Goal: Task Accomplishment & Management: Manage account settings

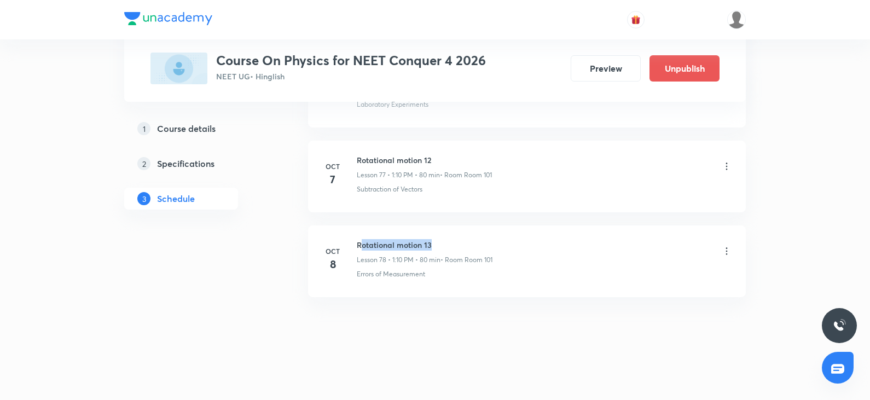
drag, startPoint x: 362, startPoint y: 244, endPoint x: 530, endPoint y: 259, distance: 168.6
click at [497, 245] on div "Rotational motion 13 Lesson 78 • 1:10 PM • 80 min • Room Room 101" at bounding box center [544, 252] width 375 height 26
click at [604, 286] on li "Oct 8 Rotational motion 13 Lesson 78 • 1:10 PM • 80 min • Room Room 101 Errors …" at bounding box center [527, 261] width 438 height 72
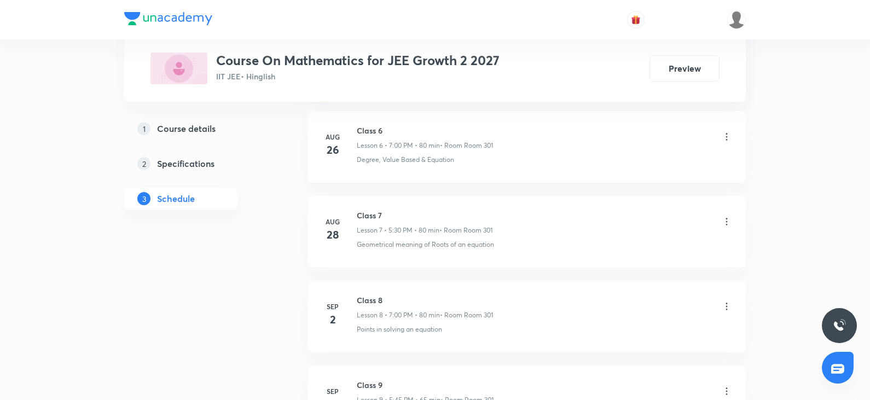
scroll to position [2937, 0]
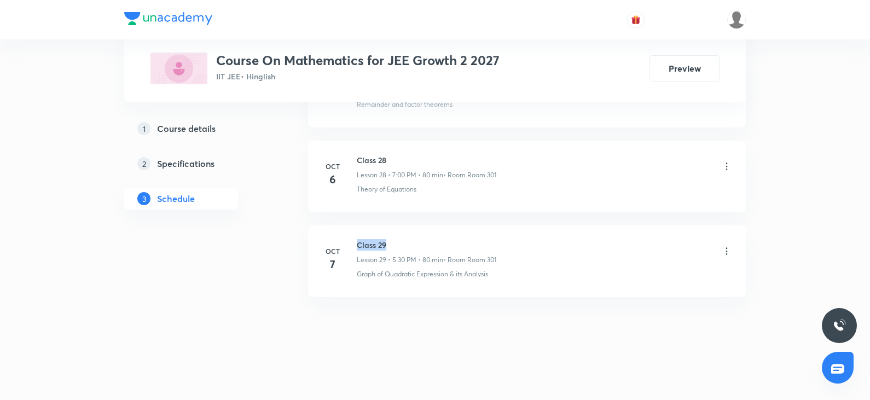
drag, startPoint x: 358, startPoint y: 245, endPoint x: 438, endPoint y: 239, distance: 79.5
click at [438, 239] on h6 "Class 29" at bounding box center [427, 244] width 140 height 11
copy h6 "Class 29"
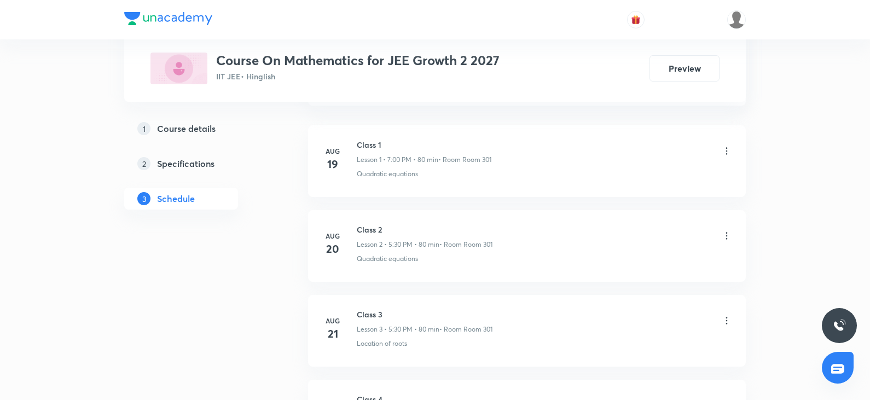
scroll to position [0, 0]
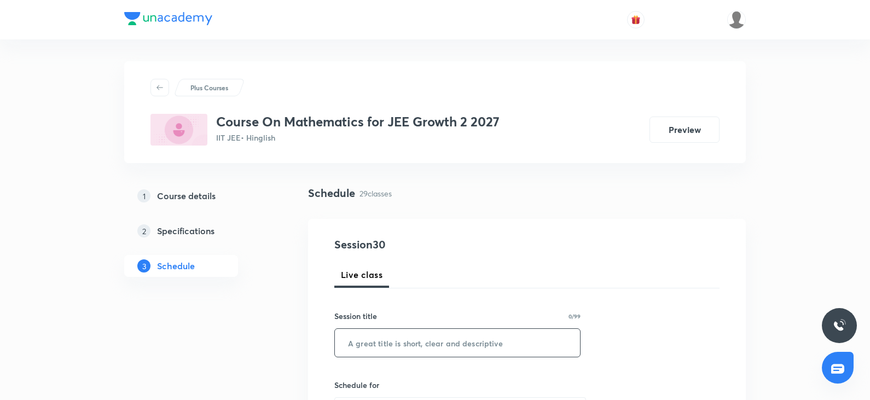
click at [422, 340] on input "text" at bounding box center [457, 343] width 245 height 28
paste input "Class 29"
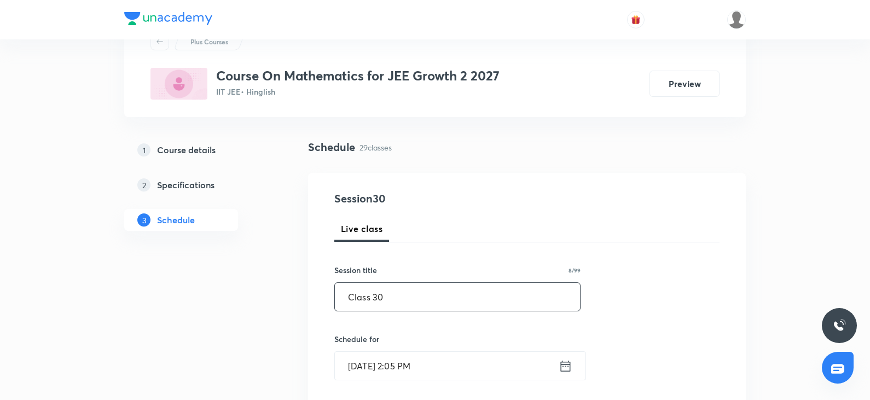
scroll to position [109, 0]
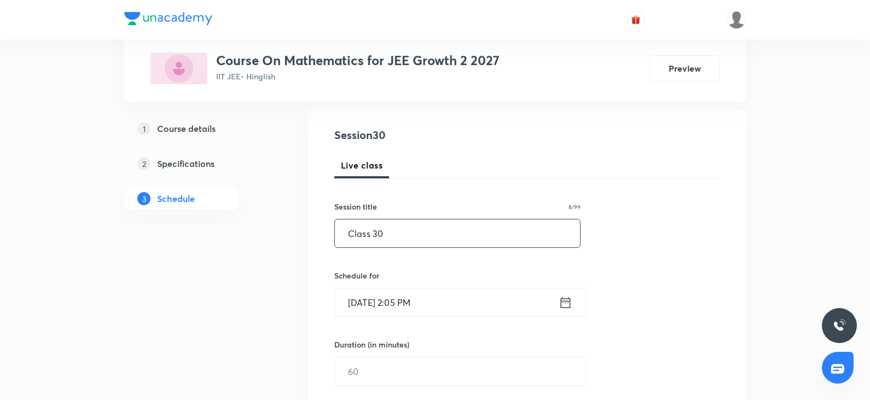
type input "Class 30"
click at [454, 296] on input "Oct 8, 2025, 2:05 PM" at bounding box center [447, 302] width 224 height 28
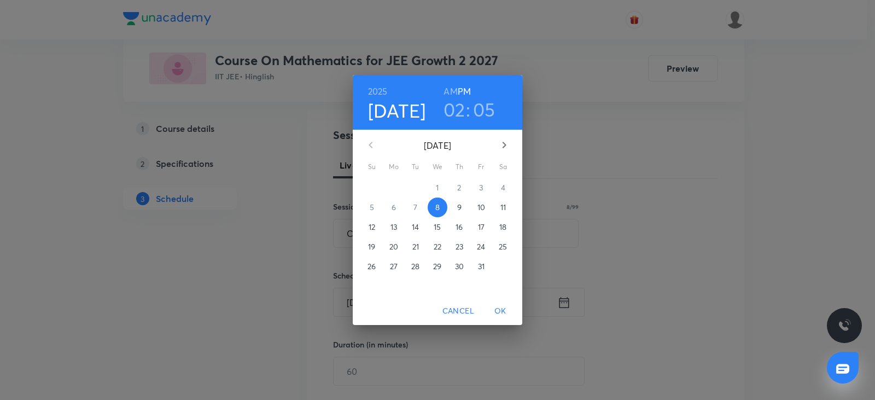
click at [457, 109] on h3 "02" at bounding box center [455, 109] width 22 height 23
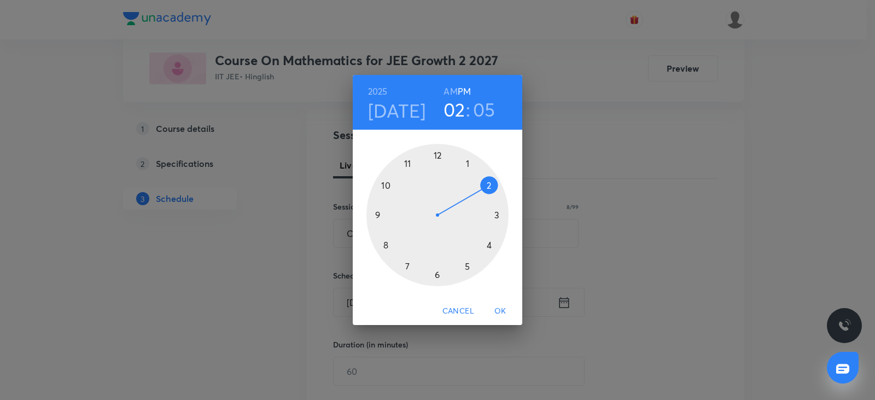
click at [711, 169] on div "2025 Oct 8 02 : 05 AM PM 1 2 3 4 5 6 7 8 9 10 11 12 Cancel OK" at bounding box center [437, 200] width 875 height 400
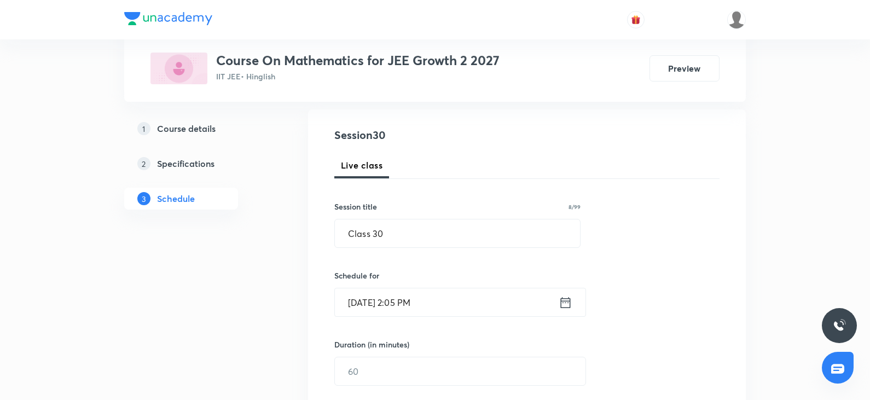
click at [438, 299] on input "Oct 8, 2025, 2:05 PM" at bounding box center [447, 302] width 224 height 28
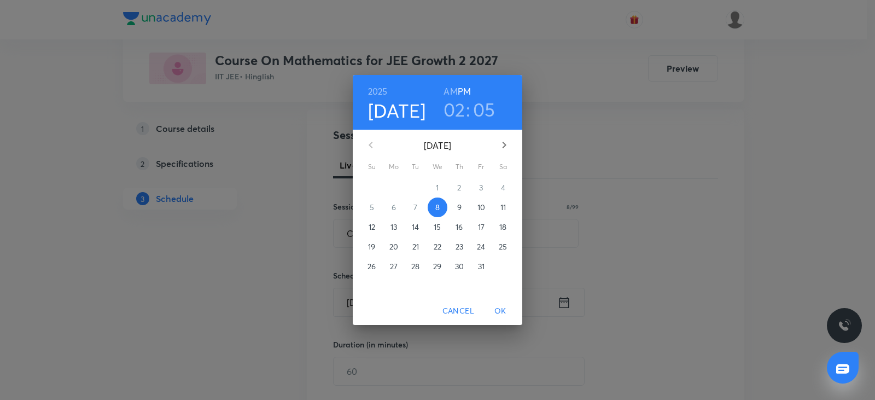
click at [497, 306] on span "OK" at bounding box center [501, 311] width 26 height 14
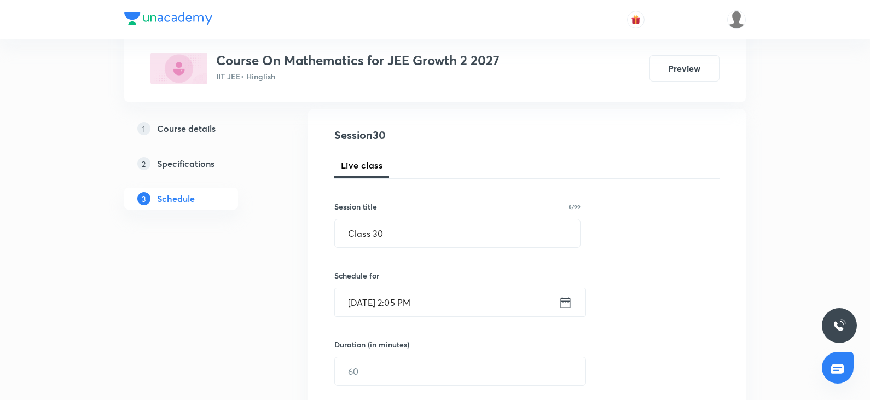
click at [446, 315] on input "Oct 8, 2025, 2:05 PM" at bounding box center [447, 302] width 224 height 28
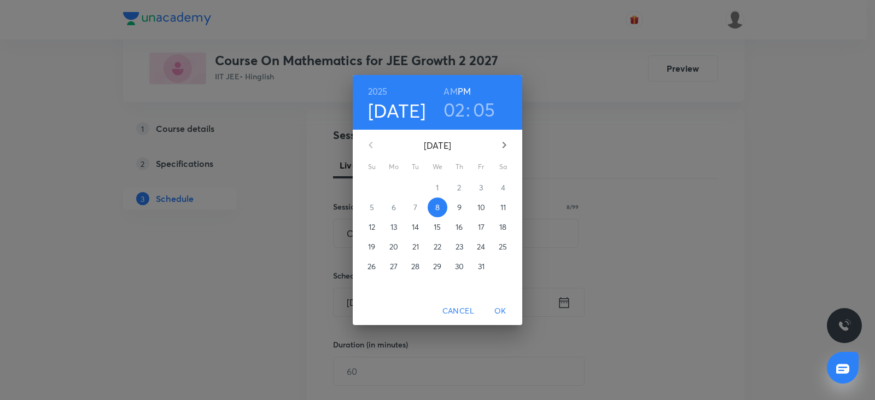
click at [451, 105] on h3 "02" at bounding box center [455, 109] width 22 height 23
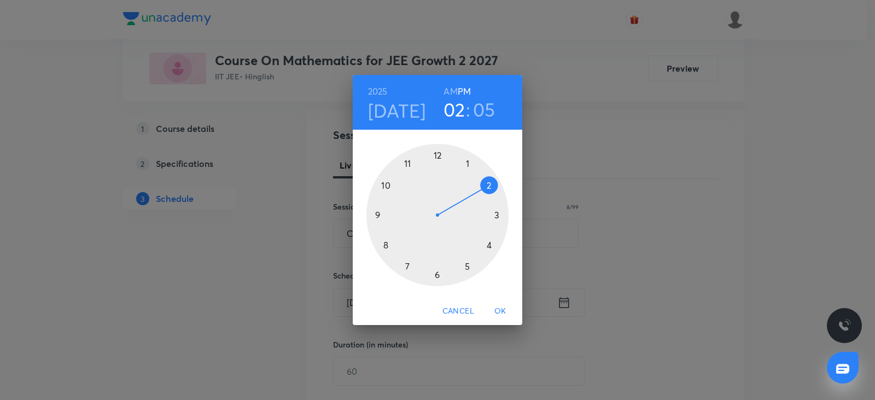
click at [489, 246] on div at bounding box center [438, 215] width 142 height 142
click at [439, 154] on div at bounding box center [438, 215] width 142 height 142
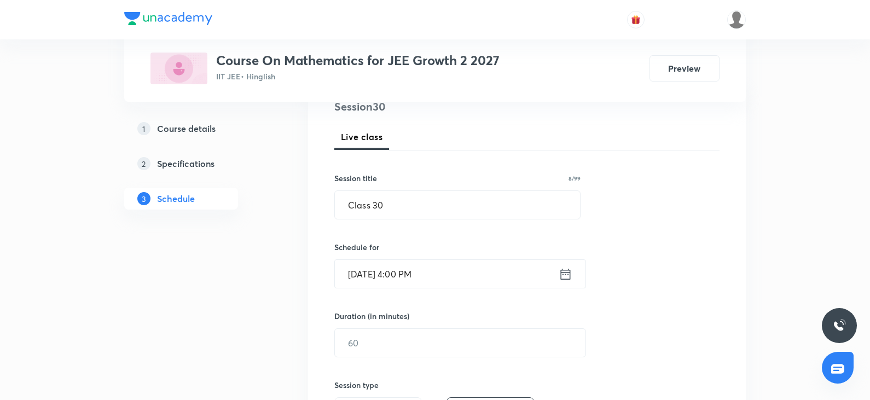
scroll to position [164, 0]
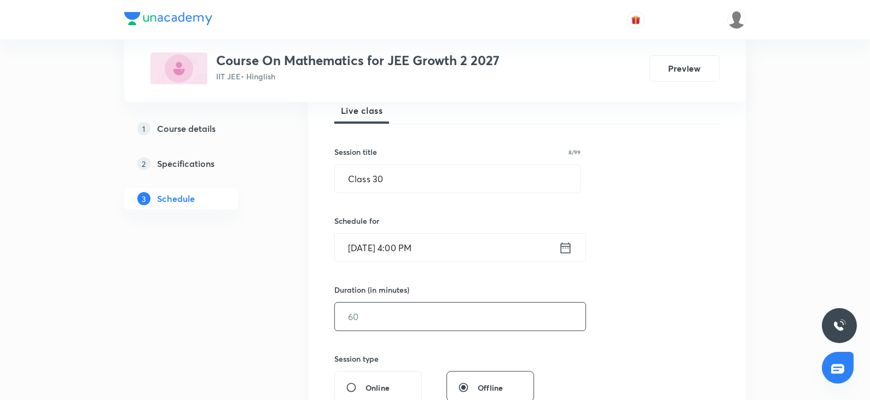
click at [463, 323] on input "text" at bounding box center [460, 317] width 251 height 28
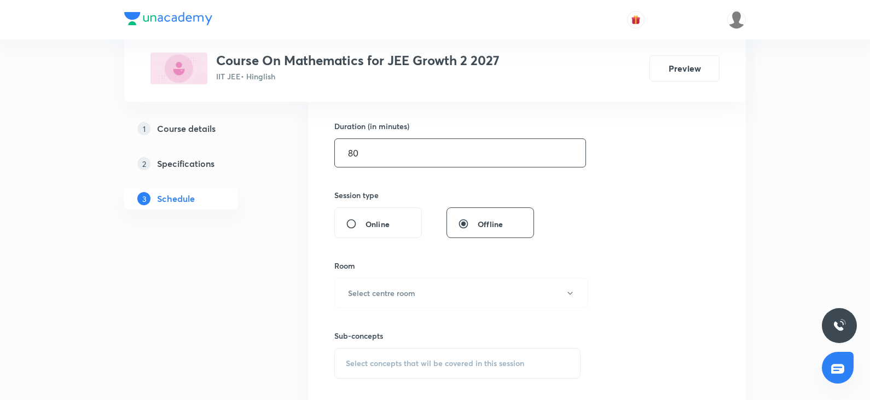
scroll to position [328, 0]
type input "80"
click at [448, 285] on button "Select centre room" at bounding box center [461, 292] width 254 height 30
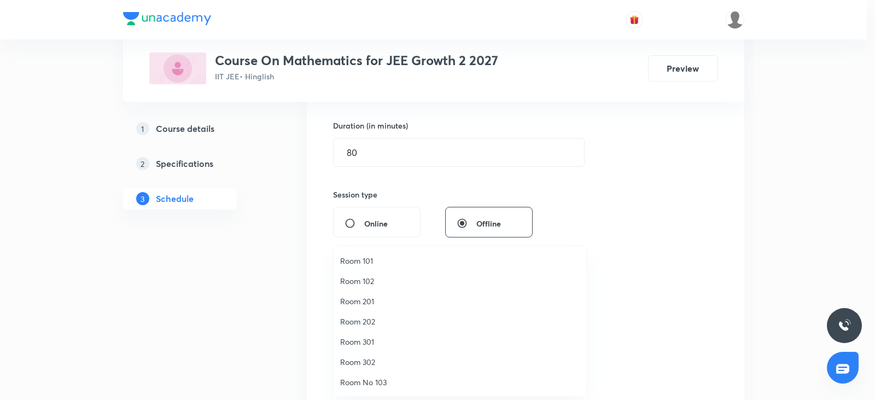
click at [375, 340] on span "Room 301" at bounding box center [460, 341] width 240 height 11
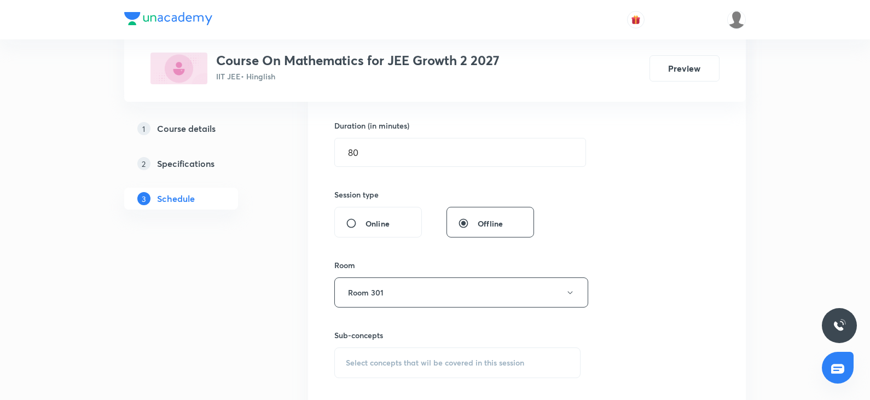
scroll to position [438, 0]
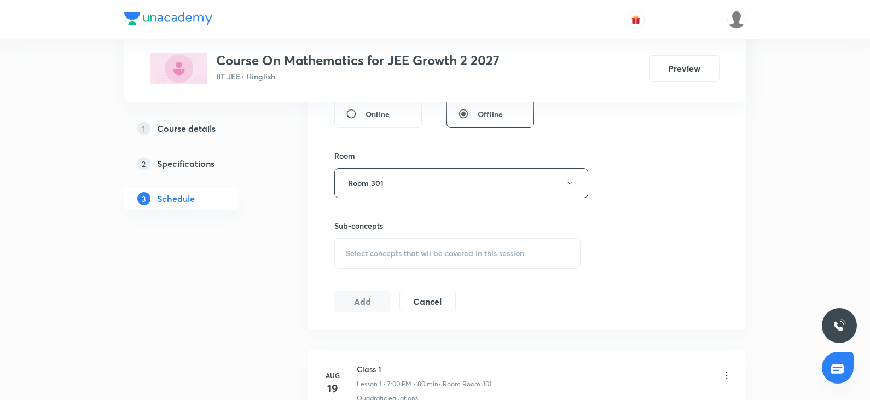
click at [463, 252] on span "Select concepts that wil be covered in this session" at bounding box center [435, 253] width 178 height 9
click at [450, 257] on span "Select concepts that wil be covered in this session" at bounding box center [435, 253] width 178 height 9
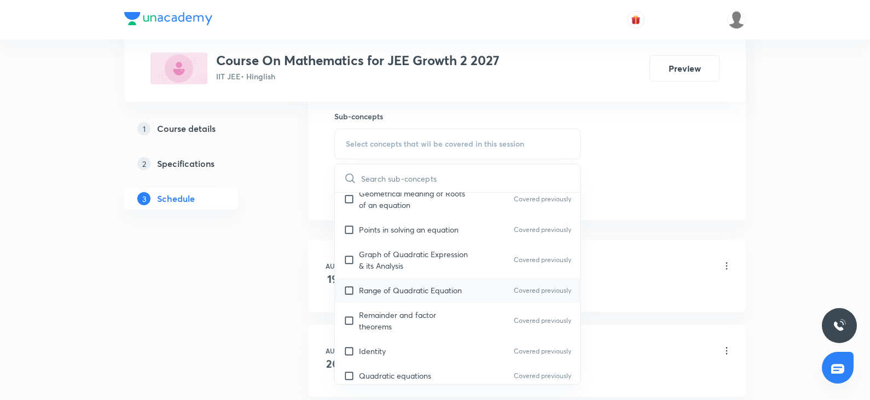
scroll to position [219, 0]
click at [430, 237] on div "Points in solving an equation Covered previously" at bounding box center [457, 230] width 245 height 25
checkbox input "true"
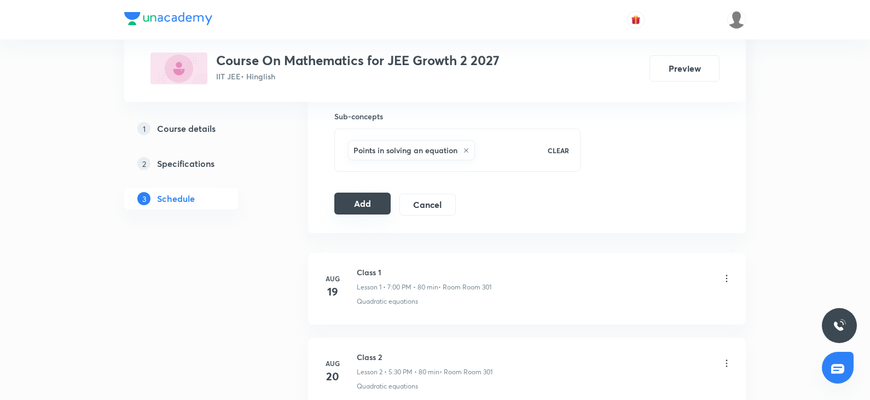
click at [350, 206] on button "Add" at bounding box center [362, 204] width 56 height 22
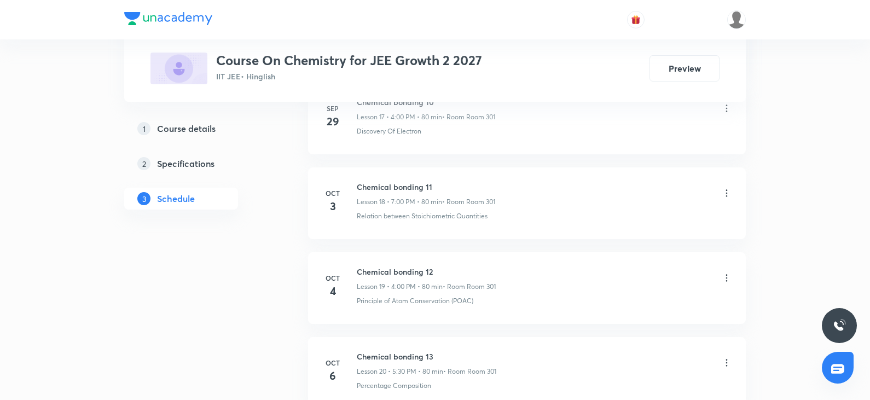
scroll to position [2258, 0]
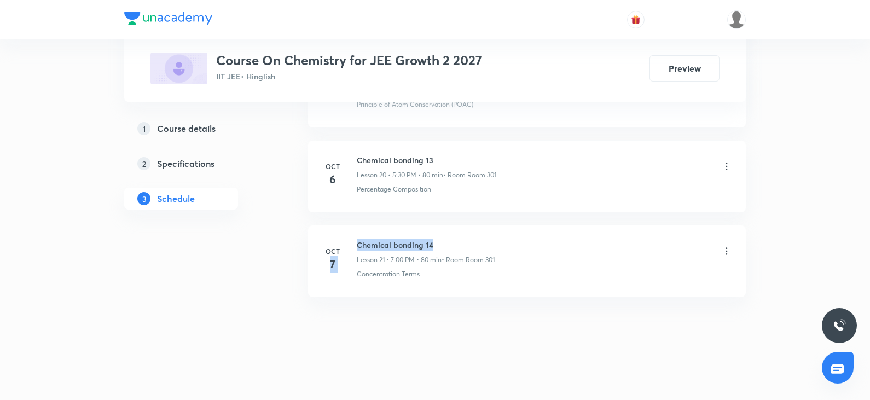
drag, startPoint x: 354, startPoint y: 245, endPoint x: 461, endPoint y: 260, distance: 108.4
click at [450, 247] on div "Oct 7 Chemical bonding 14 Lesson 21 • 7:00 PM • 80 min • Room Room 301 Concentr…" at bounding box center [527, 259] width 410 height 40
click at [480, 277] on div "Concentration Terms" at bounding box center [544, 274] width 375 height 10
drag, startPoint x: 358, startPoint y: 241, endPoint x: 462, endPoint y: 242, distance: 104.5
click at [462, 242] on h6 "Chemical bonding 14" at bounding box center [426, 244] width 138 height 11
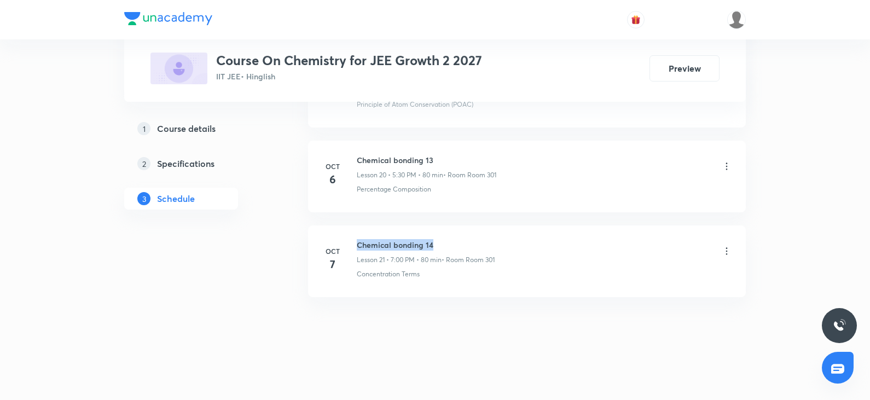
copy h6 "Chemical bonding 14"
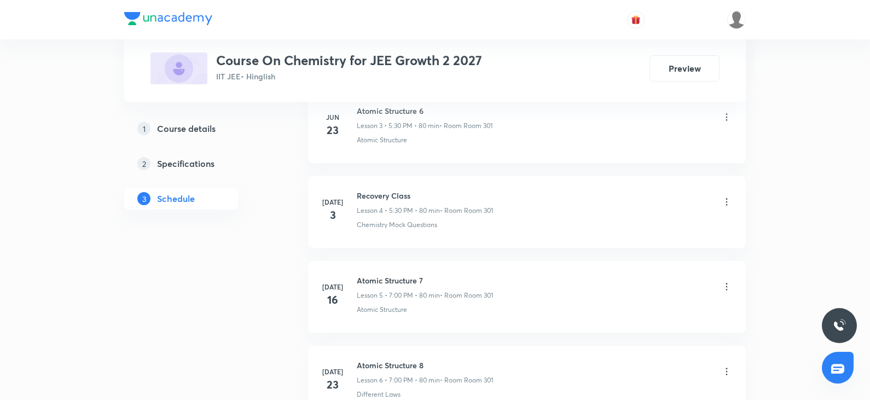
scroll to position [0, 0]
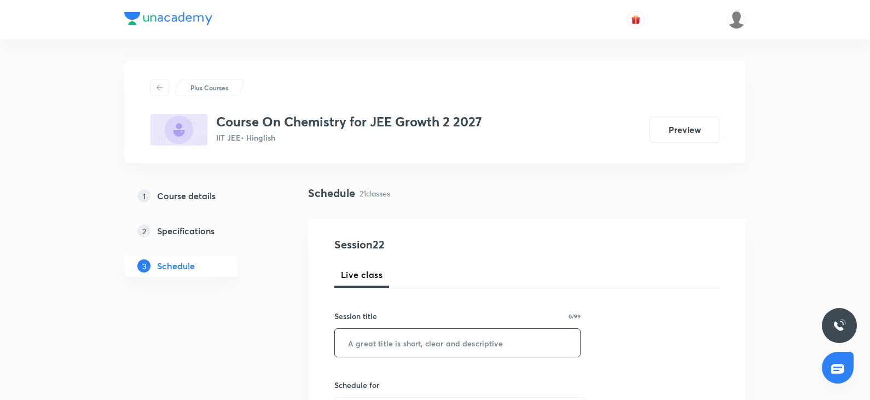
click at [386, 353] on input "text" at bounding box center [457, 343] width 245 height 28
paste input "Chemical bonding 14"
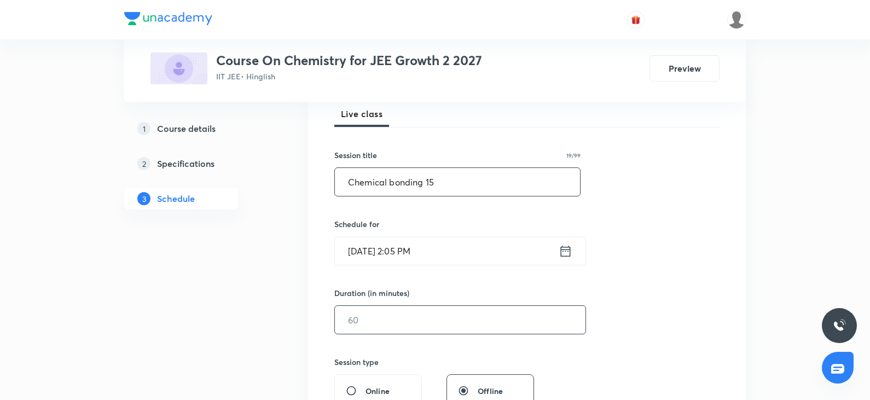
scroll to position [164, 0]
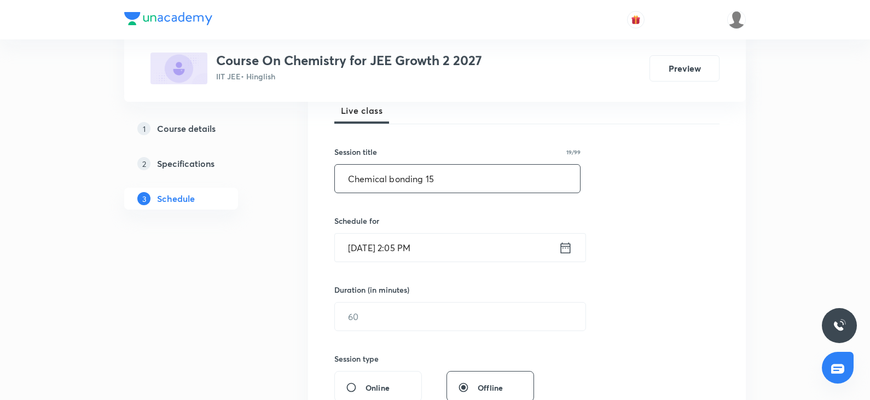
type input "Chemical bonding 15"
click at [425, 240] on input "Oct 8, 2025, 2:05 PM" at bounding box center [447, 248] width 224 height 28
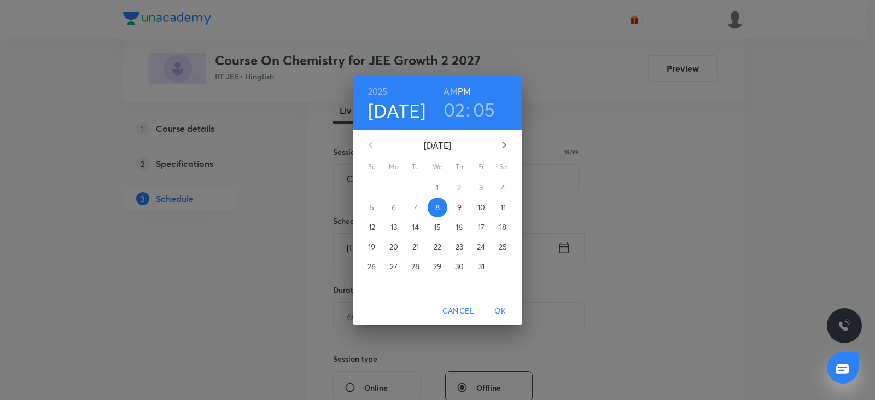
click at [466, 202] on span "9" at bounding box center [460, 207] width 20 height 11
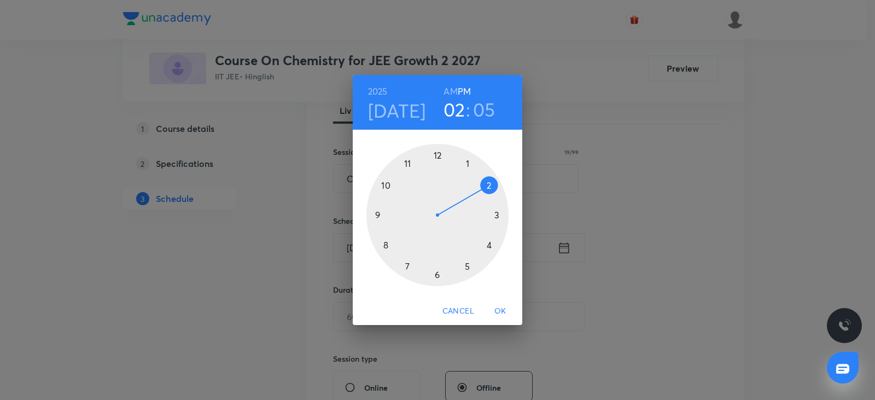
click at [402, 113] on h4 "Oct 9" at bounding box center [397, 110] width 58 height 23
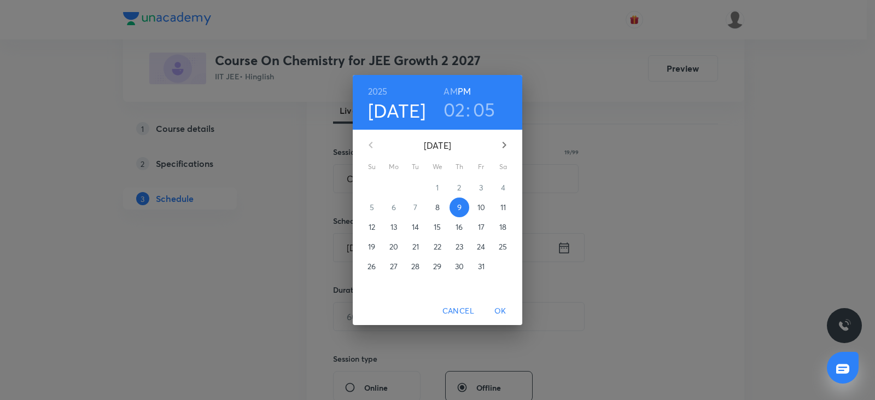
click at [440, 205] on p "8" at bounding box center [438, 207] width 4 height 11
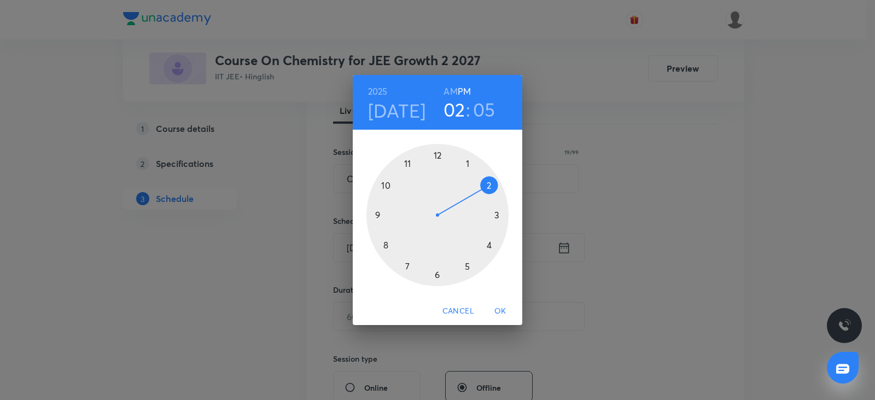
click at [461, 106] on h3 "02" at bounding box center [455, 109] width 22 height 23
click at [465, 266] on div at bounding box center [438, 215] width 142 height 142
click at [434, 275] on div at bounding box center [438, 215] width 142 height 142
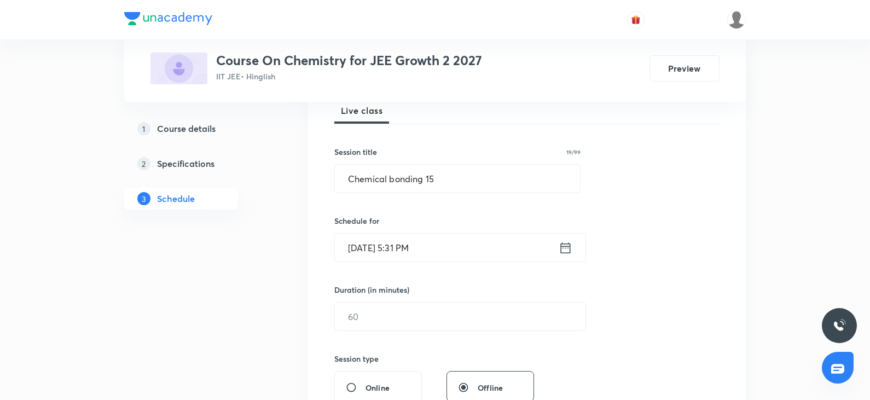
click at [450, 253] on input "Oct 8, 2025, 5:31 PM" at bounding box center [447, 248] width 224 height 28
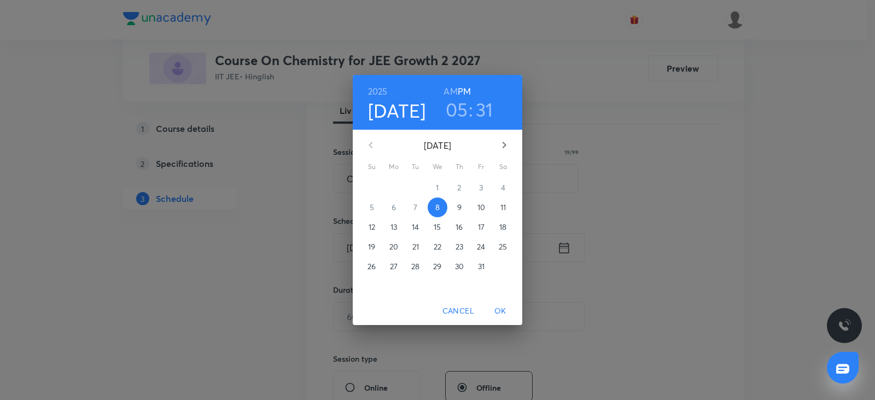
click at [484, 111] on h3 "31" at bounding box center [485, 109] width 18 height 23
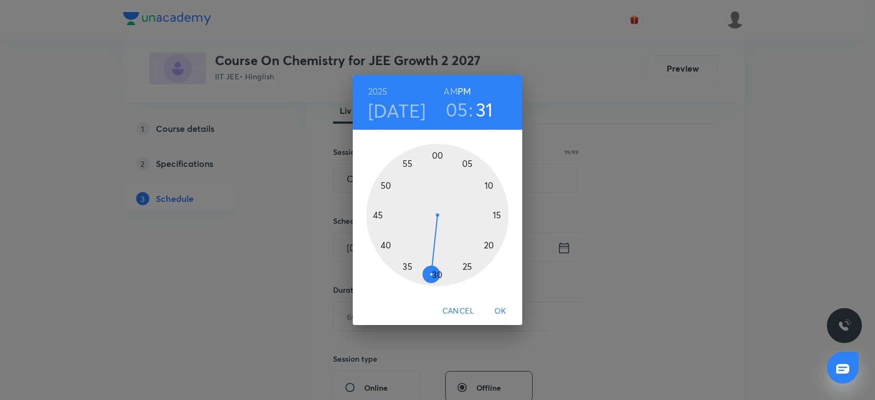
click at [439, 274] on div at bounding box center [438, 215] width 142 height 142
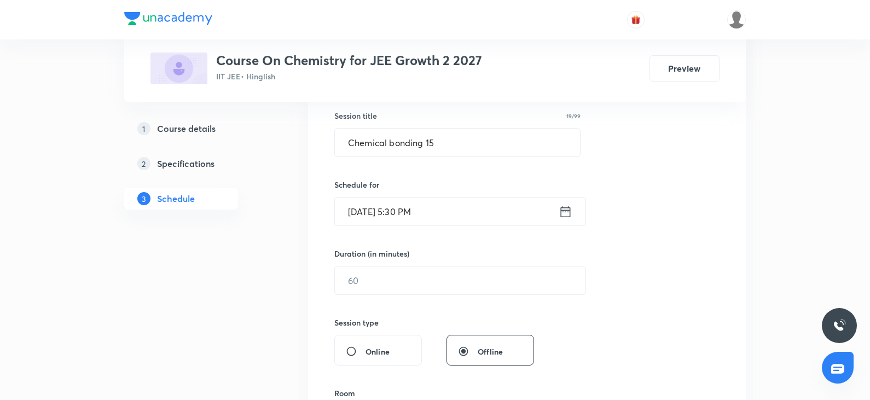
scroll to position [219, 0]
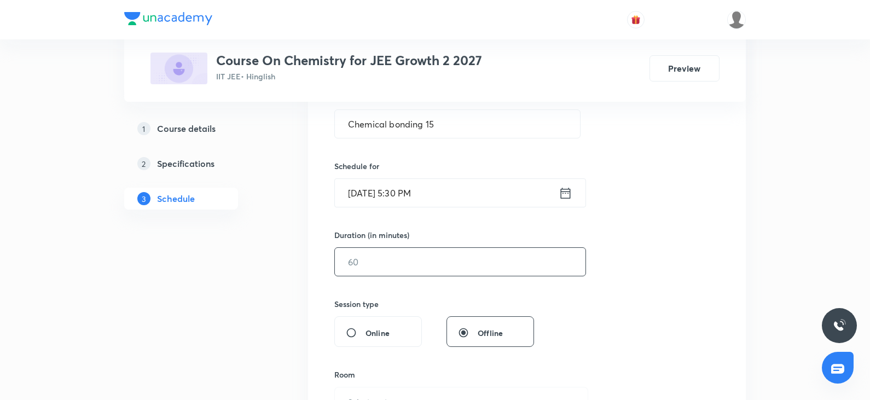
click at [399, 265] on input "text" at bounding box center [460, 262] width 251 height 28
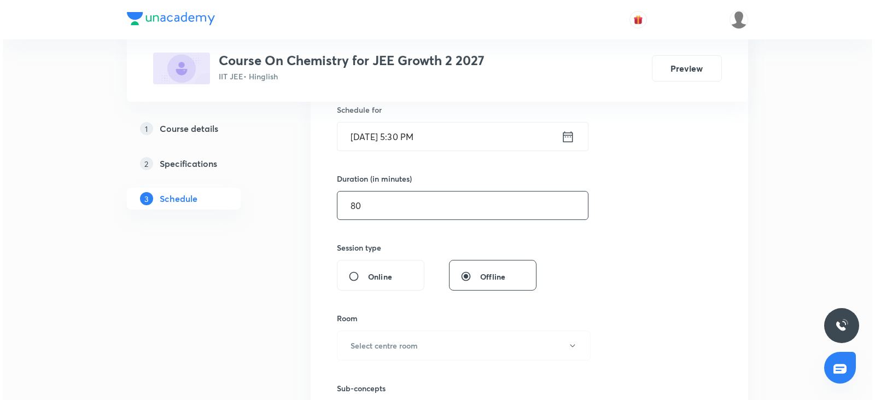
scroll to position [383, 0]
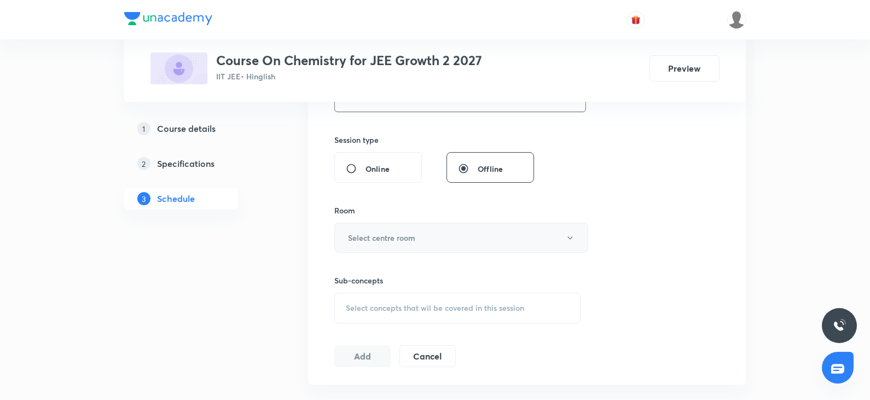
type input "80"
click at [392, 230] on button "Select centre room" at bounding box center [461, 238] width 254 height 30
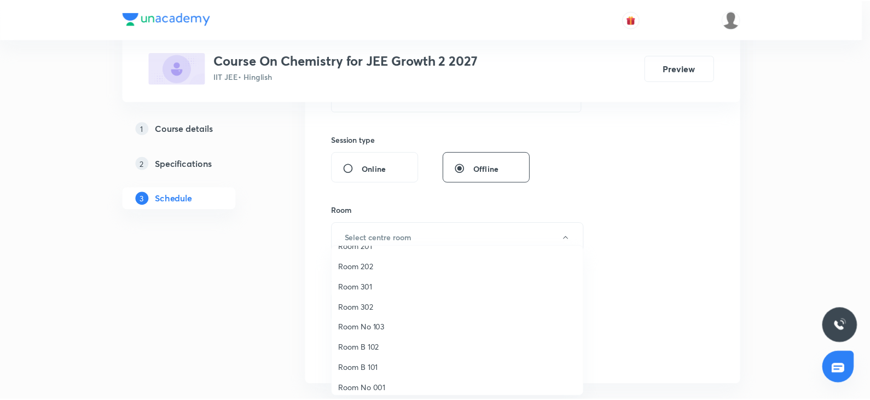
scroll to position [0, 0]
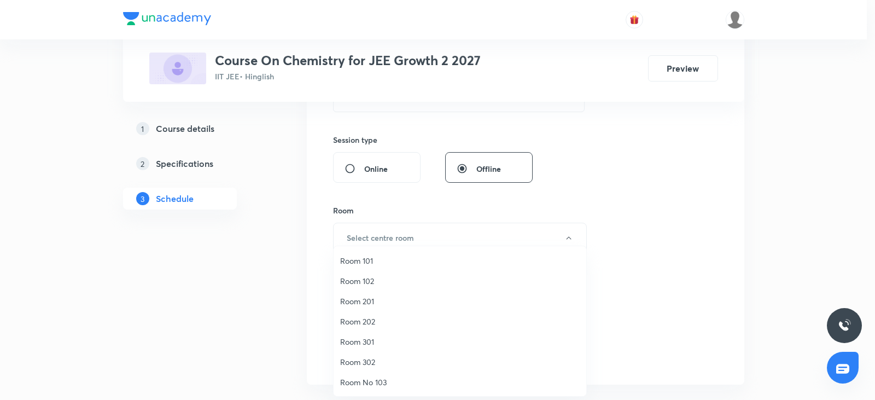
click at [380, 340] on span "Room 301" at bounding box center [460, 341] width 240 height 11
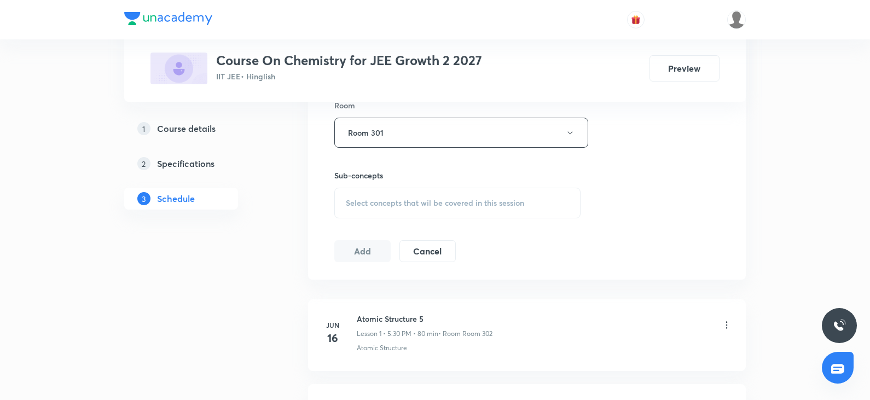
scroll to position [492, 0]
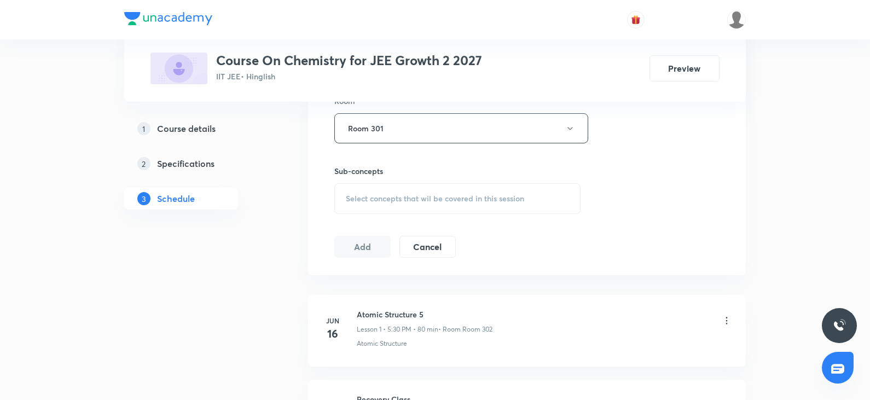
click at [430, 193] on div "Select concepts that wil be covered in this session" at bounding box center [457, 198] width 246 height 31
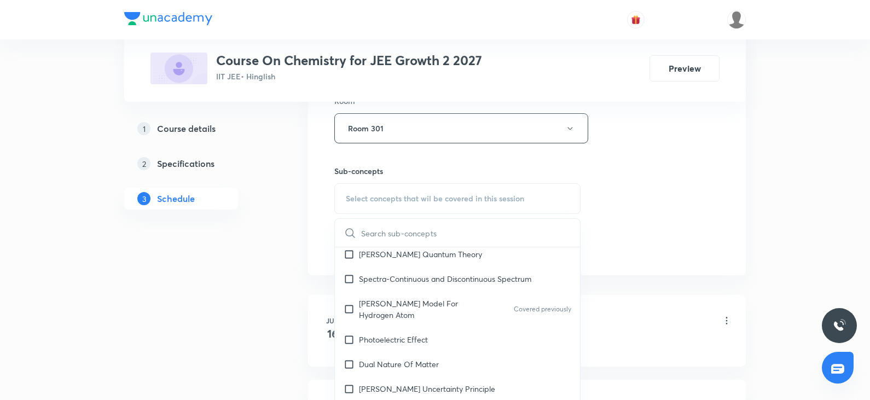
scroll to position [657, 0]
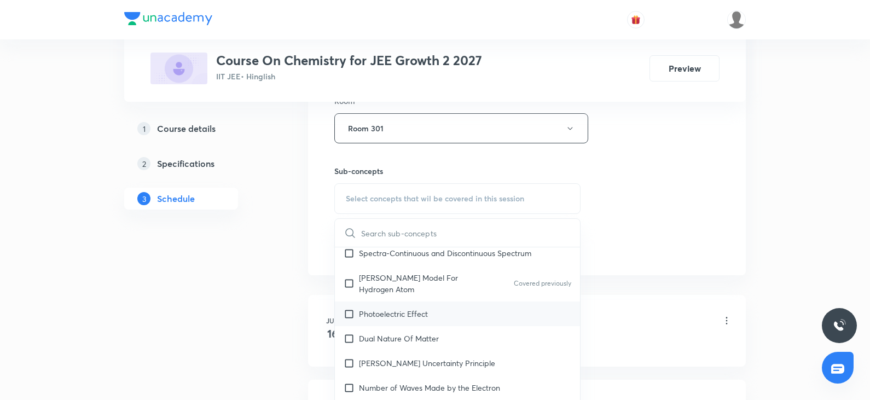
click at [429, 318] on div "Photoelectric Effect" at bounding box center [457, 313] width 245 height 25
checkbox input "true"
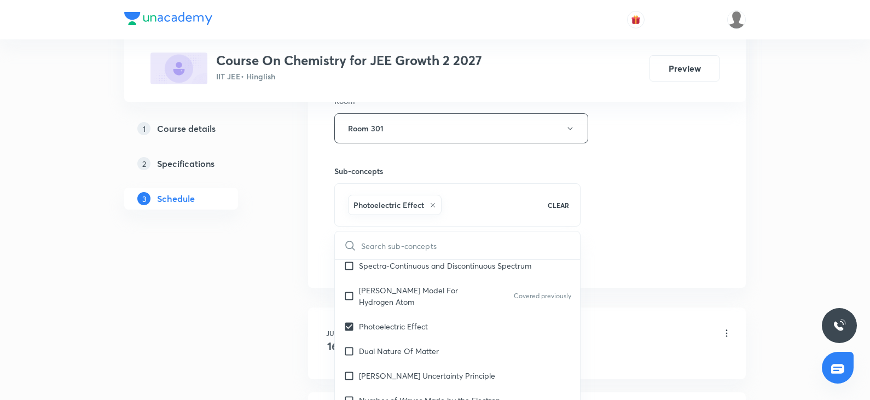
click at [742, 258] on div "Session 22 Live class Session title 19/99 Chemical bonding 15 ​ Schedule for Oc…" at bounding box center [527, 6] width 438 height 561
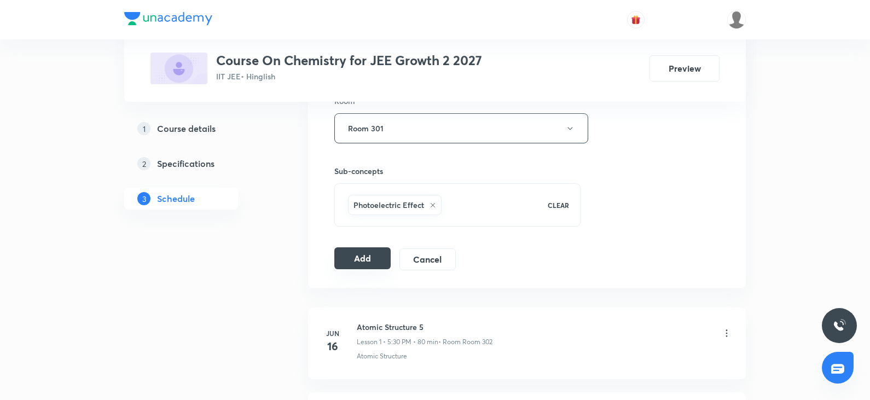
click at [366, 268] on button "Add" at bounding box center [362, 258] width 56 height 22
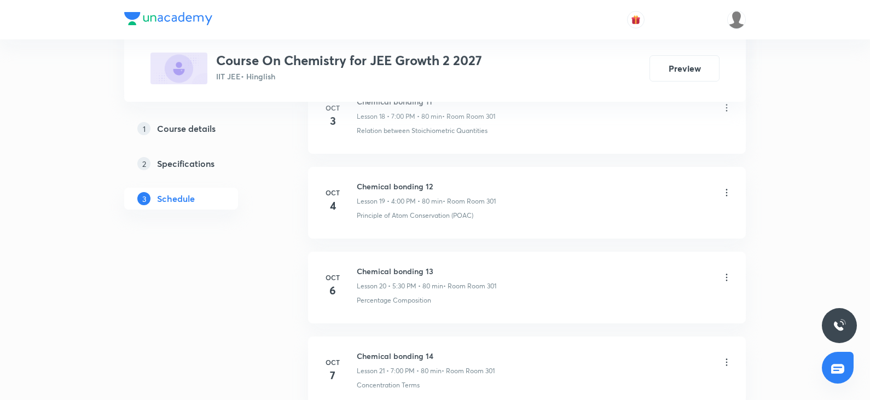
scroll to position [2271, 0]
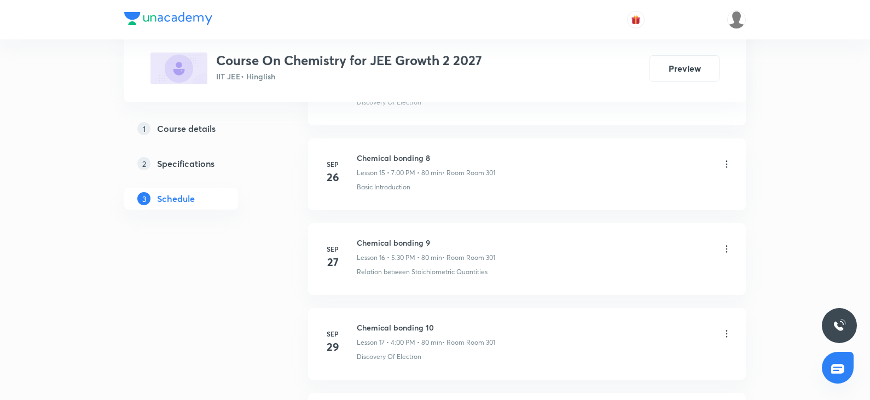
scroll to position [2258, 0]
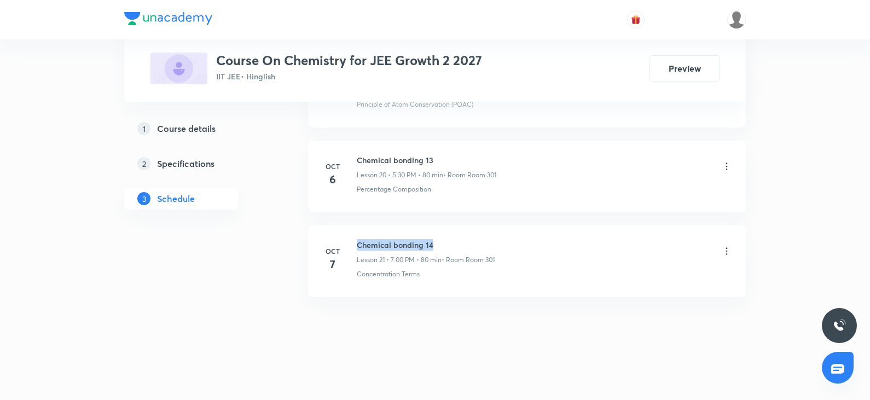
drag, startPoint x: 359, startPoint y: 242, endPoint x: 515, endPoint y: 239, distance: 156.0
click at [515, 239] on div "Chemical bonding 14 Lesson 21 • 7:00 PM • 80 min • Room Room 301" at bounding box center [544, 252] width 375 height 26
copy h6 "Chemical bonding 14"
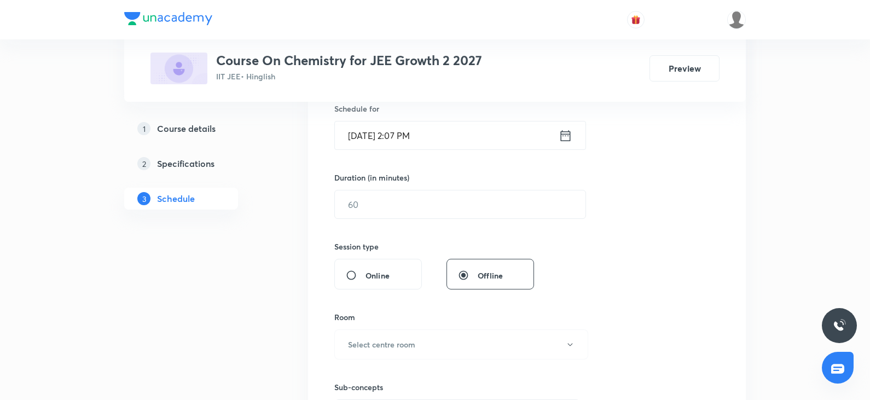
scroll to position [0, 0]
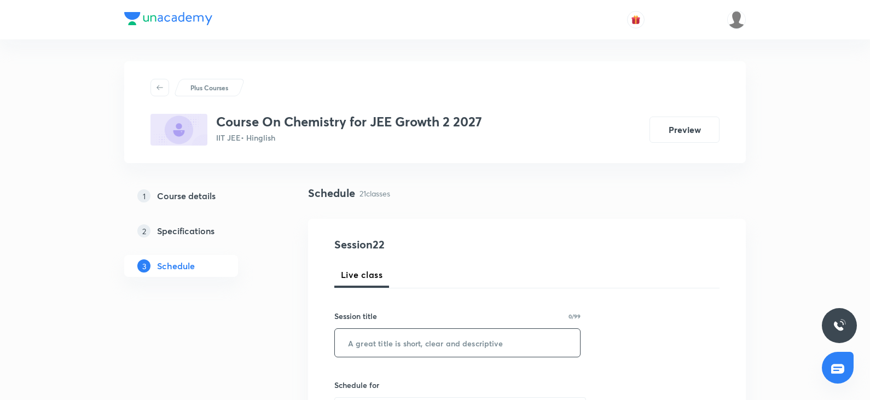
click at [380, 339] on input "text" at bounding box center [457, 343] width 245 height 28
paste input "Chemical bonding 14"
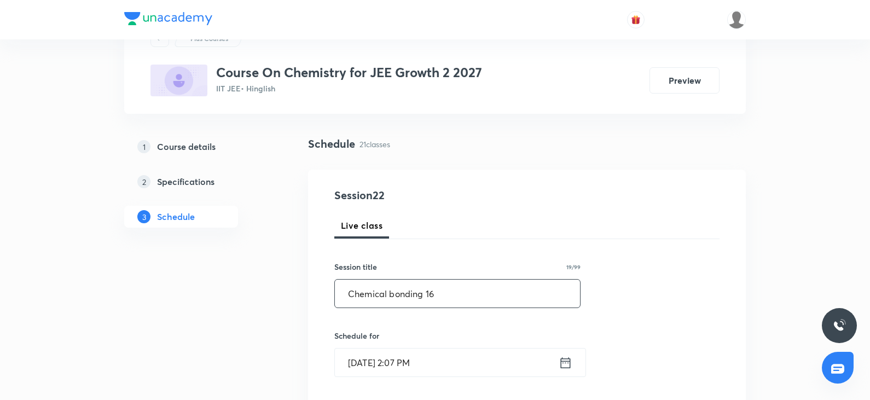
scroll to position [109, 0]
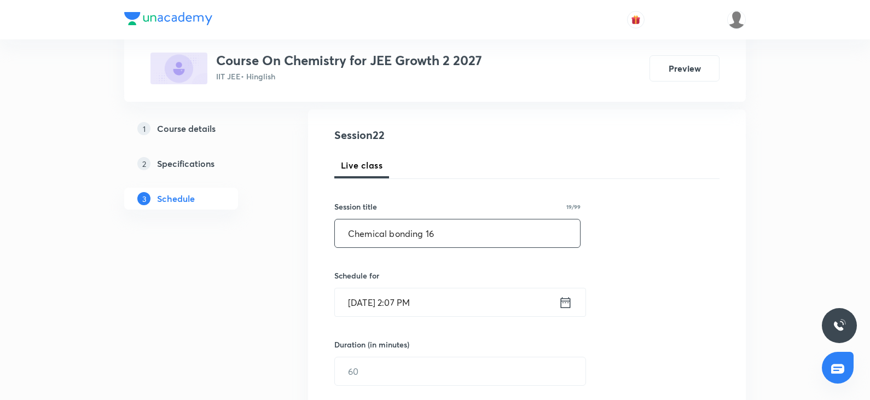
type input "Chemical bonding 16"
click at [437, 307] on input "Oct 8, 2025, 2:07 PM" at bounding box center [447, 302] width 224 height 28
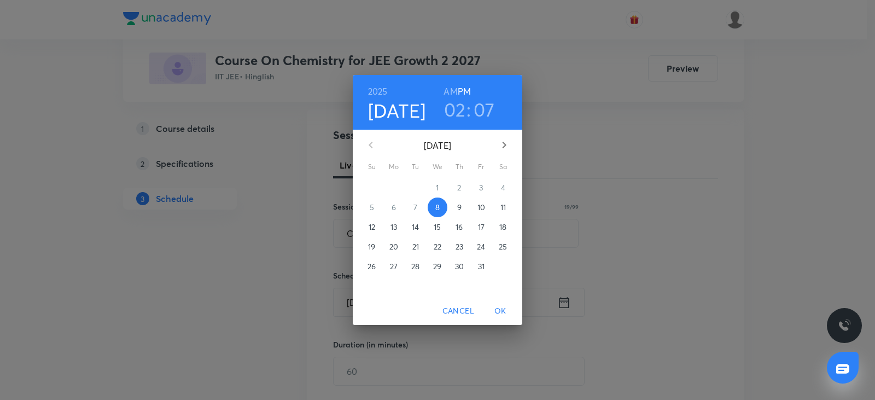
click at [458, 111] on h3 "02" at bounding box center [455, 109] width 22 height 23
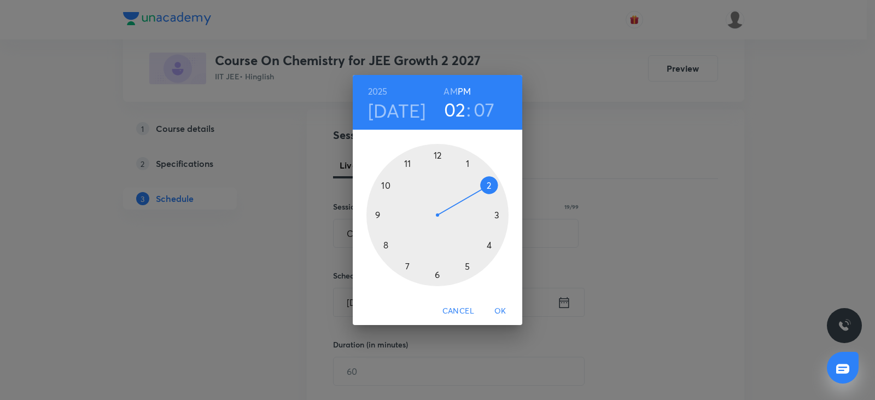
click at [408, 263] on div at bounding box center [438, 215] width 142 height 142
click at [436, 146] on div at bounding box center [438, 215] width 142 height 142
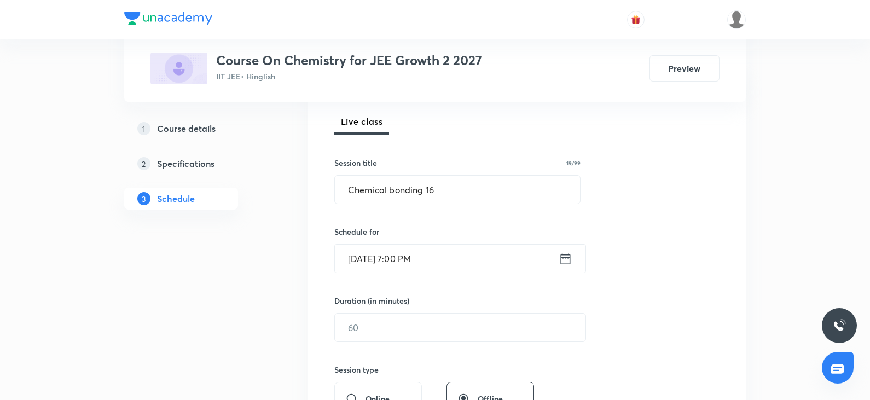
scroll to position [219, 0]
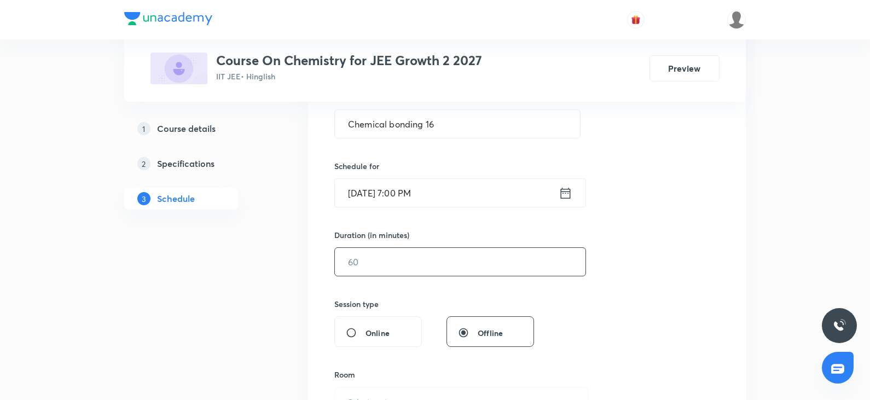
click at [402, 263] on input "text" at bounding box center [460, 262] width 251 height 28
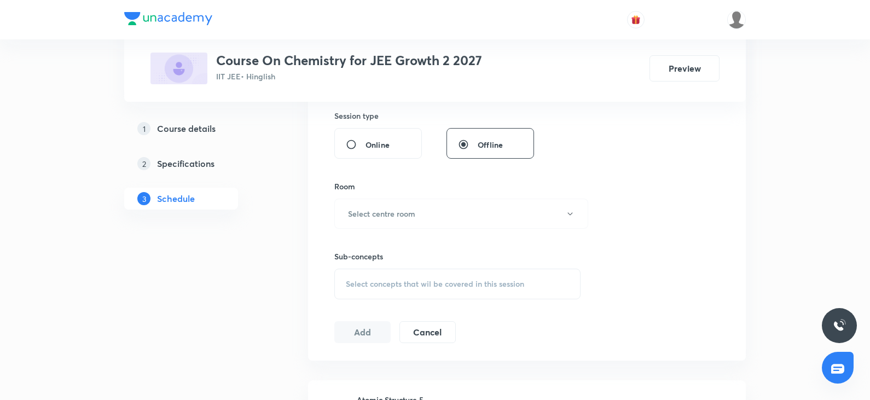
scroll to position [438, 0]
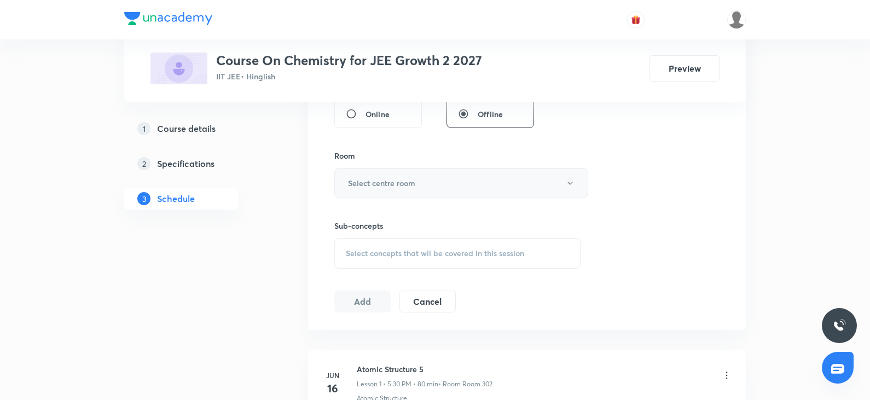
type input "80"
click at [396, 186] on h6 "Select centre room" at bounding box center [381, 182] width 67 height 11
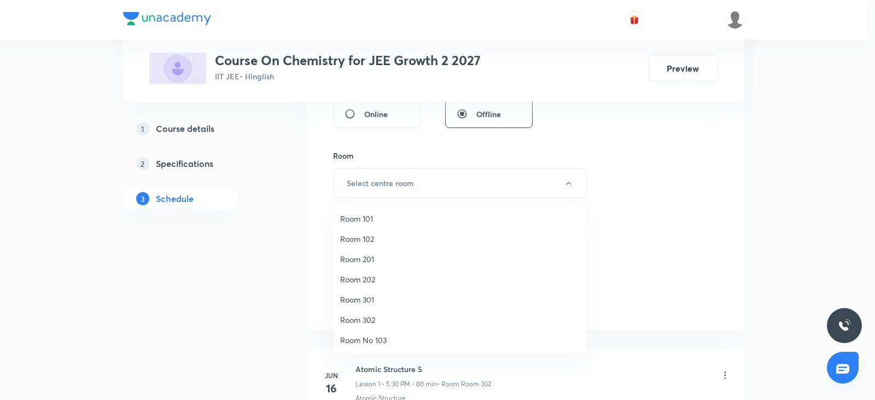
click at [380, 297] on span "Room 301" at bounding box center [460, 299] width 240 height 11
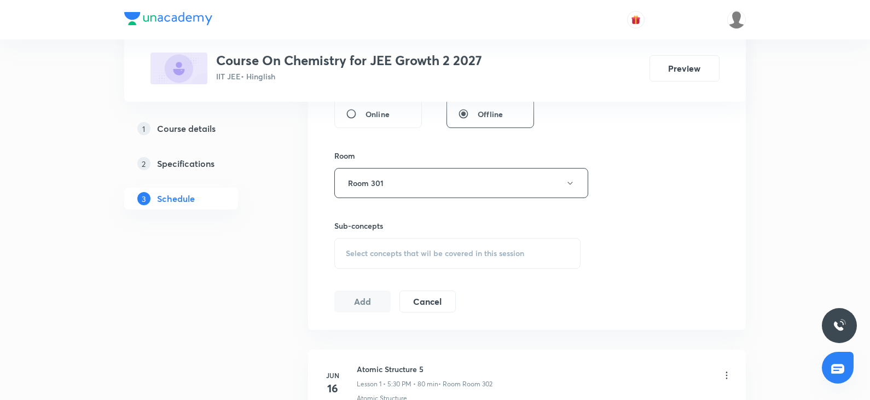
click at [687, 238] on div "Session 22 Live class Session title 19/99 Chemical bonding 16 ​ Schedule for Oc…" at bounding box center [526, 56] width 385 height 514
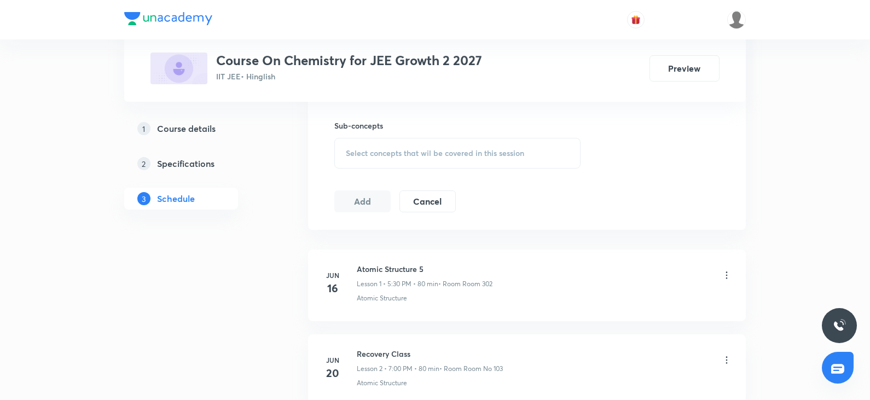
scroll to position [547, 0]
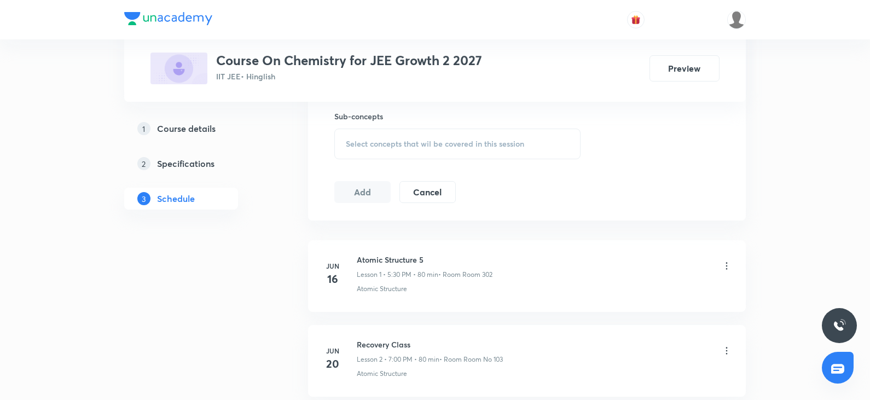
click at [442, 146] on span "Select concepts that wil be covered in this session" at bounding box center [435, 144] width 178 height 9
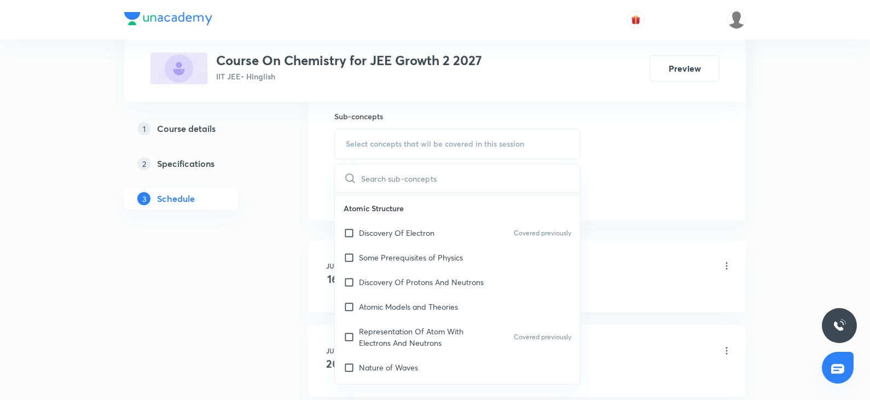
scroll to position [492, 0]
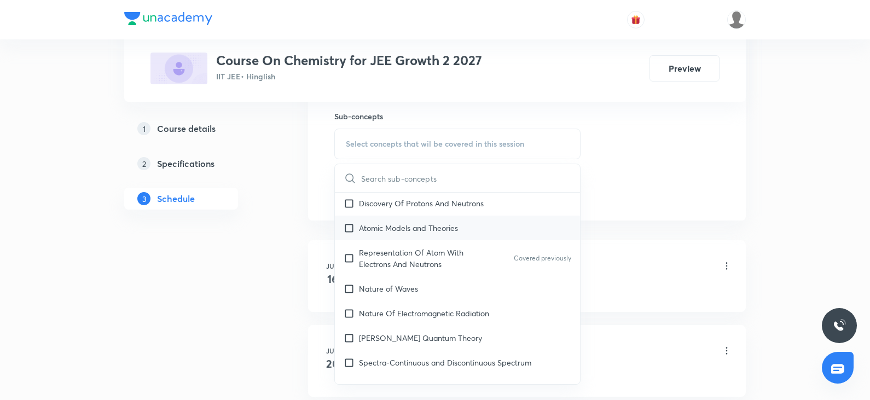
click at [430, 239] on div "Atomic Models and Theories" at bounding box center [457, 228] width 245 height 25
checkbox input "true"
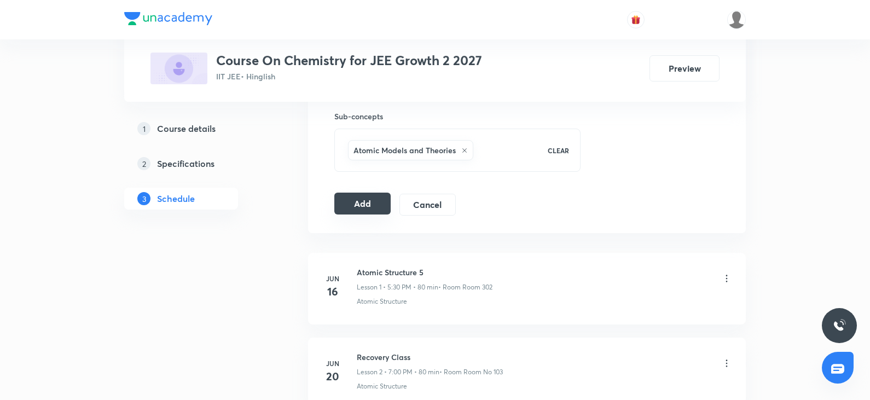
click at [341, 211] on button "Add" at bounding box center [362, 204] width 56 height 22
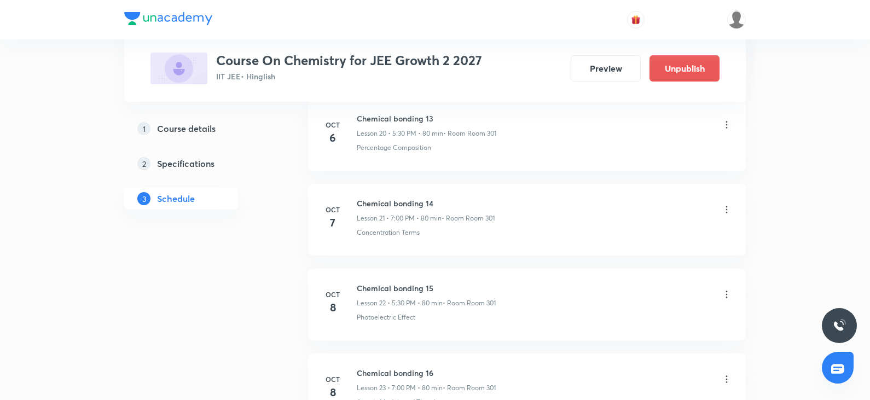
scroll to position [2154, 0]
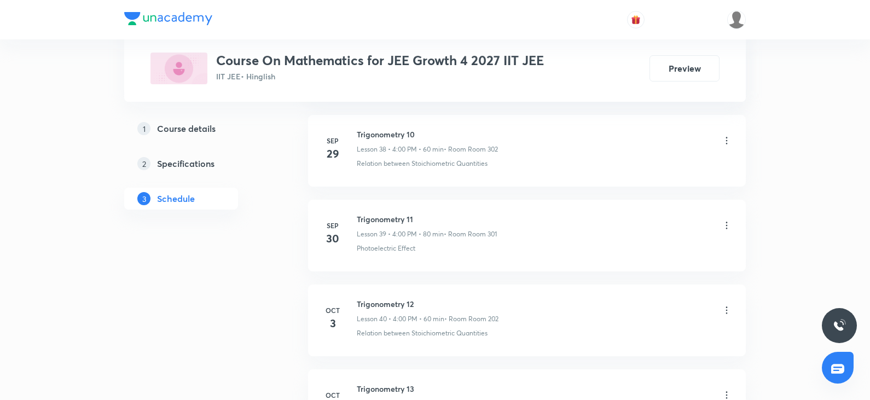
scroll to position [4109, 0]
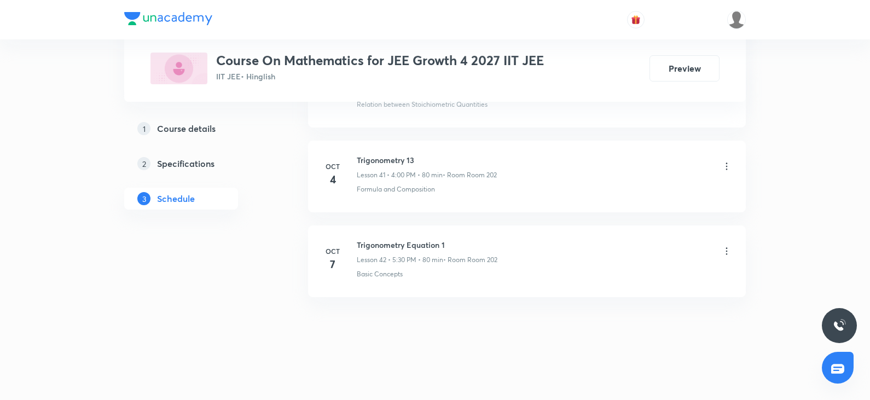
click at [353, 240] on div "[DATE] Trigonometry Equation 1 Lesson 42 • 5:30 PM • 80 min • Room Room 202 Bas…" at bounding box center [527, 259] width 410 height 40
drag, startPoint x: 356, startPoint y: 241, endPoint x: 484, endPoint y: 241, distance: 127.5
click at [484, 241] on div "[DATE] Trigonometry Equation 1 Lesson 42 • 5:30 PM • 80 min • Room Room 202 Bas…" at bounding box center [527, 259] width 410 height 40
copy h6 "Trigonometry Equation 1"
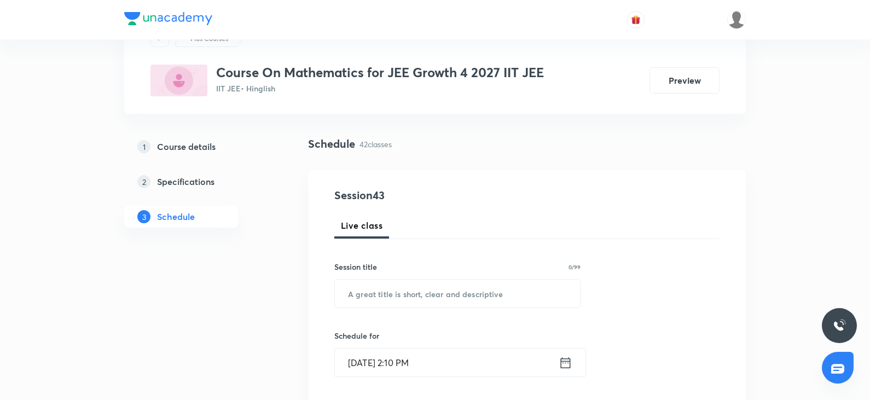
scroll to position [0, 0]
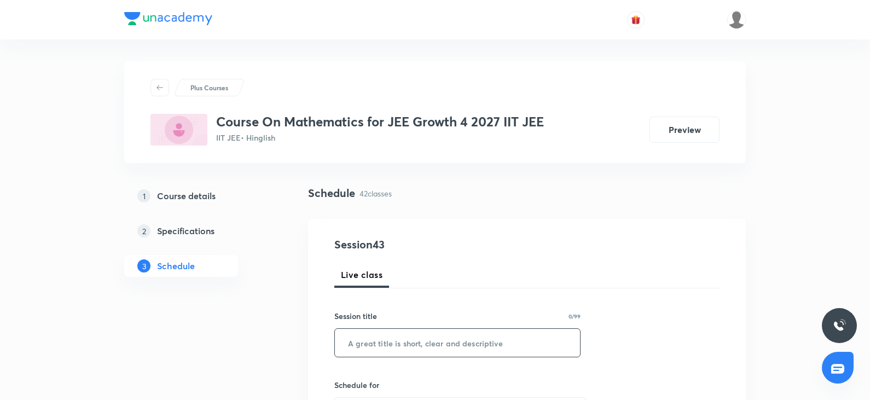
click at [387, 341] on input "text" at bounding box center [457, 343] width 245 height 28
paste input "Trigonometry Equation 1"
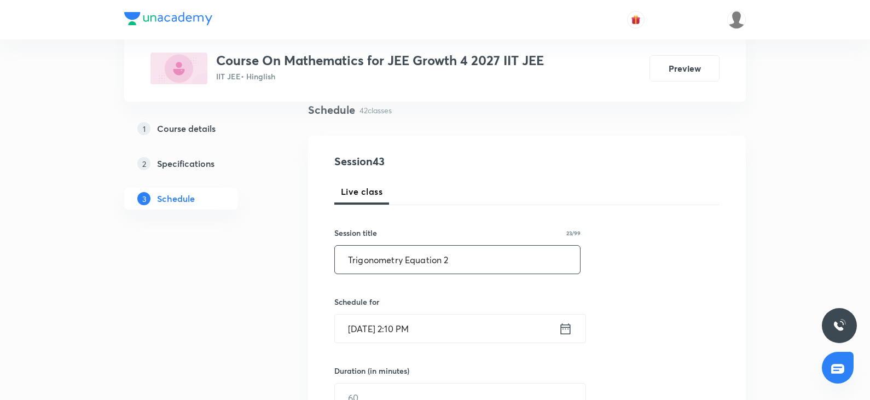
scroll to position [109, 0]
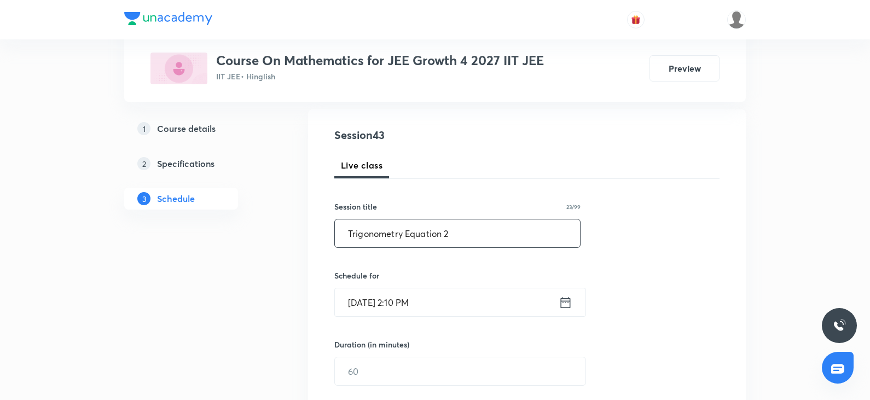
type input "Trigonometry Equation 2"
click at [424, 307] on input "[DATE] 2:10 PM" at bounding box center [447, 302] width 224 height 28
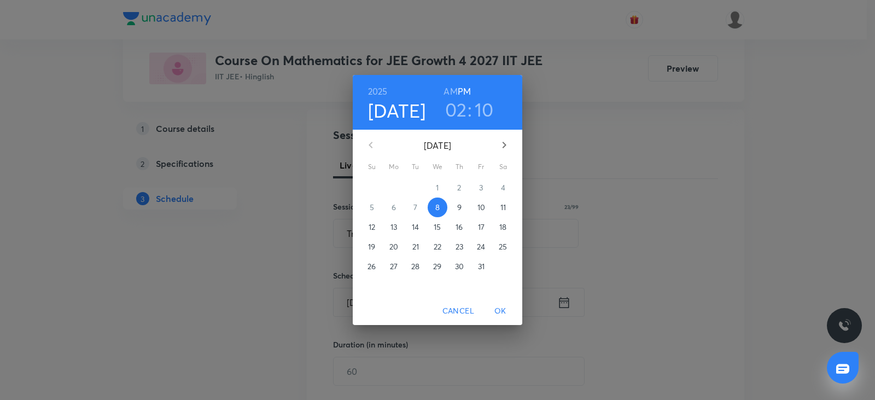
click at [455, 113] on h3 "02" at bounding box center [456, 109] width 22 height 23
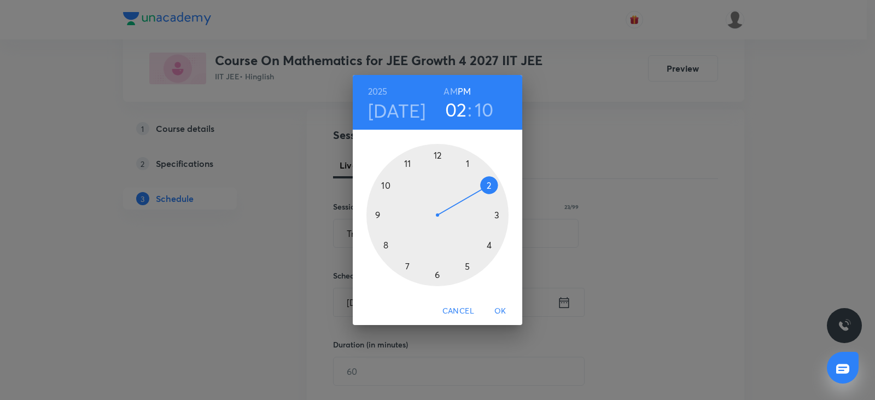
click at [489, 243] on div at bounding box center [438, 215] width 142 height 142
click at [437, 154] on div at bounding box center [438, 215] width 142 height 142
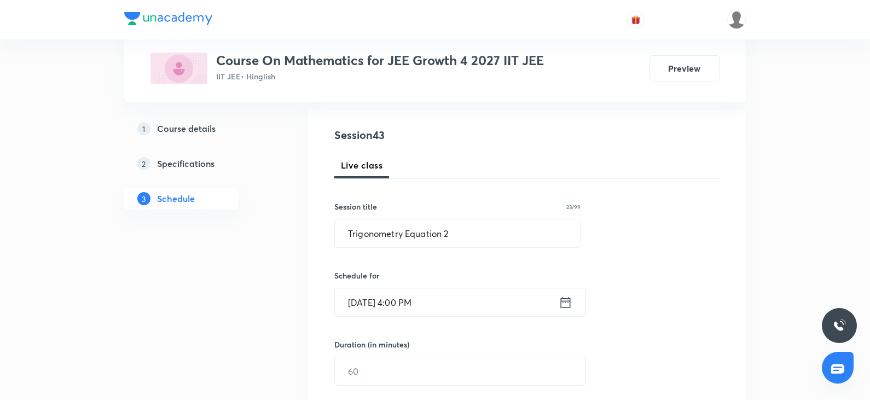
click at [474, 301] on input "[DATE] 4:00 PM" at bounding box center [447, 302] width 224 height 28
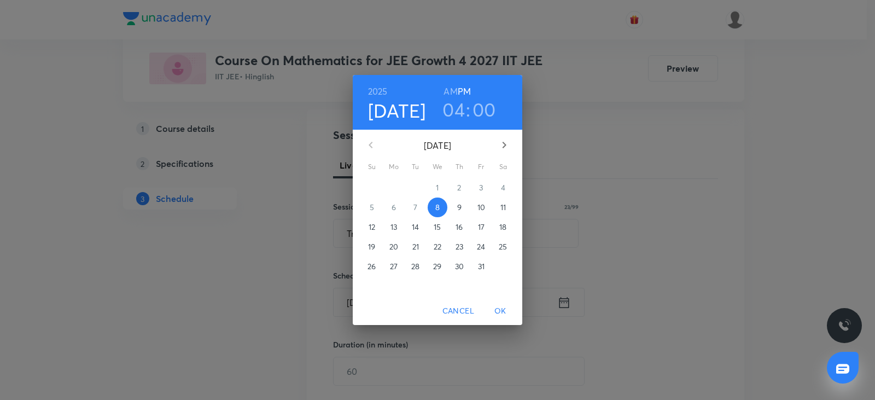
drag, startPoint x: 668, startPoint y: 262, endPoint x: 518, endPoint y: 351, distance: 174.9
click at [668, 261] on div "[DATE] 04 : 00 AM PM [DATE] Su Mo Tu We Th Fr Sa 28 29 30 1 2 3 4 5 6 7 8 9 10 …" at bounding box center [437, 200] width 875 height 400
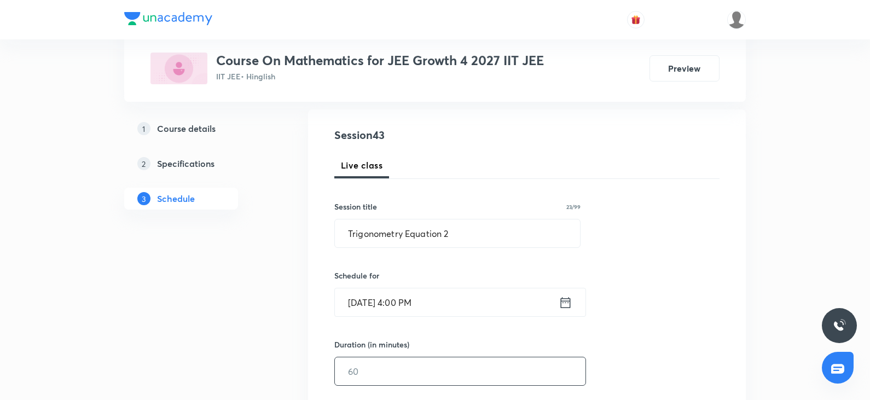
click at [380, 376] on input "text" at bounding box center [460, 371] width 251 height 28
type input "6"
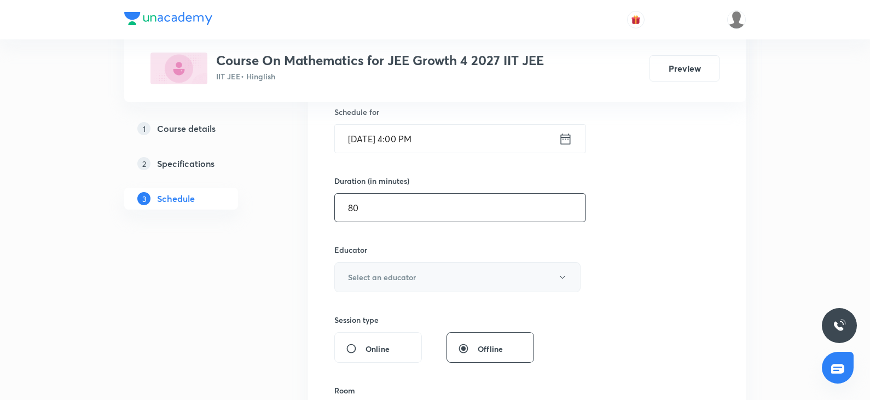
scroll to position [274, 0]
type input "80"
click at [486, 273] on button "Select an educator" at bounding box center [457, 277] width 246 height 30
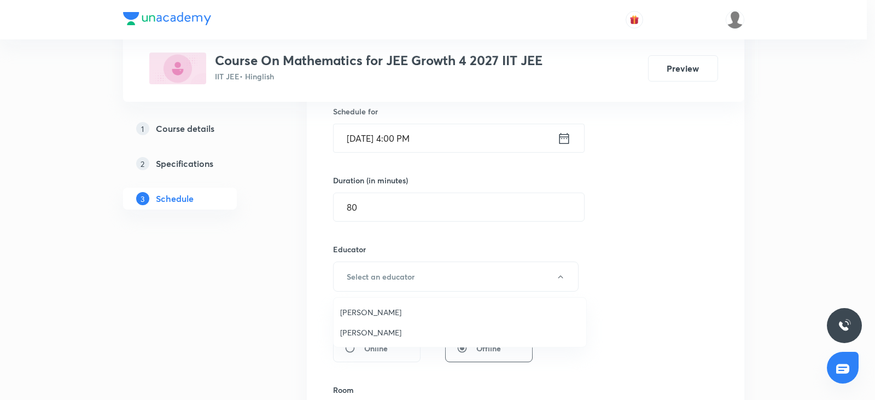
click at [379, 310] on span "Vijay Meghwal" at bounding box center [460, 311] width 240 height 11
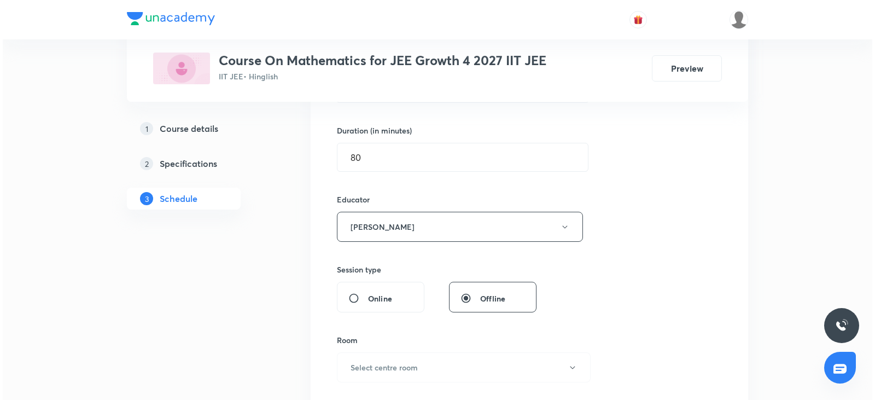
scroll to position [383, 0]
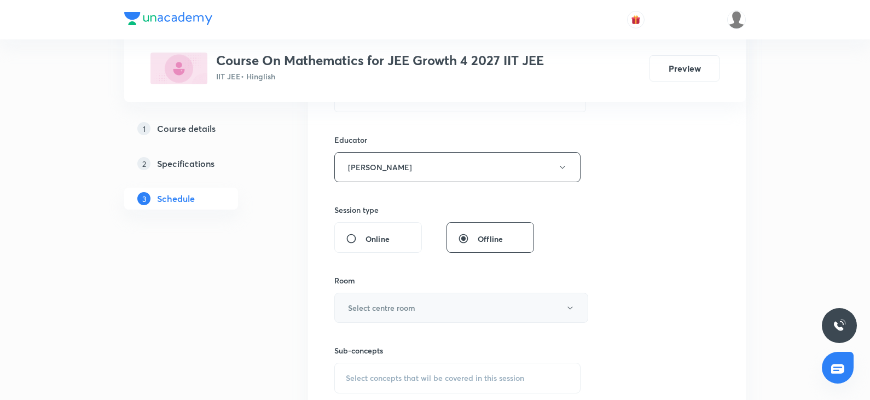
click at [368, 312] on h6 "Select centre room" at bounding box center [381, 307] width 67 height 11
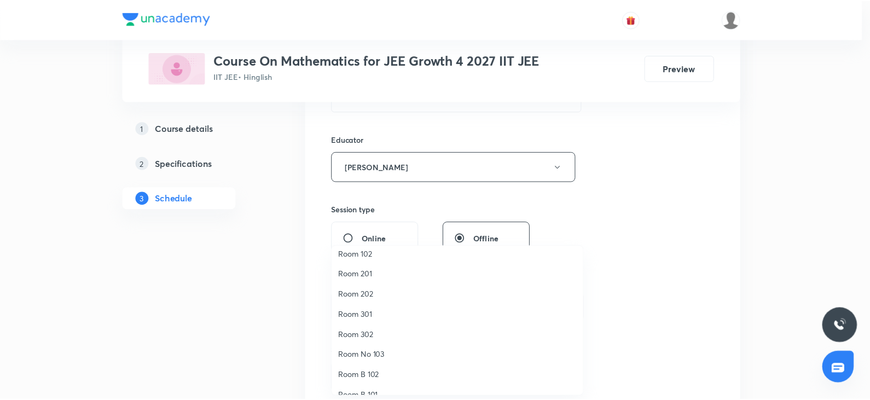
scroll to position [27, 0]
click at [376, 297] on span "Room 202" at bounding box center [460, 294] width 240 height 11
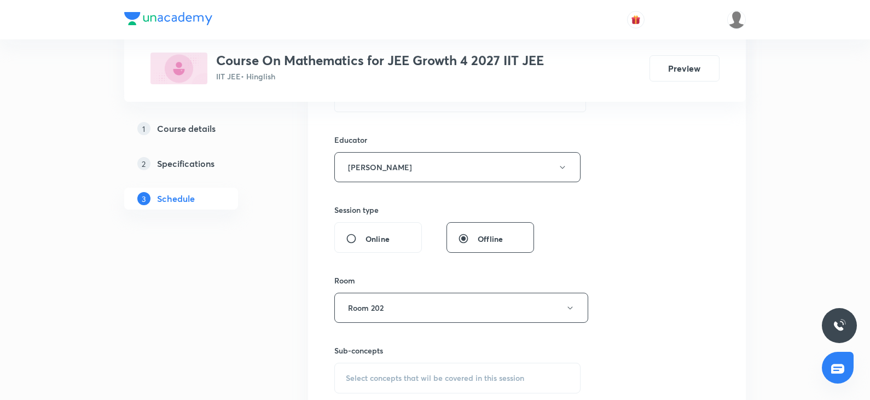
scroll to position [492, 0]
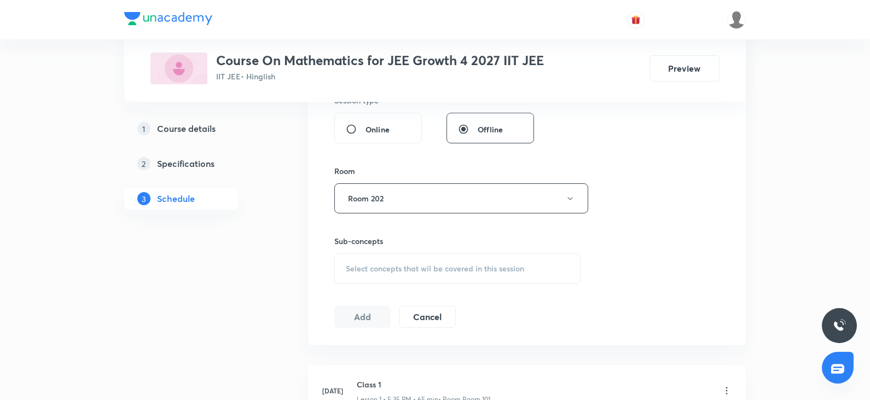
click at [469, 264] on span "Select concepts that wil be covered in this session" at bounding box center [435, 268] width 178 height 9
click at [443, 266] on span "Select concepts that wil be covered in this session" at bounding box center [435, 268] width 178 height 9
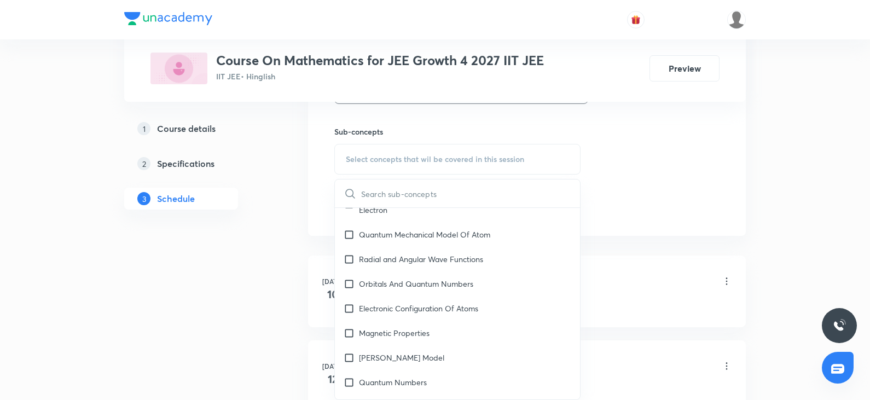
scroll to position [875, 0]
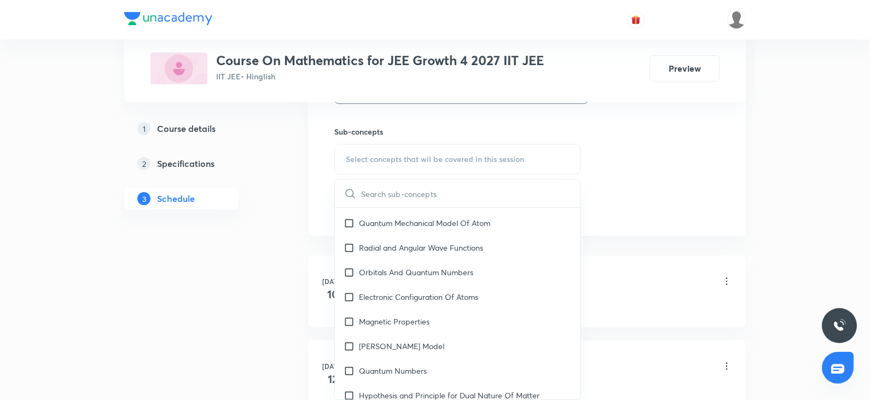
click at [440, 242] on div "Radial and Angular Wave Functions" at bounding box center [457, 247] width 245 height 25
checkbox input "true"
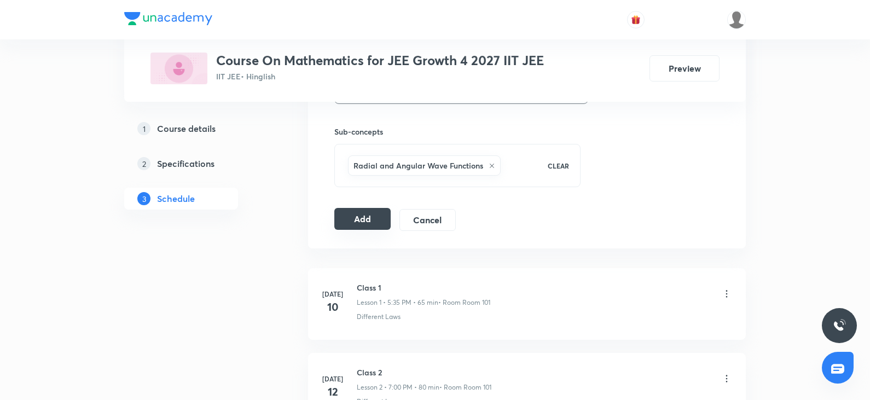
click at [351, 224] on button "Add" at bounding box center [362, 219] width 56 height 22
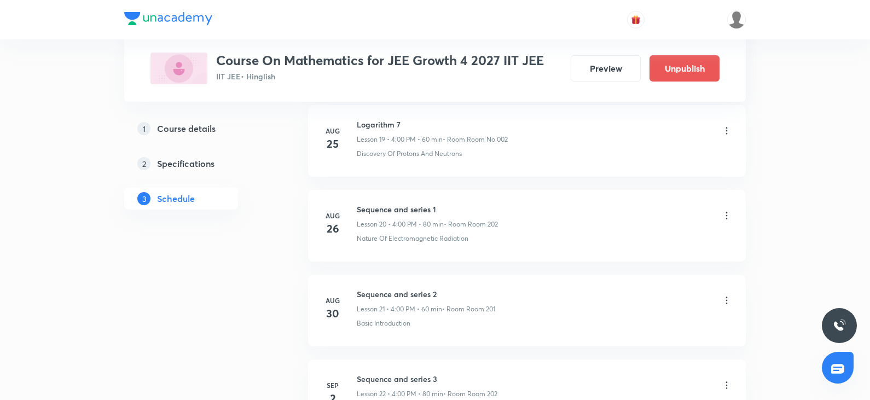
scroll to position [3621, 0]
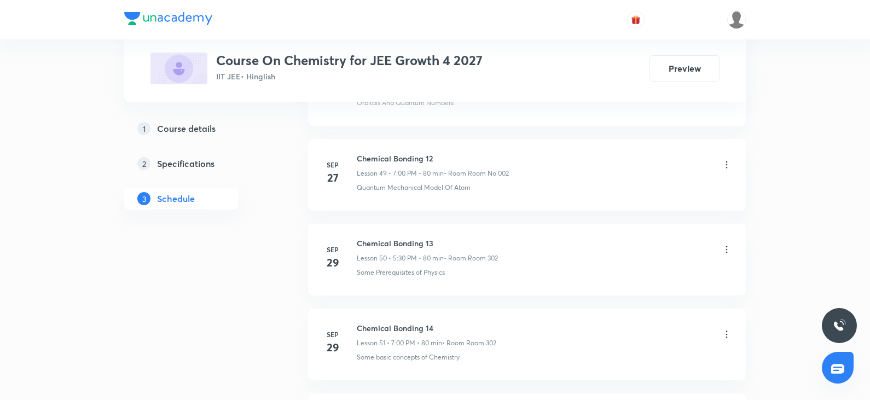
scroll to position [5212, 0]
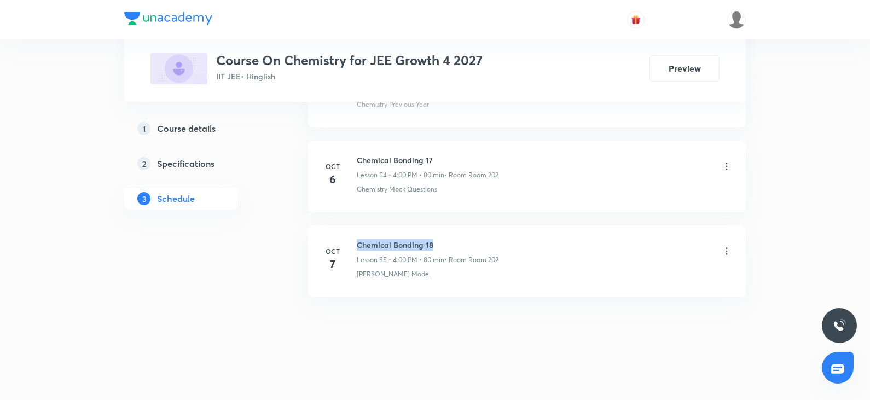
drag, startPoint x: 357, startPoint y: 241, endPoint x: 486, endPoint y: 244, distance: 128.6
click at [486, 244] on h6 "Chemical Bonding 18" at bounding box center [428, 244] width 142 height 11
copy h6 "Chemical Bonding 18"
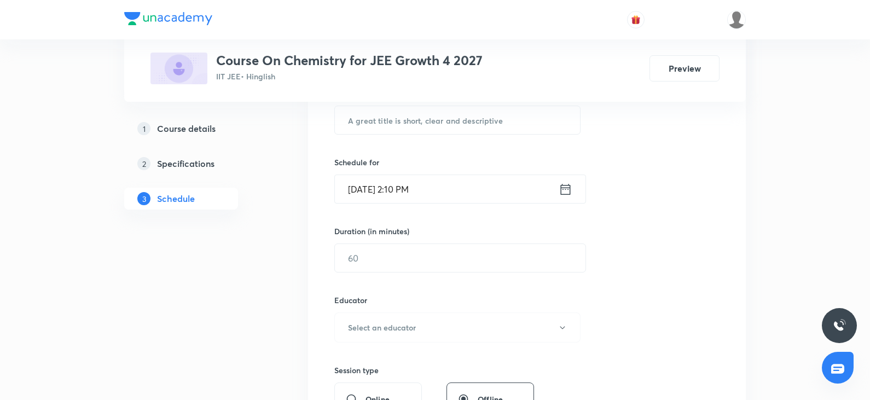
scroll to position [0, 0]
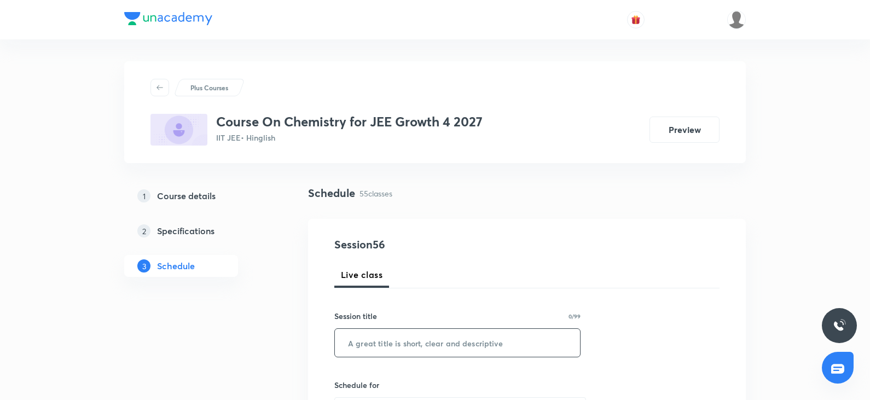
click at [404, 349] on input "text" at bounding box center [457, 343] width 245 height 28
paste input "Chemical Bonding 18"
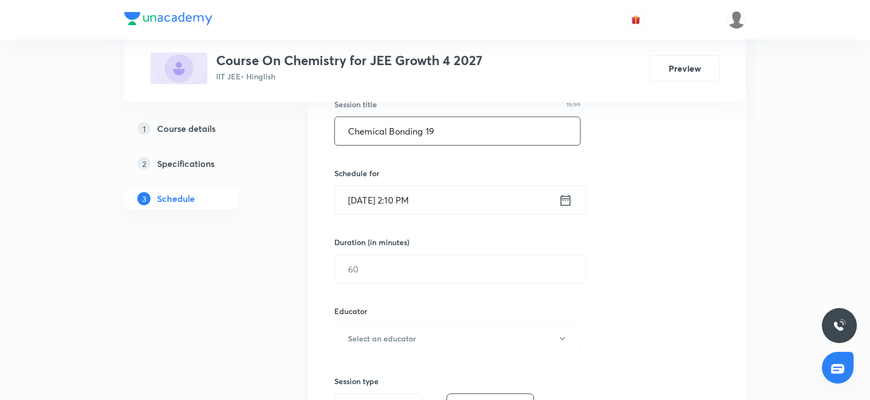
scroll to position [219, 0]
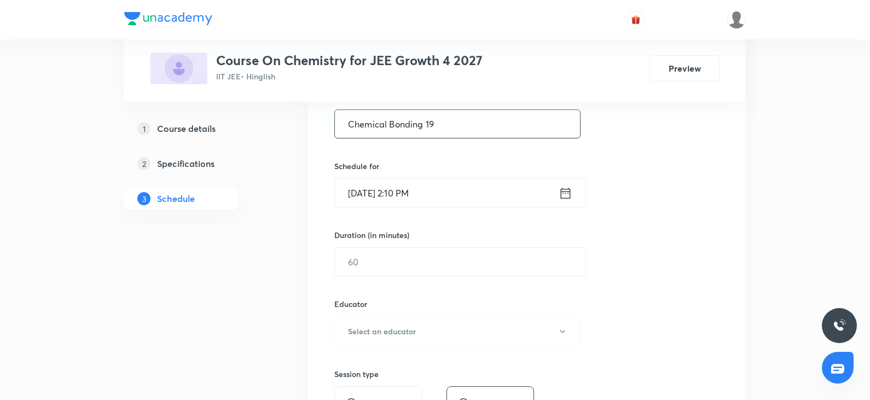
type input "Chemical Bonding 19"
click at [454, 195] on input "[DATE] 2:10 PM" at bounding box center [447, 193] width 224 height 28
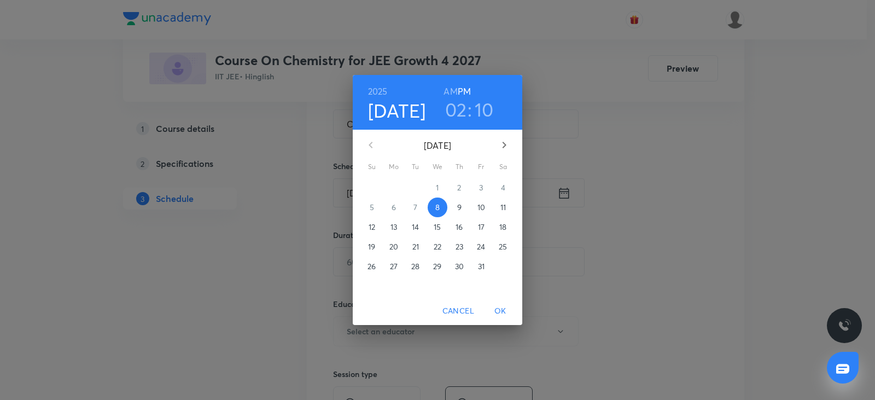
click at [456, 114] on h3 "02" at bounding box center [456, 109] width 22 height 23
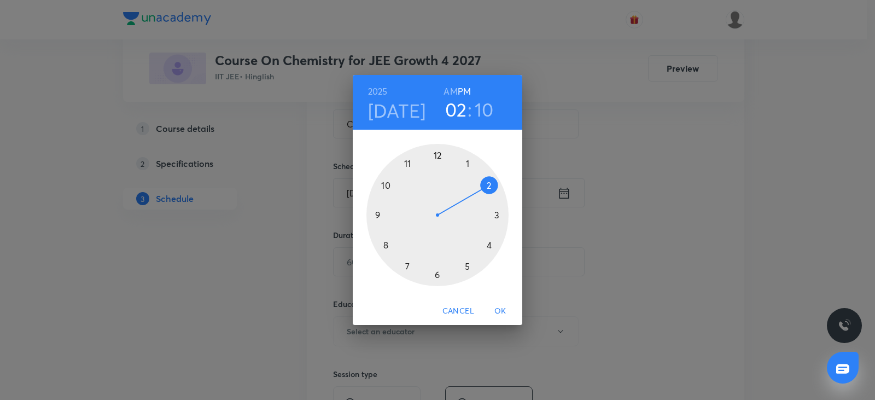
click at [471, 265] on div at bounding box center [438, 215] width 142 height 142
click at [437, 270] on div at bounding box center [438, 215] width 142 height 142
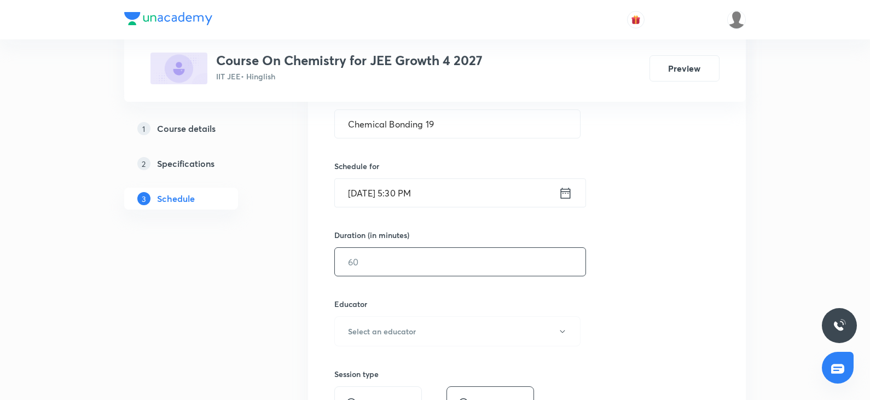
click at [432, 258] on input "text" at bounding box center [460, 262] width 251 height 28
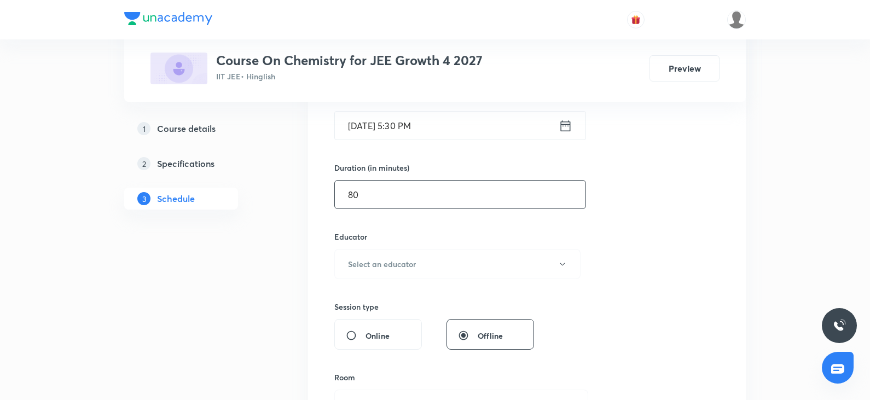
scroll to position [328, 0]
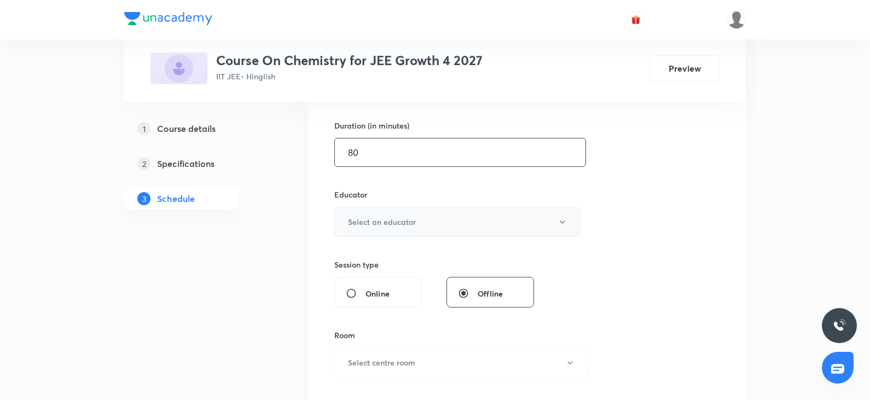
type input "80"
click at [427, 217] on button "Select an educator" at bounding box center [457, 222] width 246 height 30
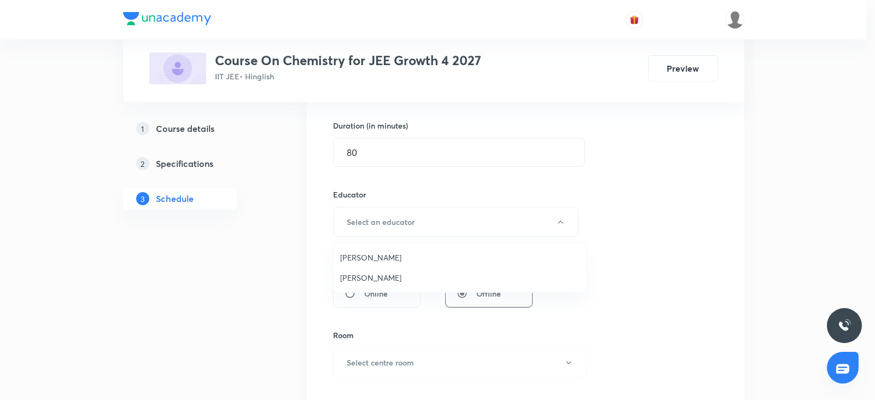
click at [366, 281] on span "Sandeep Maurya" at bounding box center [460, 277] width 240 height 11
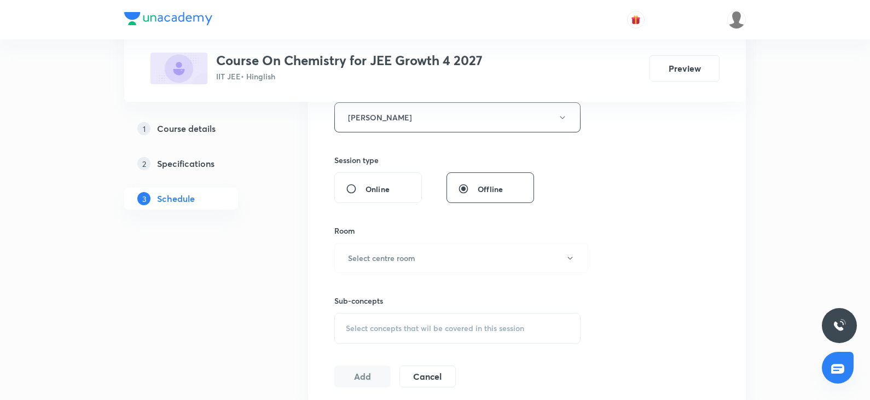
scroll to position [438, 0]
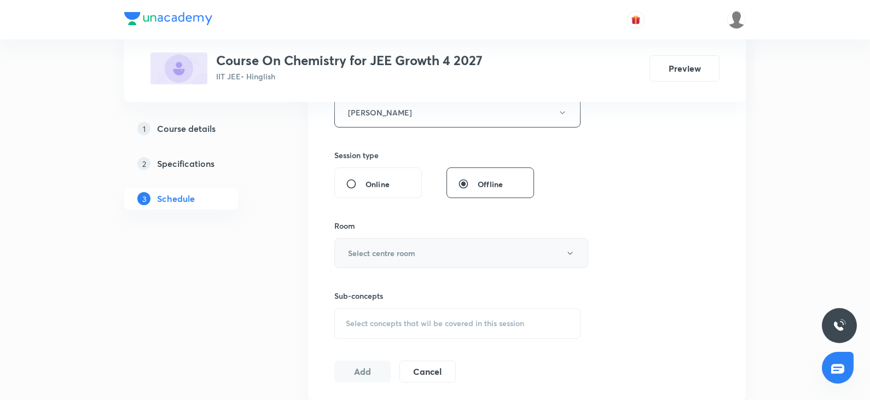
click at [389, 253] on h6 "Select centre room" at bounding box center [381, 252] width 67 height 11
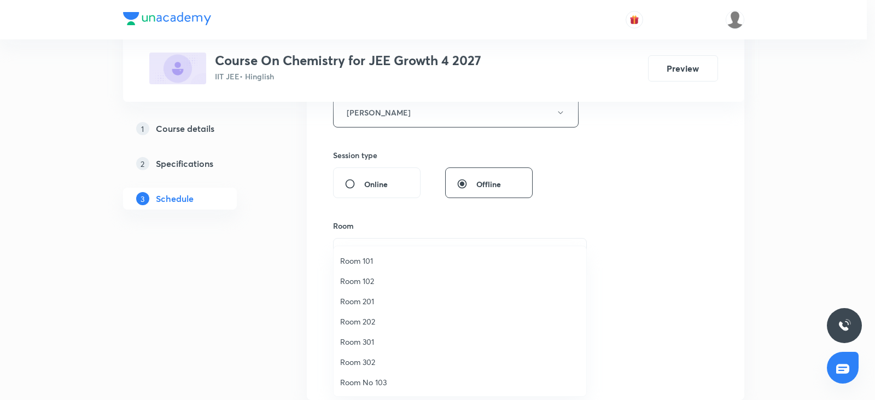
click at [372, 324] on span "Room 202" at bounding box center [460, 321] width 240 height 11
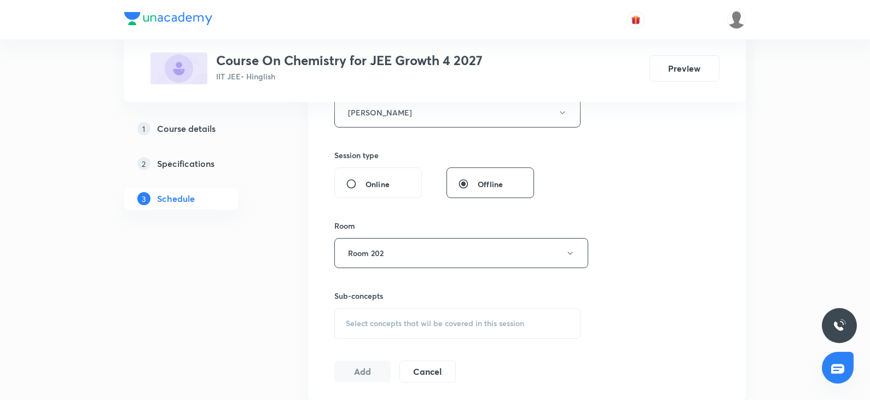
click at [714, 251] on div "Session 56 Live class Session title 19/99 Chemical Bonding 19 ​ Schedule for Oc…" at bounding box center [526, 91] width 385 height 584
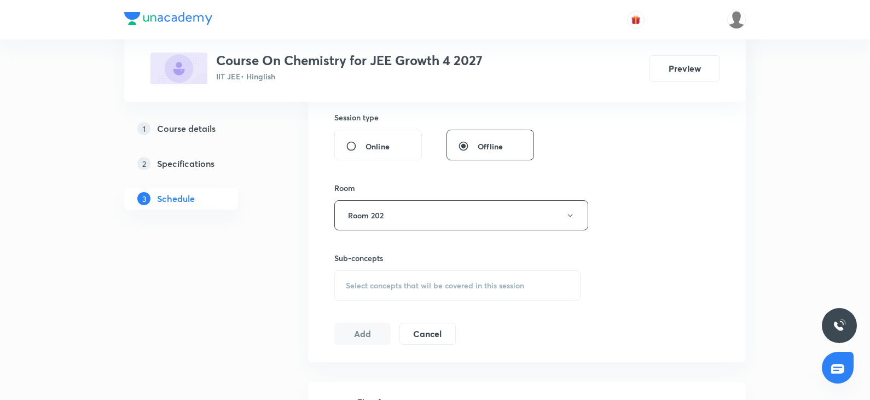
scroll to position [492, 0]
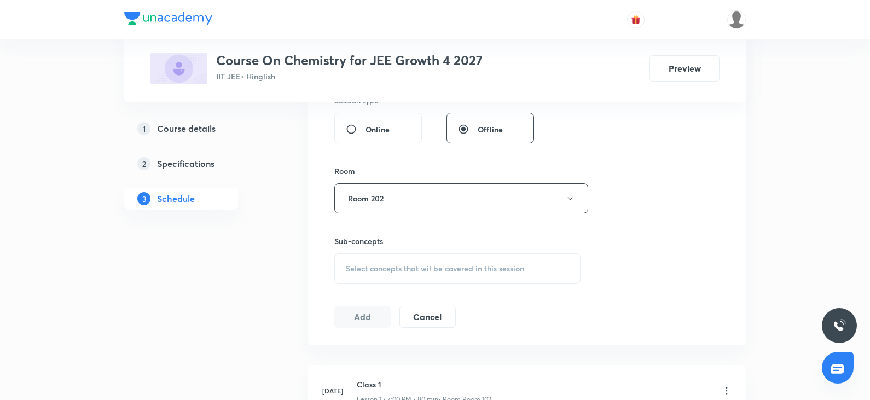
click at [530, 274] on div "Select concepts that wil be covered in this session" at bounding box center [457, 268] width 246 height 31
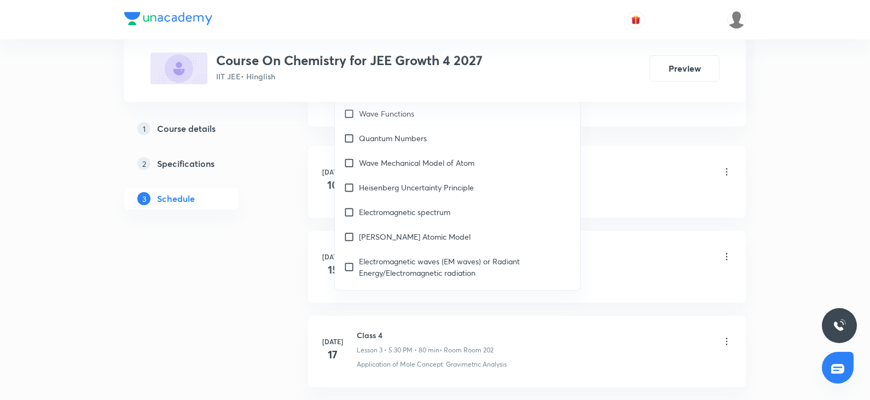
scroll to position [1094, 0]
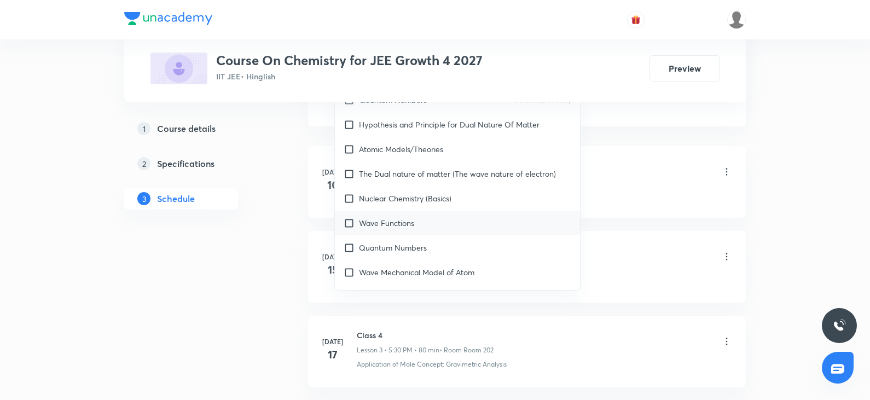
click at [397, 217] on p "Wave Functions" at bounding box center [386, 222] width 55 height 11
checkbox input "true"
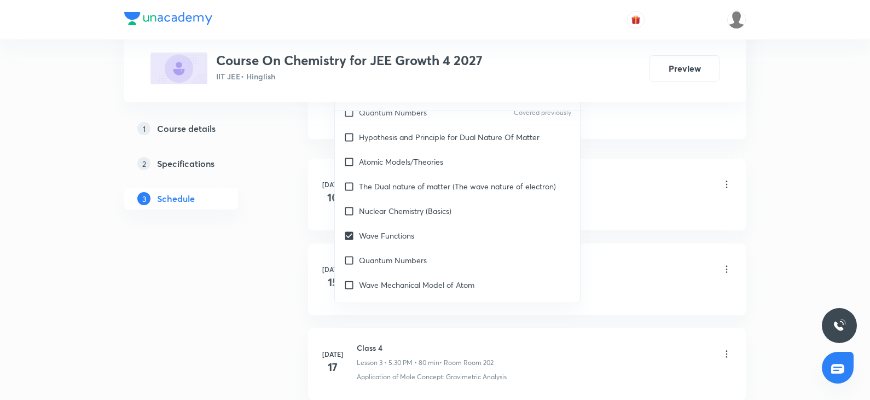
click at [617, 204] on div "Basic Concepts" at bounding box center [544, 207] width 375 height 10
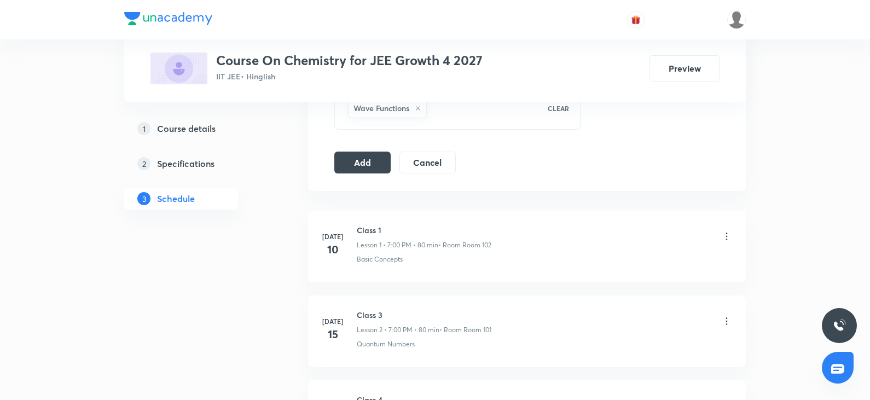
scroll to position [602, 0]
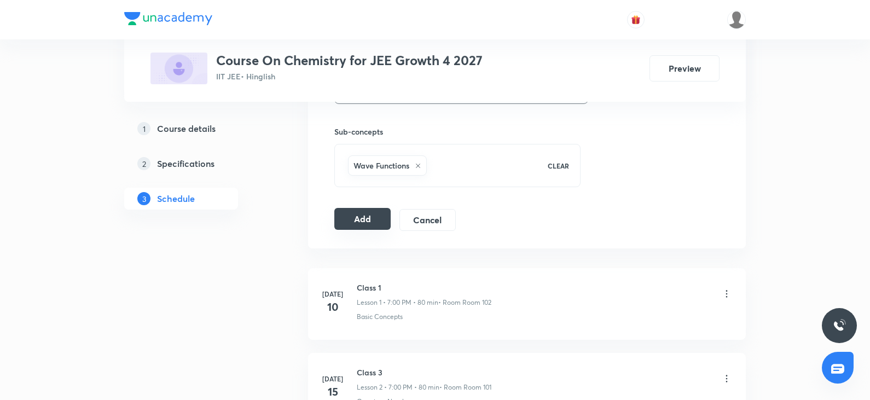
click at [353, 223] on button "Add" at bounding box center [362, 219] width 56 height 22
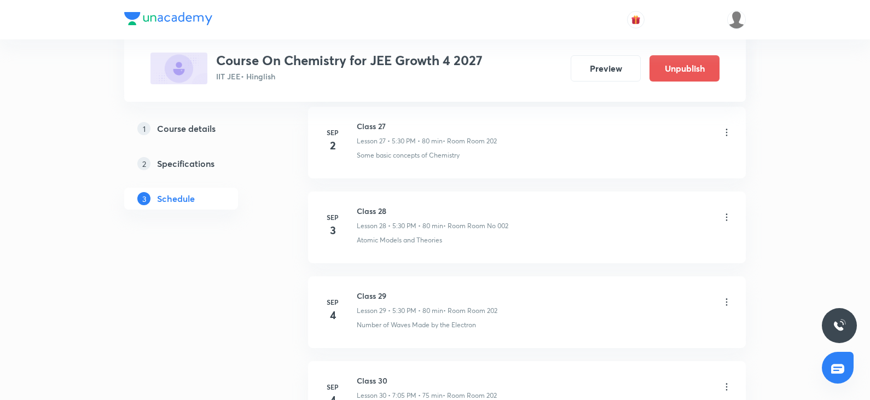
scroll to position [4724, 0]
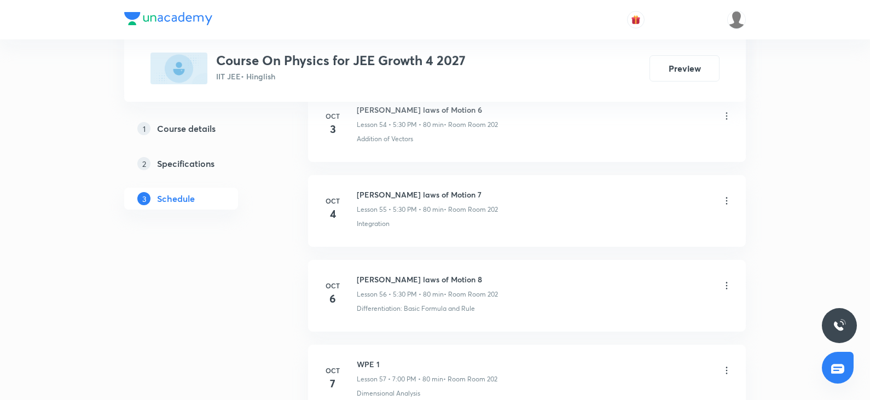
scroll to position [5381, 0]
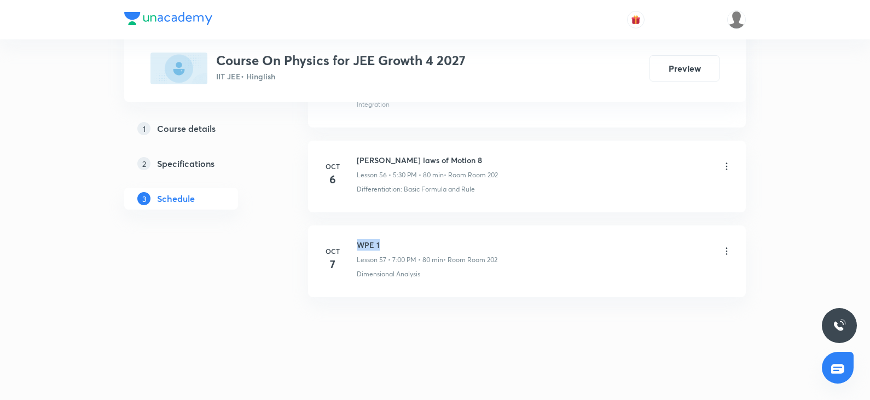
drag, startPoint x: 356, startPoint y: 245, endPoint x: 411, endPoint y: 240, distance: 55.5
click at [411, 240] on div "Oct 7 WPE 1 Lesson 57 • 7:00 PM • 80 min • Room Room 202 Dimensional Analysis" at bounding box center [527, 259] width 410 height 40
copy h6 "WPE 1"
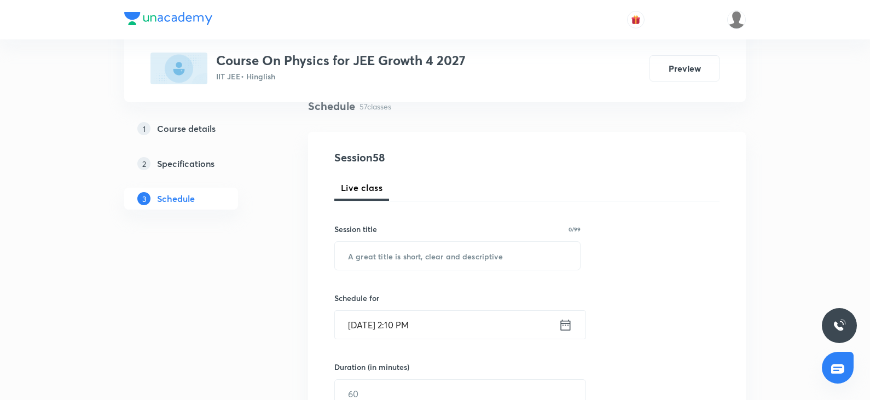
scroll to position [0, 0]
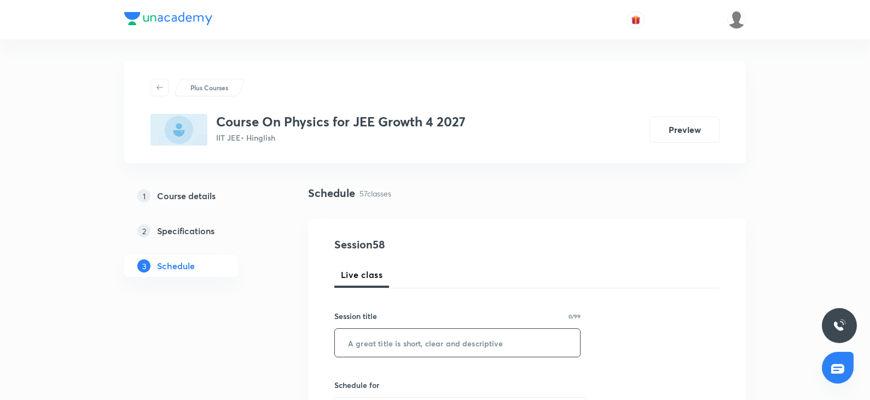
click at [362, 347] on input "text" at bounding box center [457, 343] width 245 height 28
paste input "WPE 1"
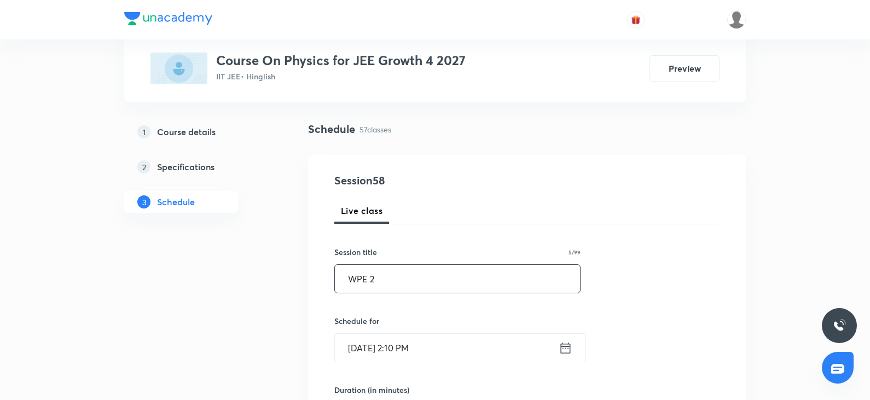
scroll to position [164, 0]
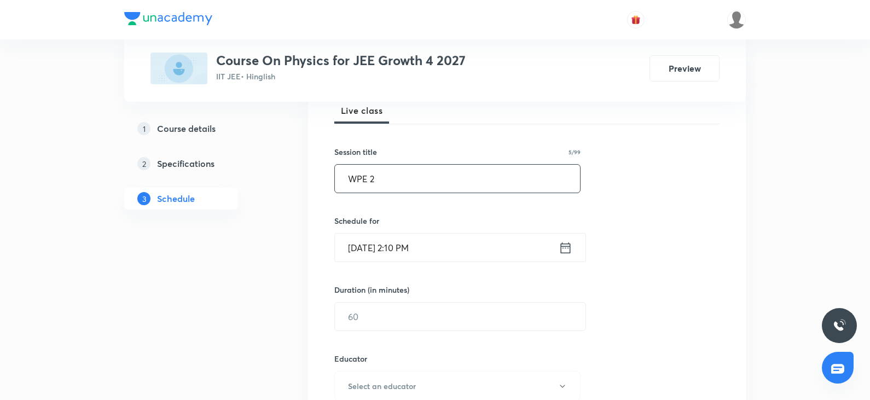
type input "WPE 2"
click at [432, 254] on input "[DATE] 2:10 PM" at bounding box center [447, 248] width 224 height 28
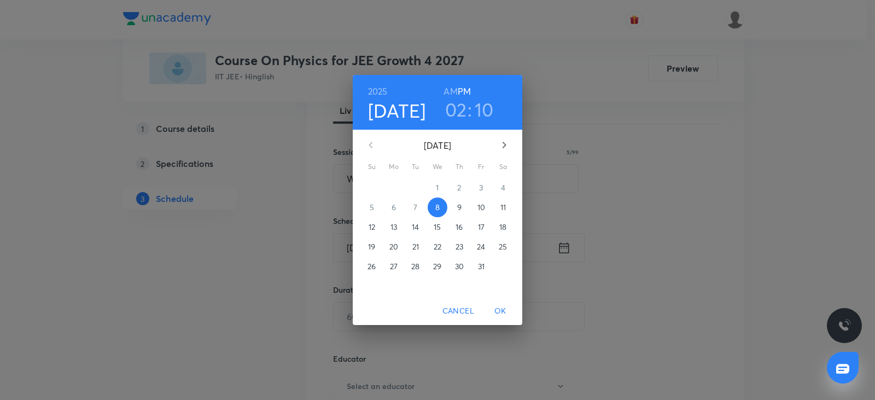
click at [458, 113] on h3 "02" at bounding box center [456, 109] width 22 height 23
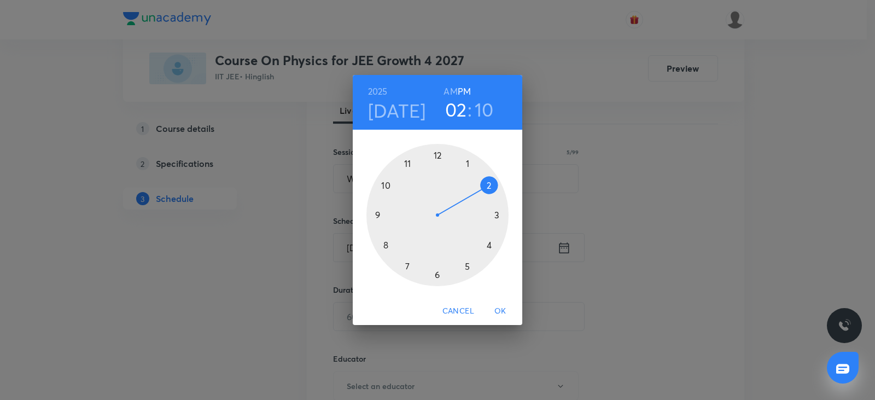
click at [410, 265] on div at bounding box center [438, 215] width 142 height 142
click at [441, 150] on div at bounding box center [438, 215] width 142 height 142
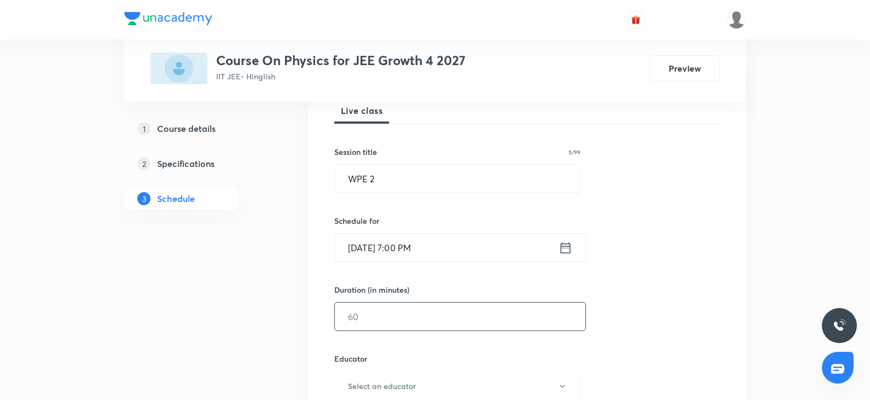
click at [397, 322] on input "text" at bounding box center [460, 317] width 251 height 28
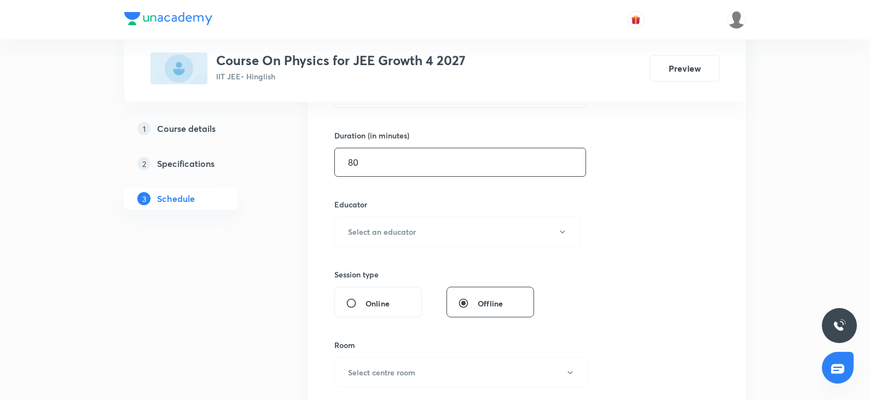
scroll to position [328, 0]
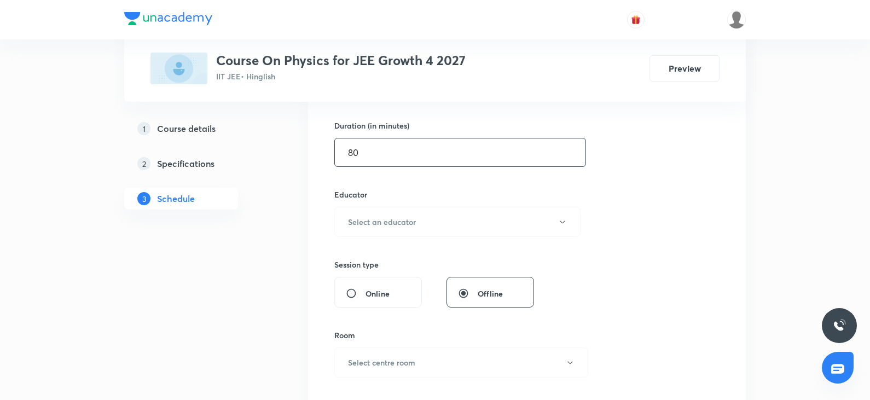
type input "80"
click at [407, 239] on div "Session 58 Live class Session title 5/99 WPE 2 ​ Schedule for Oct 8, 2025, 7:00…" at bounding box center [526, 200] width 385 height 584
click at [404, 222] on h6 "Select an educator" at bounding box center [382, 221] width 68 height 11
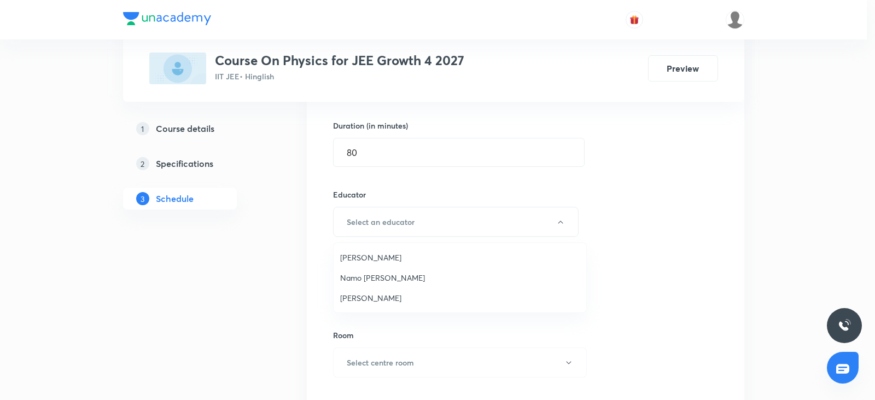
click at [366, 260] on span "Neil Joshi" at bounding box center [460, 257] width 240 height 11
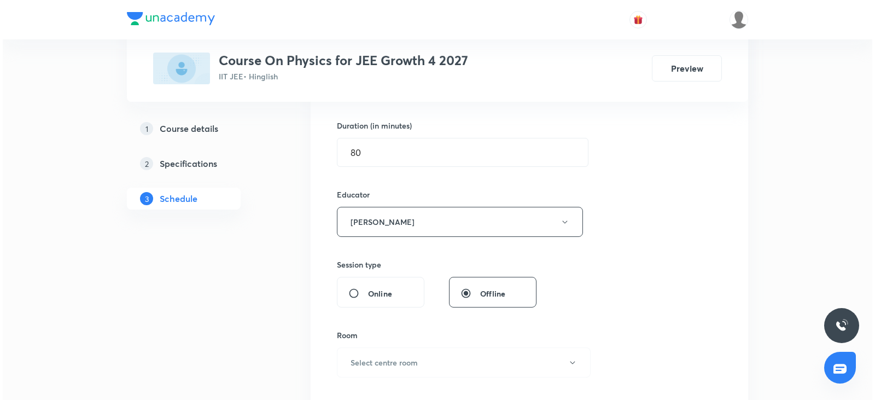
scroll to position [438, 0]
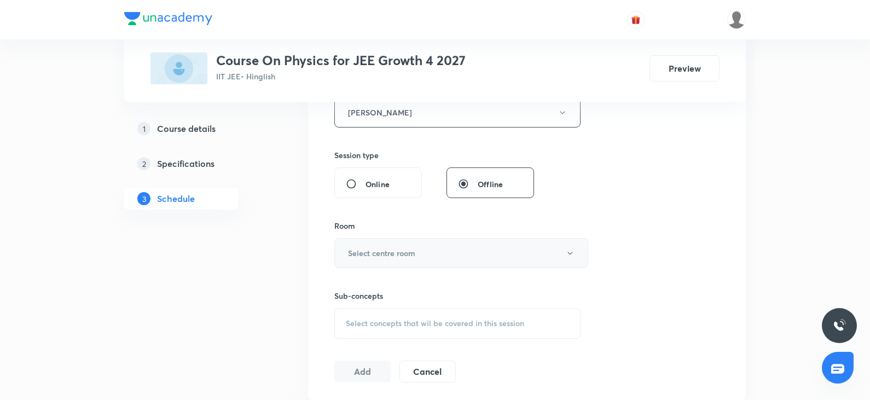
click at [396, 266] on button "Select centre room" at bounding box center [461, 253] width 254 height 30
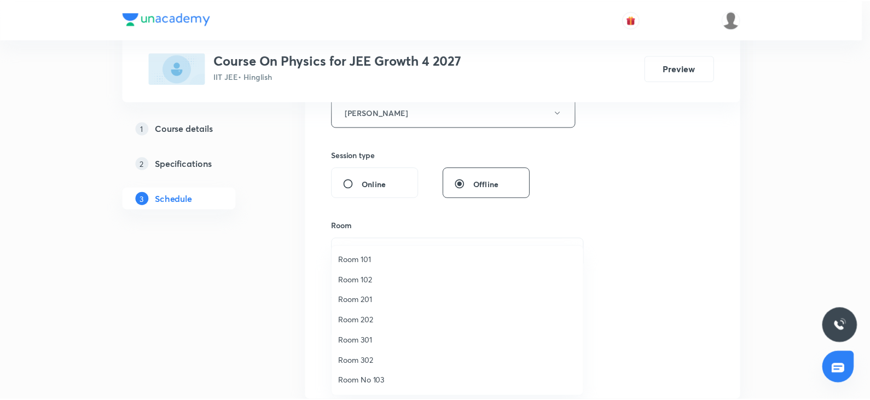
scroll to position [0, 0]
click at [373, 325] on span "Room 202" at bounding box center [460, 321] width 240 height 11
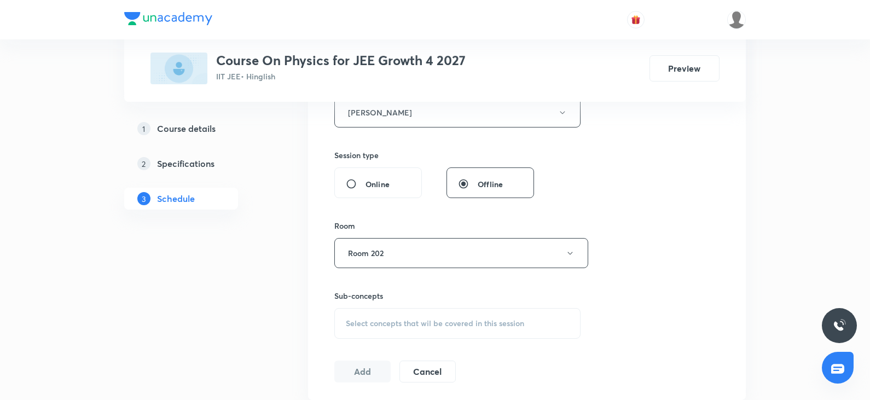
click at [666, 275] on div "Session 58 Live class Session title 5/99 WPE 2 ​ Schedule for Oct 8, 2025, 7:00…" at bounding box center [526, 91] width 385 height 584
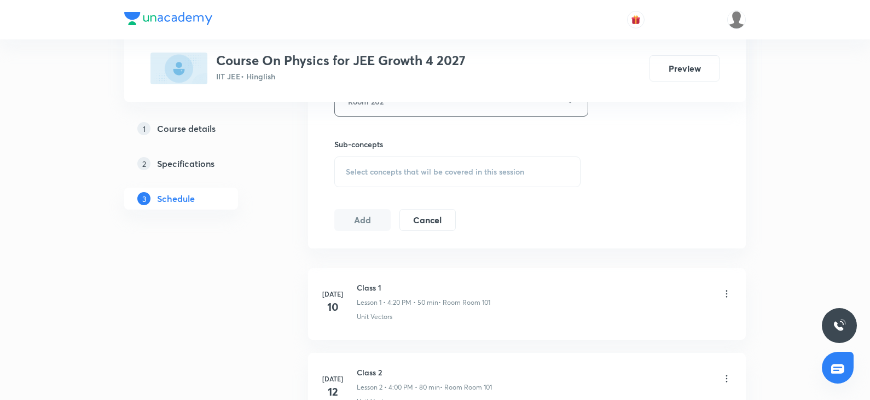
scroll to position [602, 0]
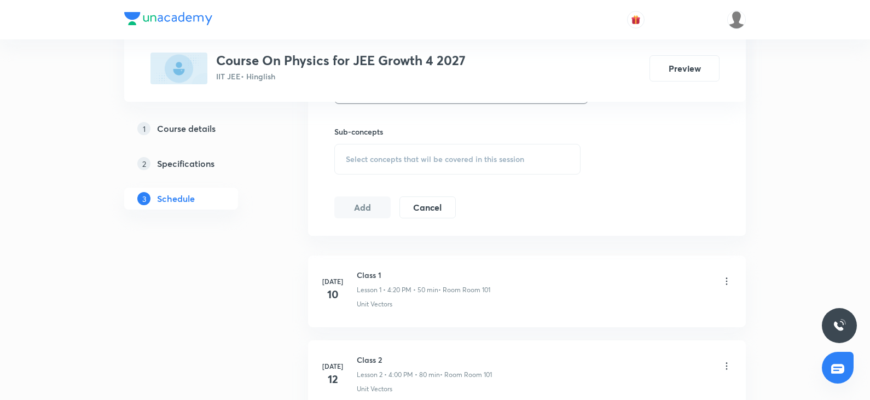
click at [400, 161] on span "Select concepts that wil be covered in this session" at bounding box center [435, 159] width 178 height 9
click at [400, 163] on span "Select concepts that wil be covered in this session" at bounding box center [435, 159] width 178 height 9
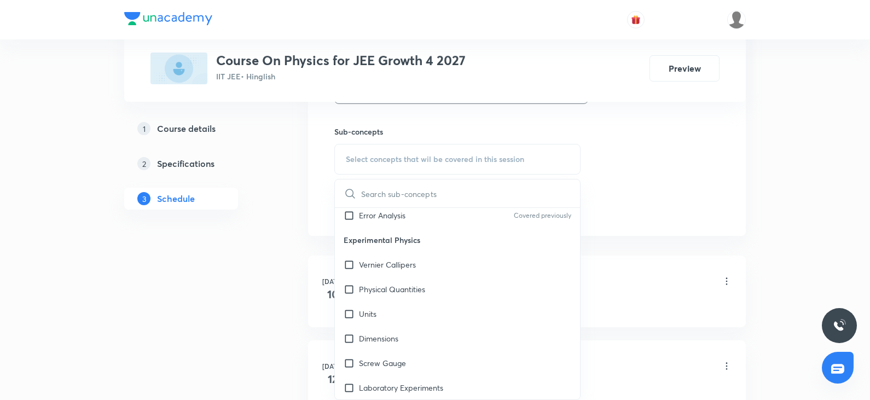
scroll to position [985, 0]
click at [416, 272] on div "Physical Quantities" at bounding box center [457, 264] width 245 height 25
checkbox input "true"
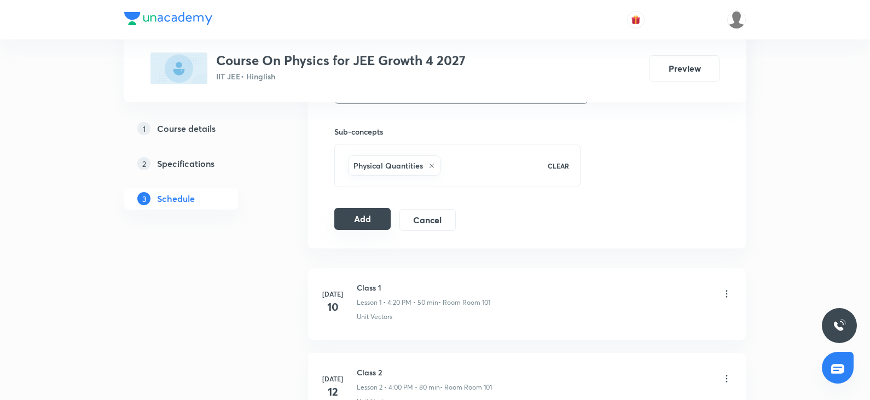
click at [380, 224] on button "Add" at bounding box center [362, 219] width 56 height 22
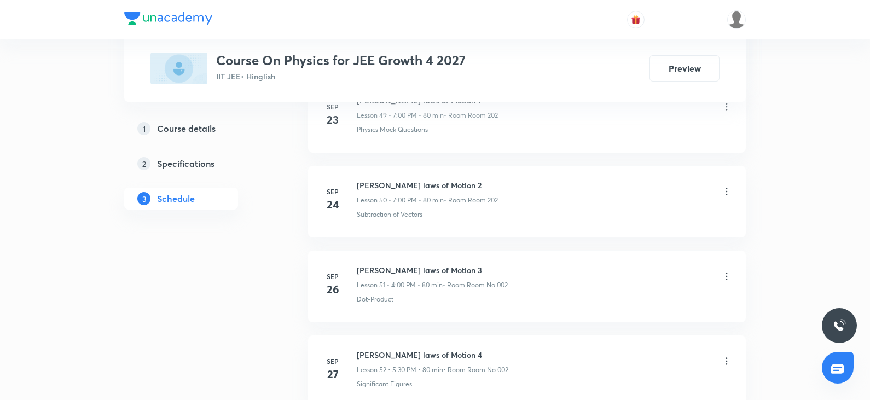
scroll to position [4808, 0]
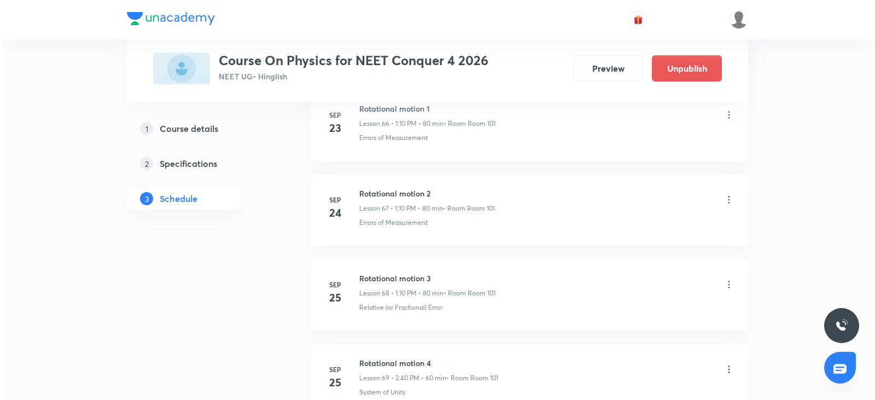
scroll to position [7092, 0]
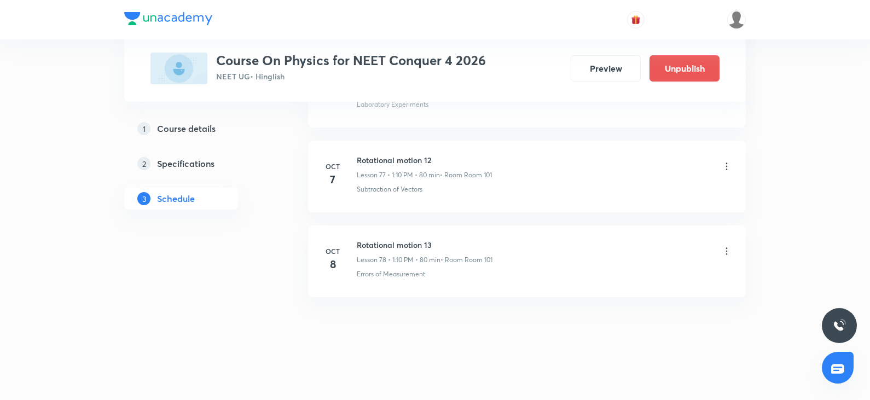
click at [730, 250] on icon at bounding box center [726, 251] width 11 height 11
click at [650, 276] on li "Edit" at bounding box center [671, 279] width 120 height 20
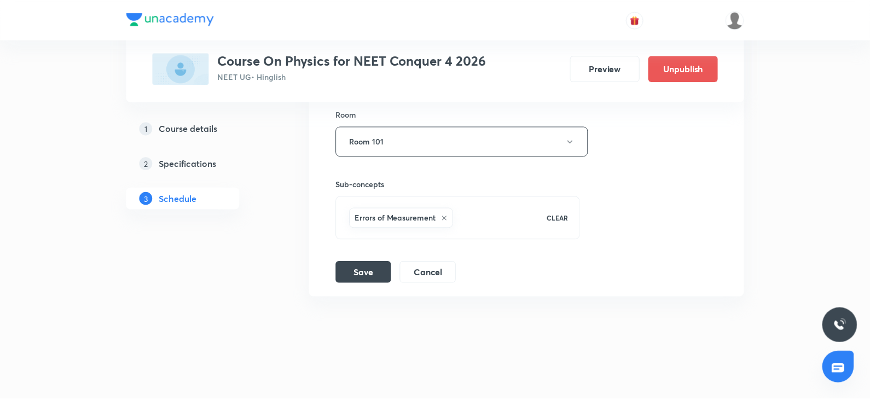
scroll to position [7010, 0]
click at [416, 269] on button "Cancel" at bounding box center [427, 271] width 56 height 22
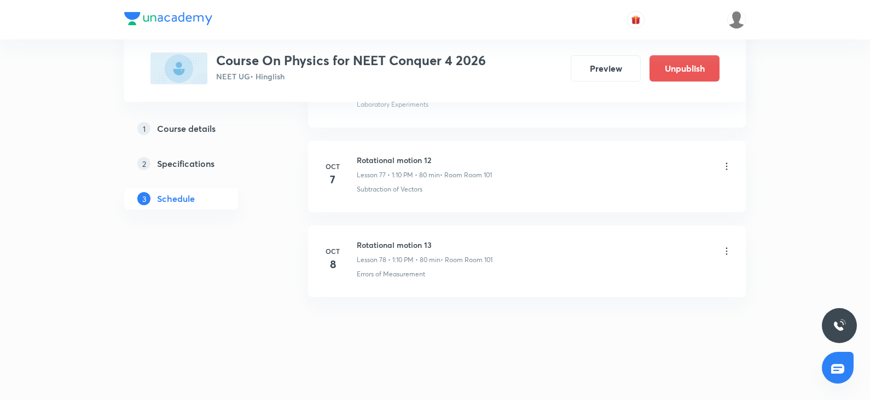
scroll to position [6590, 0]
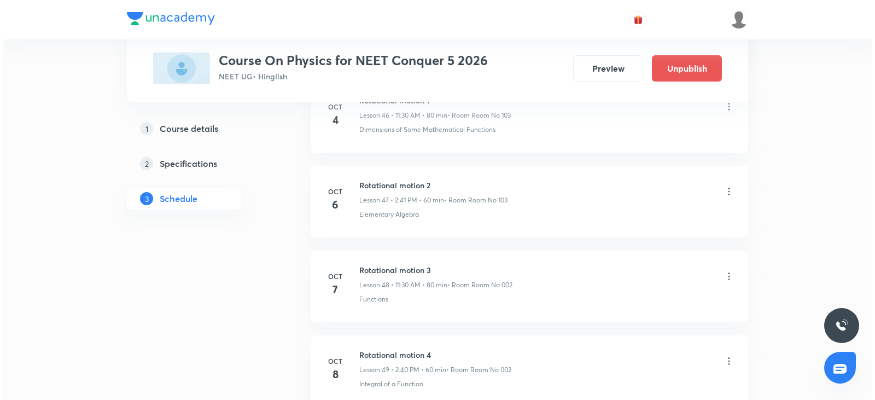
scroll to position [4633, 0]
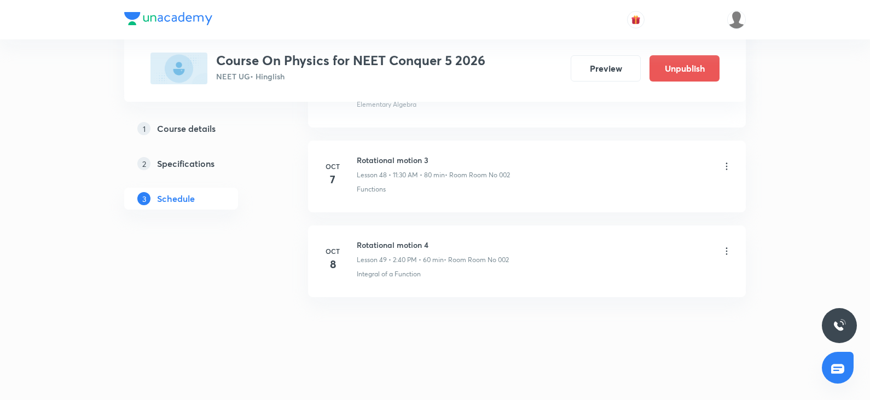
click at [729, 251] on icon at bounding box center [726, 251] width 11 height 11
click at [660, 283] on li "Edit" at bounding box center [671, 279] width 120 height 20
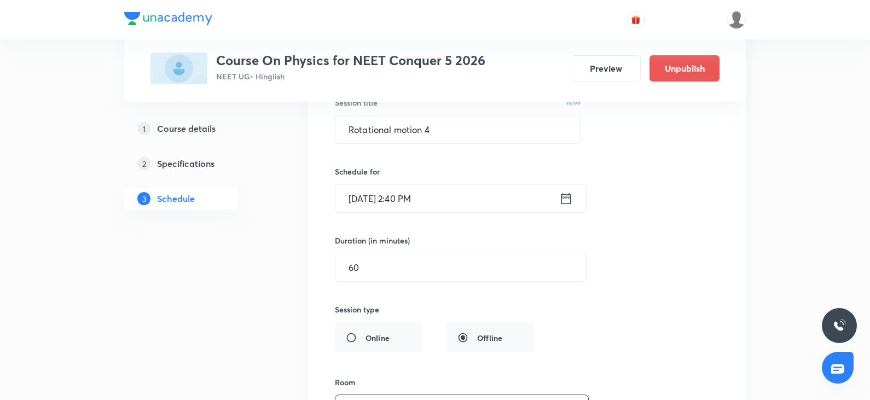
scroll to position [4222, 0]
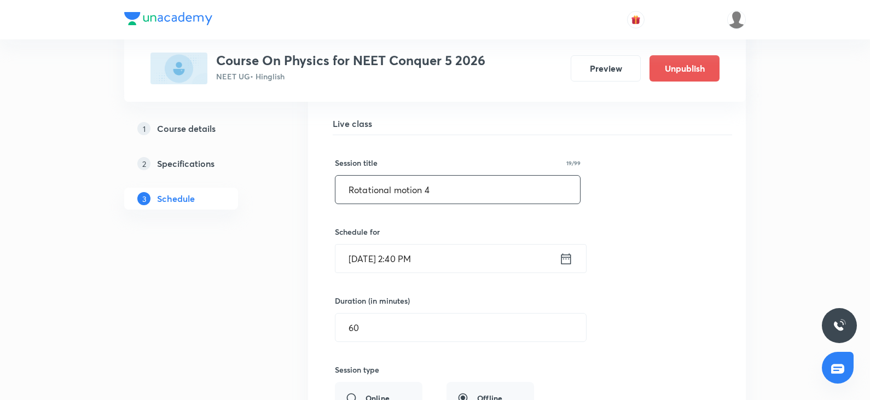
drag, startPoint x: 434, startPoint y: 190, endPoint x: 328, endPoint y: 192, distance: 106.2
click at [328, 192] on div "Rotational motion 4 Lesson 49 • Room Room No 002 Integral of a Function Session…" at bounding box center [527, 348] width 410 height 526
paste input "Chemical bonding 1"
type input "C"
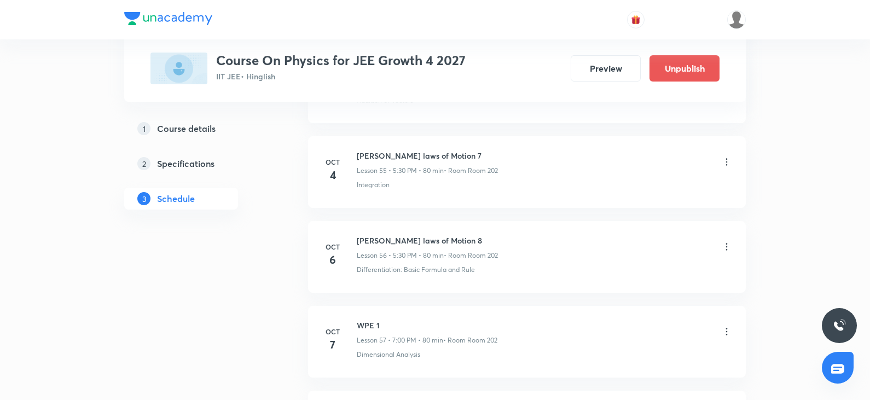
scroll to position [5466, 0]
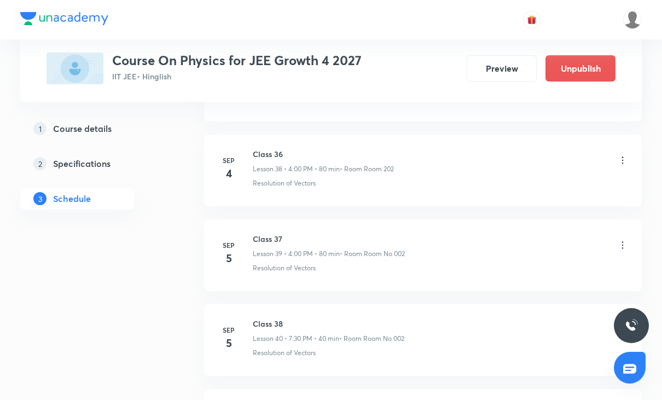
scroll to position [5466, 0]
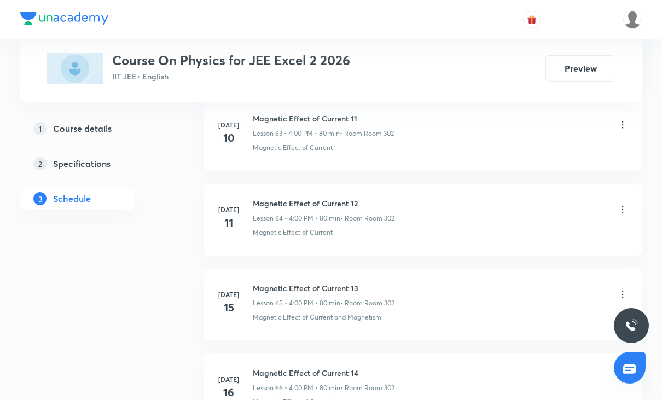
scroll to position [9552, 0]
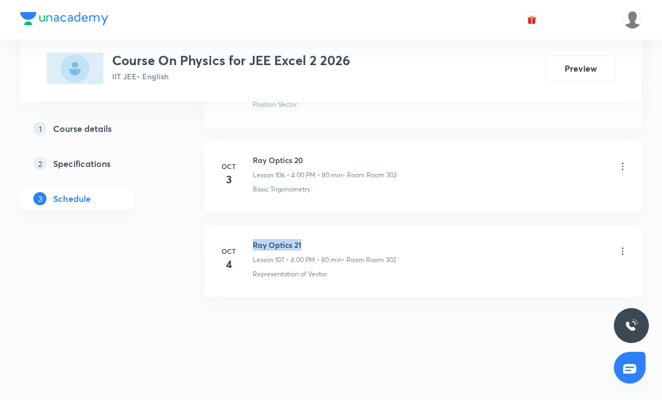
drag, startPoint x: 250, startPoint y: 239, endPoint x: 368, endPoint y: 245, distance: 118.9
click at [368, 245] on li "Oct 4 Ray Optics 21 Lesson 107 • 4:00 PM • 80 min • Room Room 302 Representatio…" at bounding box center [423, 261] width 438 height 72
copy h6 "Ray Optics 21"
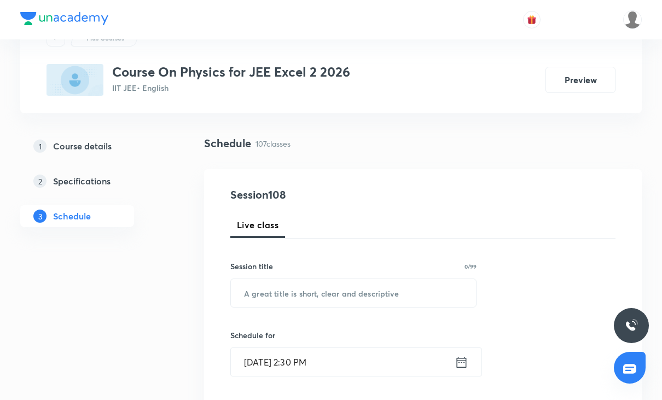
scroll to position [0, 0]
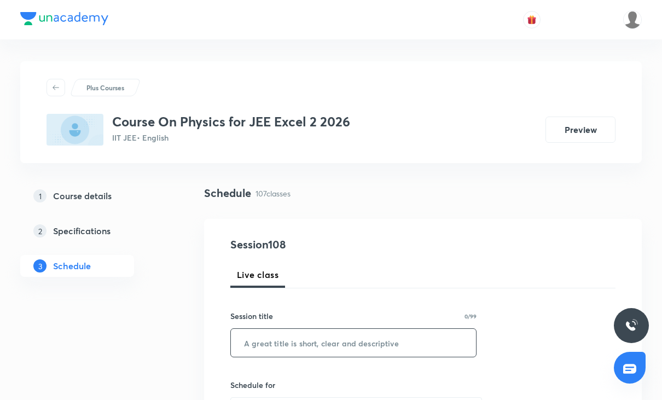
click at [341, 337] on input "text" at bounding box center [353, 343] width 245 height 28
paste input "Ray Optics 21"
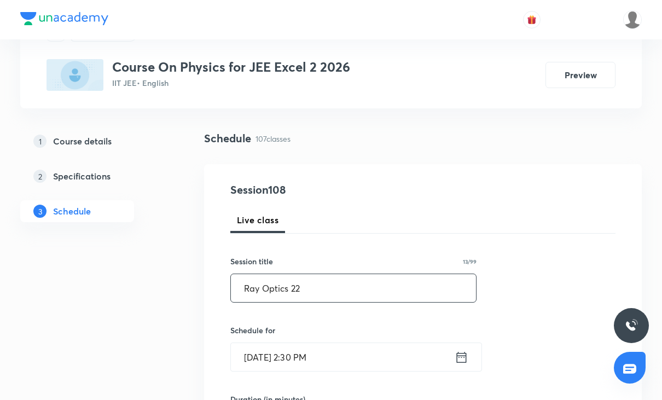
scroll to position [164, 0]
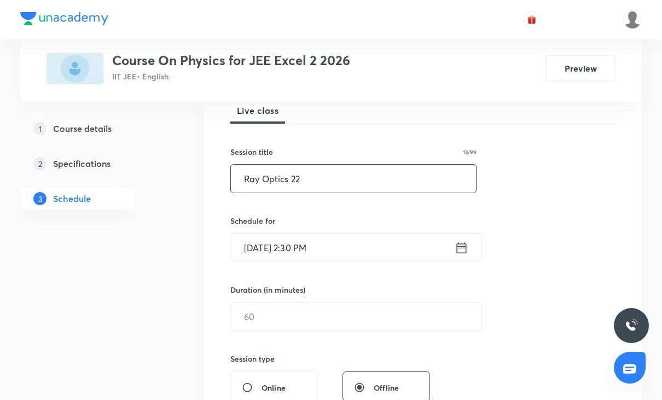
type input "Ray Optics 22"
click at [349, 244] on input "[DATE] 2:30 PM" at bounding box center [343, 248] width 224 height 28
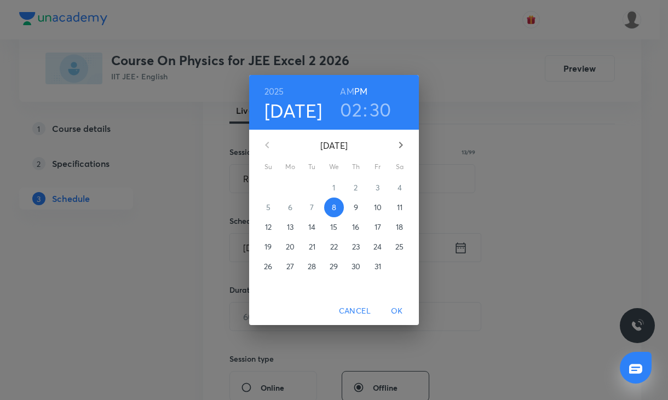
click at [354, 113] on h3 "02" at bounding box center [351, 109] width 22 height 23
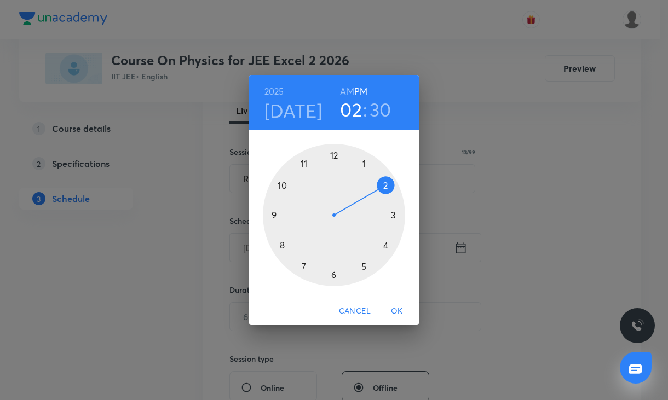
click at [387, 246] on div at bounding box center [334, 215] width 142 height 142
click at [334, 154] on div at bounding box center [334, 215] width 142 height 142
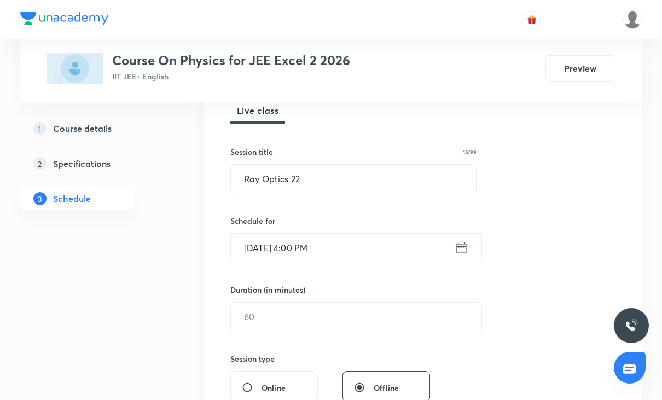
scroll to position [219, 0]
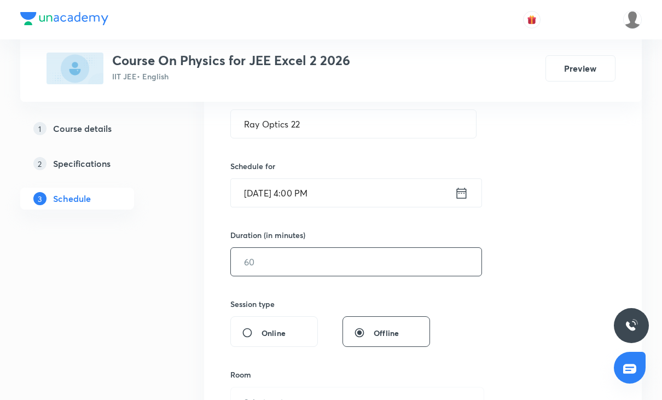
click at [334, 266] on input "text" at bounding box center [356, 262] width 251 height 28
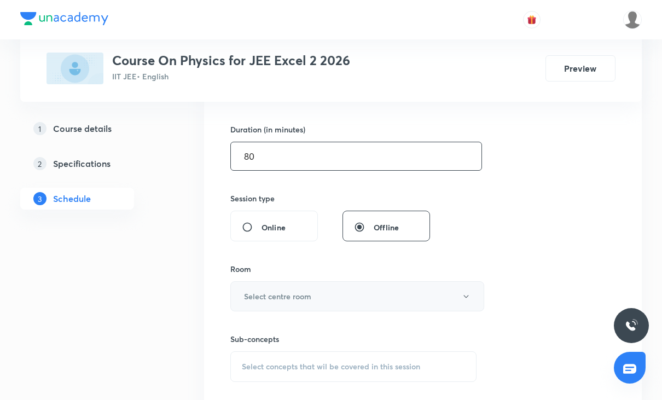
scroll to position [328, 0]
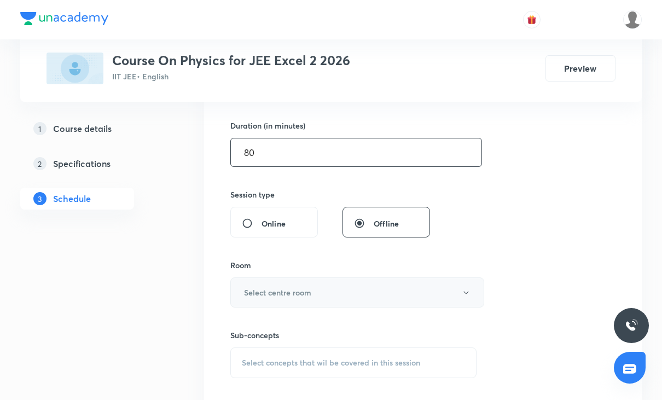
type input "80"
click at [316, 287] on button "Select centre room" at bounding box center [357, 292] width 254 height 30
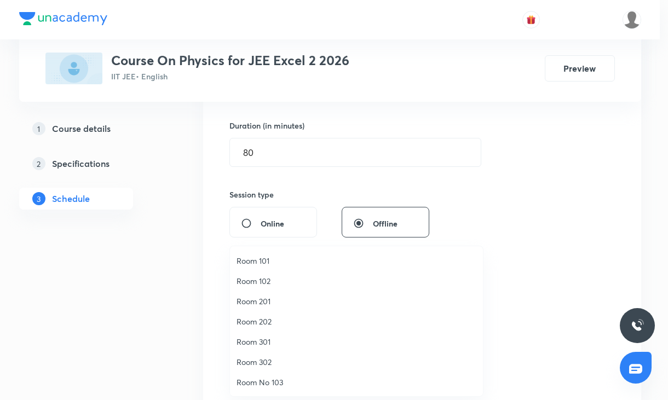
click at [272, 366] on span "Room 302" at bounding box center [356, 361] width 240 height 11
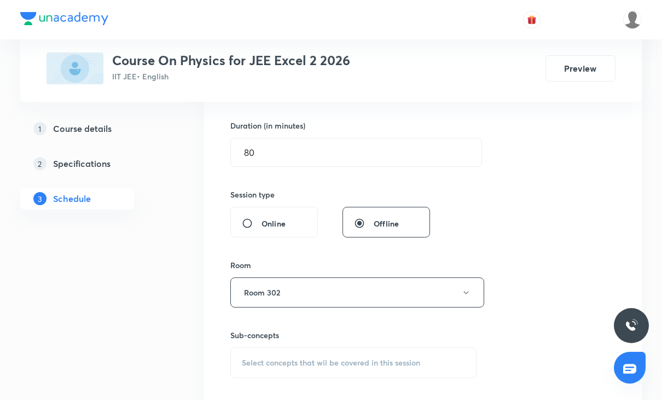
click at [558, 218] on div "Session 108 Live class Session title 13/99 Ray Optics 22 ​ Schedule for Oct 8, …" at bounding box center [422, 165] width 385 height 514
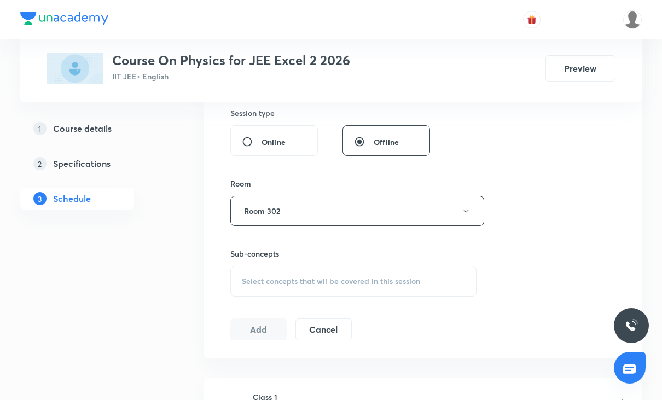
scroll to position [492, 0]
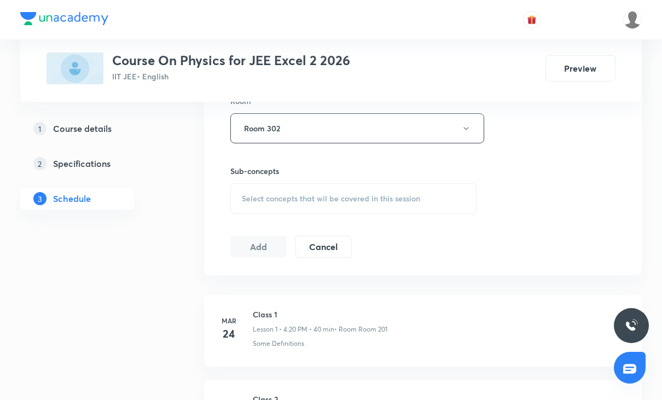
click at [347, 176] on h6 "Sub-concepts" at bounding box center [353, 170] width 246 height 11
click at [355, 204] on div "Select concepts that wil be covered in this session" at bounding box center [353, 198] width 246 height 31
click at [347, 203] on span "Select concepts that wil be covered in this session" at bounding box center [331, 198] width 178 height 9
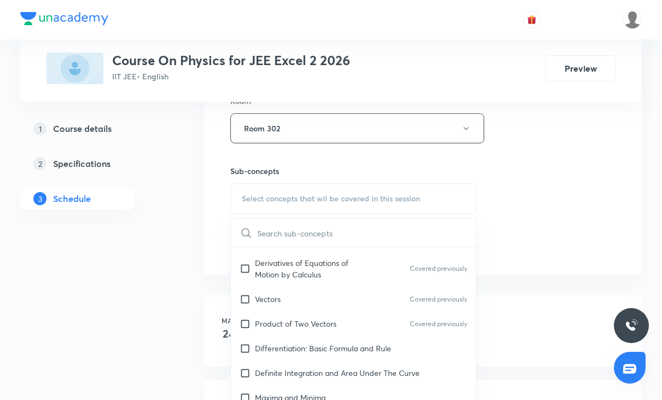
scroll to position [602, 0]
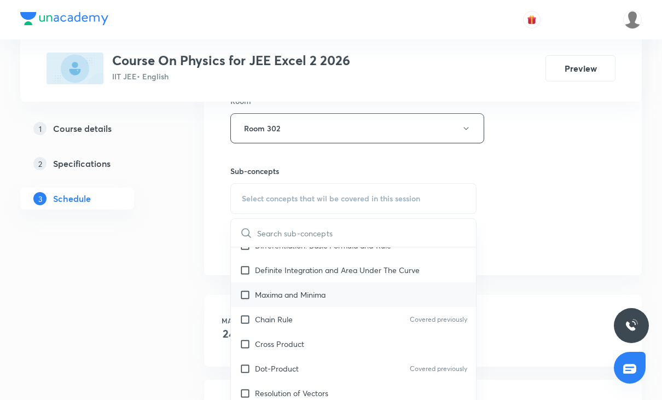
click at [323, 297] on p "Maxima and Minima" at bounding box center [290, 294] width 71 height 11
checkbox input "true"
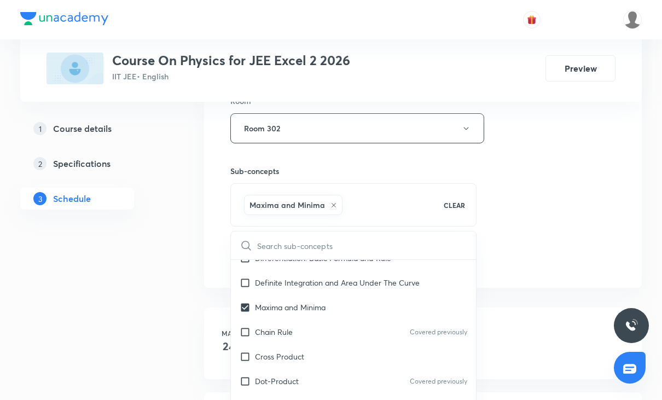
click at [562, 259] on div "Session 108 Live class Session title 13/99 Ray Optics 22 ​ Schedule for Oct 8, …" at bounding box center [422, 7] width 385 height 526
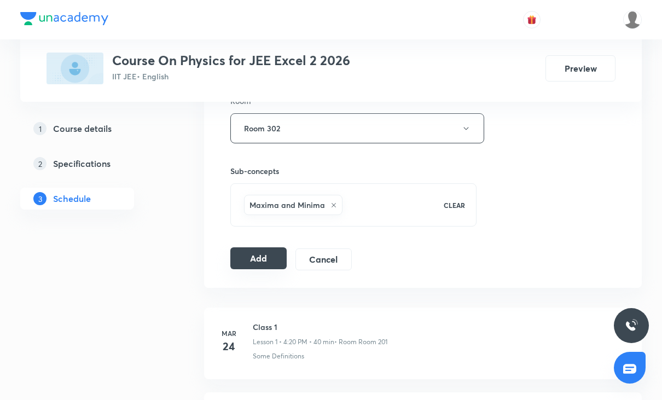
click at [266, 262] on button "Add" at bounding box center [258, 258] width 56 height 22
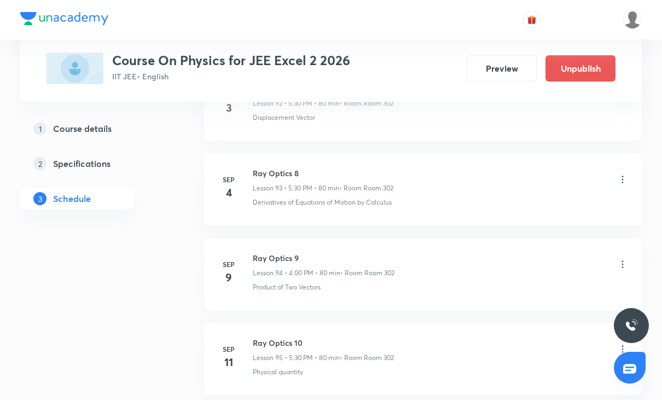
scroll to position [9134, 0]
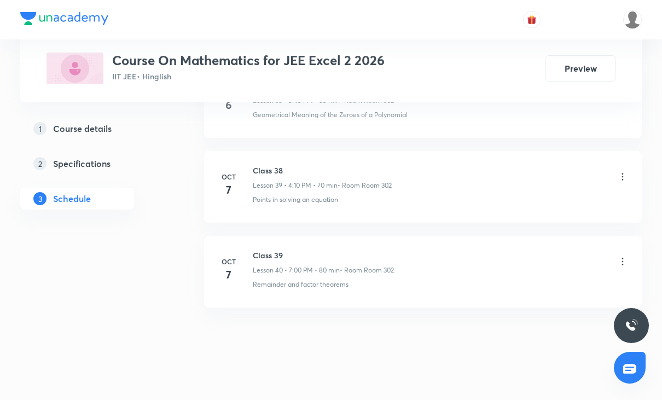
scroll to position [3870, 0]
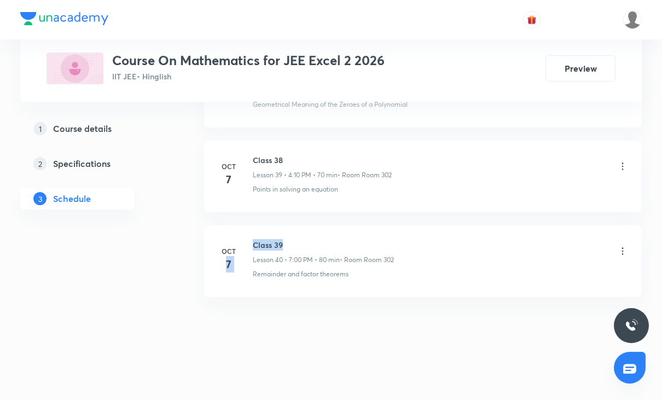
drag, startPoint x: 252, startPoint y: 246, endPoint x: 343, endPoint y: 248, distance: 90.9
click at [343, 248] on div "Oct 7 Class 39 Lesson 40 • 7:00 PM • 80 min • Room Room 302 Remainder and facto…" at bounding box center [423, 259] width 410 height 40
drag, startPoint x: 250, startPoint y: 240, endPoint x: 293, endPoint y: 241, distance: 43.2
click at [293, 241] on div "Oct 7 Class 39 Lesson 40 • 7:00 PM • 80 min • Room Room 302 Remainder and facto…" at bounding box center [423, 259] width 410 height 40
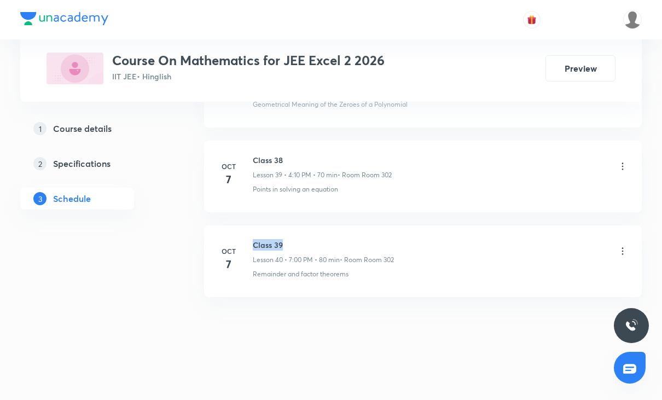
copy h6 "Class 39"
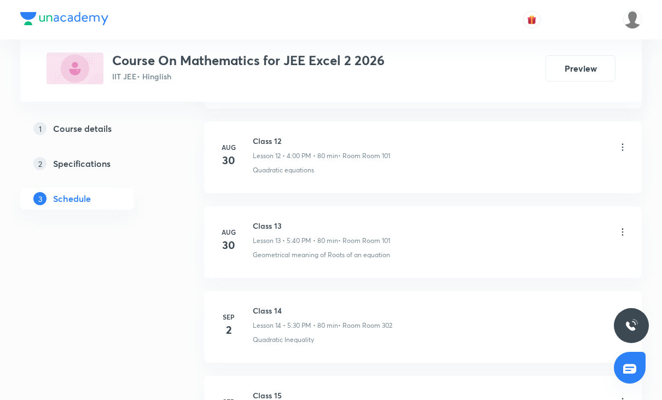
scroll to position [0, 0]
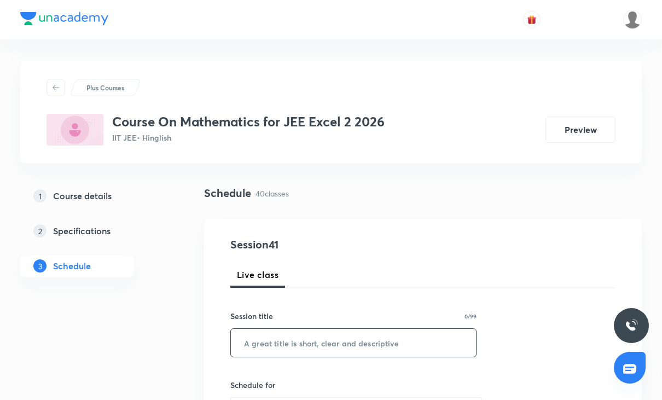
click at [314, 338] on input "text" at bounding box center [353, 343] width 245 height 28
paste input "Class 39"
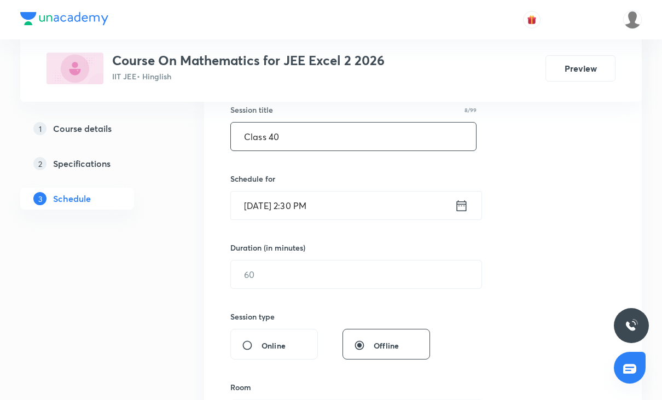
scroll to position [219, 0]
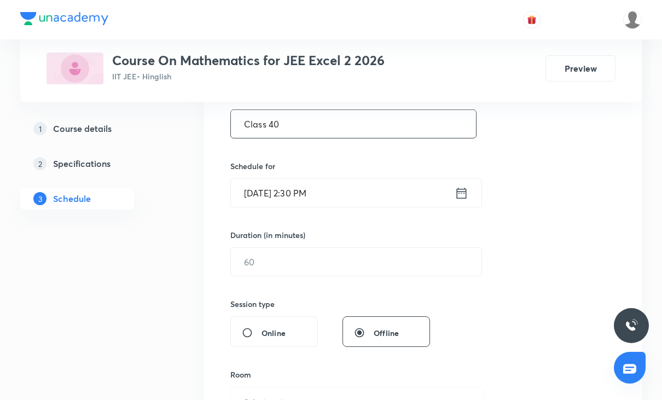
type input "Class 40"
click at [366, 194] on input "Oct 8, 2025, 2:30 PM" at bounding box center [343, 193] width 224 height 28
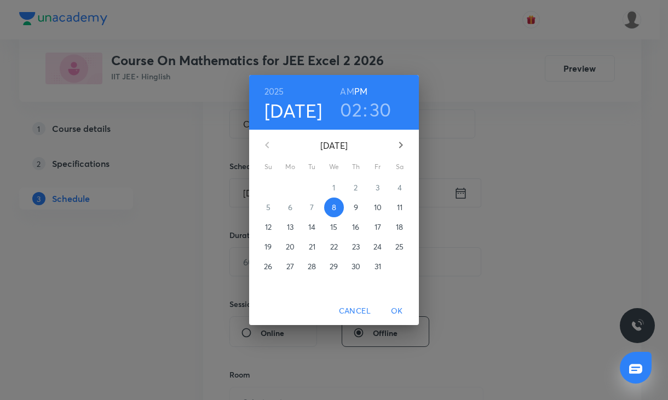
click at [353, 111] on h3 "02" at bounding box center [351, 109] width 22 height 23
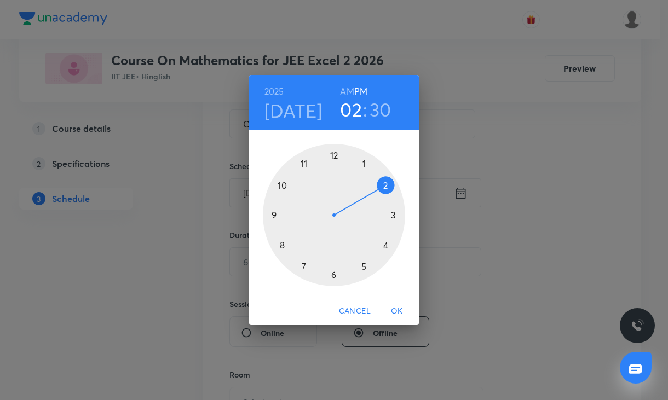
click at [366, 267] on div at bounding box center [334, 215] width 142 height 142
click at [334, 274] on div at bounding box center [334, 215] width 142 height 142
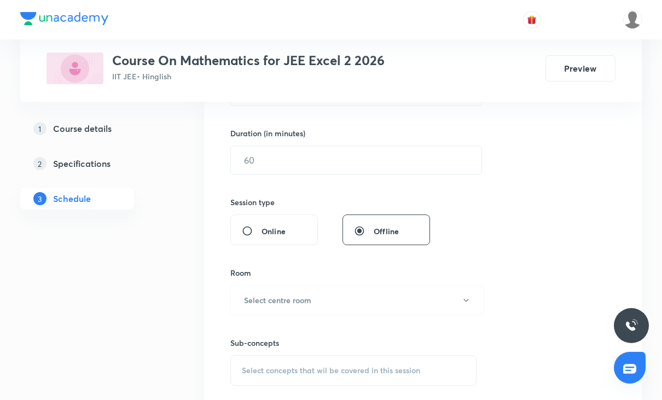
scroll to position [328, 0]
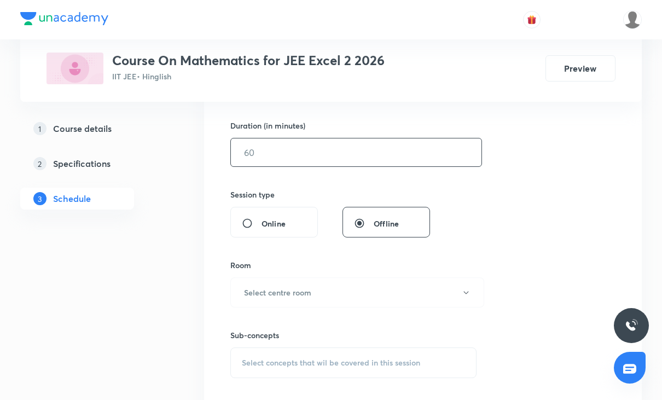
click at [296, 154] on input "text" at bounding box center [356, 152] width 251 height 28
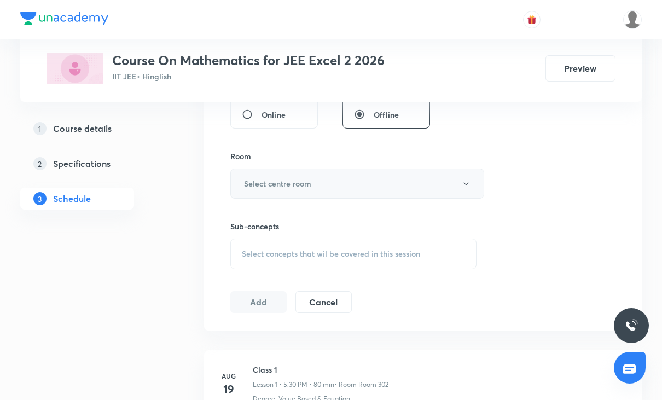
scroll to position [438, 0]
type input "80"
click at [285, 194] on button "Select centre room" at bounding box center [357, 183] width 254 height 30
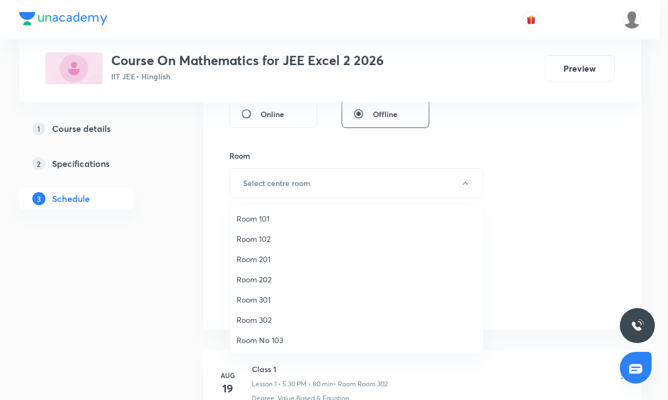
click at [269, 317] on span "Room 302" at bounding box center [356, 319] width 240 height 11
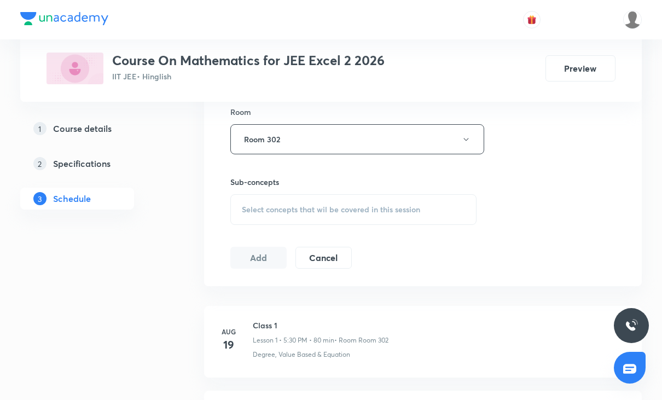
scroll to position [547, 0]
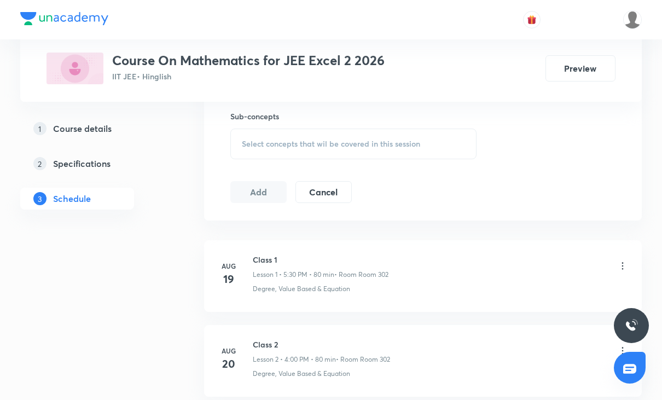
click at [317, 141] on span "Select concepts that wil be covered in this session" at bounding box center [331, 144] width 178 height 9
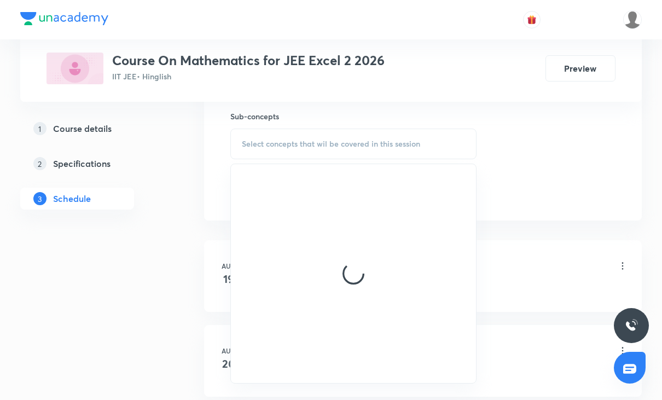
click at [317, 141] on span "Select concepts that wil be covered in this session" at bounding box center [331, 144] width 178 height 9
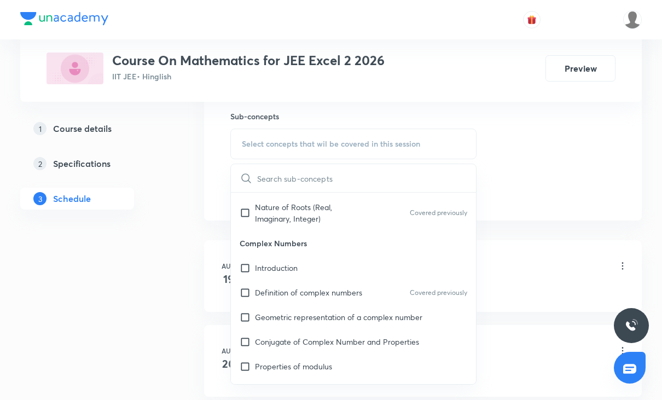
scroll to position [1204, 0]
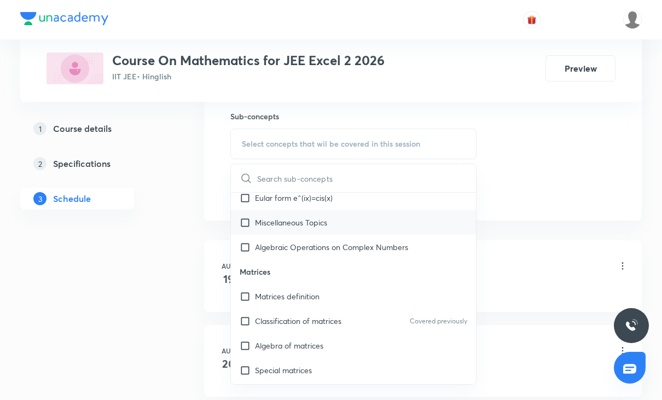
click at [289, 223] on p "Miscellaneous Topics" at bounding box center [291, 222] width 72 height 11
checkbox input "true"
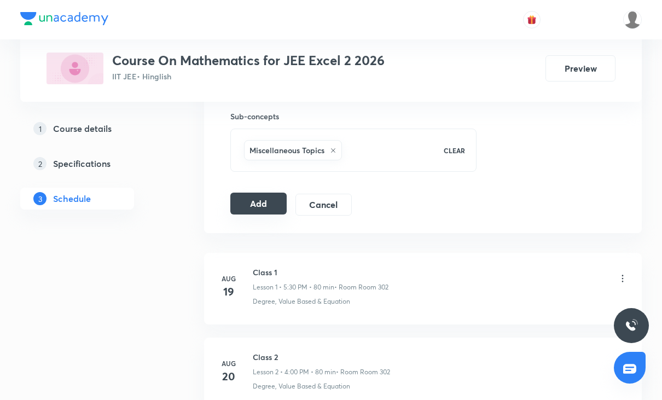
click at [265, 211] on button "Add" at bounding box center [258, 204] width 56 height 22
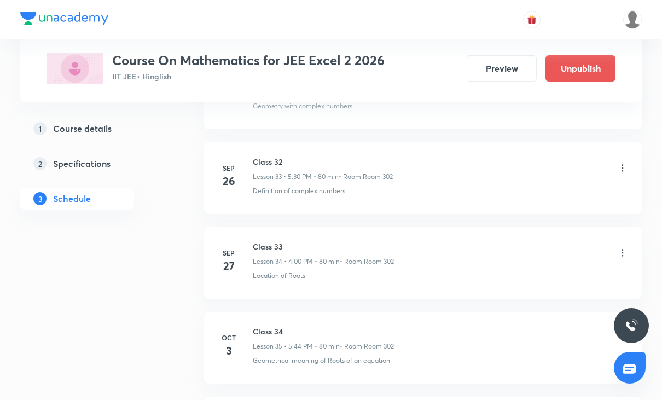
scroll to position [3452, 0]
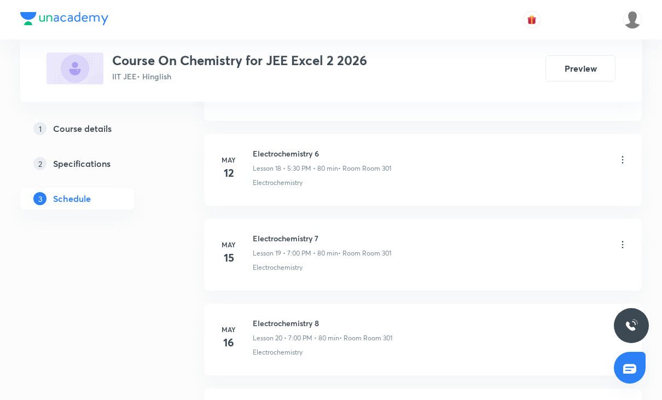
scroll to position [4463, 0]
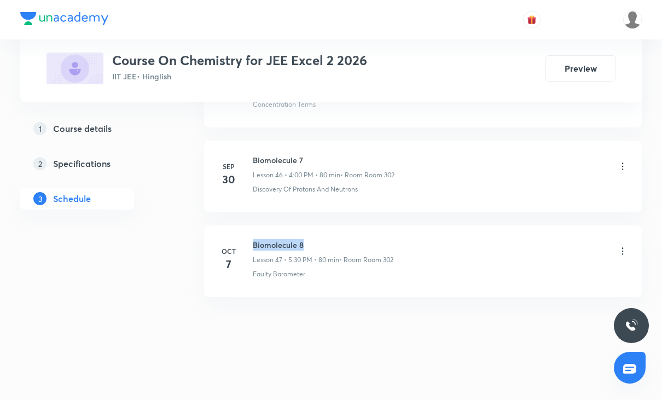
drag, startPoint x: 252, startPoint y: 240, endPoint x: 355, endPoint y: 244, distance: 103.0
click at [355, 244] on div "[DATE] Biomolecule 8 Lesson 47 • 5:30 PM • 80 min • Room Room 302 Faulty Barome…" at bounding box center [423, 259] width 410 height 40
copy h6 "Biomolecule 8"
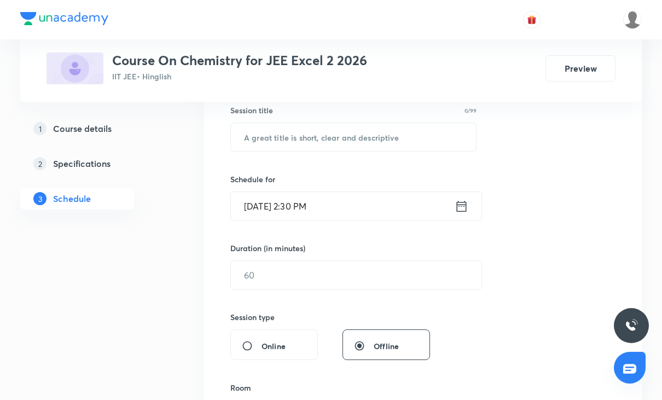
scroll to position [0, 0]
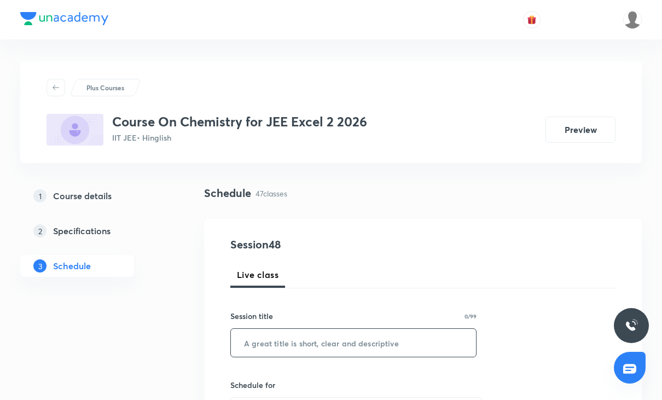
click at [280, 351] on input "text" at bounding box center [353, 343] width 245 height 28
paste input "Biomolecule 8"
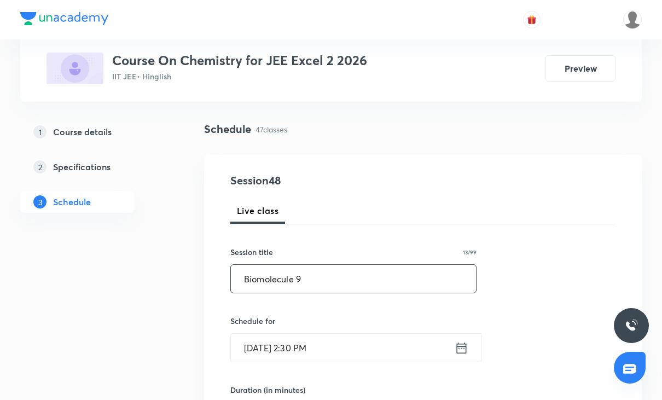
scroll to position [219, 0]
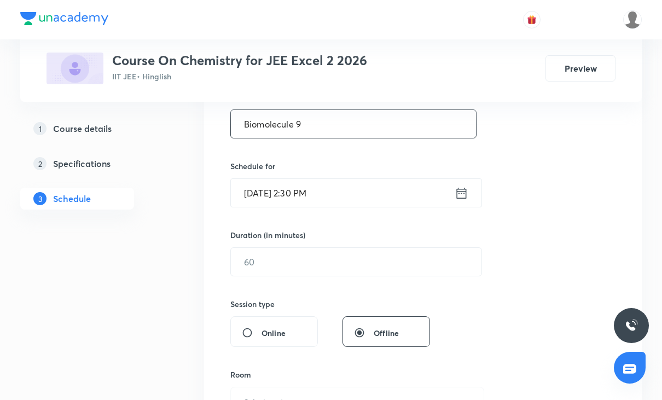
type input "Biomolecule 9"
click at [347, 183] on input "[DATE] 2:30 PM" at bounding box center [343, 193] width 224 height 28
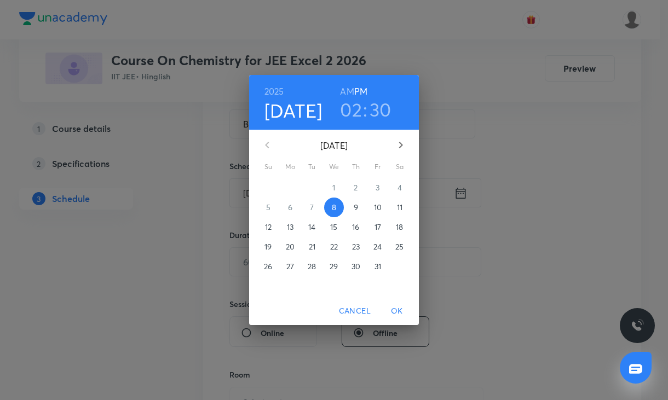
click at [343, 115] on h3 "02" at bounding box center [351, 109] width 22 height 23
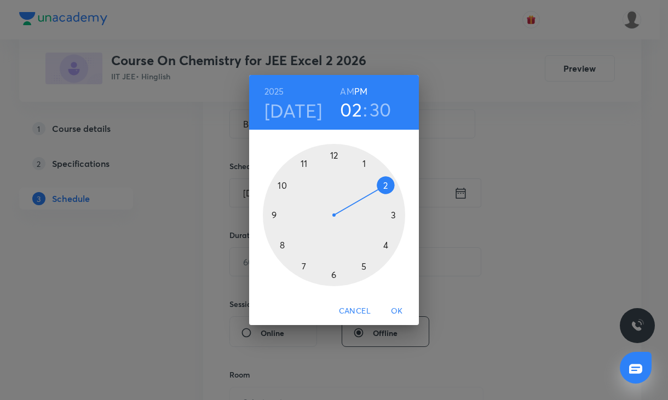
click at [306, 263] on div at bounding box center [334, 215] width 142 height 142
click at [335, 153] on div at bounding box center [334, 215] width 142 height 142
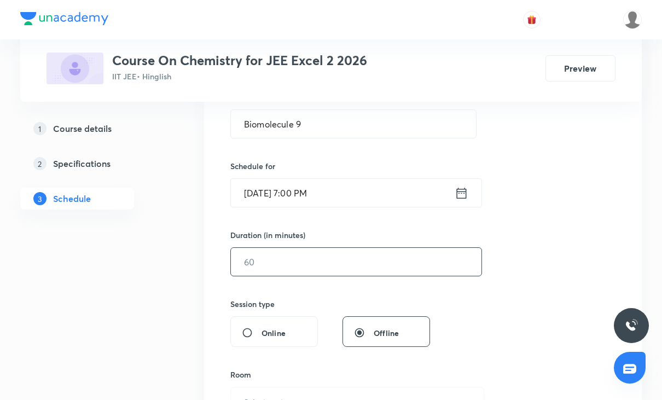
click at [368, 269] on input "text" at bounding box center [356, 262] width 251 height 28
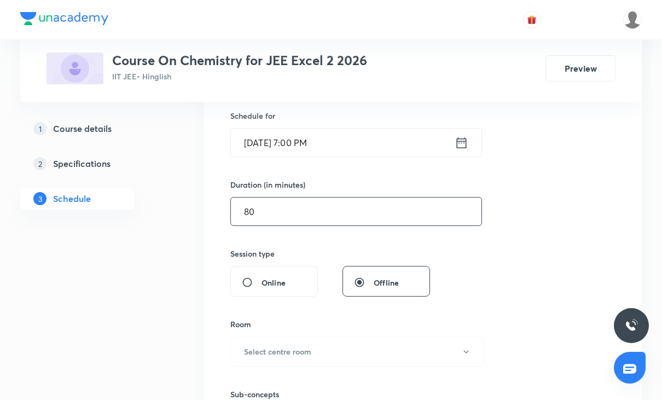
scroll to position [328, 0]
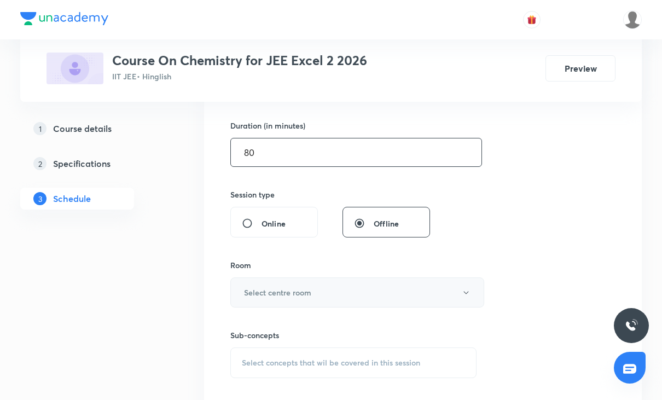
type input "80"
click at [335, 292] on button "Select centre room" at bounding box center [357, 292] width 254 height 30
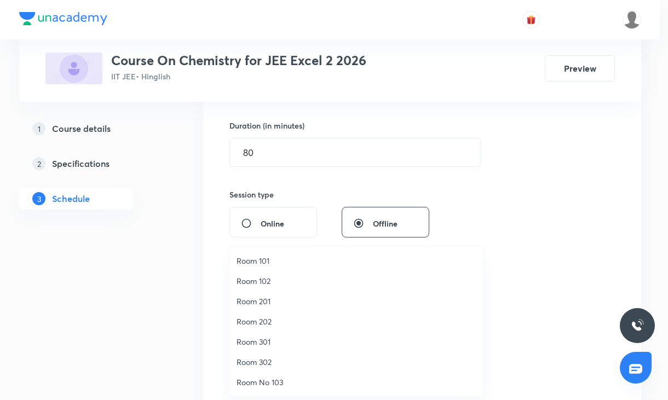
click at [264, 358] on span "Room 302" at bounding box center [356, 361] width 240 height 11
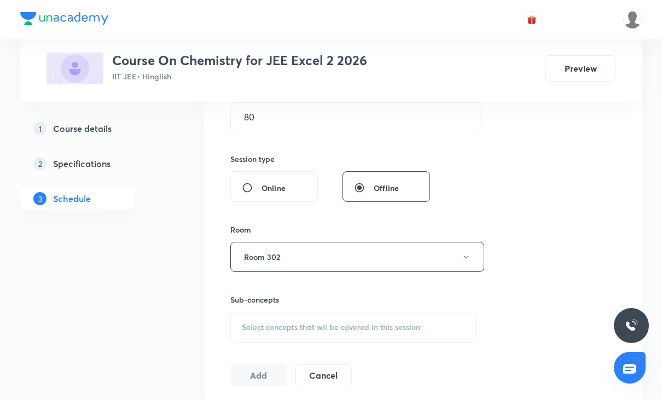
scroll to position [383, 0]
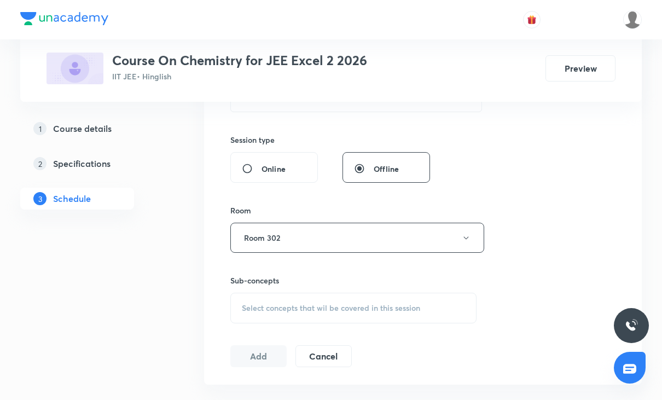
click at [323, 301] on div "Select concepts that wil be covered in this session" at bounding box center [353, 308] width 246 height 31
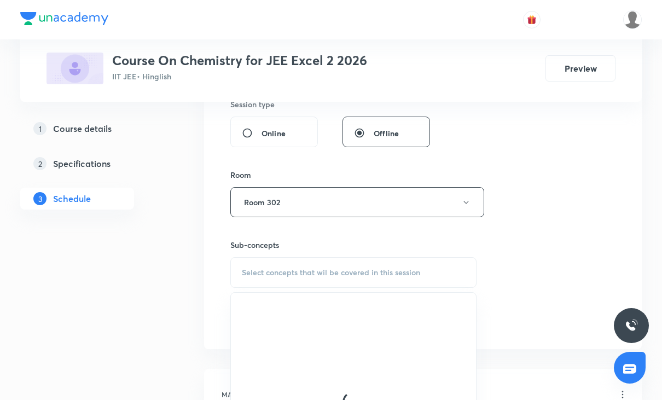
scroll to position [438, 0]
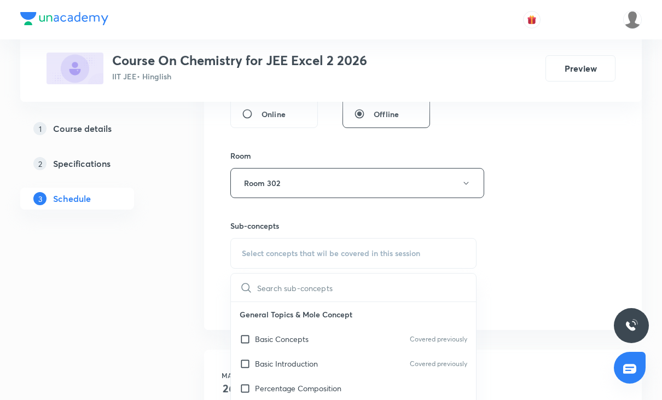
click at [345, 259] on div "Select concepts that wil be covered in this session" at bounding box center [353, 253] width 246 height 31
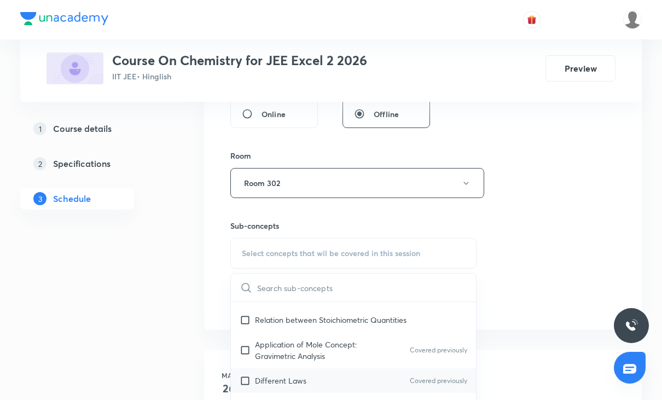
scroll to position [109, 0]
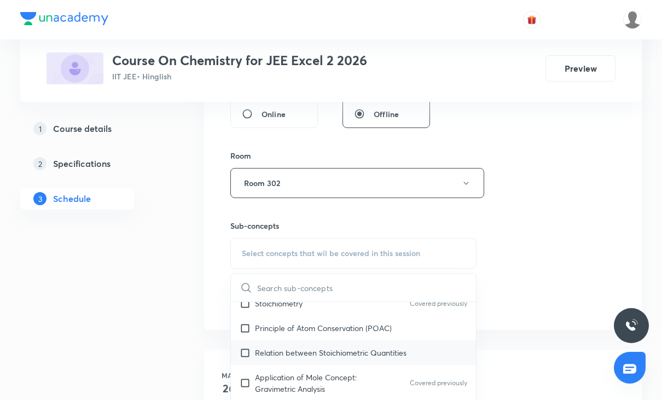
click at [346, 352] on p "Relation between Stoichiometric Quantities" at bounding box center [331, 352] width 152 height 11
checkbox input "true"
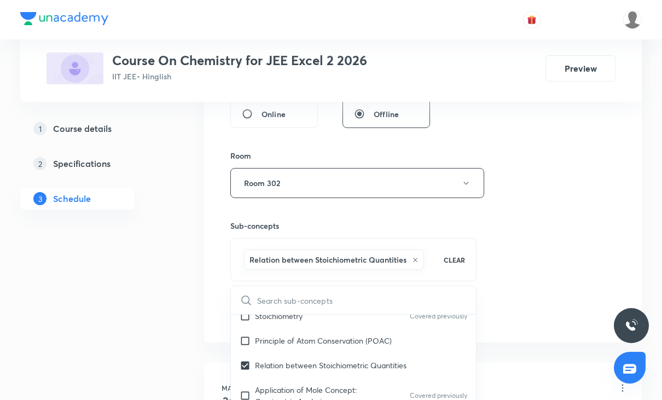
click at [545, 279] on div "Session 48 Live class Session title 13/99 Biomolecule 9 ​ Schedule for Oct 8, 2…" at bounding box center [422, 62] width 385 height 526
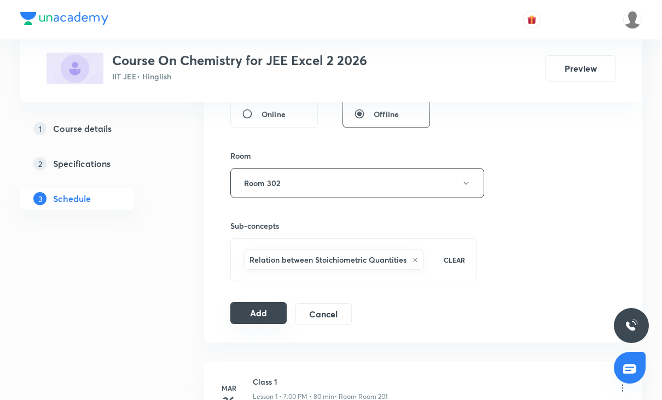
click at [268, 307] on button "Add" at bounding box center [258, 313] width 56 height 22
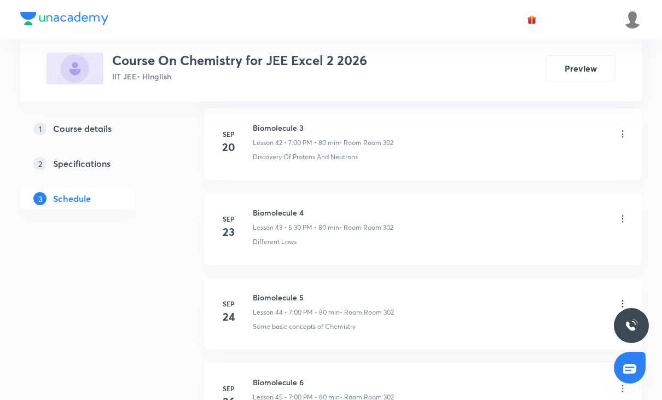
scroll to position [4476, 0]
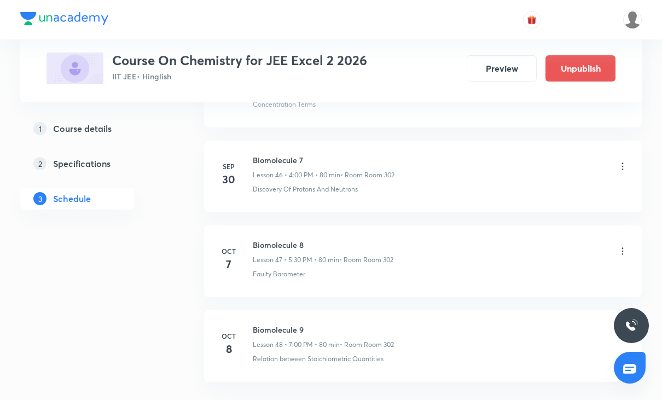
scroll to position [4045, 0]
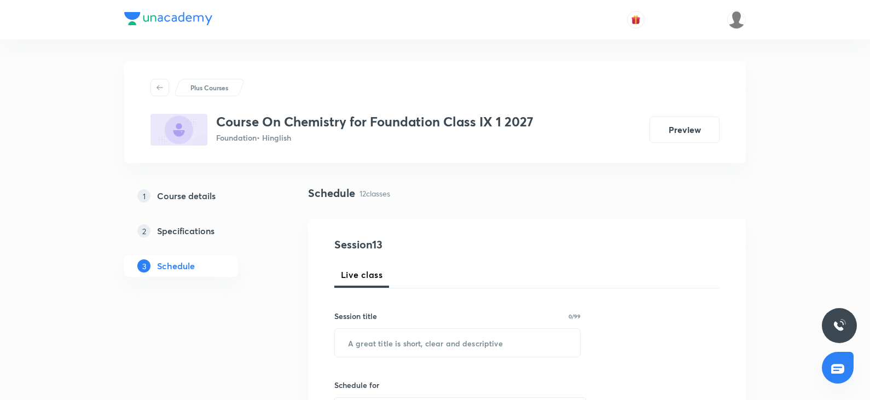
scroll to position [1495, 0]
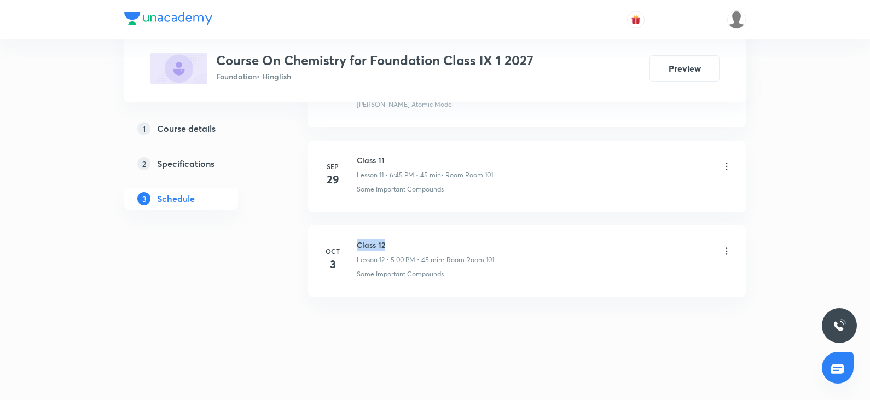
drag, startPoint x: 359, startPoint y: 240, endPoint x: 431, endPoint y: 237, distance: 71.2
click at [431, 237] on li "[DATE] Class 12 Lesson 12 • 5:00 PM • 45 min • Room Room 101 Some Important Com…" at bounding box center [527, 261] width 438 height 72
copy h6 "Class 12"
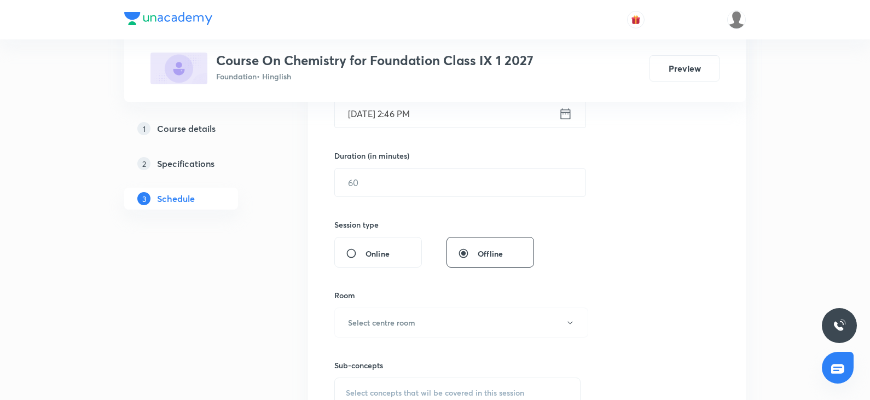
scroll to position [0, 0]
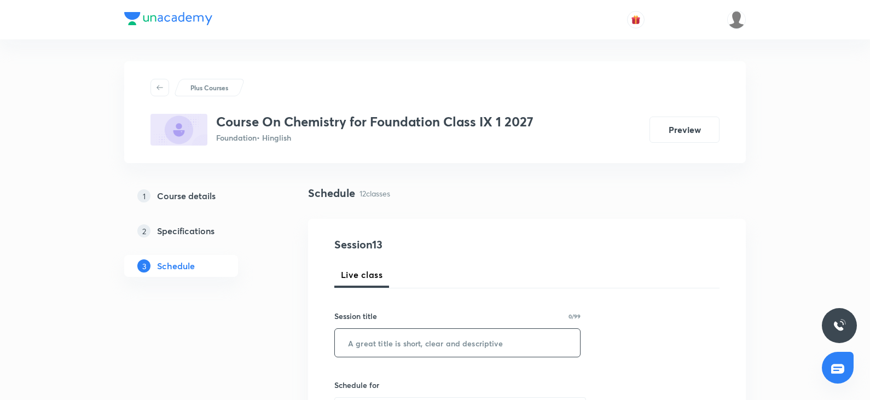
click at [448, 333] on input "text" at bounding box center [457, 343] width 245 height 28
paste input "Class 12"
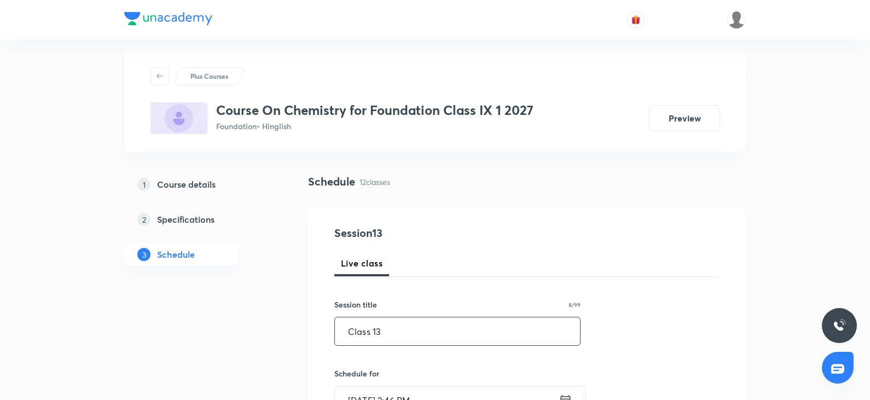
scroll to position [164, 0]
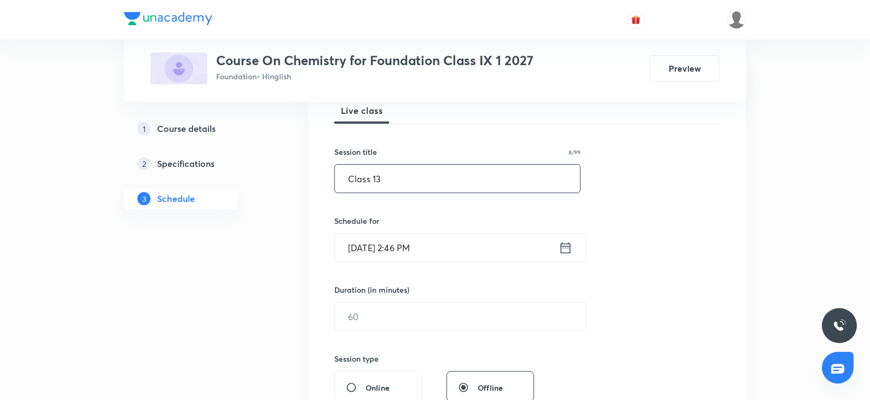
type input "Class 13"
click at [449, 250] on input "[DATE] 2:46 PM" at bounding box center [447, 248] width 224 height 28
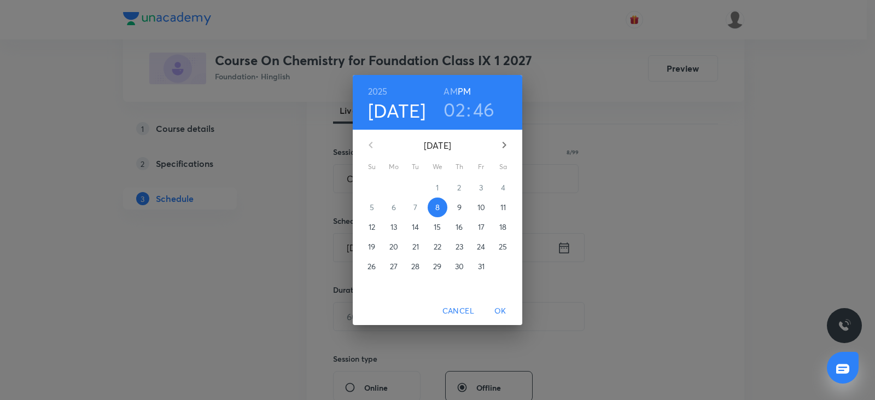
click at [459, 107] on h3 "02" at bounding box center [455, 109] width 22 height 23
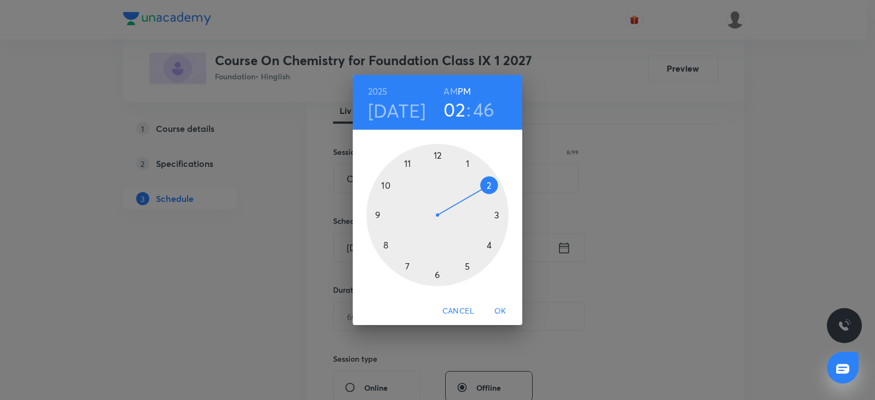
click at [469, 267] on div at bounding box center [438, 215] width 142 height 142
click at [441, 274] on div at bounding box center [438, 215] width 142 height 142
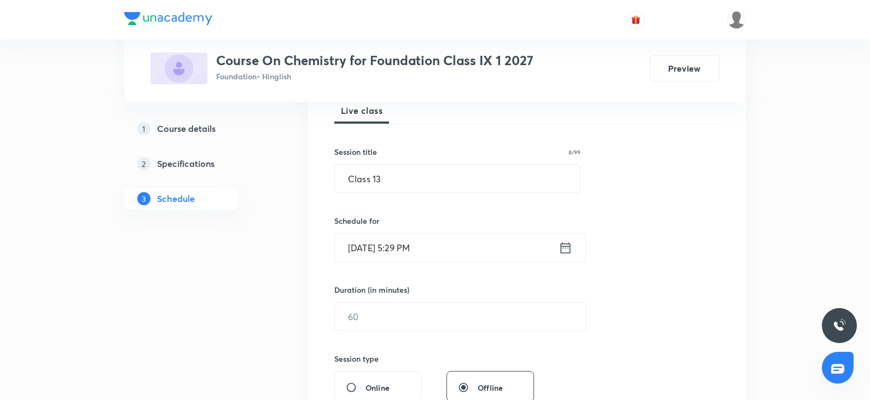
click at [447, 254] on input "[DATE] 5:29 PM" at bounding box center [447, 248] width 224 height 28
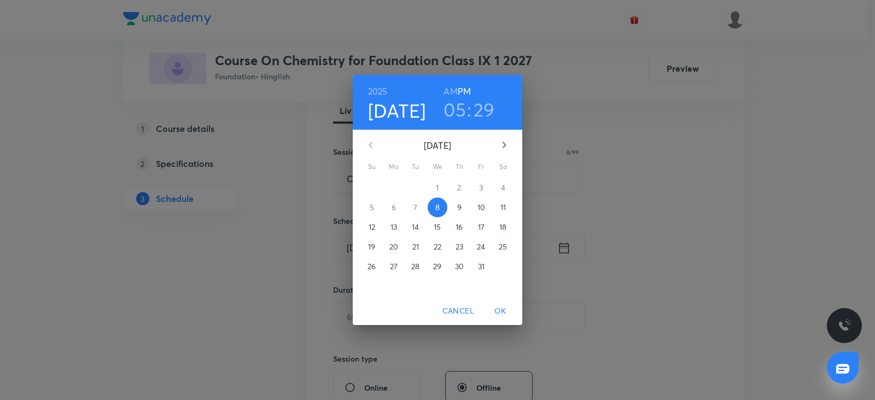
click at [486, 109] on h3 "29" at bounding box center [484, 109] width 21 height 23
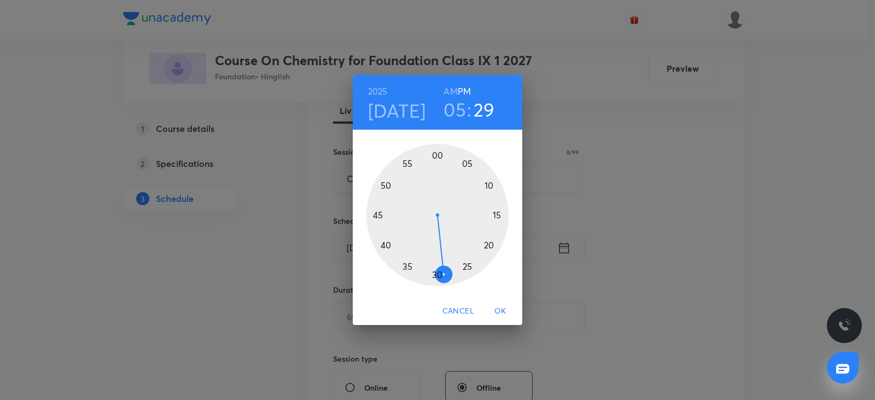
click at [437, 272] on div at bounding box center [438, 215] width 142 height 142
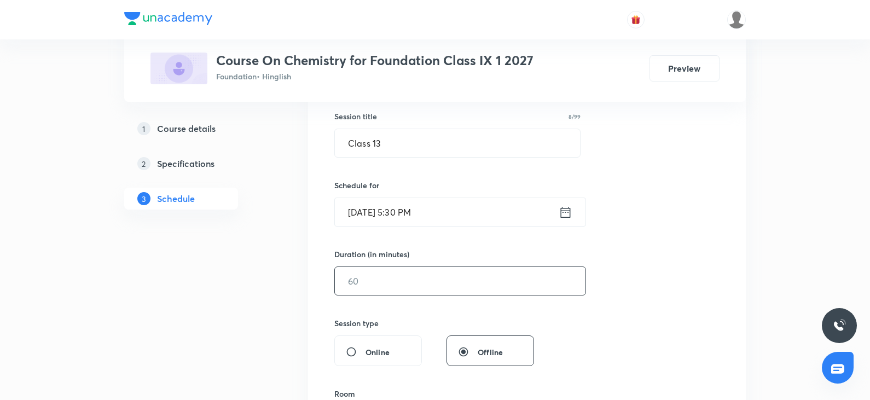
scroll to position [219, 0]
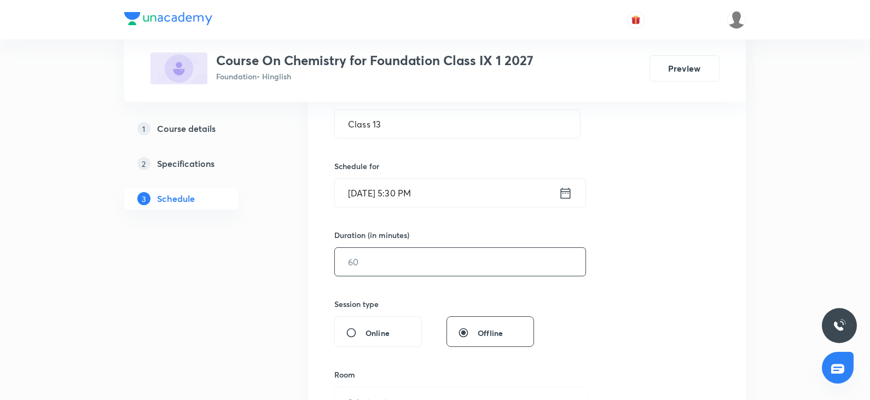
click at [431, 271] on input "text" at bounding box center [460, 262] width 251 height 28
type input "8"
type input "45"
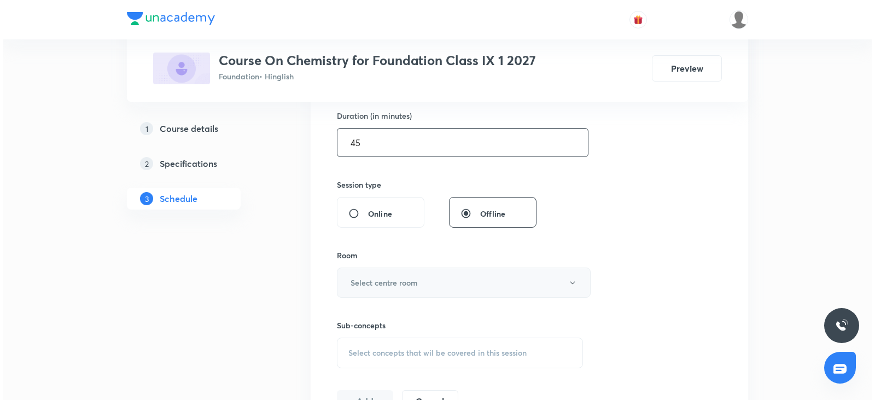
scroll to position [346, 0]
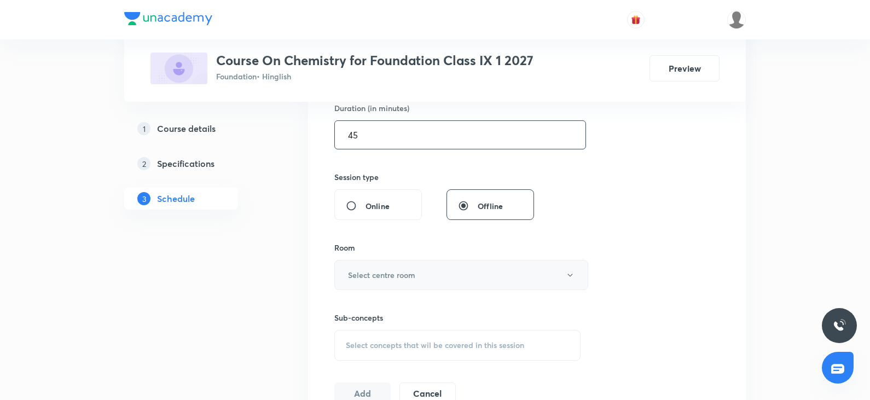
click at [388, 281] on button "Select centre room" at bounding box center [461, 275] width 254 height 30
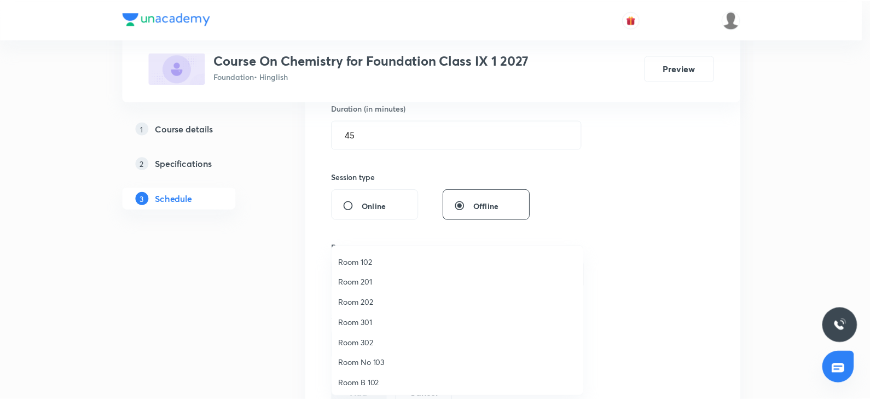
scroll to position [0, 0]
click at [378, 262] on span "Room 101" at bounding box center [460, 260] width 240 height 11
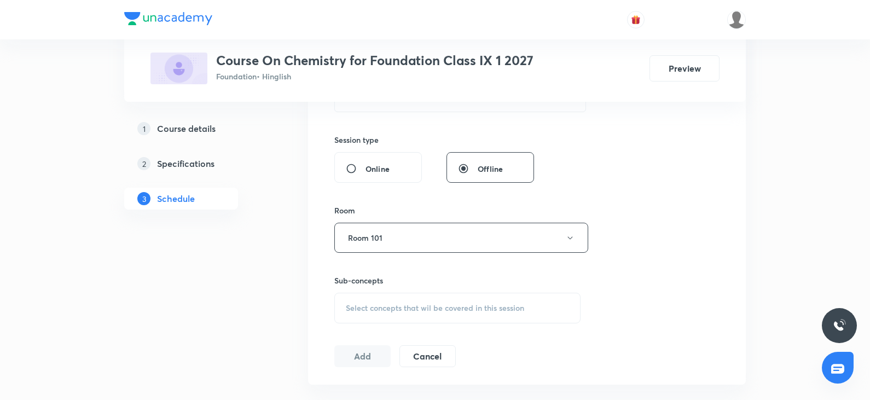
scroll to position [401, 0]
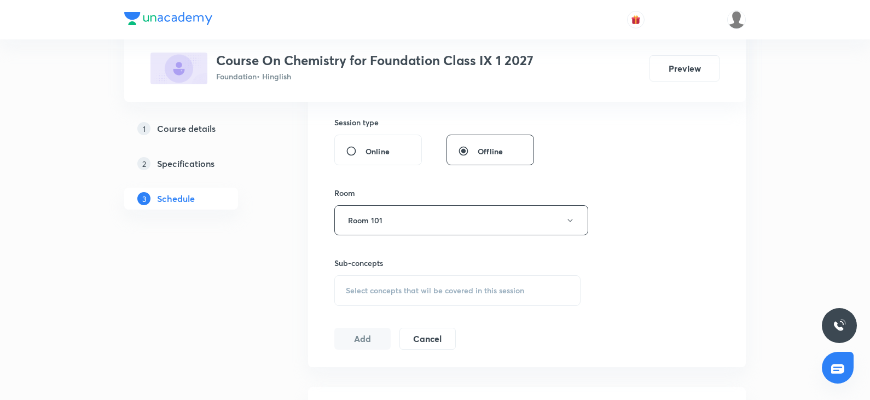
click at [424, 316] on div "Session 13 Live class Session title 8/99 Class 13 ​ Schedule for [DATE] 5:30 PM…" at bounding box center [526, 93] width 385 height 514
click at [422, 293] on span "Select concepts that wil be covered in this session" at bounding box center [435, 290] width 178 height 9
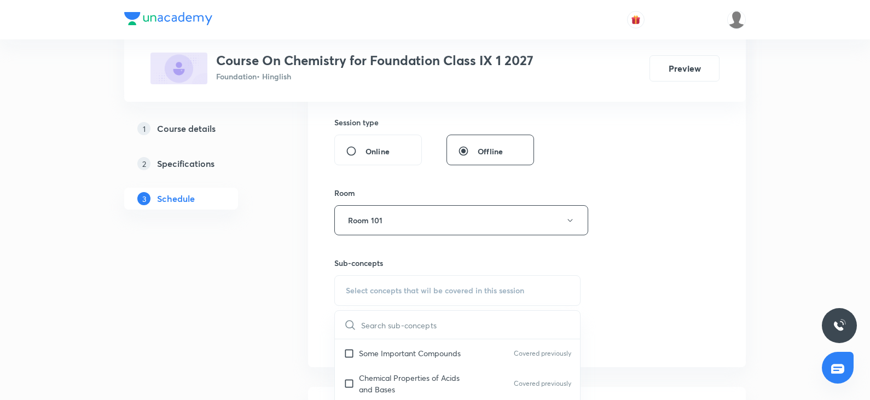
scroll to position [219, 0]
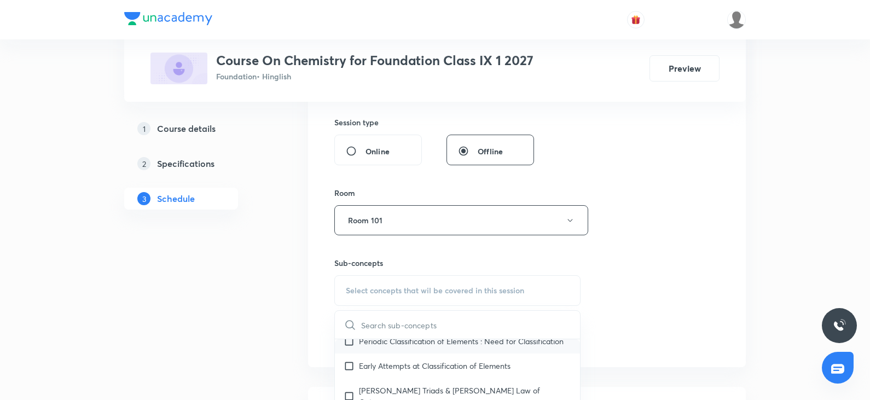
click at [413, 353] on div "Periodic Classification of Elements : Need for Classification" at bounding box center [457, 341] width 245 height 25
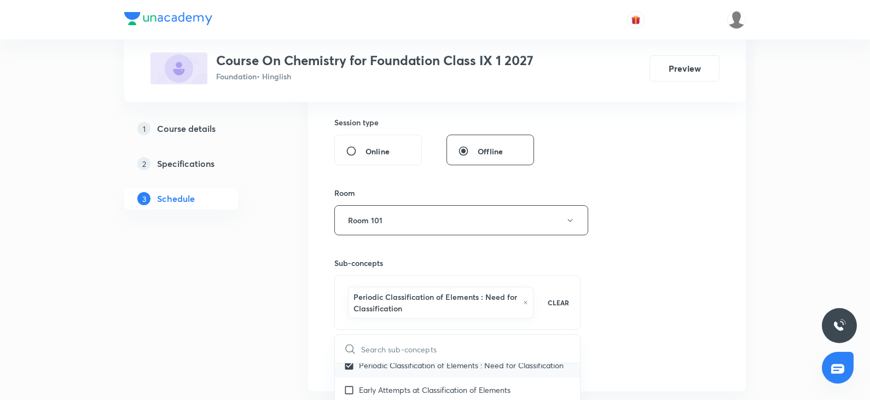
click at [420, 371] on p "Periodic Classification of Elements : Need for Classification" at bounding box center [461, 364] width 205 height 11
checkbox input "false"
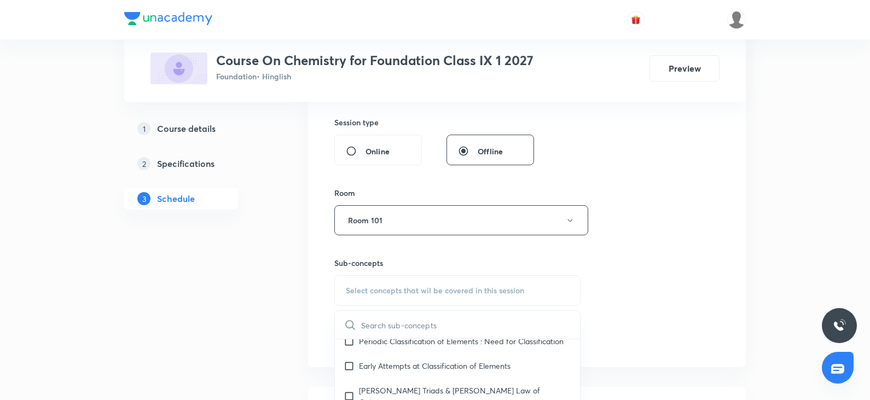
click at [662, 308] on div "Session 13 Live class Session title 8/99 Class 13 ​ Schedule for [DATE] 5:30 PM…" at bounding box center [526, 93] width 385 height 514
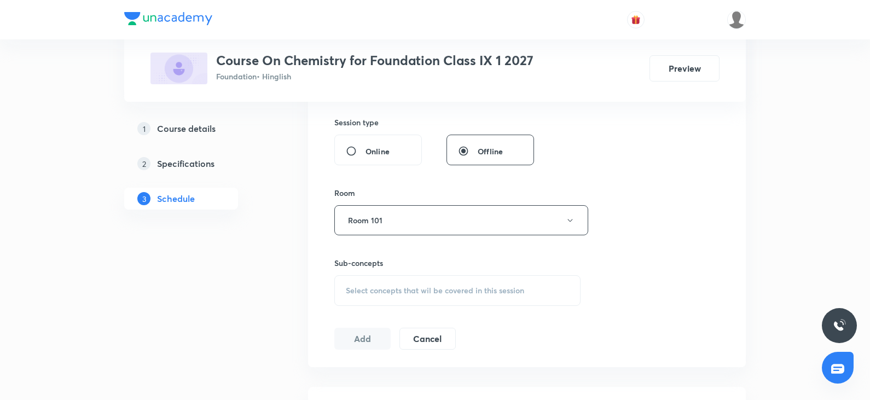
click at [379, 291] on span "Select concepts that wil be covered in this session" at bounding box center [435, 290] width 178 height 9
click at [388, 369] on div "Introduction to Acids, Bases" at bounding box center [457, 376] width 245 height 25
checkbox input "true"
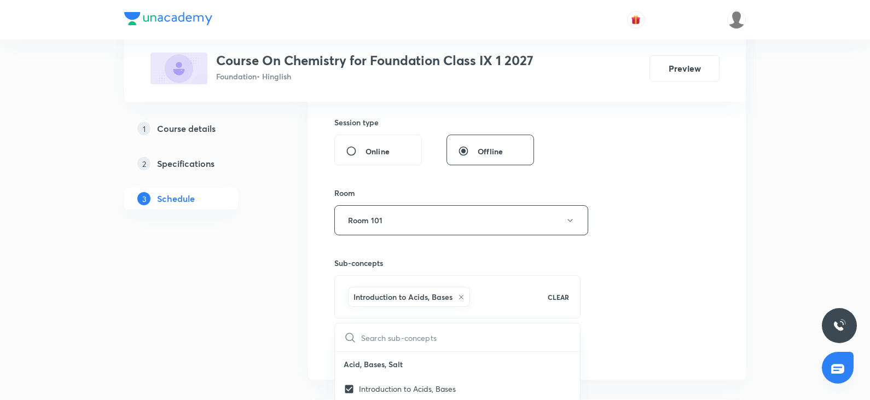
click at [596, 326] on div "Session 13 Live class Session title 8/99 Class 13 ​ Schedule for [DATE] 5:30 PM…" at bounding box center [526, 99] width 385 height 526
click at [347, 359] on button "Add" at bounding box center [362, 350] width 56 height 22
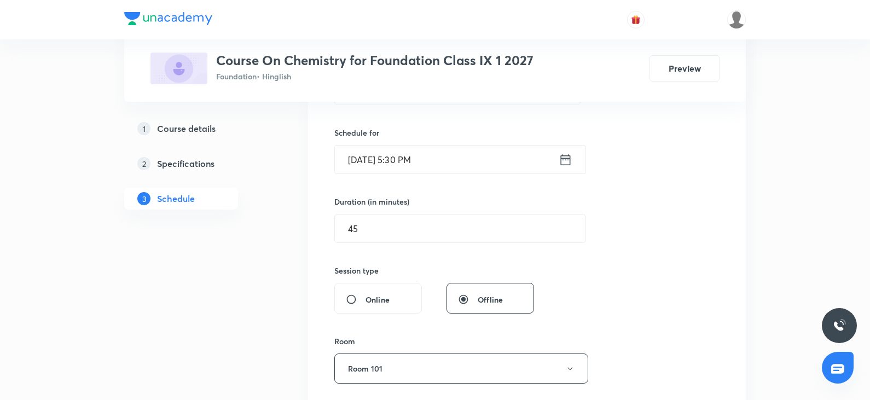
scroll to position [236, 0]
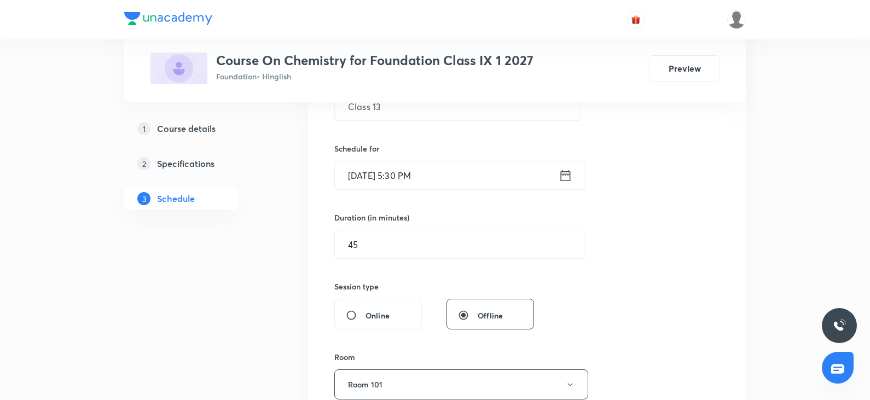
click at [438, 181] on input "[DATE] 5:30 PM" at bounding box center [447, 175] width 224 height 28
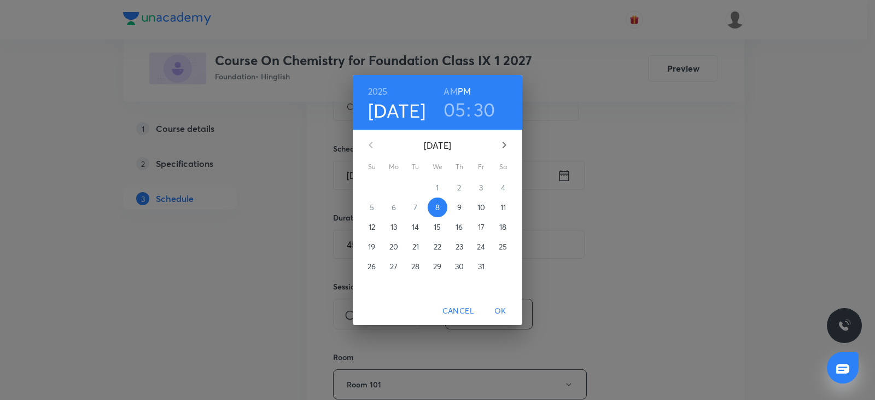
click at [490, 98] on h3 "30" at bounding box center [485, 109] width 22 height 23
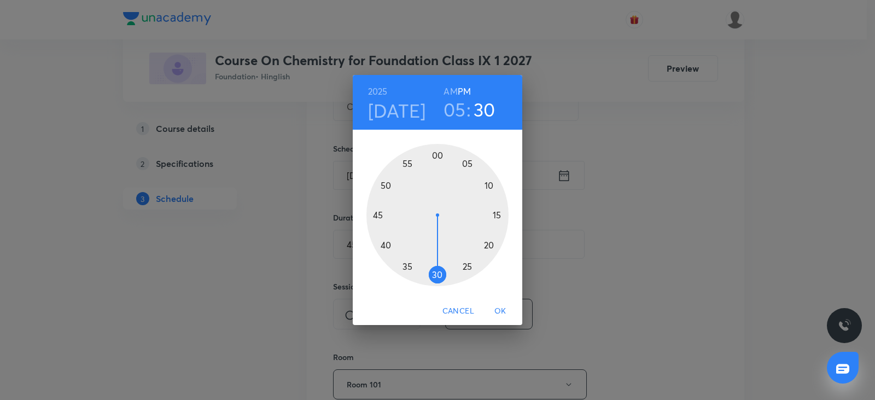
click at [391, 185] on div at bounding box center [438, 215] width 142 height 142
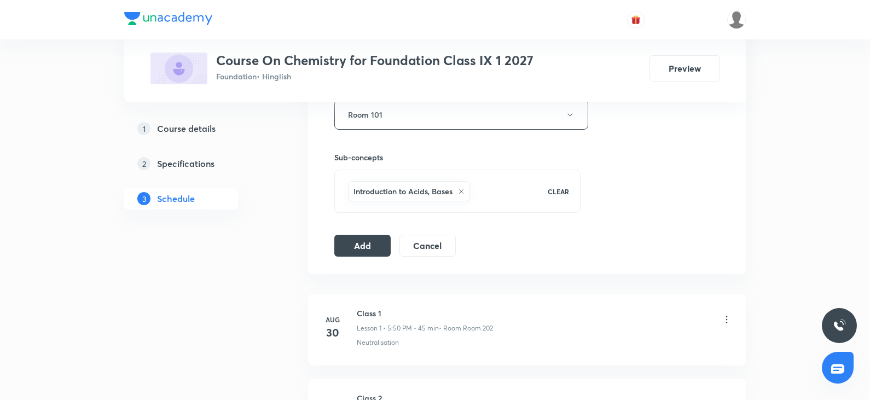
scroll to position [510, 0]
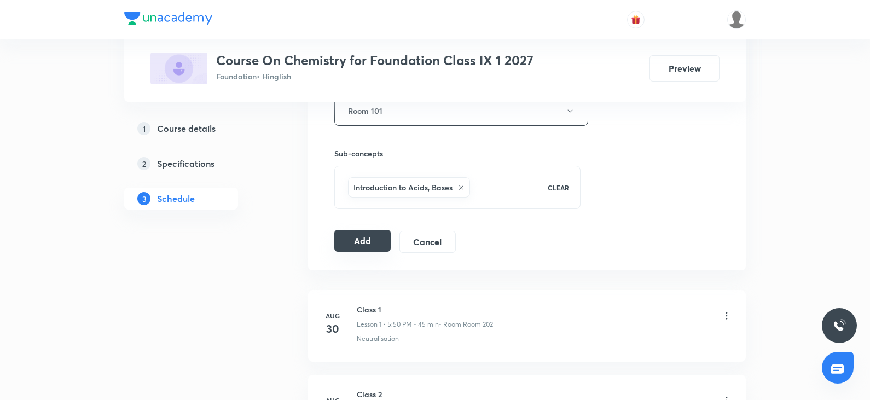
click at [384, 247] on button "Add" at bounding box center [362, 241] width 56 height 22
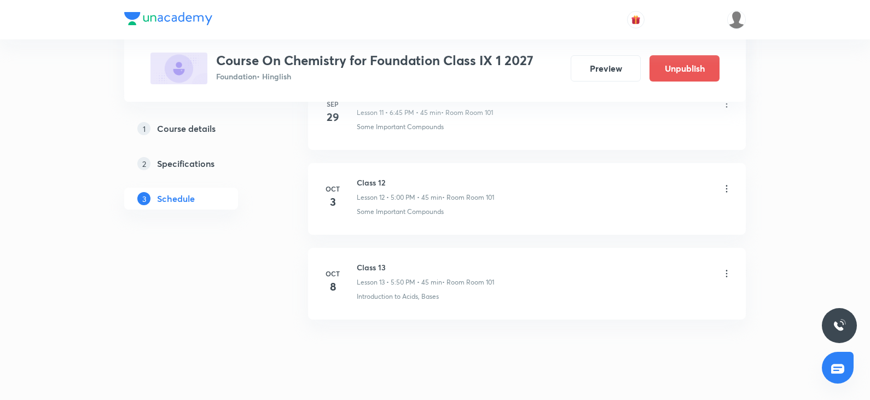
scroll to position [1077, 0]
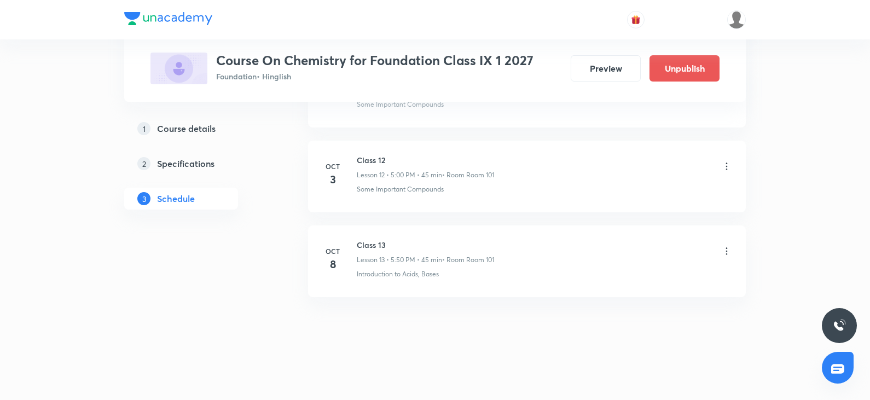
click at [388, 240] on h6 "Class 13" at bounding box center [425, 244] width 137 height 11
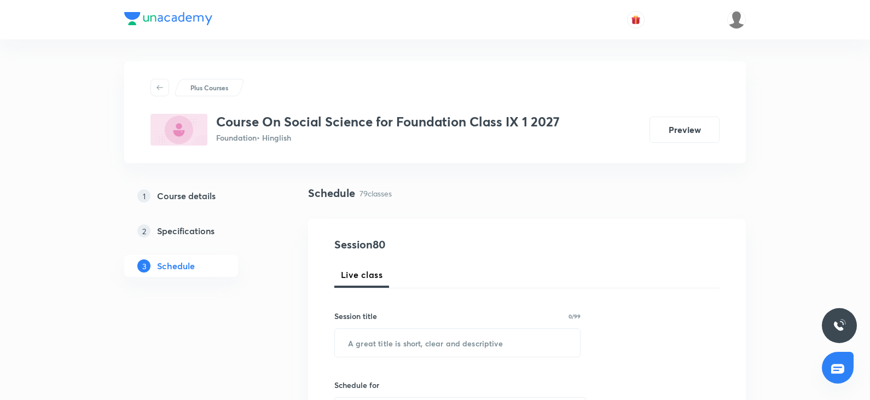
scroll to position [7177, 0]
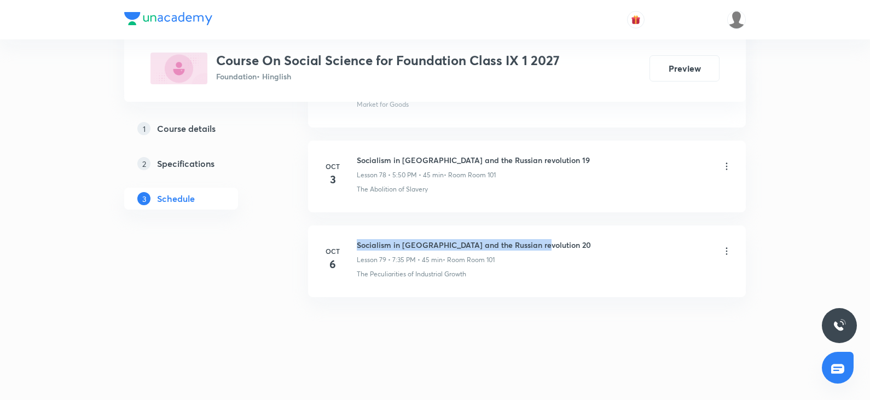
drag, startPoint x: 355, startPoint y: 243, endPoint x: 544, endPoint y: 248, distance: 189.9
click at [544, 248] on div "[DATE] Socialism in [GEOGRAPHIC_DATA] and the Russian revolution 20 Lesson 79 •…" at bounding box center [527, 259] width 410 height 40
copy h6 "Socialism in [GEOGRAPHIC_DATA] and the Russian revolution 20"
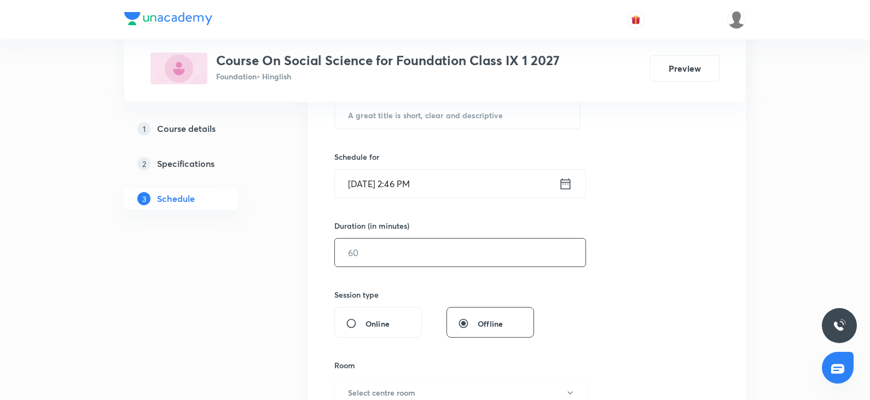
scroll to position [119, 0]
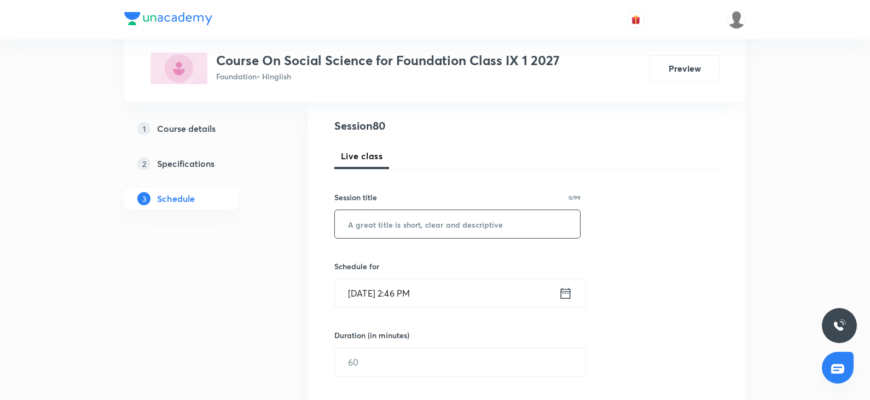
click at [416, 227] on input "text" at bounding box center [457, 224] width 245 height 28
paste input "Socialism in [GEOGRAPHIC_DATA] and the Russian revolution 20"
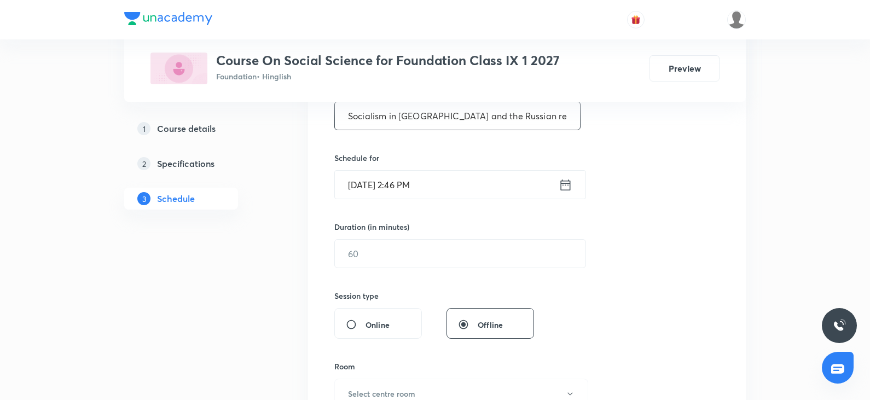
scroll to position [228, 0]
type input "Socialism in [GEOGRAPHIC_DATA] and the Russian revolution 21"
click at [457, 172] on input "[DATE] 2:46 PM" at bounding box center [447, 184] width 224 height 28
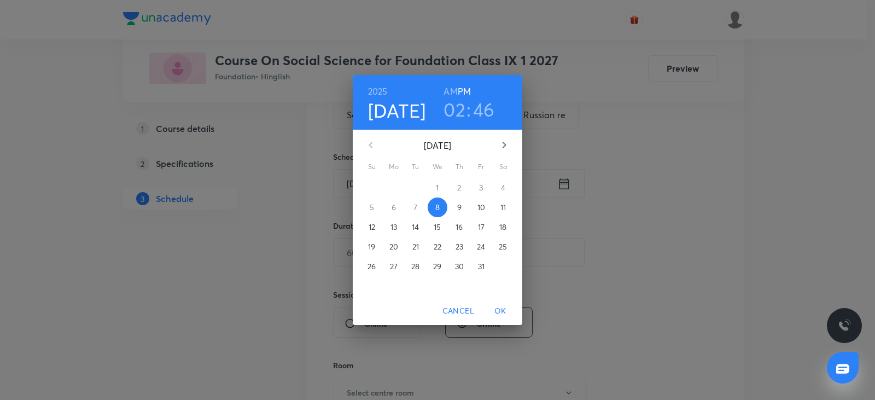
click at [456, 119] on h3 "02" at bounding box center [455, 109] width 22 height 23
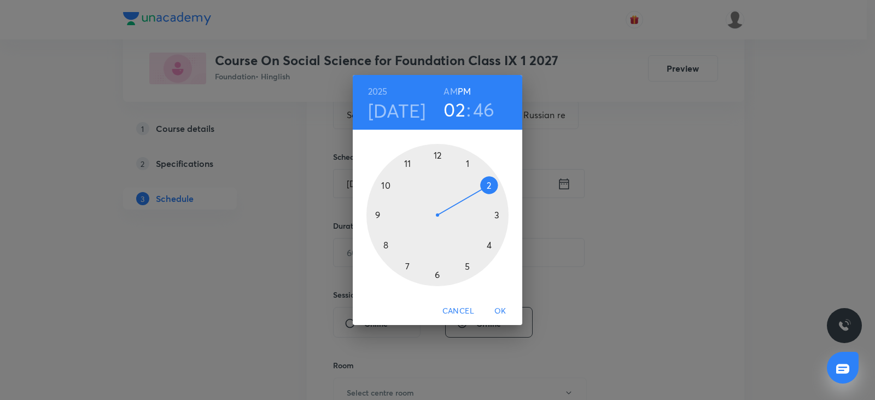
click at [470, 267] on div at bounding box center [438, 215] width 142 height 142
click at [433, 144] on div at bounding box center [438, 215] width 142 height 142
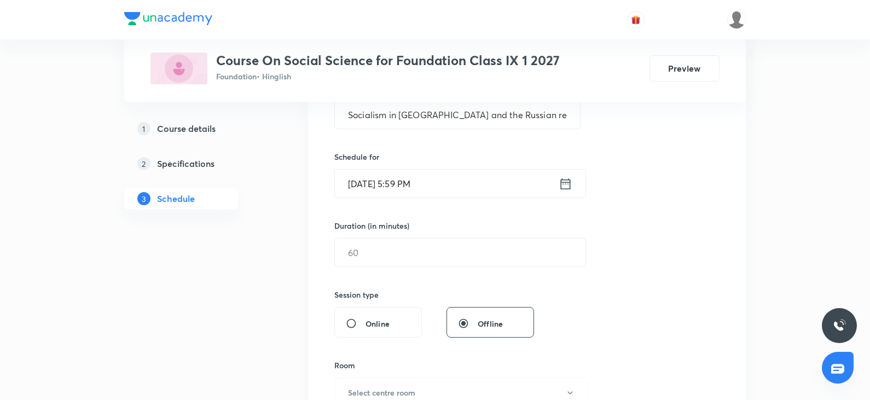
click at [453, 189] on input "[DATE] 5:59 PM" at bounding box center [447, 184] width 224 height 28
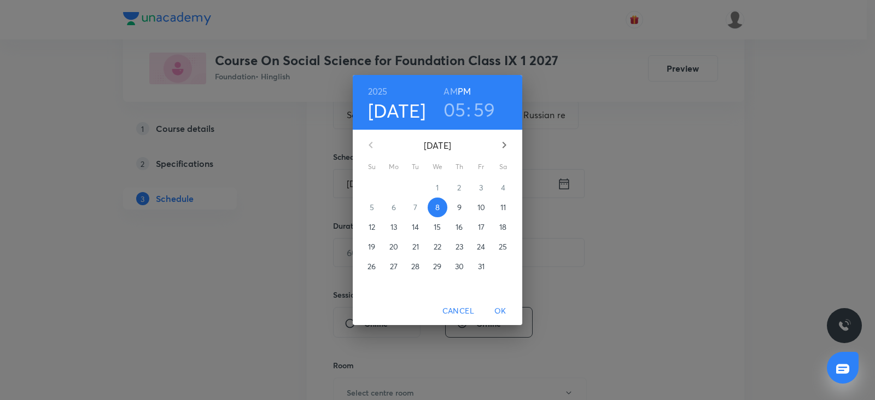
click at [482, 113] on h3 "59" at bounding box center [485, 109] width 22 height 23
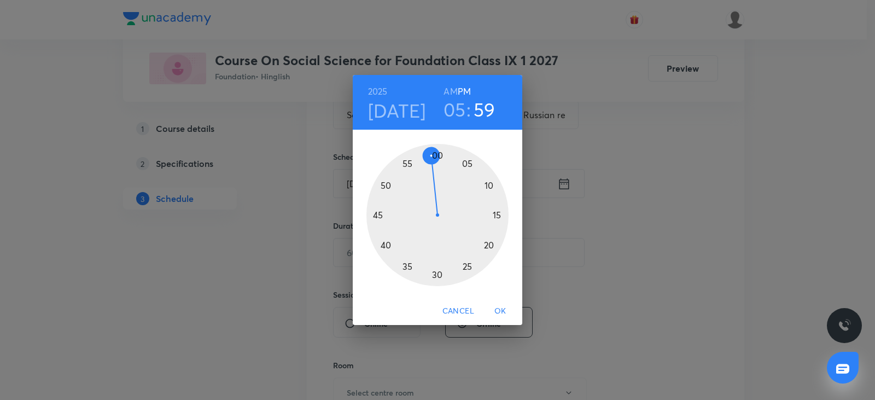
click at [438, 156] on div at bounding box center [438, 215] width 142 height 142
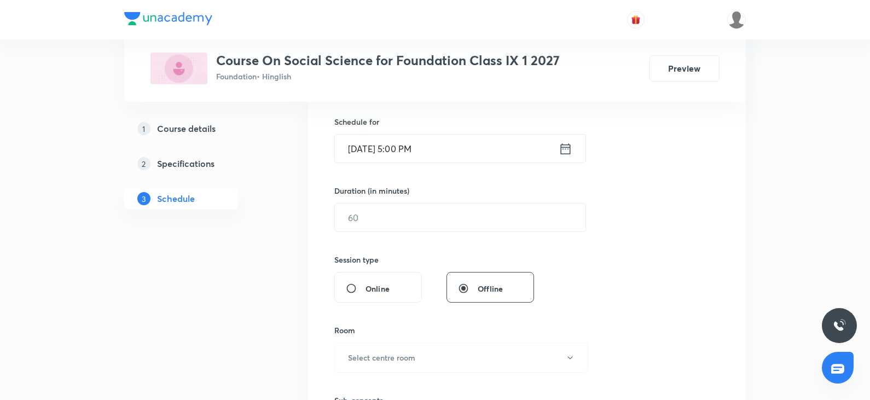
scroll to position [283, 0]
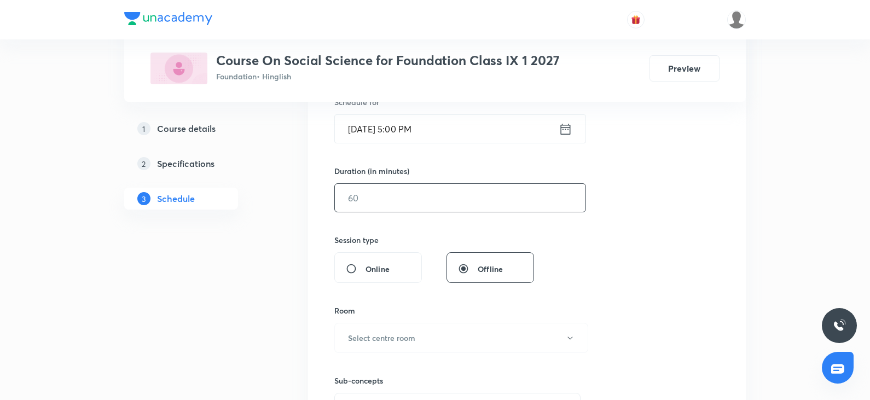
click at [406, 196] on input "text" at bounding box center [460, 198] width 251 height 28
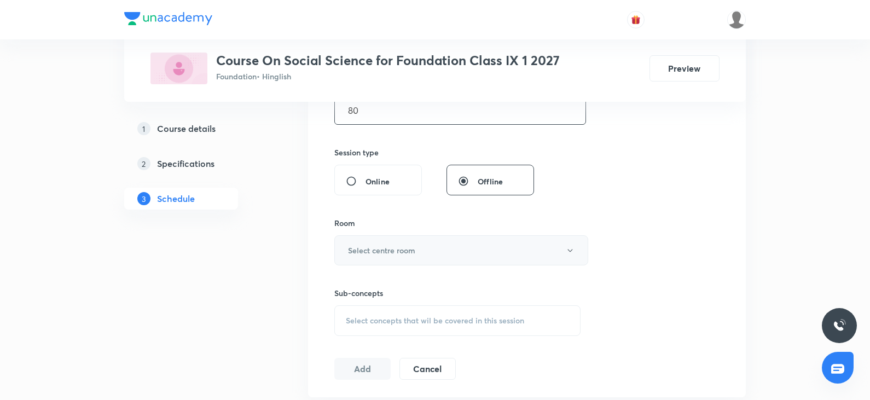
scroll to position [392, 0]
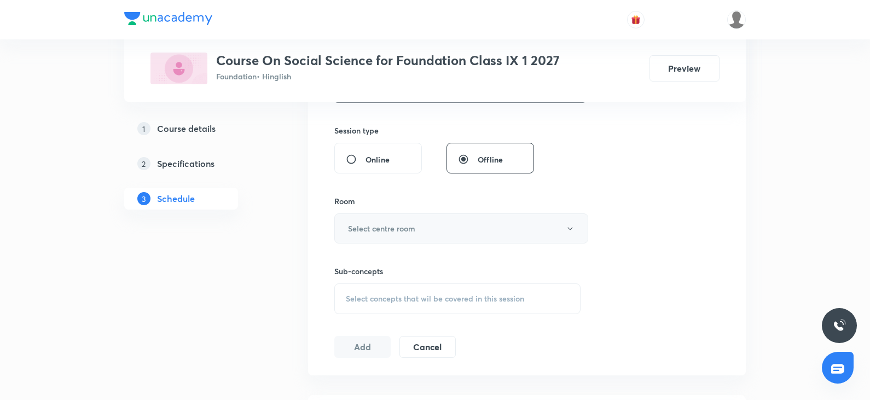
type input "80"
click at [415, 246] on div "Sub-concepts Select concepts that wil be covered in this session" at bounding box center [457, 278] width 246 height 71
click at [416, 234] on button "Select centre room" at bounding box center [461, 228] width 254 height 30
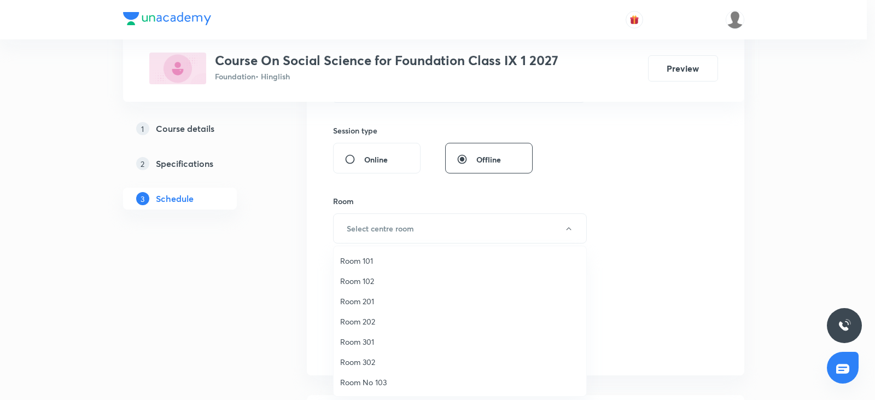
click at [379, 260] on span "Room 101" at bounding box center [460, 260] width 240 height 11
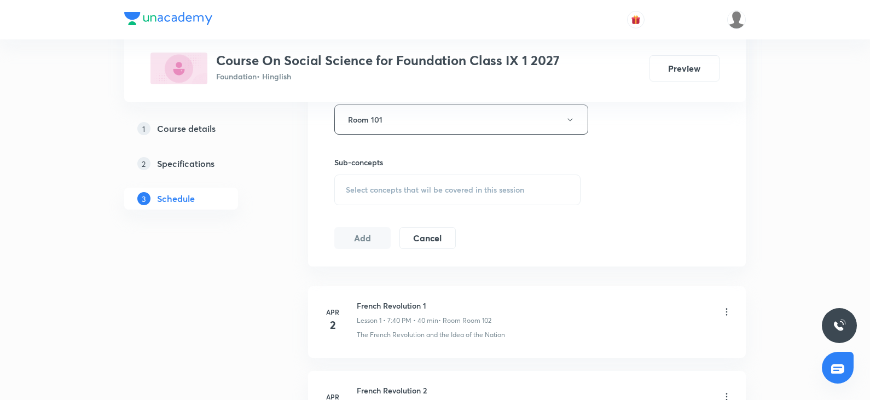
scroll to position [502, 0]
click at [437, 189] on span "Select concepts that wil be covered in this session" at bounding box center [435, 189] width 178 height 9
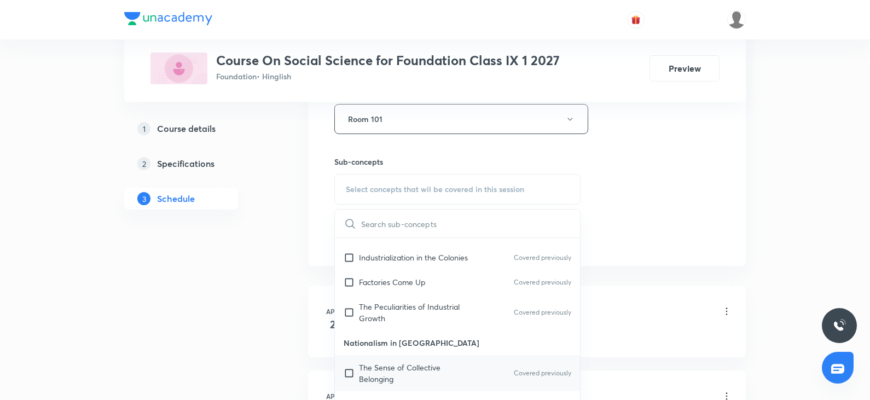
scroll to position [492, 0]
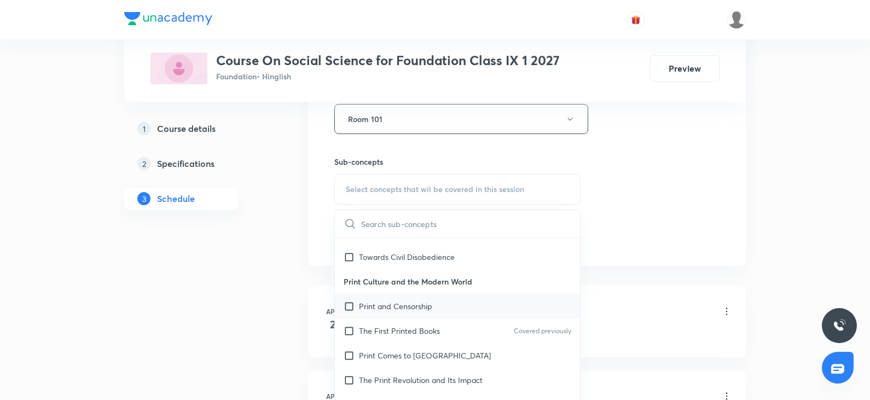
click at [424, 301] on div "Print and Censorship" at bounding box center [457, 306] width 245 height 25
checkbox input "true"
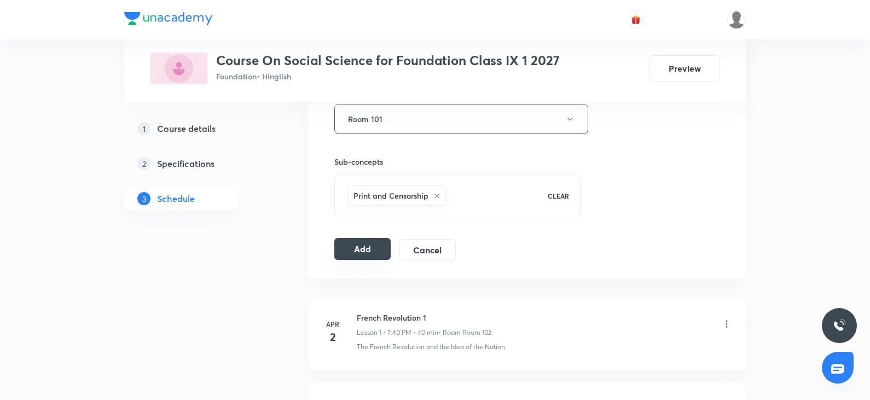
click at [366, 254] on button "Add" at bounding box center [362, 249] width 56 height 22
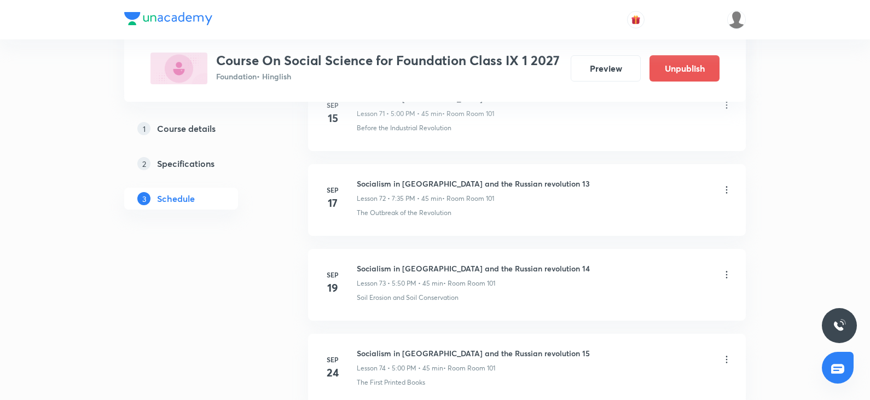
scroll to position [6759, 0]
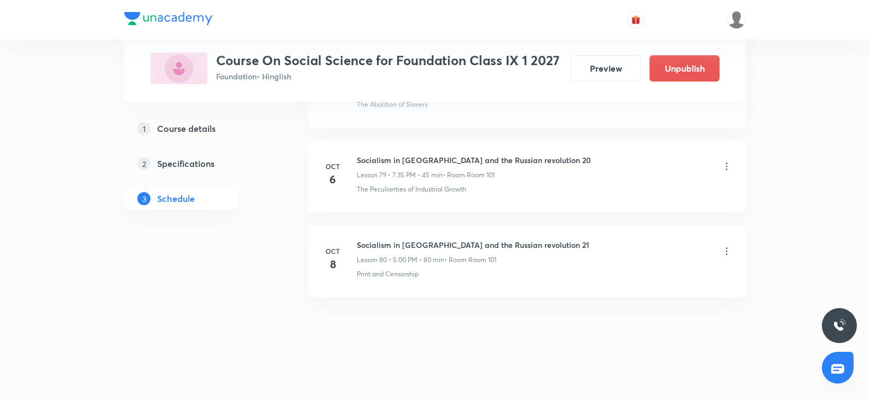
click at [662, 251] on icon at bounding box center [727, 250] width 2 height 7
click at [662, 272] on li "Edit" at bounding box center [671, 279] width 120 height 20
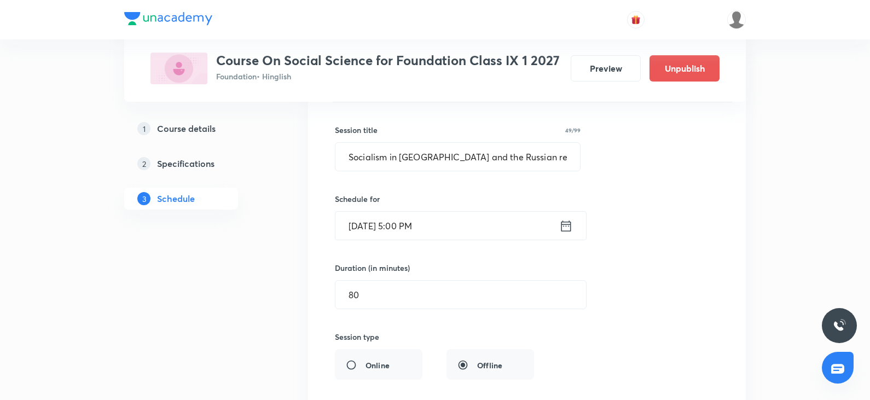
scroll to position [6978, 0]
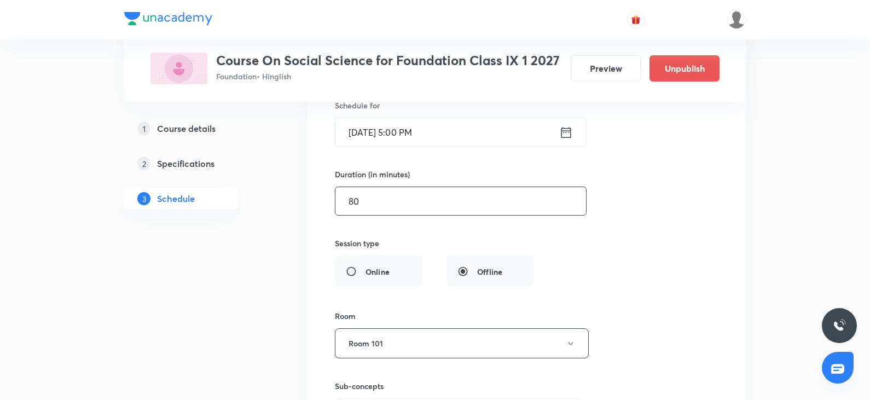
drag, startPoint x: 387, startPoint y: 213, endPoint x: 318, endPoint y: 197, distance: 71.4
click at [320, 197] on li "Socialism in [GEOGRAPHIC_DATA] and the Russian revolution 21 Lesson 80 • Room R…" at bounding box center [527, 222] width 438 height 554
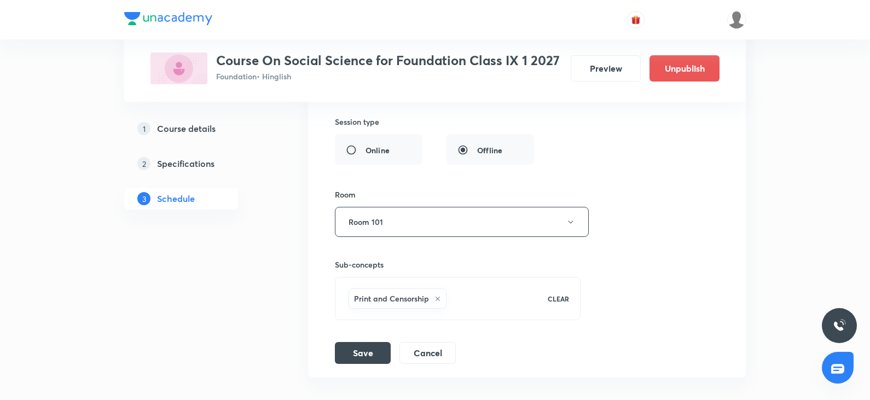
scroll to position [6961, 0]
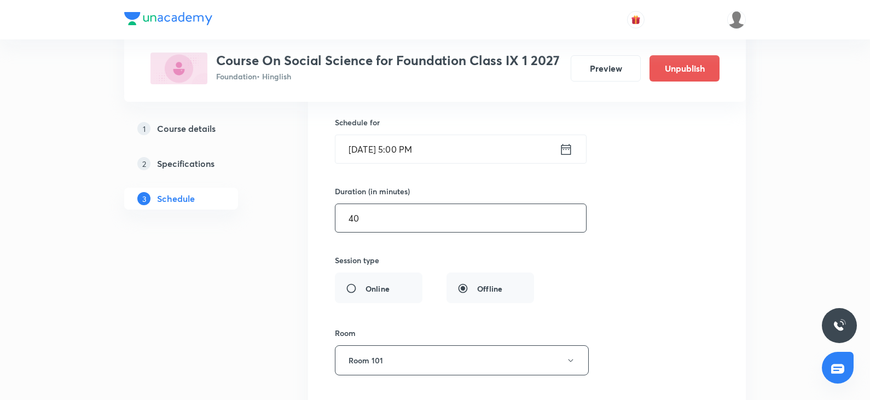
click at [389, 223] on input "40" at bounding box center [460, 218] width 251 height 28
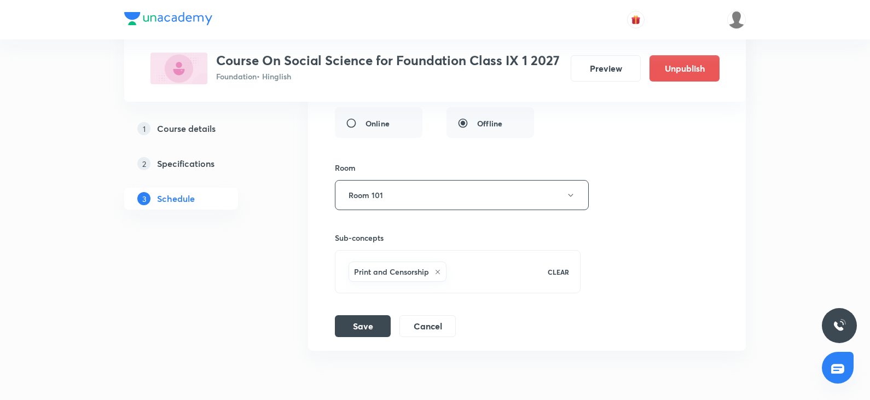
scroll to position [7180, 0]
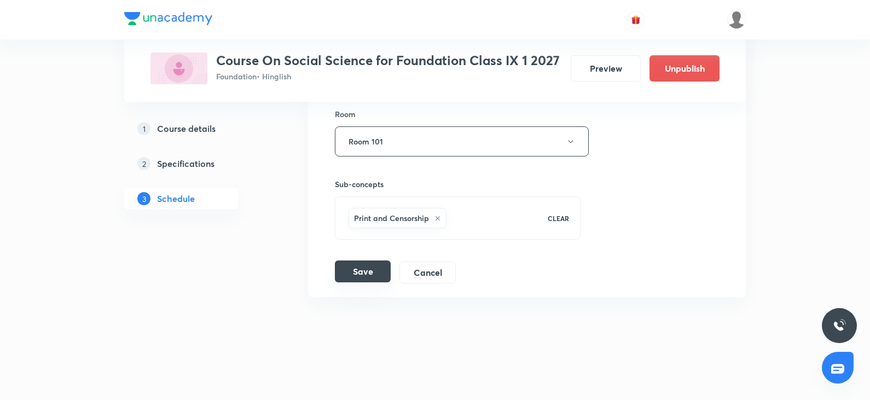
type input "45"
click at [372, 275] on button "Save" at bounding box center [363, 271] width 56 height 22
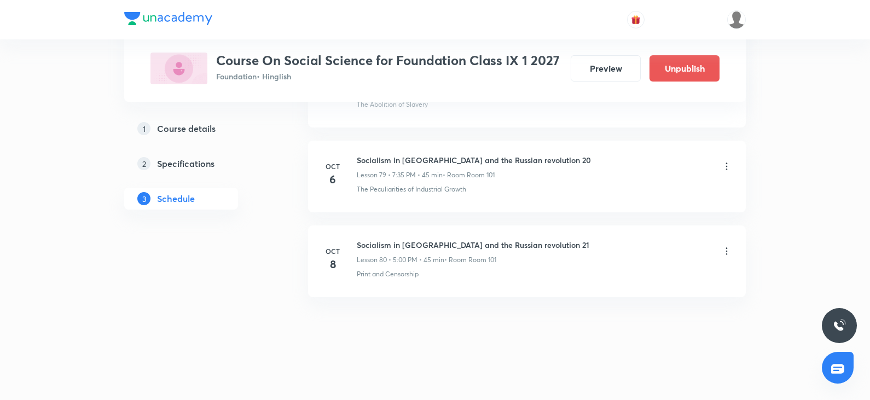
scroll to position [6759, 0]
drag, startPoint x: 359, startPoint y: 240, endPoint x: 564, endPoint y: 229, distance: 204.9
click at [564, 229] on li "[DATE] Socialism in [GEOGRAPHIC_DATA] and the Russian revolution 21 Lesson 80 •…" at bounding box center [527, 261] width 438 height 72
click at [653, 270] on div "Print and Censorship" at bounding box center [544, 274] width 375 height 10
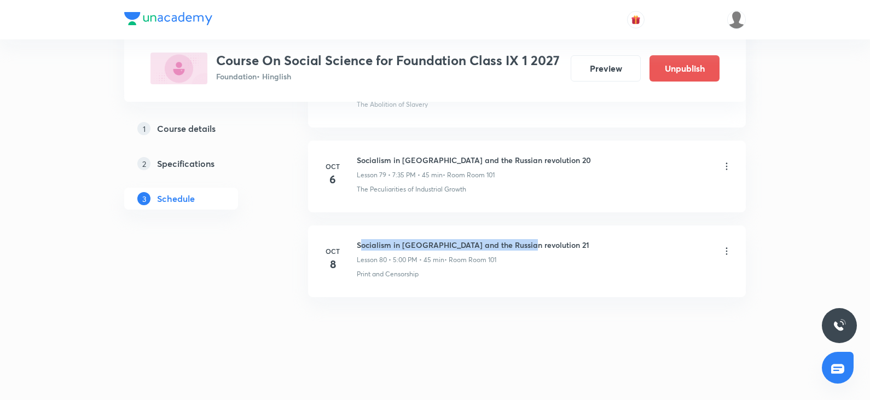
drag, startPoint x: 362, startPoint y: 245, endPoint x: 518, endPoint y: 237, distance: 156.7
click at [518, 237] on li "[DATE] Socialism in [GEOGRAPHIC_DATA] and the Russian revolution 21 Lesson 80 •…" at bounding box center [527, 261] width 438 height 72
click at [588, 242] on div "Socialism in [GEOGRAPHIC_DATA] and the Russian revolution 21 Lesson 80 • 5:00 P…" at bounding box center [544, 252] width 375 height 26
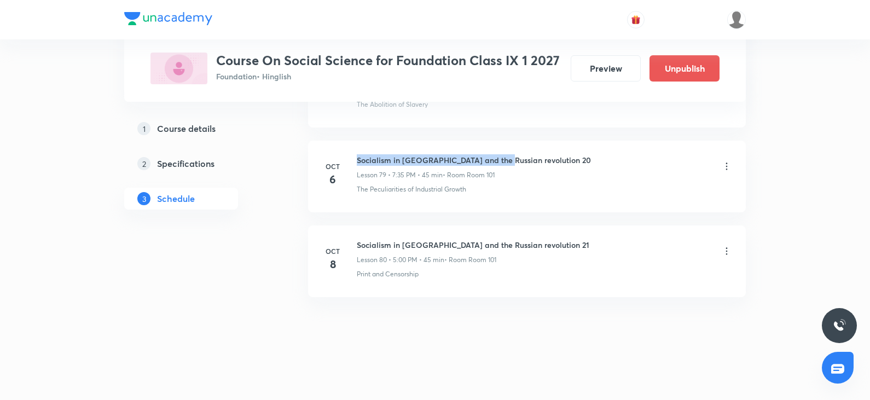
drag, startPoint x: 358, startPoint y: 161, endPoint x: 501, endPoint y: 156, distance: 142.9
click at [501, 156] on h6 "Socialism in [GEOGRAPHIC_DATA] and the Russian revolution 20" at bounding box center [474, 159] width 234 height 11
drag, startPoint x: 535, startPoint y: 163, endPoint x: 348, endPoint y: 148, distance: 187.8
click at [348, 148] on li "[DATE] Socialism in [GEOGRAPHIC_DATA] and the Russian revolution 20 Lesson 79 •…" at bounding box center [527, 177] width 438 height 72
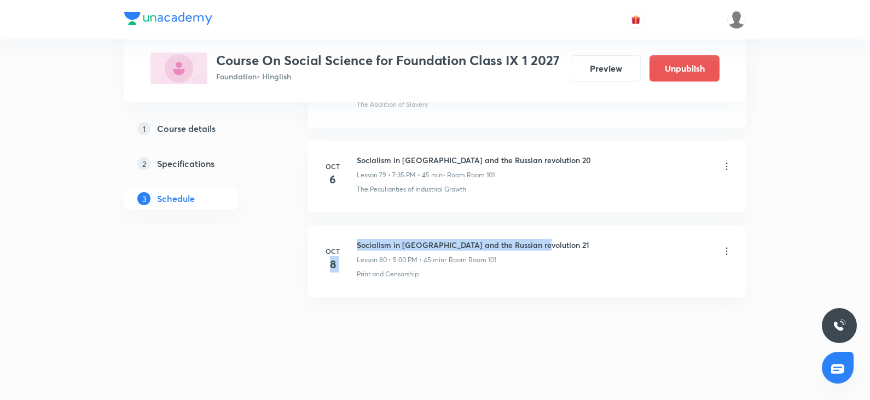
drag, startPoint x: 353, startPoint y: 245, endPoint x: 546, endPoint y: 242, distance: 192.6
click at [546, 242] on div "[DATE] Socialism in [GEOGRAPHIC_DATA] and the Russian revolution 21 Lesson 80 •…" at bounding box center [527, 259] width 410 height 40
click at [566, 256] on div "Socialism in [GEOGRAPHIC_DATA] and the Russian revolution 21 Lesson 80 • 5:00 P…" at bounding box center [544, 252] width 375 height 26
drag, startPoint x: 445, startPoint y: 248, endPoint x: 356, endPoint y: 246, distance: 89.8
click at [356, 246] on div "[DATE] Socialism in [GEOGRAPHIC_DATA] and the Russian revolution 21 Lesson 80 •…" at bounding box center [527, 259] width 410 height 40
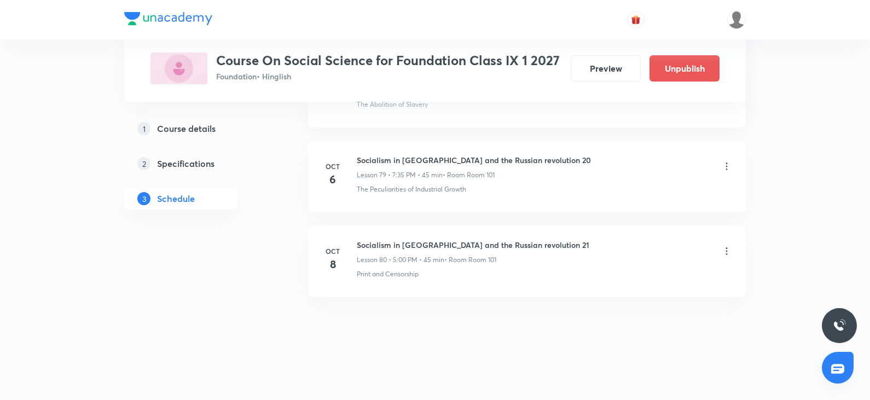
click at [409, 292] on li "[DATE] Socialism in [GEOGRAPHIC_DATA] and the Russian revolution 21 Lesson 80 •…" at bounding box center [527, 261] width 438 height 72
drag, startPoint x: 362, startPoint y: 243, endPoint x: 560, endPoint y: 242, distance: 198.6
click at [560, 242] on div "Socialism in [GEOGRAPHIC_DATA] and the Russian revolution 21 Lesson 80 • 5:00 P…" at bounding box center [544, 252] width 375 height 26
click at [522, 295] on li "[DATE] Socialism in [GEOGRAPHIC_DATA] and the Russian revolution 21 Lesson 80 •…" at bounding box center [527, 261] width 438 height 72
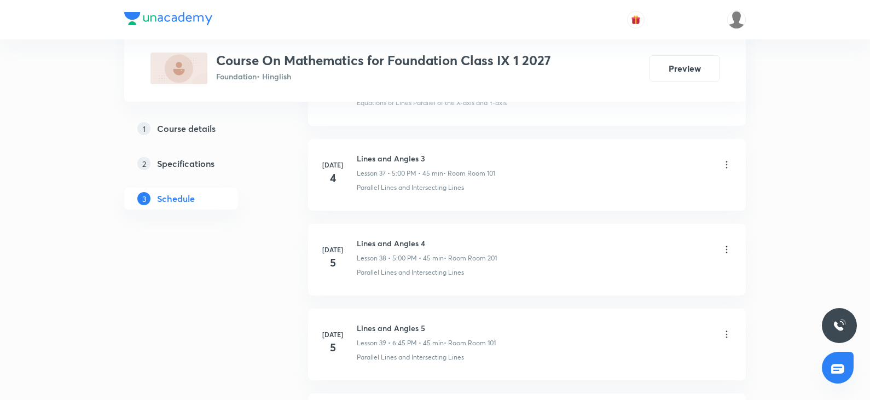
scroll to position [6075, 0]
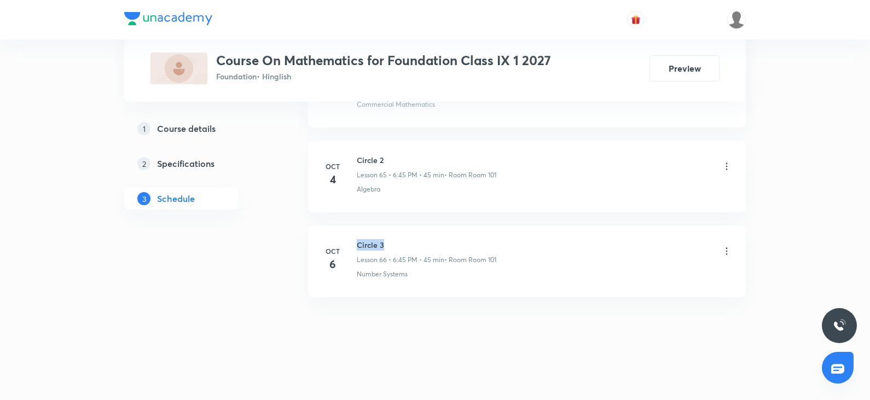
drag, startPoint x: 352, startPoint y: 239, endPoint x: 462, endPoint y: 236, distance: 109.5
click at [462, 236] on li "[DATE] Circle 3 Lesson 66 • 6:45 PM • 45 min • Room Room 101 Number Systems" at bounding box center [527, 261] width 438 height 72
copy h6 "Circle 3"
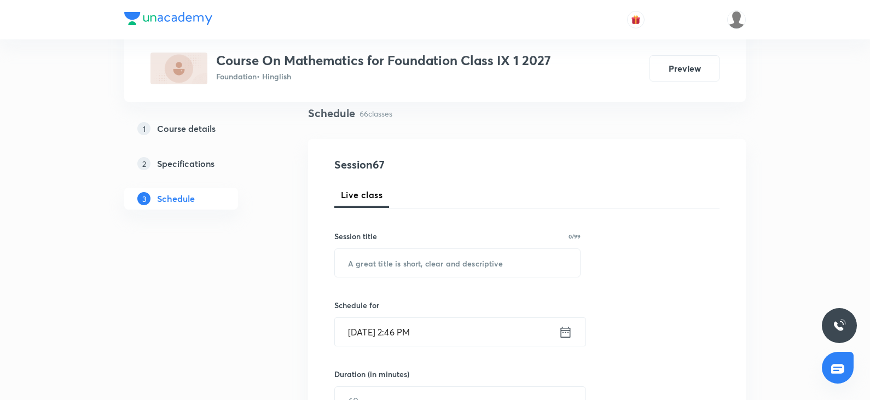
scroll to position [0, 0]
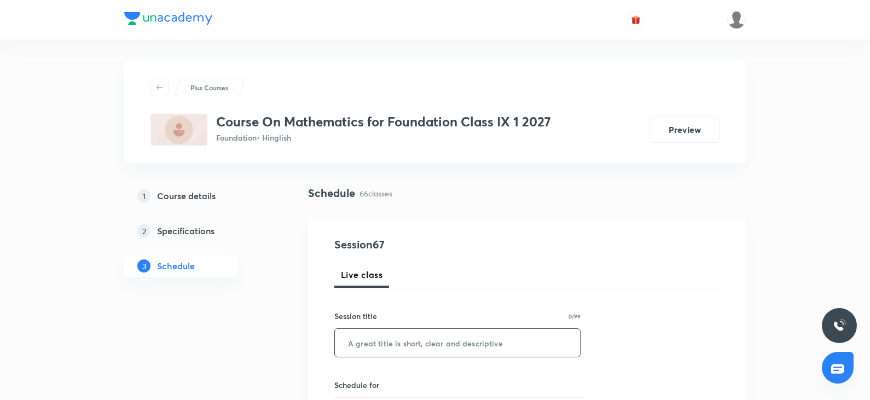
click at [385, 353] on input "text" at bounding box center [457, 343] width 245 height 28
paste input "Circle 3"
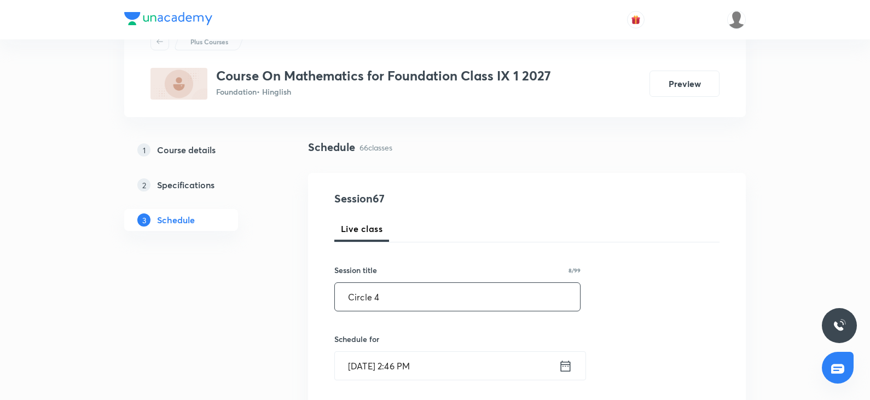
scroll to position [109, 0]
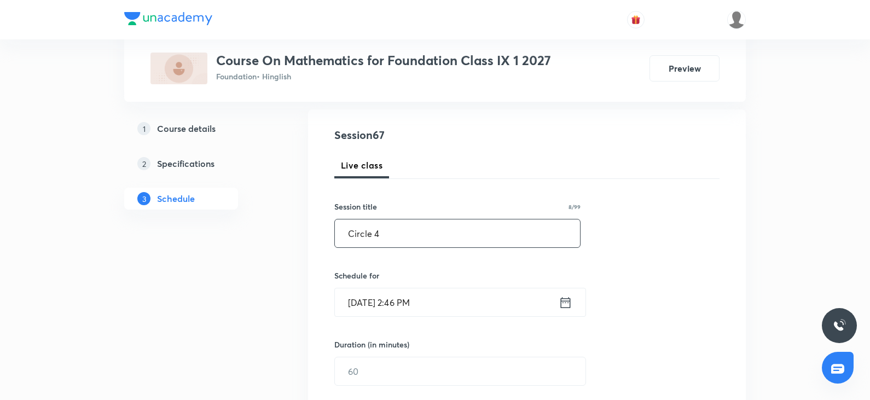
type input "Circle 4"
click at [437, 306] on input "[DATE] 2:46 PM" at bounding box center [447, 302] width 224 height 28
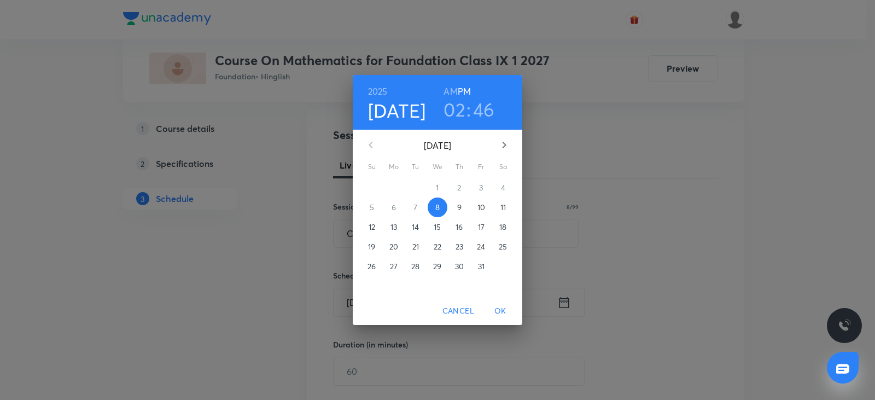
click at [451, 113] on h3 "02" at bounding box center [455, 109] width 22 height 23
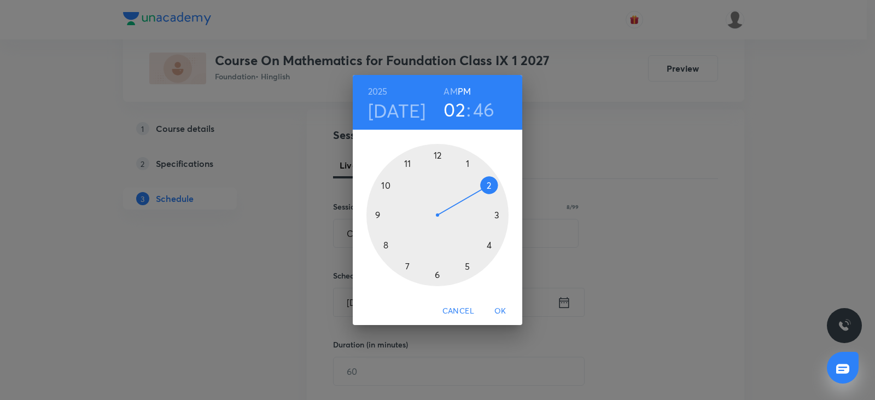
click at [437, 275] on div at bounding box center [438, 215] width 142 height 142
click at [378, 218] on div at bounding box center [438, 215] width 142 height 142
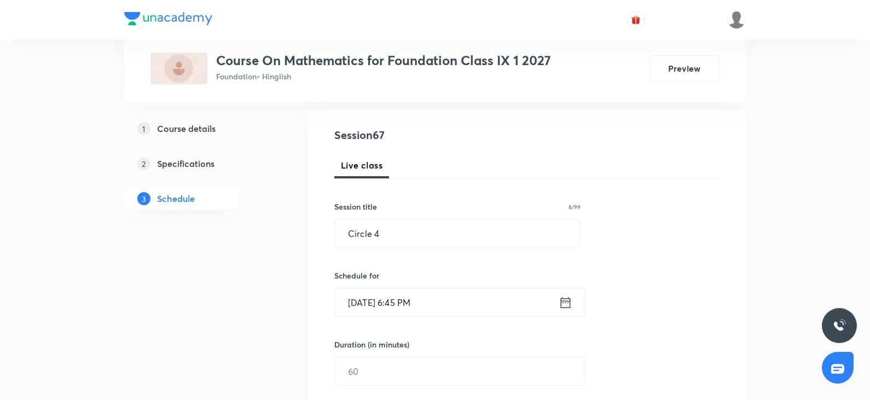
scroll to position [164, 0]
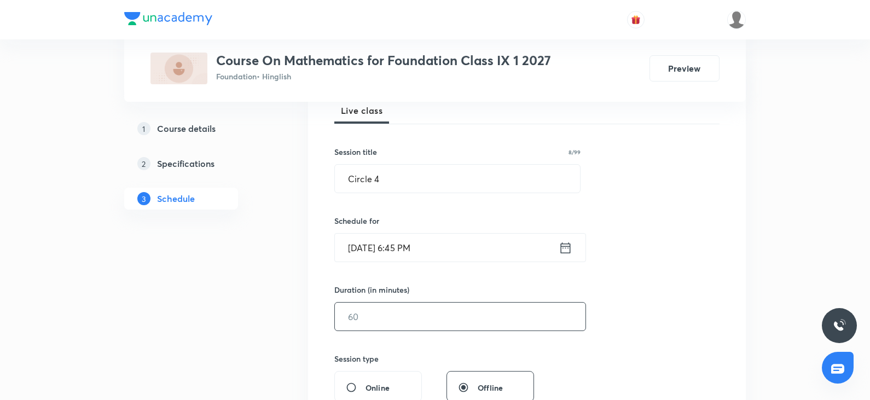
click at [381, 318] on input "text" at bounding box center [460, 317] width 251 height 28
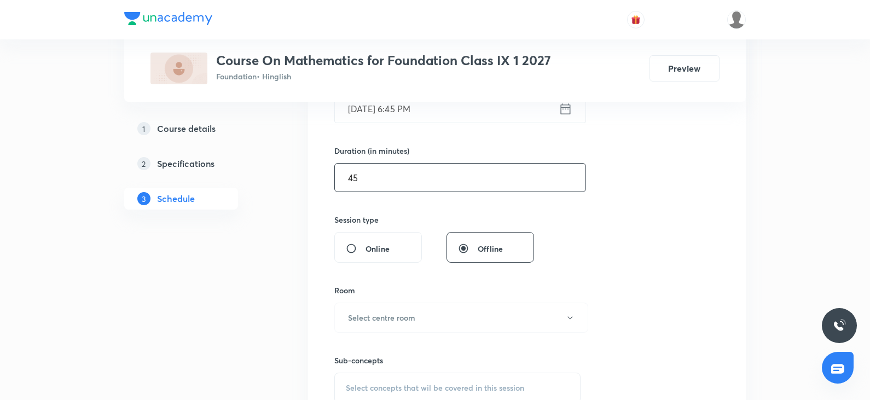
scroll to position [328, 0]
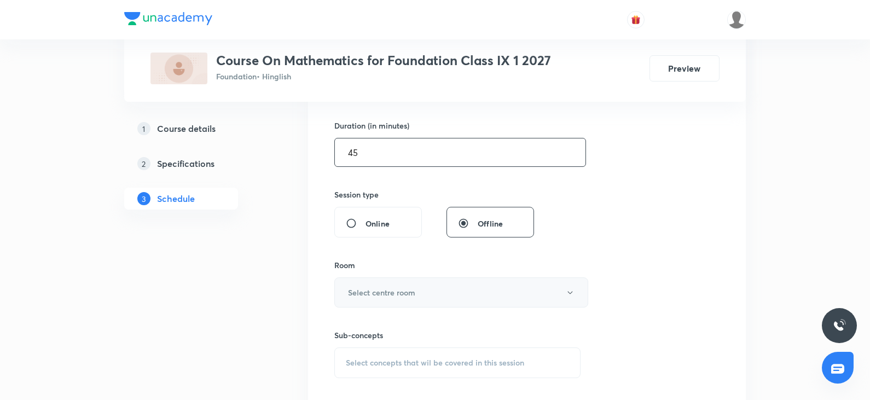
type input "45"
click at [399, 292] on h6 "Select centre room" at bounding box center [381, 292] width 67 height 11
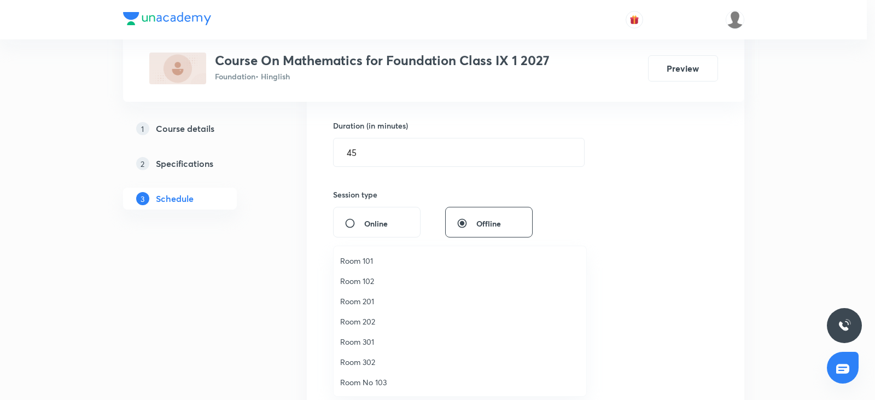
click at [369, 259] on span "Room 101" at bounding box center [460, 260] width 240 height 11
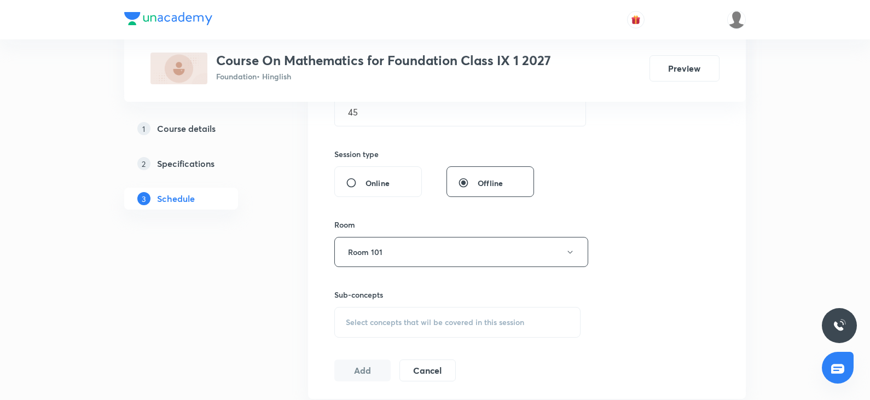
scroll to position [438, 0]
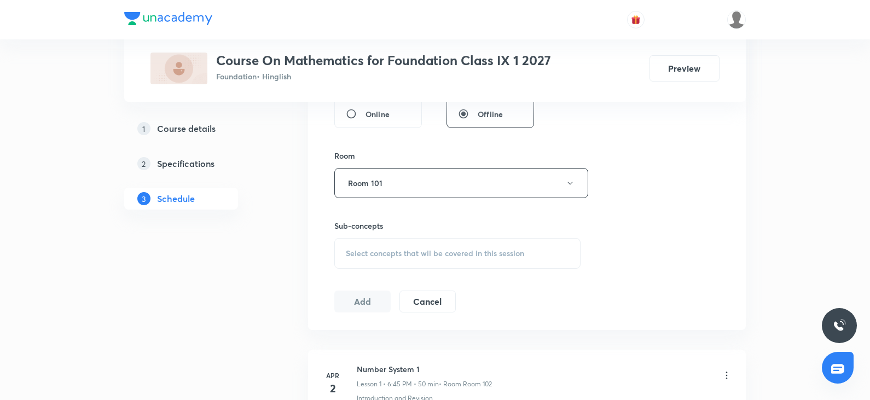
click at [448, 257] on span "Select concepts that wil be covered in this session" at bounding box center [435, 253] width 178 height 9
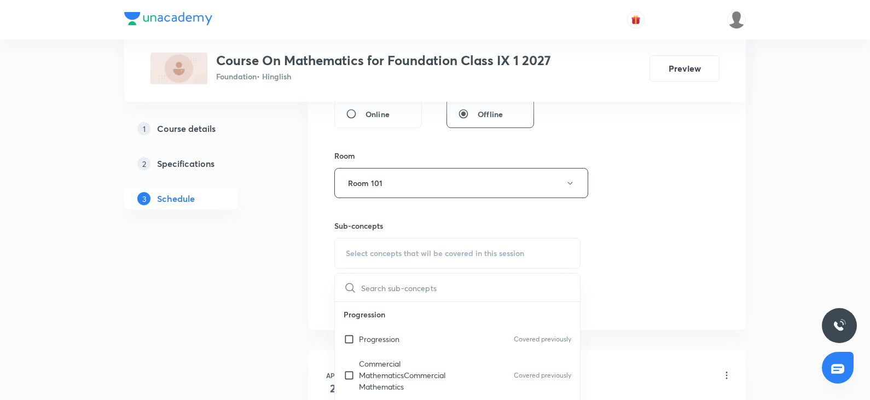
scroll to position [219, 0]
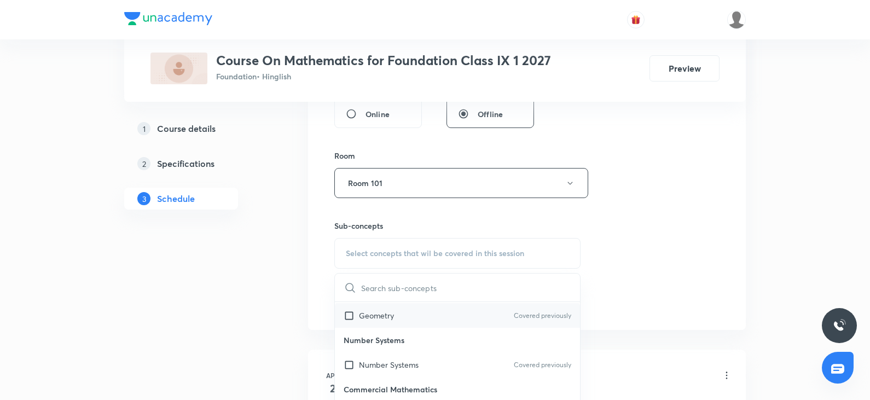
click at [411, 322] on div "Geometry Covered previously" at bounding box center [457, 315] width 245 height 25
checkbox input "true"
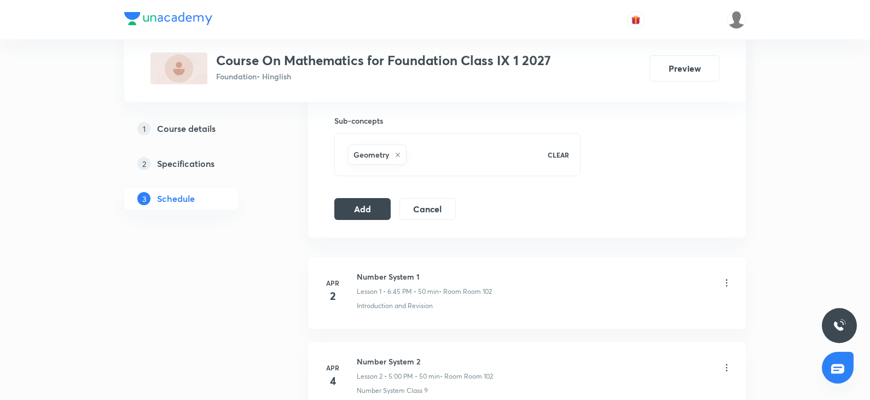
scroll to position [514, 0]
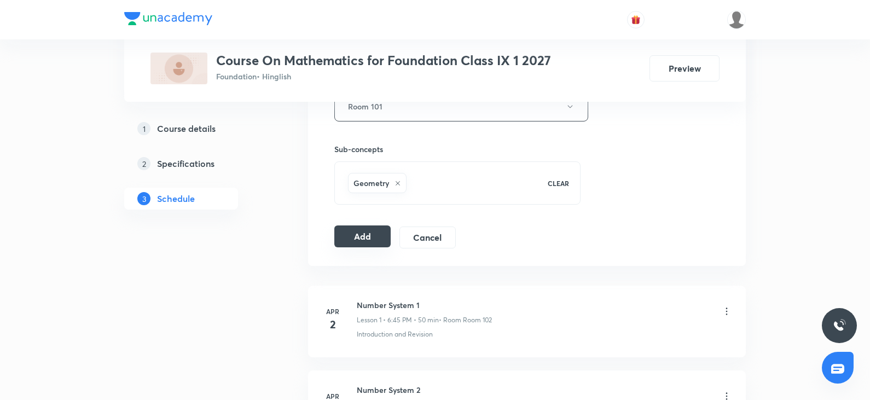
click at [370, 239] on button "Add" at bounding box center [362, 236] width 56 height 22
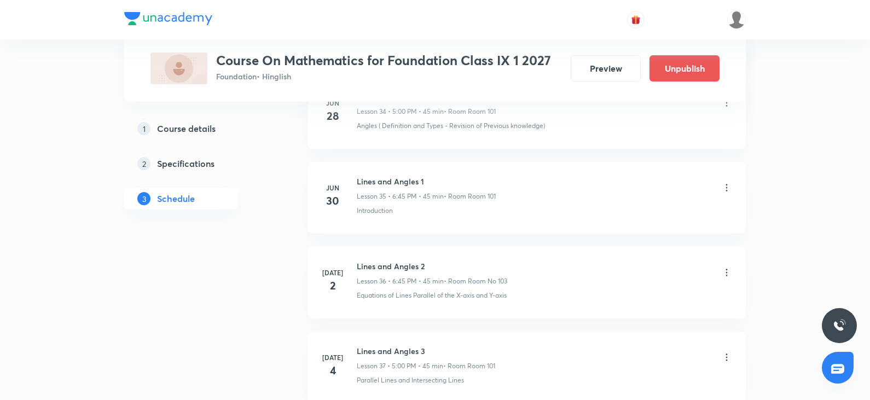
scroll to position [5657, 0]
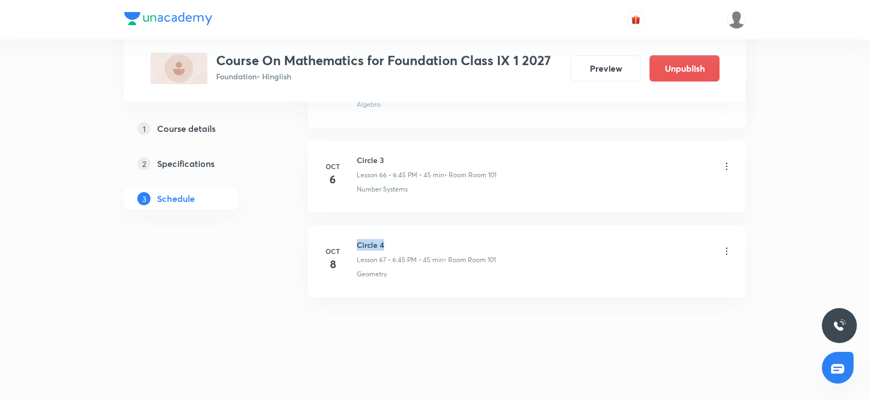
drag, startPoint x: 352, startPoint y: 240, endPoint x: 496, endPoint y: 235, distance: 144.0
click at [496, 235] on li "Oct 8 Circle 4 Lesson 67 • 6:45 PM • 45 min • Room Room 101 Geometry" at bounding box center [527, 261] width 438 height 72
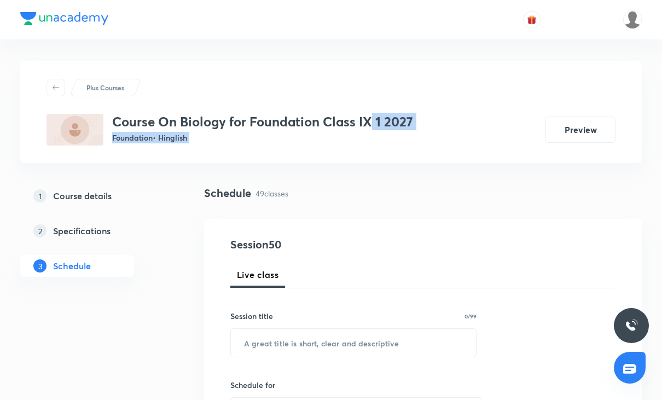
drag, startPoint x: 370, startPoint y: 120, endPoint x: 492, endPoint y: 120, distance: 122.0
click at [492, 120] on div "Course On Biology for Foundation Class IX 1 2027 Foundation • Hinglish Preview" at bounding box center [331, 130] width 569 height 32
click at [504, 113] on div "Plus Courses Course On Biology for Foundation Class IX 1 2027 Foundation • Hing…" at bounding box center [331, 112] width 569 height 67
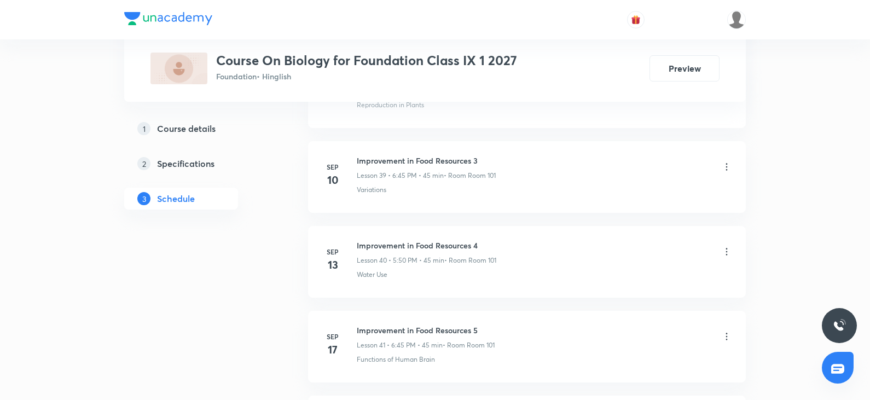
scroll to position [4633, 0]
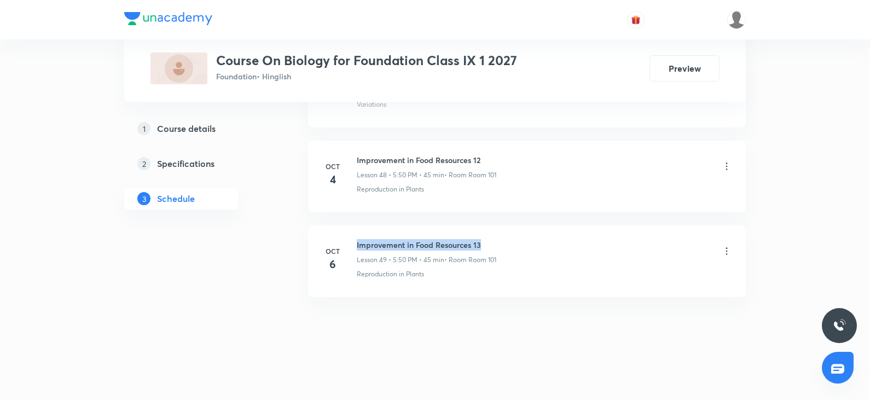
drag, startPoint x: 357, startPoint y: 242, endPoint x: 530, endPoint y: 237, distance: 173.0
click at [530, 237] on li "Oct 6 Improvement in Food Resources 13 Lesson 49 • 5:50 PM • 45 min • Room Room…" at bounding box center [527, 261] width 438 height 72
copy h6 "Improvement in Food Resources 13"
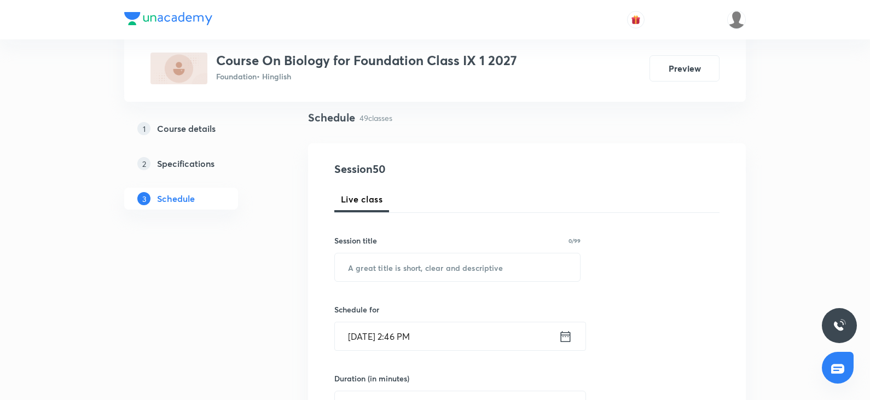
scroll to position [27, 0]
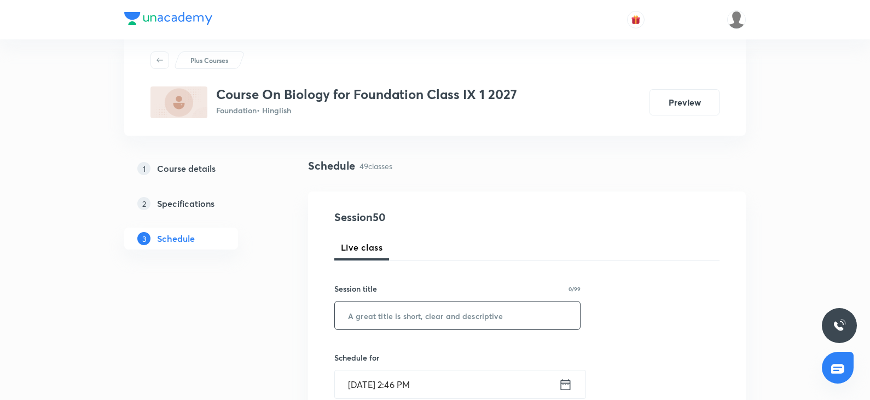
click at [378, 321] on input "text" at bounding box center [457, 315] width 245 height 28
paste input "Improvement in Food Resources 13"
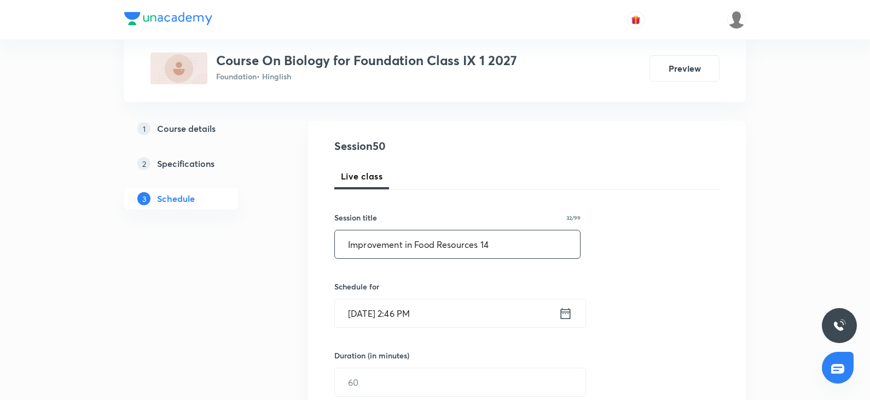
scroll to position [246, 0]
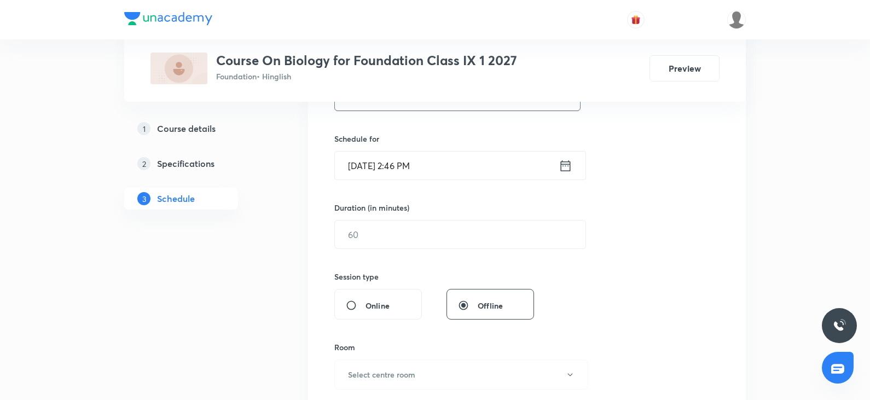
type input "Improvement in Food Resources 14"
click at [432, 169] on input "Oct 8, 2025, 2:46 PM" at bounding box center [447, 166] width 224 height 28
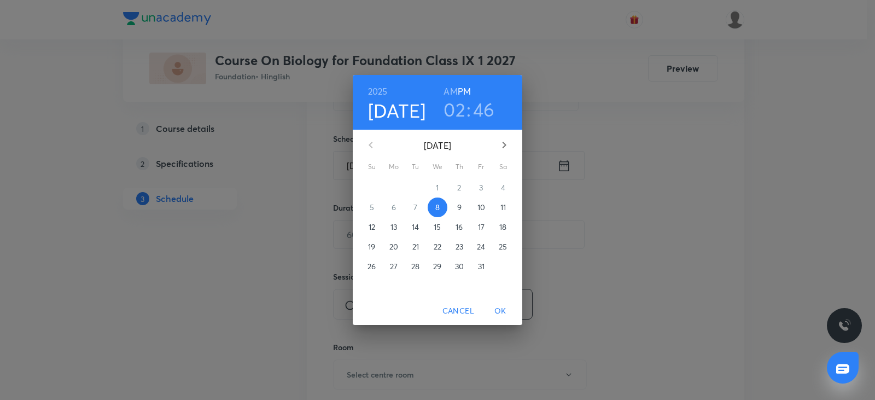
click at [448, 105] on h3 "02" at bounding box center [455, 109] width 22 height 23
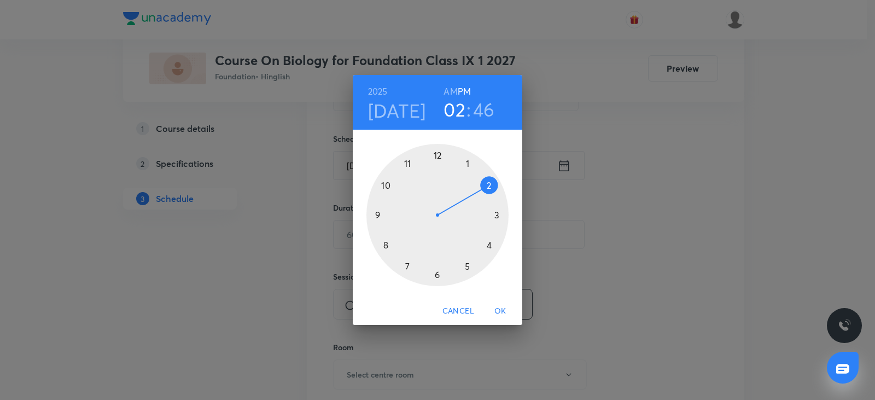
click at [408, 264] on div at bounding box center [438, 215] width 142 height 142
click at [409, 263] on div at bounding box center [438, 215] width 142 height 142
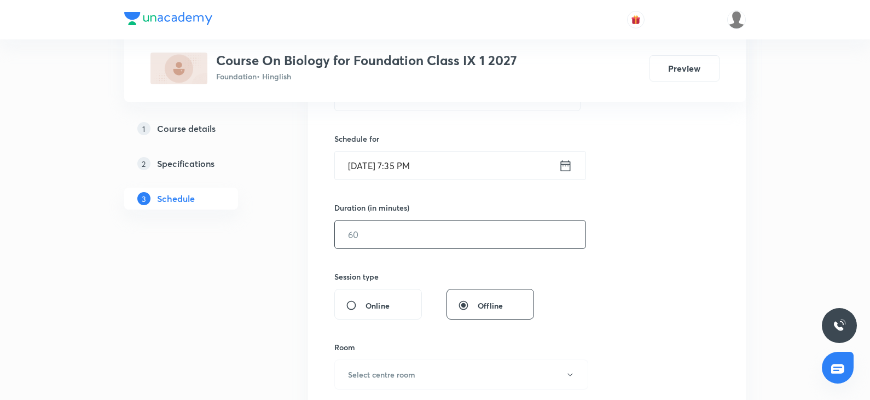
click at [384, 234] on input "text" at bounding box center [460, 235] width 251 height 28
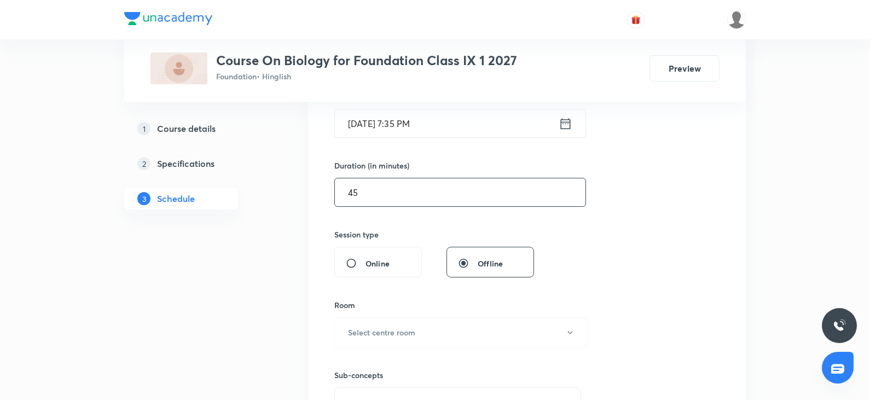
scroll to position [356, 0]
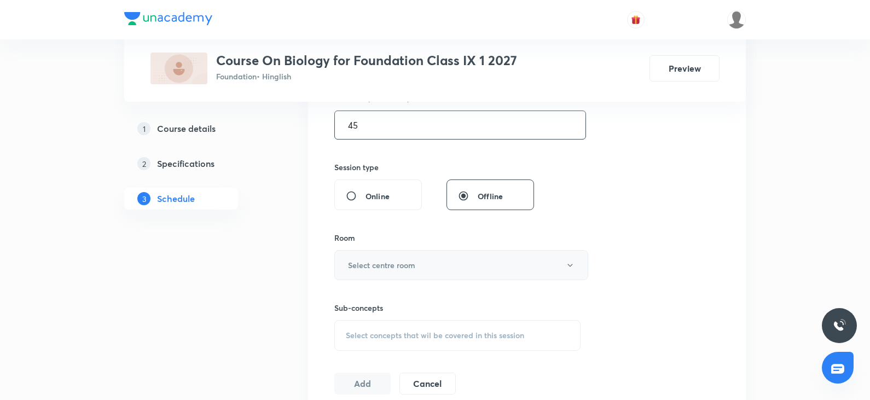
type input "45"
click at [367, 271] on button "Select centre room" at bounding box center [461, 265] width 254 height 30
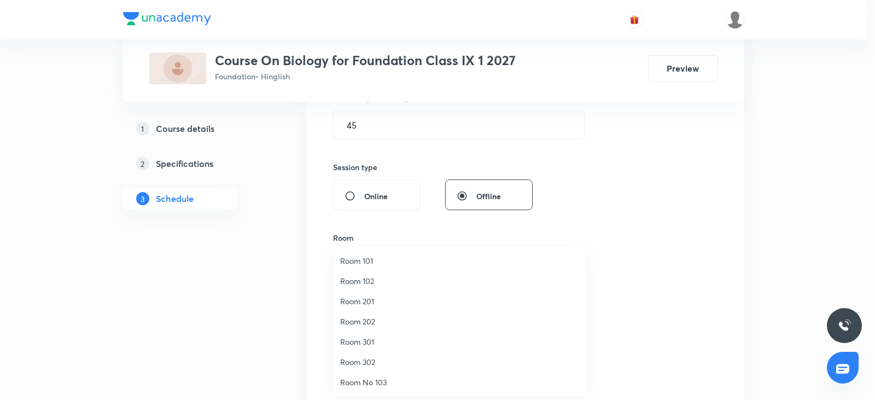
click at [362, 261] on span "Room 101" at bounding box center [460, 260] width 240 height 11
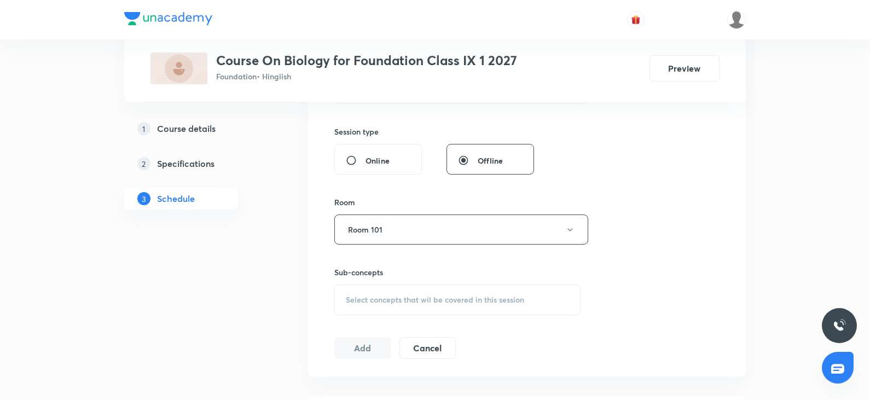
scroll to position [410, 0]
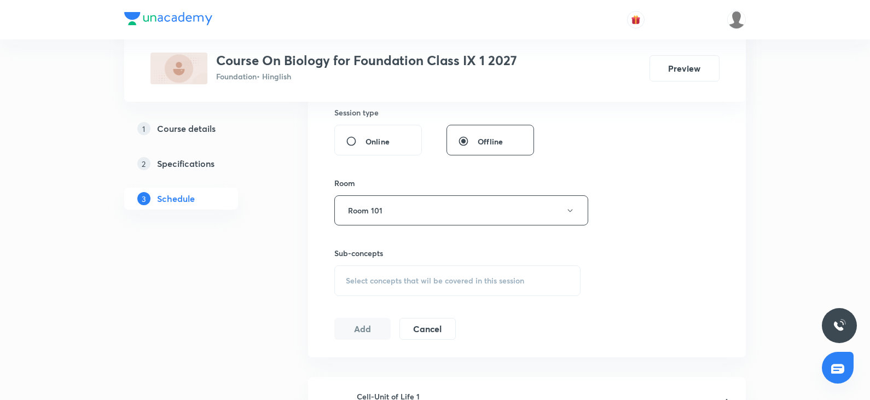
click at [392, 277] on span "Select concepts that wil be covered in this session" at bounding box center [435, 280] width 178 height 9
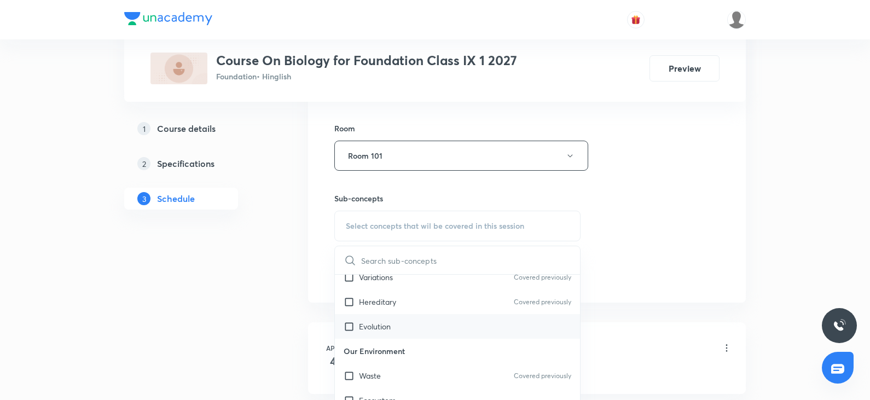
scroll to position [383, 0]
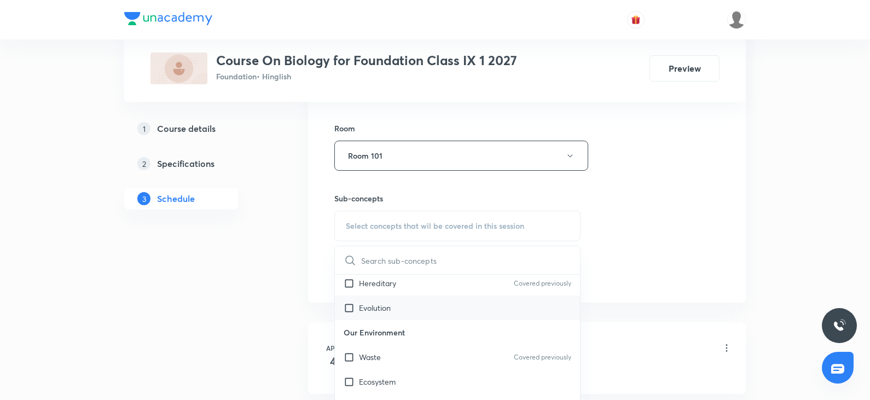
click at [393, 316] on div "Evolution" at bounding box center [457, 307] width 245 height 25
checkbox input "true"
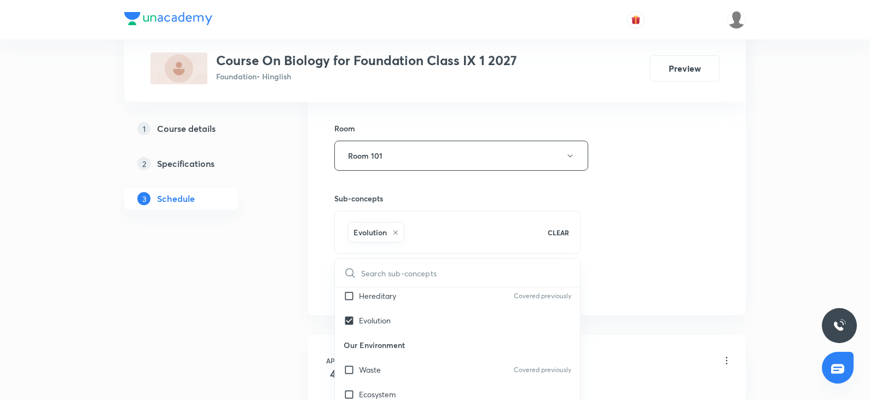
click at [662, 254] on div "Session 50 Live class Session title 32/99 Improvement in Food Resources 14 ​ Sc…" at bounding box center [527, 34] width 438 height 561
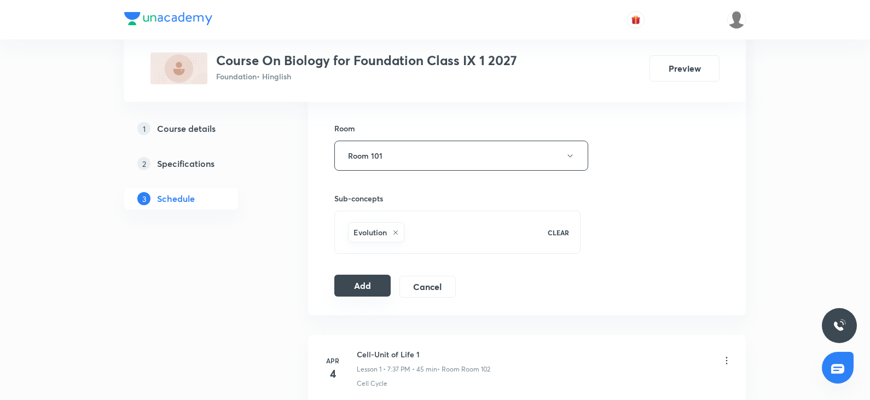
click at [373, 282] on button "Add" at bounding box center [362, 286] width 56 height 22
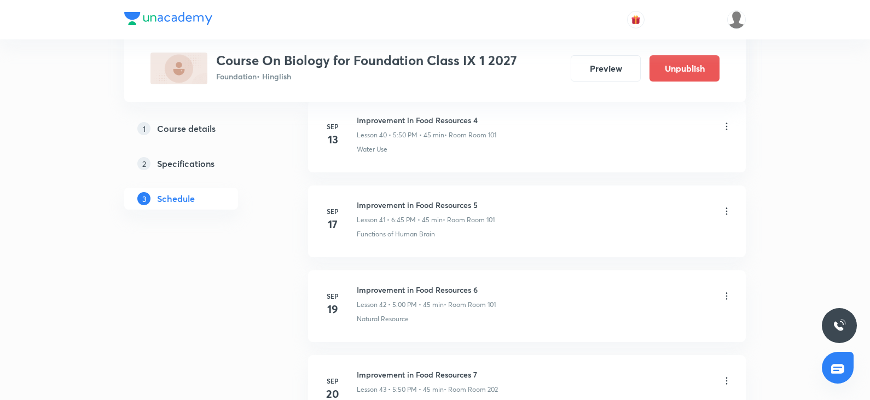
scroll to position [4215, 0]
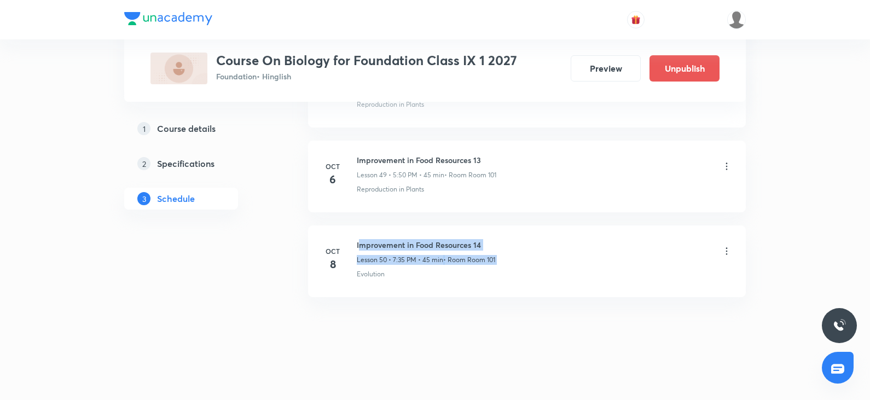
drag, startPoint x: 375, startPoint y: 240, endPoint x: 667, endPoint y: 234, distance: 291.7
click at [662, 234] on li "Oct 8 Improvement in Food Resources 14 Lesson 50 • 7:35 PM • 45 min • Room Room…" at bounding box center [527, 261] width 438 height 72
click at [662, 254] on div "Improvement in Food Resources 14 Lesson 50 • 7:35 PM • 45 min • Room Room 101" at bounding box center [544, 252] width 375 height 26
drag, startPoint x: 357, startPoint y: 243, endPoint x: 582, endPoint y: 242, distance: 225.4
click at [582, 242] on div "Improvement in Food Resources 14 Lesson 50 • 7:35 PM • 45 min • Room Room 101" at bounding box center [544, 252] width 375 height 26
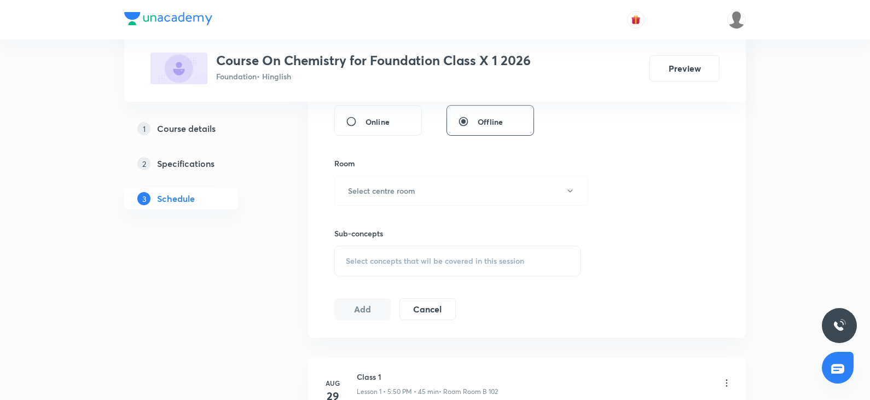
scroll to position [1156, 0]
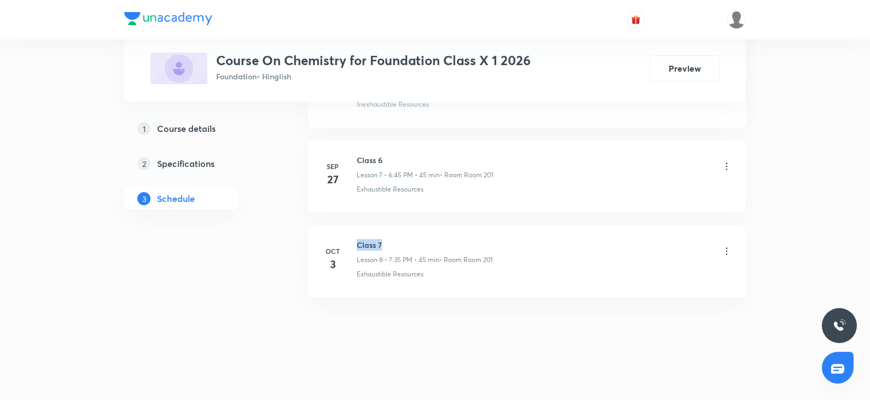
drag, startPoint x: 359, startPoint y: 243, endPoint x: 428, endPoint y: 240, distance: 69.6
click at [428, 240] on h6 "Class 7" at bounding box center [425, 244] width 136 height 11
copy h6 "Class 7"
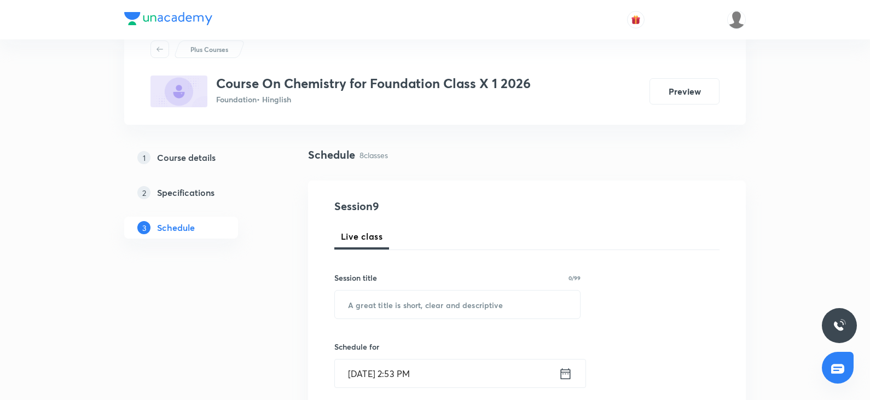
scroll to position [0, 0]
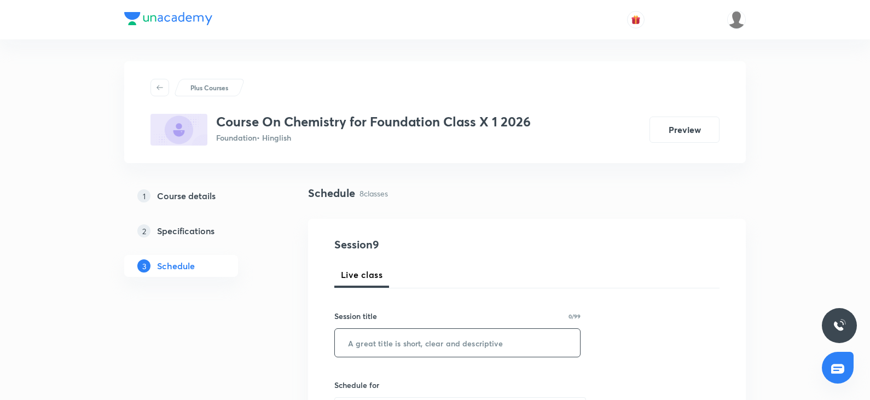
click at [374, 349] on input "text" at bounding box center [457, 343] width 245 height 28
paste input "Class 7"
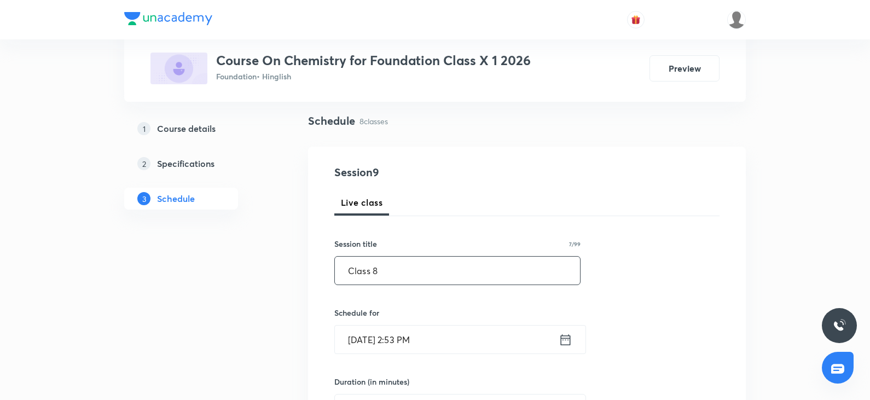
scroll to position [164, 0]
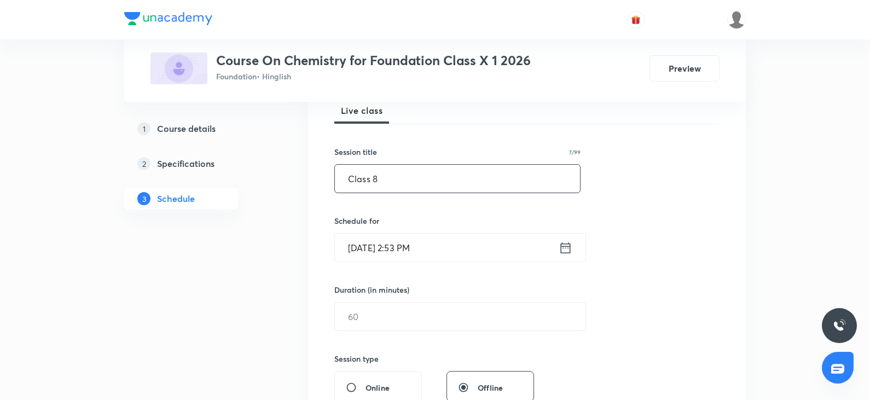
type input "Class 8"
click at [419, 251] on input "[DATE] 2:53 PM" at bounding box center [447, 248] width 224 height 28
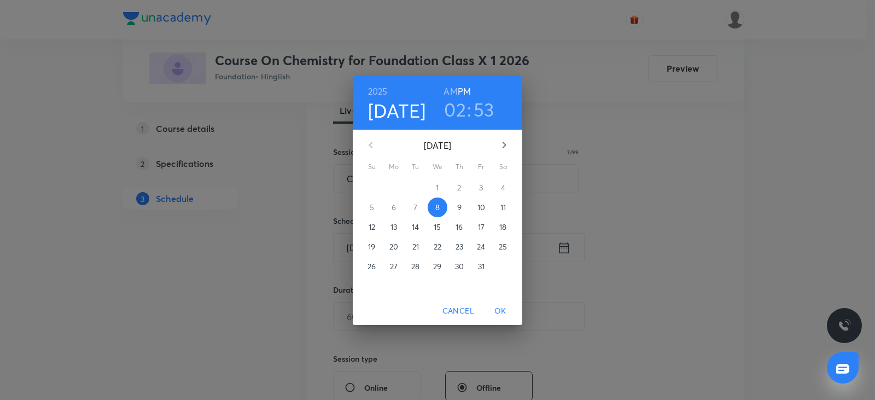
click at [457, 114] on h3 "02" at bounding box center [455, 109] width 22 height 23
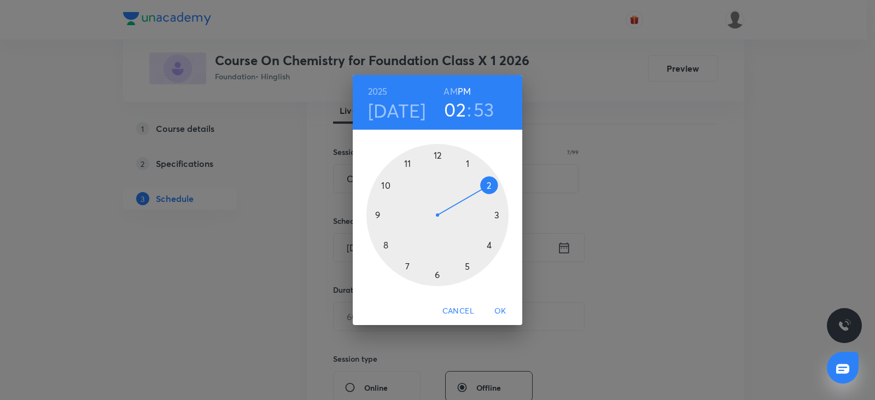
click at [469, 265] on div at bounding box center [438, 215] width 142 height 142
click at [433, 155] on div at bounding box center [438, 215] width 142 height 142
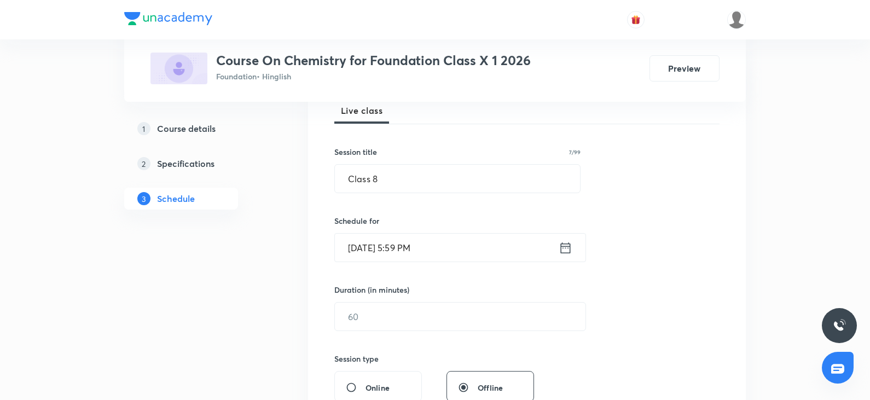
click at [460, 247] on input "[DATE] 5:59 PM" at bounding box center [447, 248] width 224 height 28
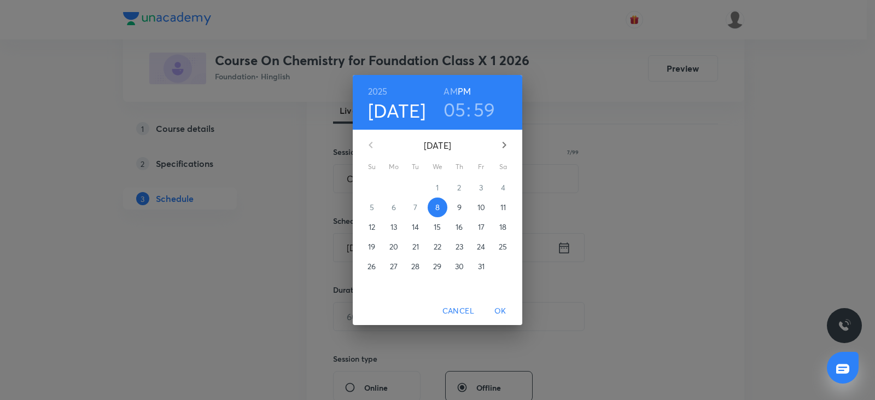
click at [484, 113] on h3 "59" at bounding box center [485, 109] width 22 height 23
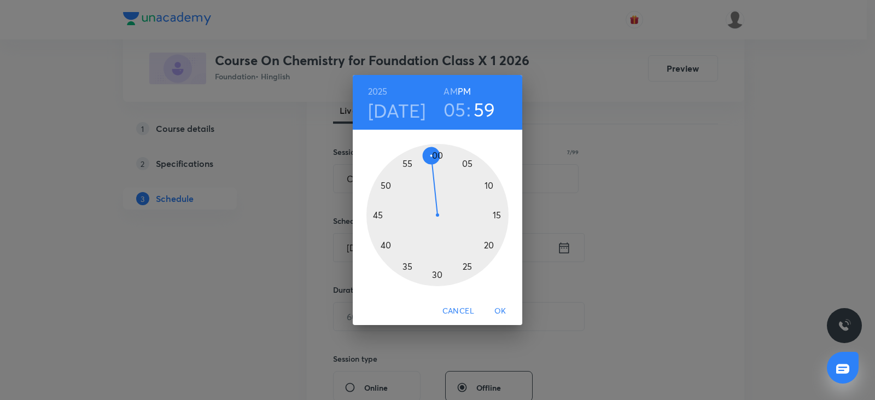
click at [439, 157] on div at bounding box center [438, 215] width 142 height 142
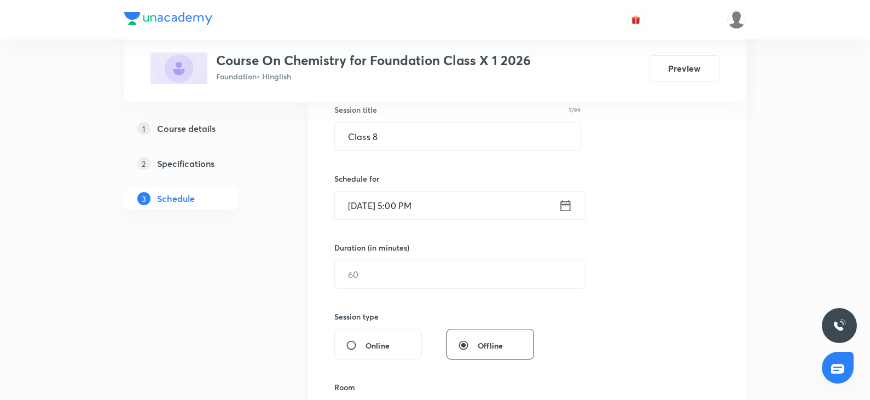
scroll to position [219, 0]
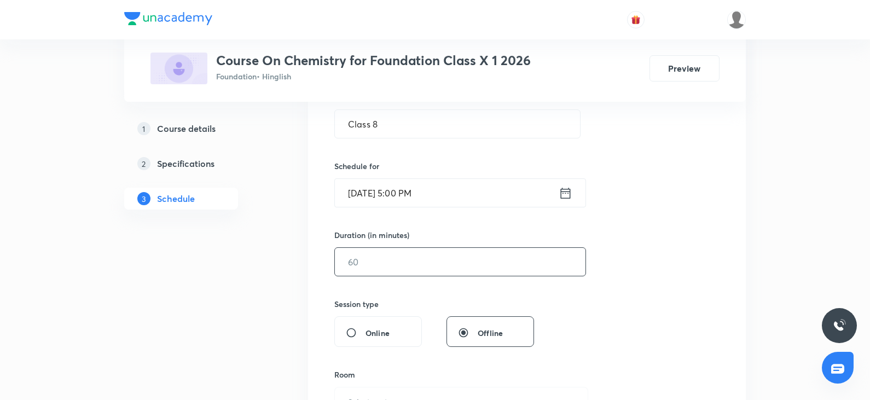
click at [414, 269] on input "text" at bounding box center [460, 262] width 251 height 28
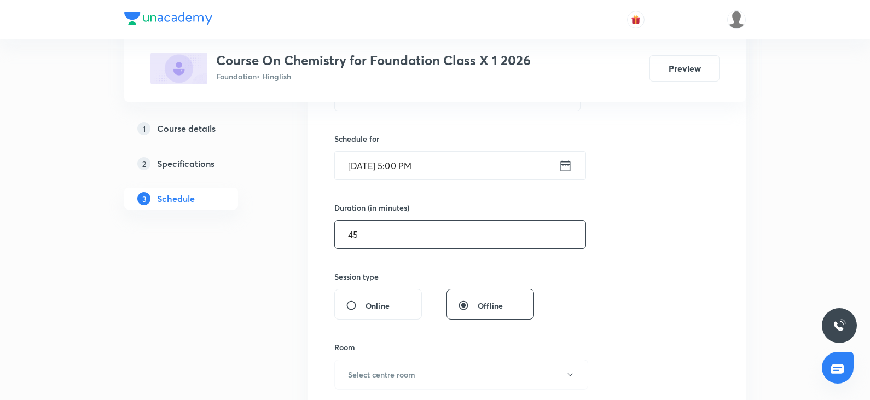
scroll to position [274, 0]
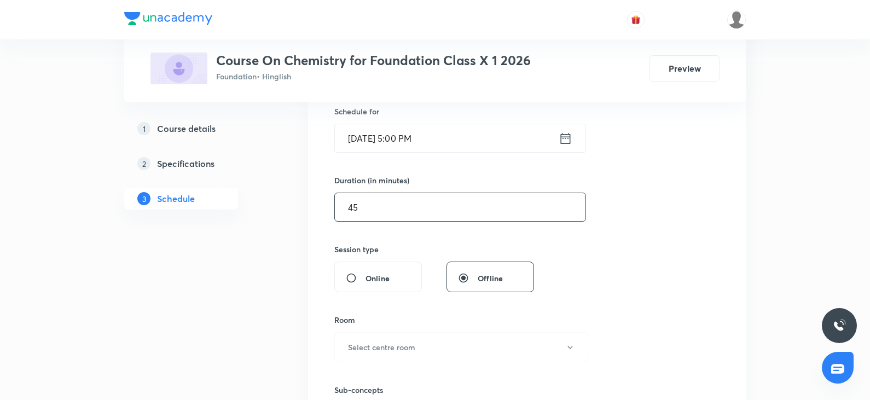
type input "45"
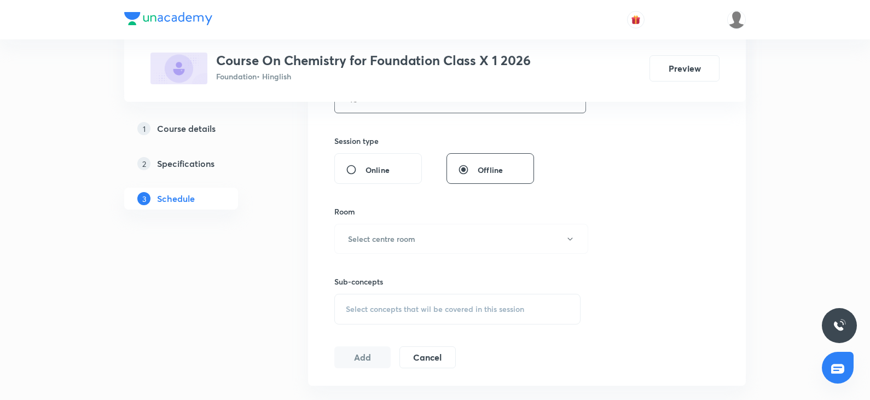
scroll to position [383, 0]
click at [411, 246] on button "Select centre room" at bounding box center [461, 238] width 254 height 30
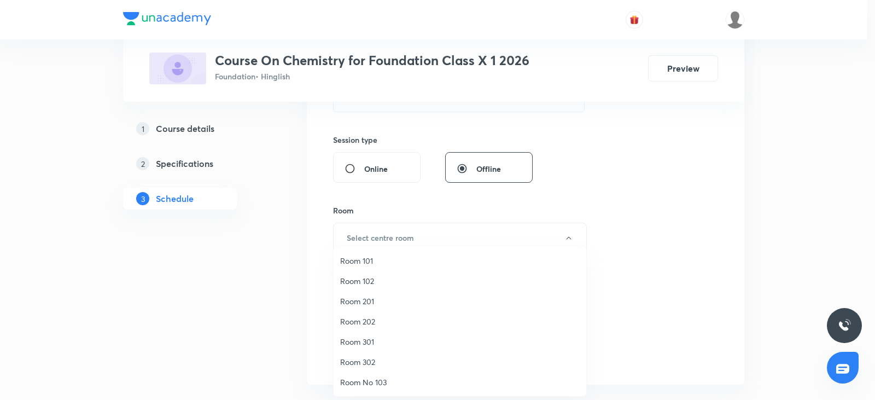
click at [372, 301] on span "Room 201" at bounding box center [460, 300] width 240 height 11
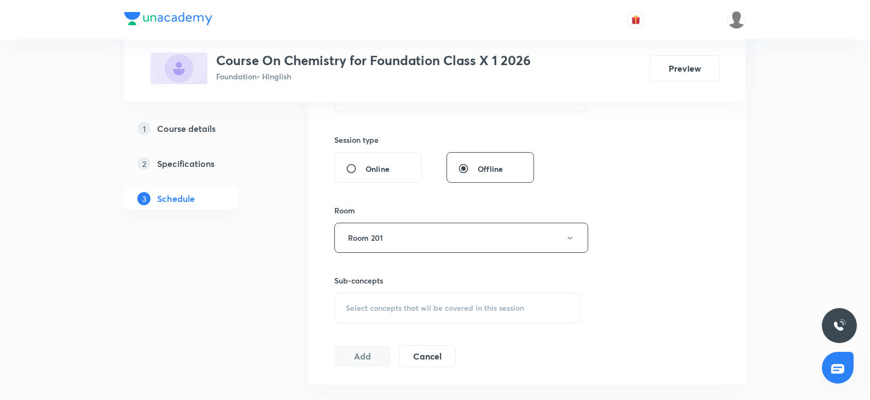
click at [801, 202] on div "Plus Courses Course On Chemistry for Foundation Class X 1 2026 Foundation • Hin…" at bounding box center [435, 395] width 870 height 1556
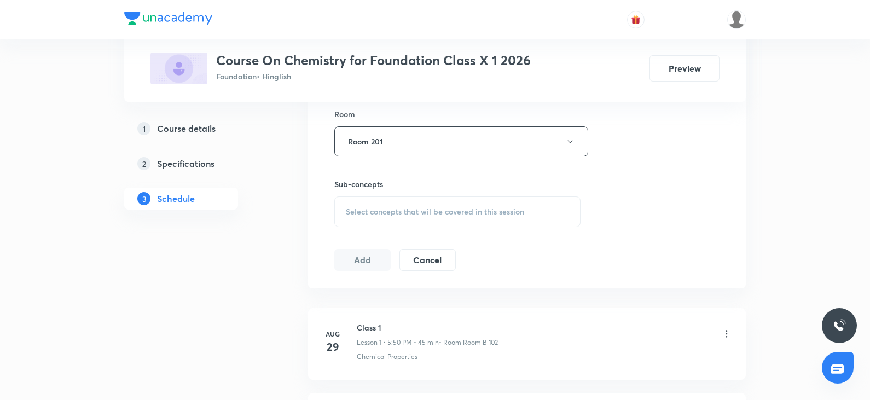
scroll to position [492, 0]
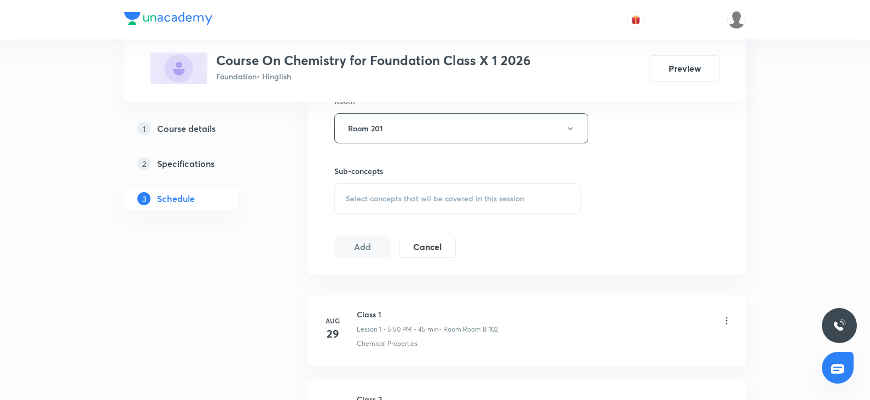
click at [413, 202] on span "Select concepts that wil be covered in this session" at bounding box center [435, 198] width 178 height 9
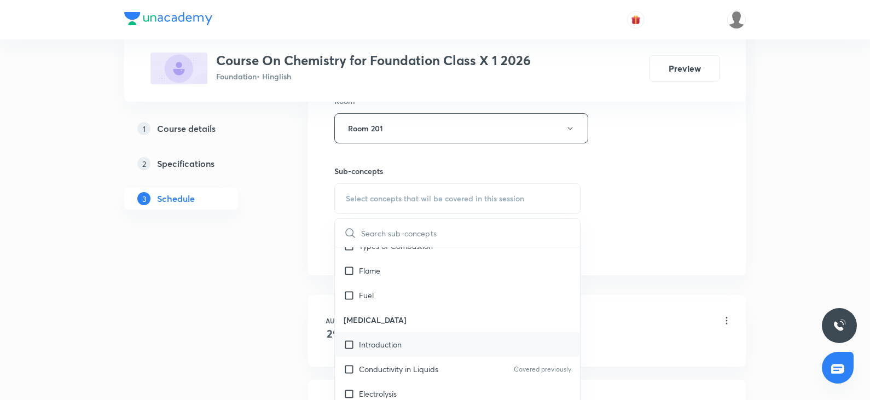
scroll to position [109, 0]
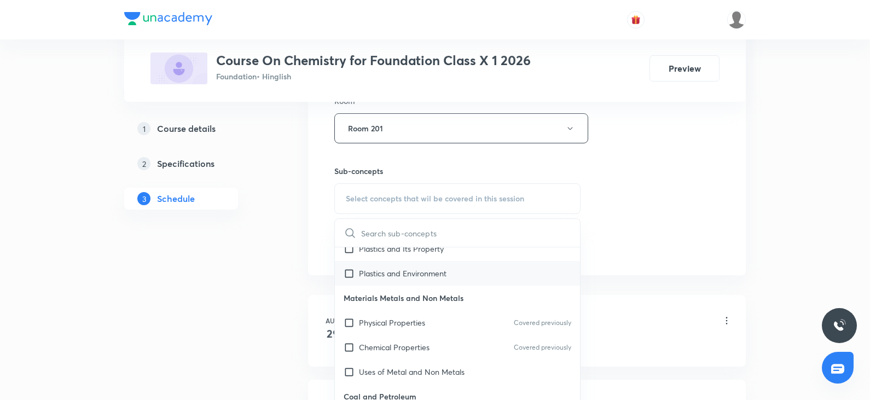
click at [426, 282] on div "Plastics and Environment" at bounding box center [457, 273] width 245 height 25
checkbox input "true"
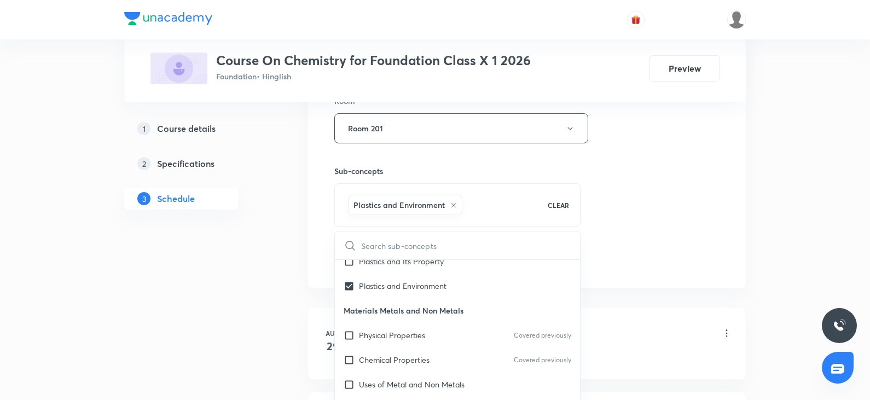
click at [717, 229] on div "Session 9 Live class Session title 7/99 Class 8 ​ Schedule for [DATE] 5:00 PM ​…" at bounding box center [526, 7] width 385 height 526
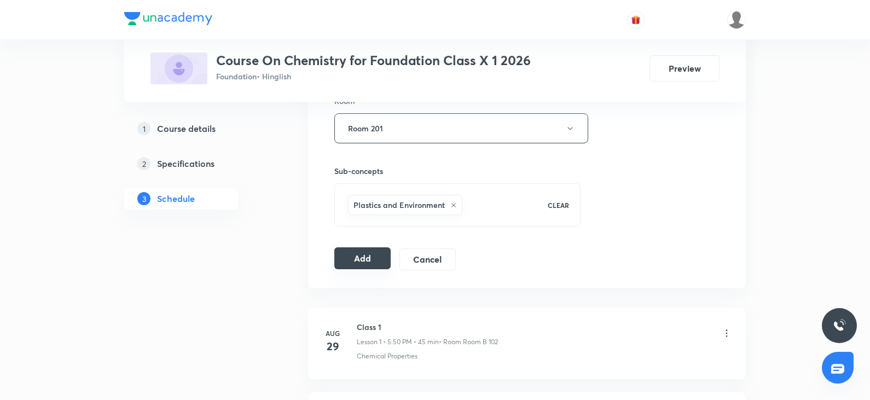
click at [341, 255] on button "Add" at bounding box center [362, 258] width 56 height 22
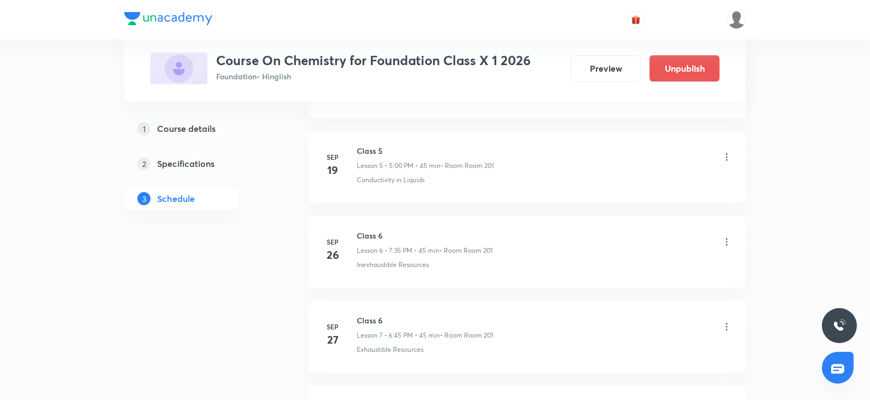
scroll to position [738, 0]
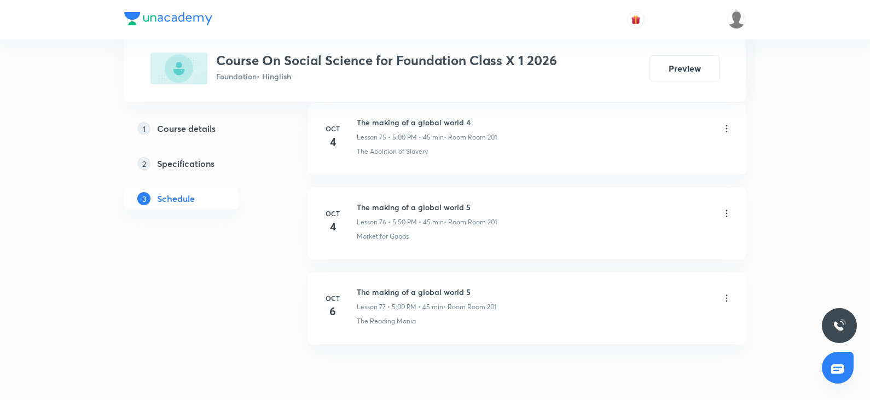
scroll to position [7008, 0]
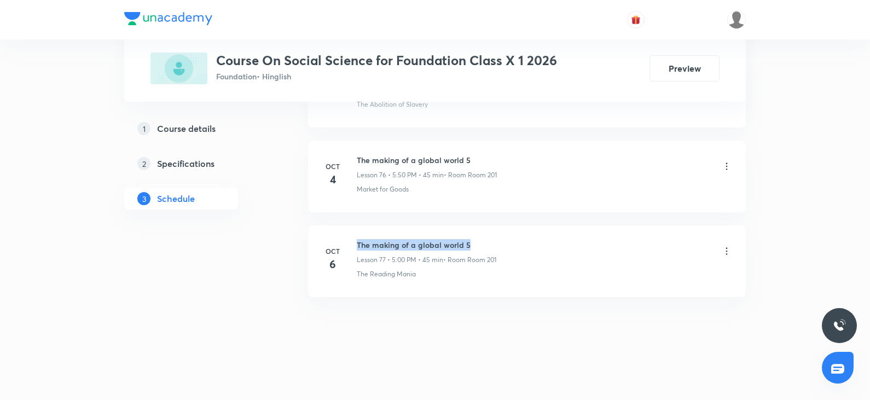
drag, startPoint x: 358, startPoint y: 241, endPoint x: 568, endPoint y: 246, distance: 209.6
click at [568, 246] on div "The making of a global world 5 Lesson 77 • 5:00 PM • 45 min • Room Room 201" at bounding box center [544, 252] width 375 height 26
click at [552, 285] on li "[DATE] The making of a global world 5 Lesson 77 • 5:00 PM • 45 min • Room Room …" at bounding box center [527, 261] width 438 height 72
drag, startPoint x: 357, startPoint y: 243, endPoint x: 573, endPoint y: 240, distance: 216.1
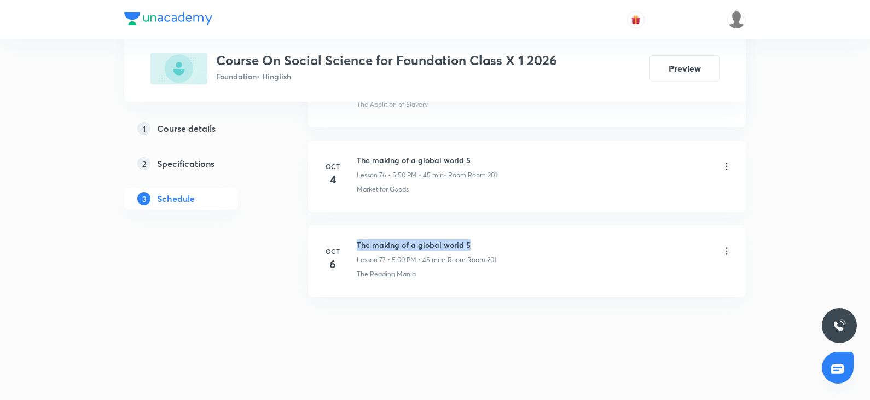
click at [573, 240] on div "The making of a global world 5 Lesson 77 • 5:00 PM • 45 min • Room Room 201" at bounding box center [544, 252] width 375 height 26
copy h6 "The making of a global world 5"
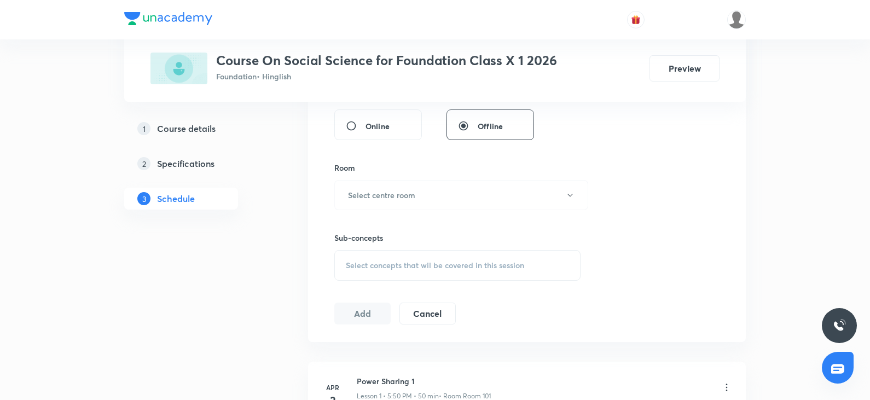
scroll to position [0, 0]
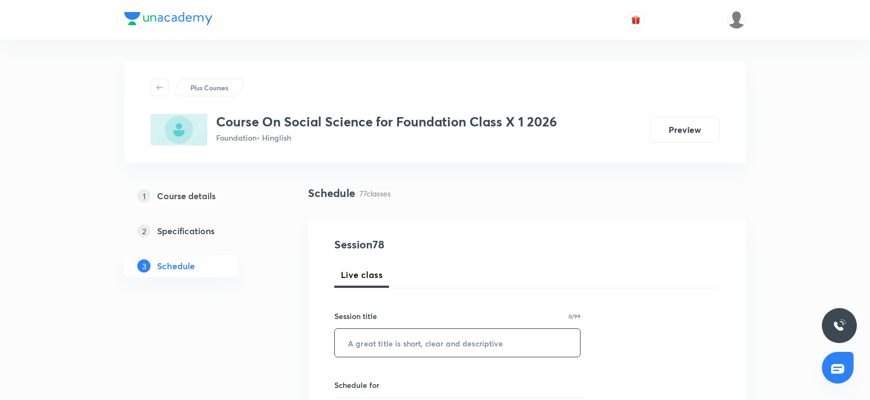
click at [401, 345] on input "text" at bounding box center [457, 343] width 245 height 28
paste input "The making of a global world 5"
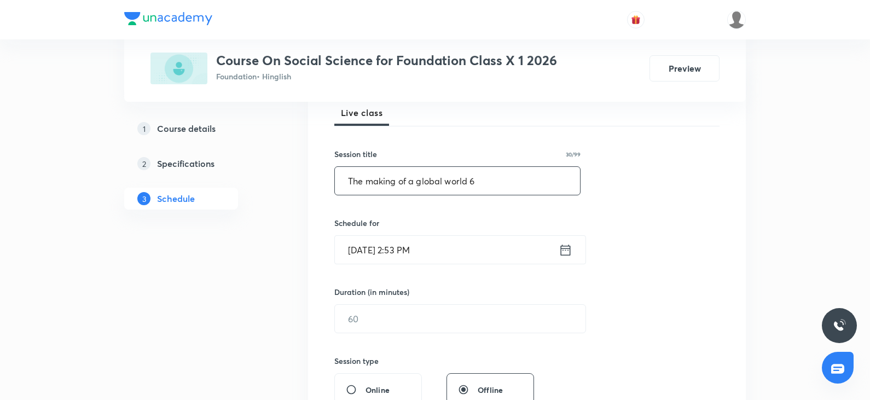
scroll to position [164, 0]
type input "The making of a global world 6"
click at [436, 248] on input "[DATE] 2:53 PM" at bounding box center [447, 248] width 224 height 28
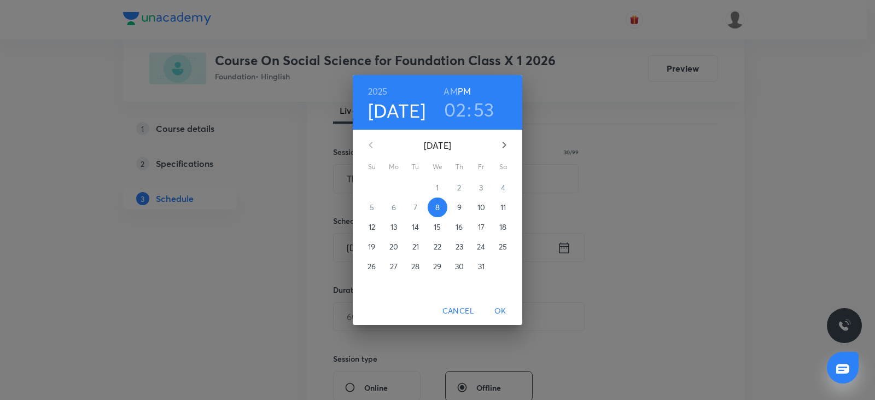
click at [453, 107] on h3 "02" at bounding box center [455, 109] width 22 height 23
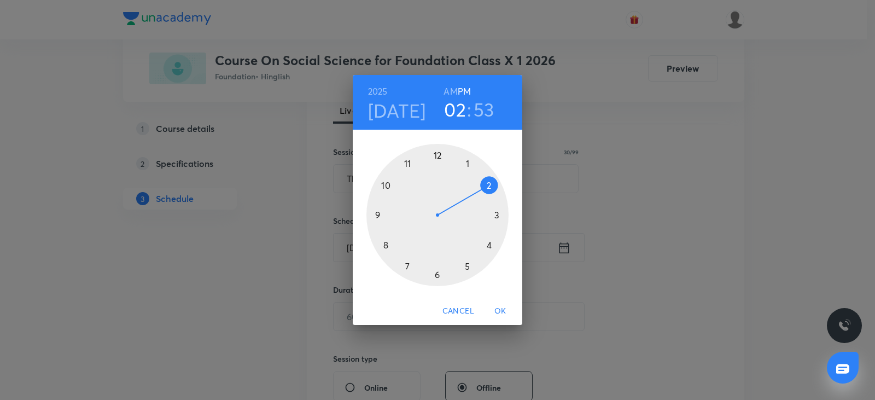
click at [469, 266] on div at bounding box center [438, 215] width 142 height 142
click at [385, 185] on div at bounding box center [438, 215] width 142 height 142
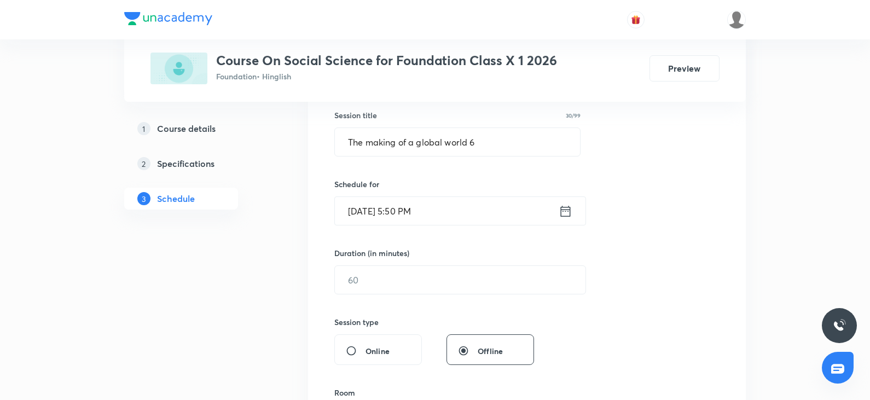
scroll to position [219, 0]
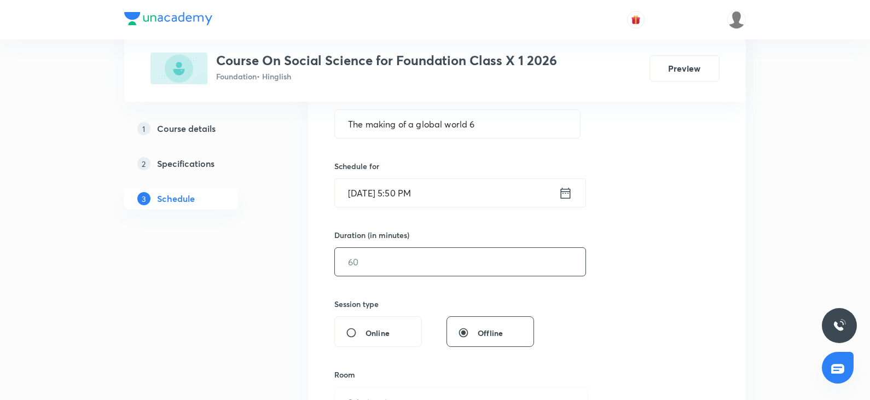
click at [425, 251] on input "text" at bounding box center [460, 262] width 251 height 28
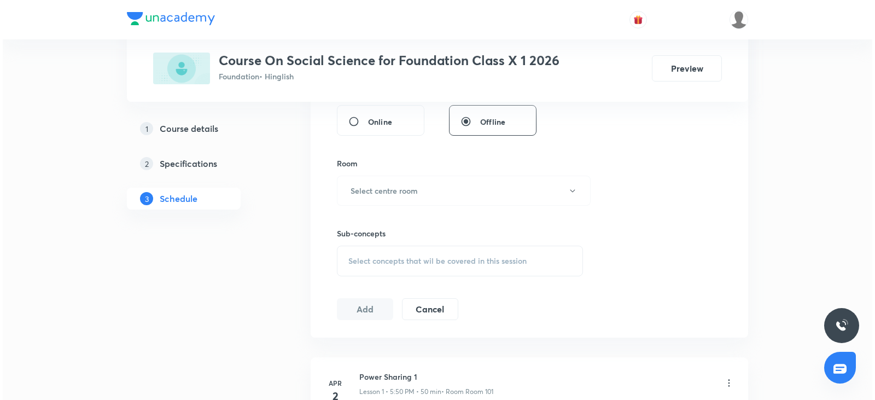
scroll to position [438, 0]
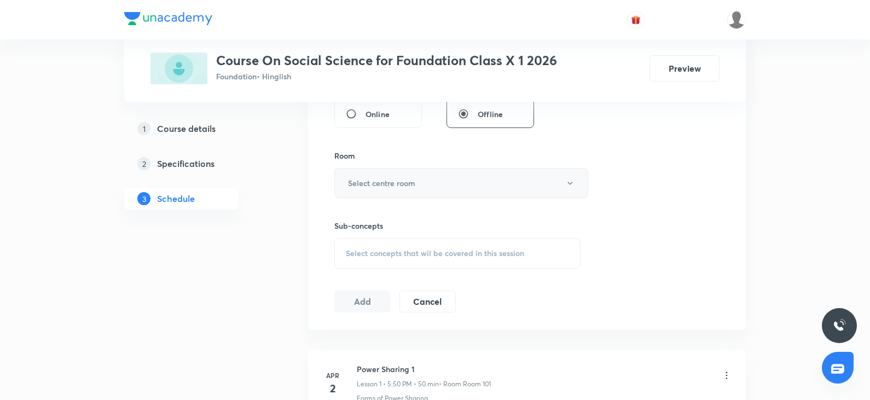
type input "45"
click at [414, 185] on h6 "Select centre room" at bounding box center [381, 182] width 67 height 11
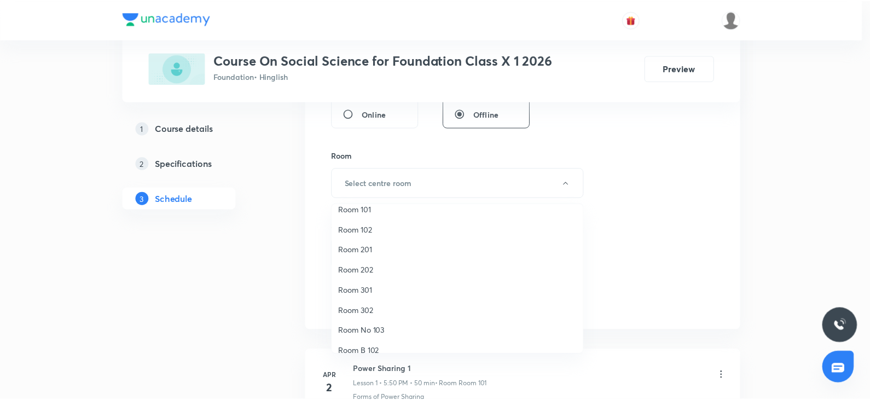
scroll to position [0, 0]
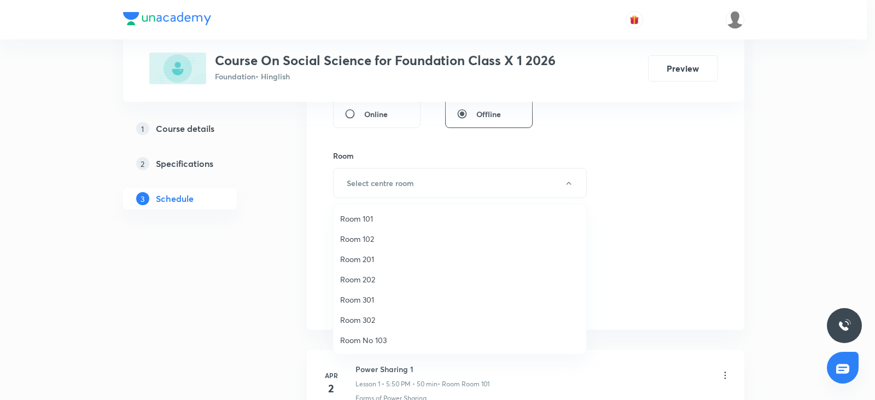
click at [367, 264] on span "Room 201" at bounding box center [460, 258] width 240 height 11
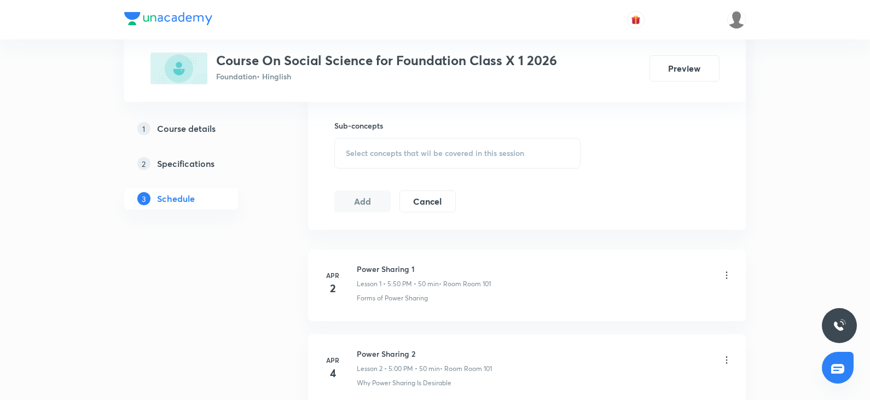
scroll to position [547, 0]
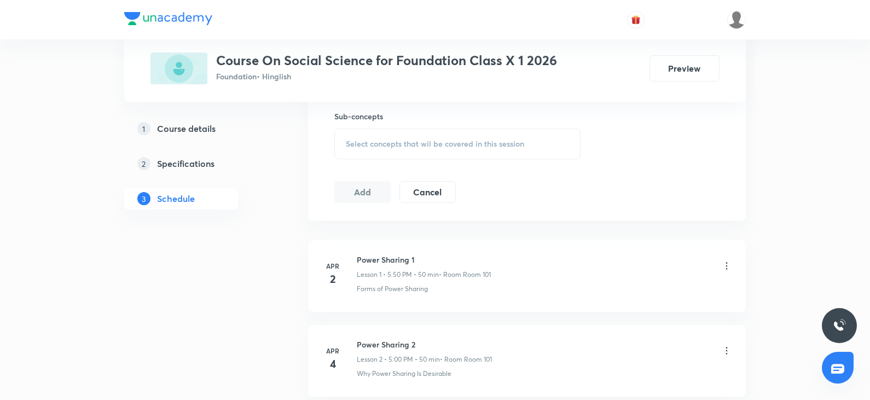
click at [464, 140] on span "Select concepts that wil be covered in this session" at bounding box center [435, 144] width 178 height 9
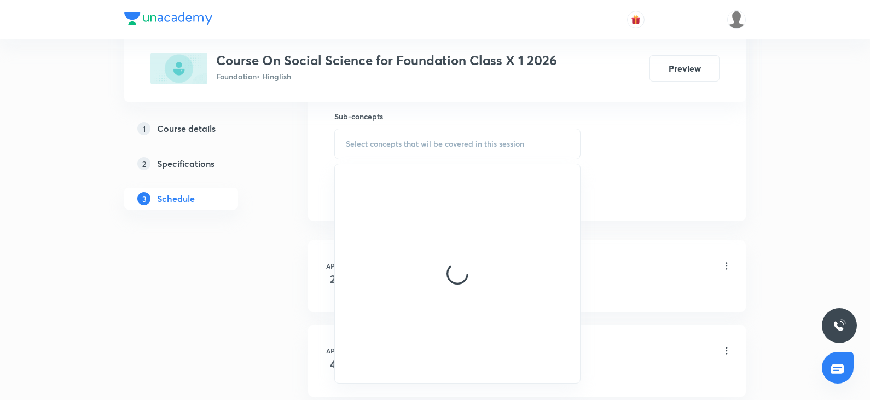
click at [467, 146] on span "Select concepts that wil be covered in this session" at bounding box center [435, 144] width 178 height 9
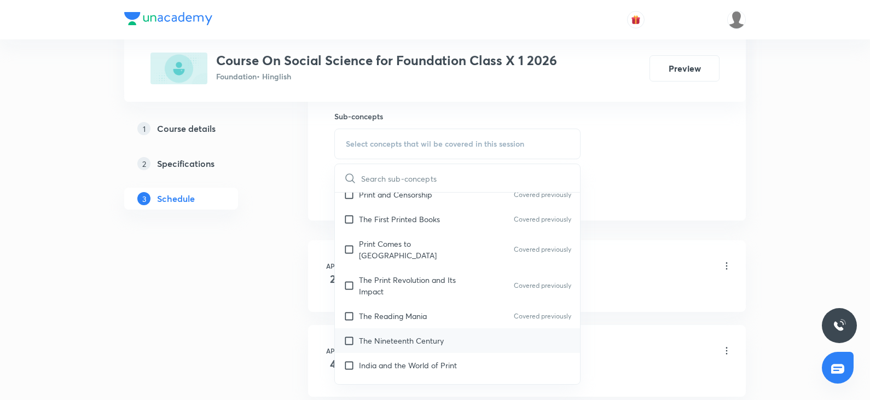
click at [425, 335] on p "The Nineteenth Century" at bounding box center [401, 340] width 85 height 11
checkbox input "true"
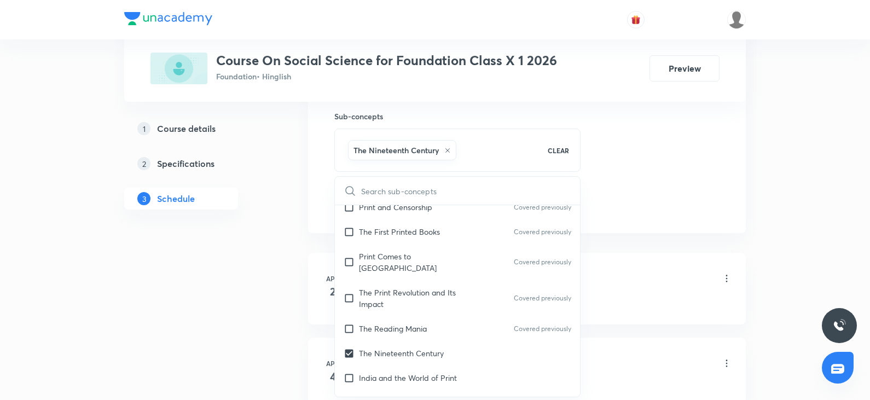
click at [708, 253] on li "Apr 2 Power Sharing 1 Lesson 1 • 5:50 PM • 50 min • Room Room 101 Forms of Powe…" at bounding box center [527, 289] width 438 height 72
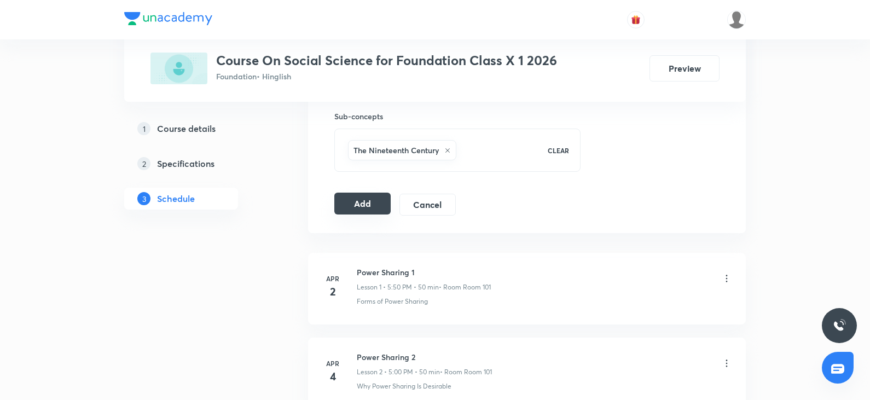
click at [368, 205] on button "Add" at bounding box center [362, 204] width 56 height 22
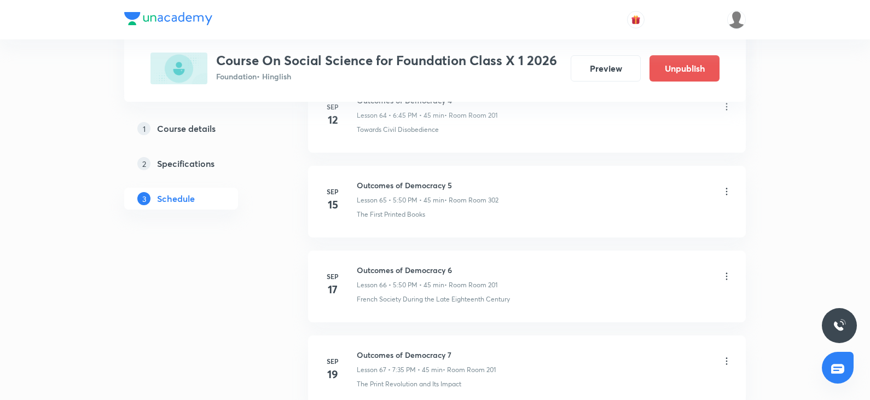
scroll to position [6590, 0]
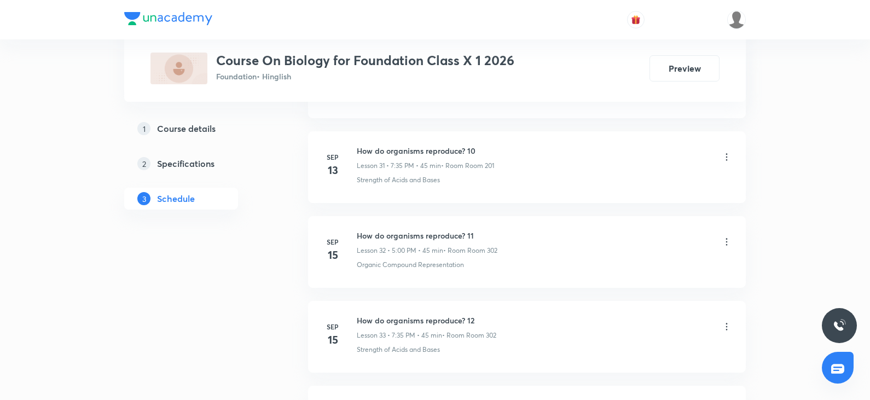
scroll to position [3785, 0]
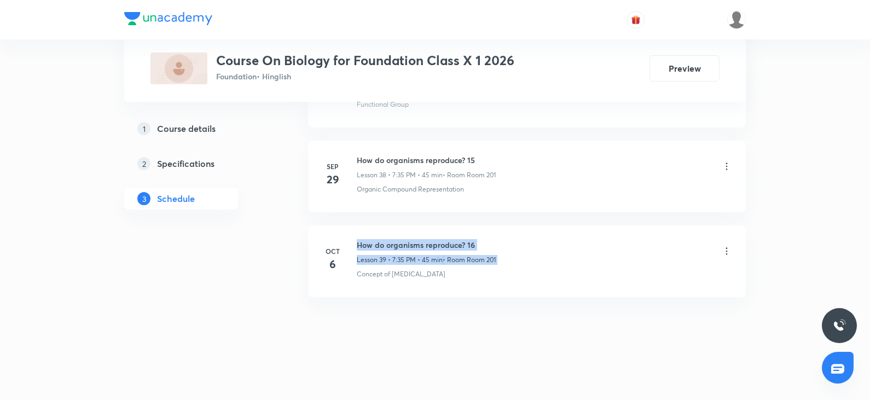
drag, startPoint x: 358, startPoint y: 241, endPoint x: 636, endPoint y: 241, distance: 277.4
click at [636, 241] on div "How do organisms reproduce? 16 Lesson 39 • 7:35 PM • 45 min • Room Room 201" at bounding box center [544, 252] width 375 height 26
drag, startPoint x: 359, startPoint y: 241, endPoint x: 579, endPoint y: 235, distance: 220.0
click at [579, 235] on li "Oct 6 How do organisms reproduce? 16 Lesson 39 • 7:35 PM • 45 min • Room Room 2…" at bounding box center [527, 261] width 438 height 72
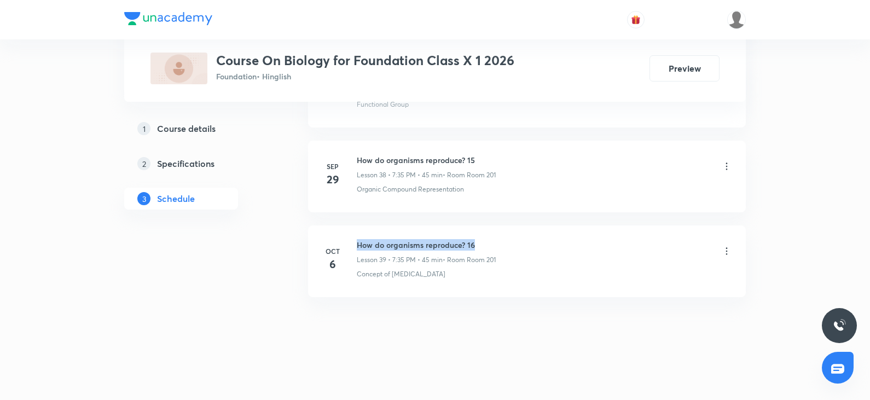
copy h6 "How do organisms reproduce? 16"
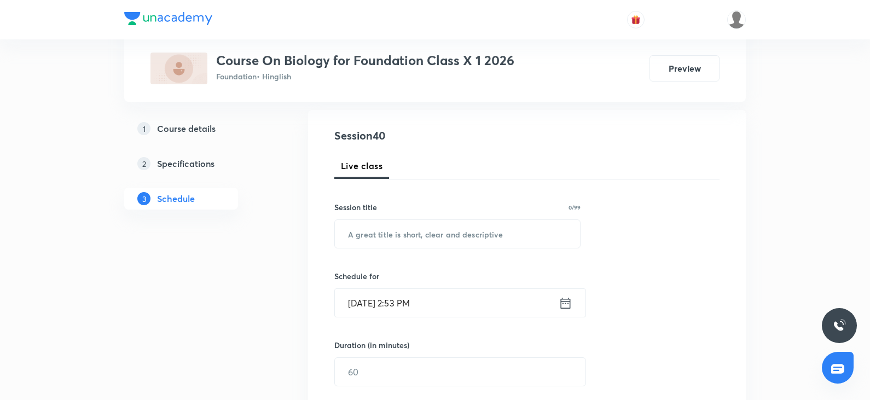
scroll to position [0, 0]
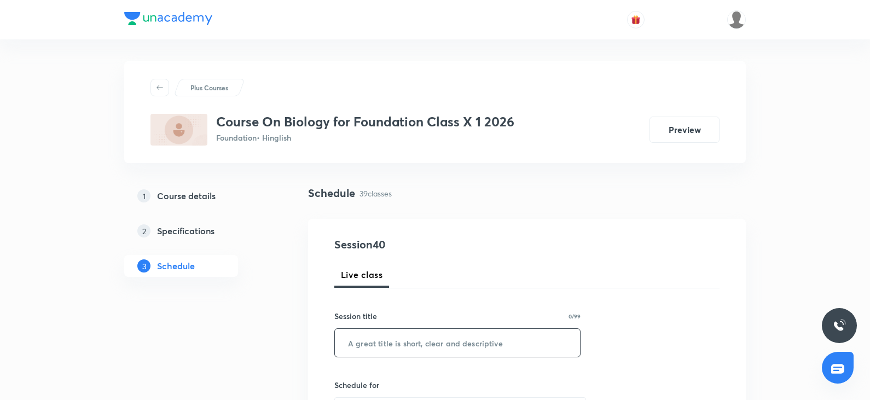
click at [414, 346] on input "text" at bounding box center [457, 343] width 245 height 28
paste input "How do organisms reproduce? 16"
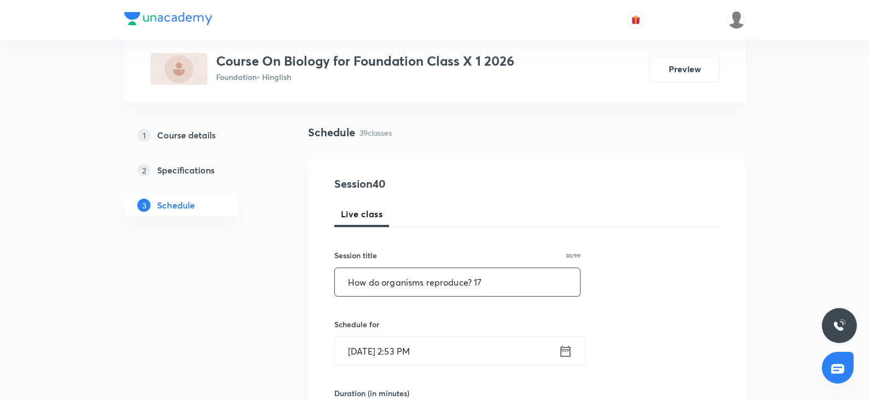
scroll to position [164, 0]
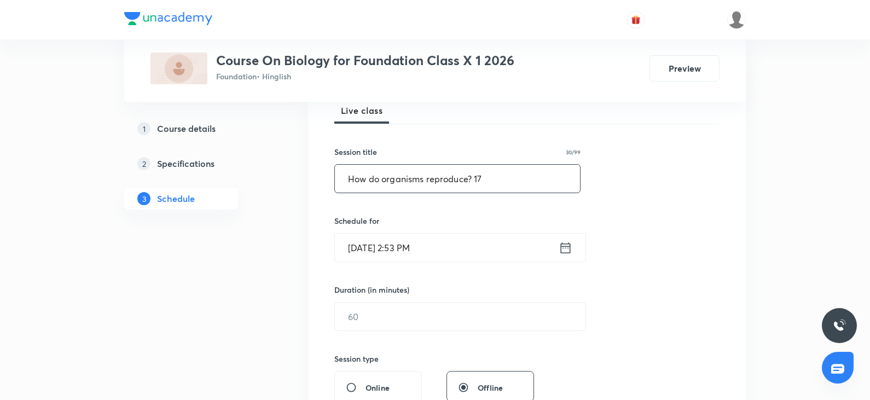
type input "How do organisms reproduce? 17"
click at [429, 265] on div "Session 40 Live class Session title 30/99 How do organisms reproduce? 17 ​ Sche…" at bounding box center [526, 329] width 385 height 514
click at [446, 253] on input "Oct 8, 2025, 2:53 PM" at bounding box center [447, 248] width 224 height 28
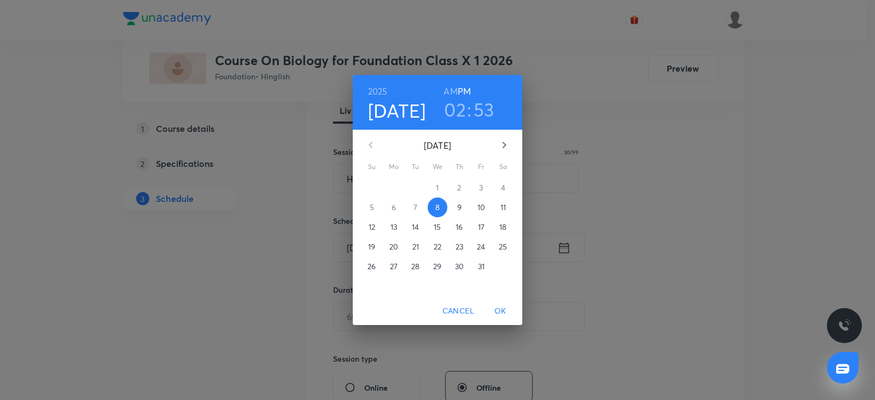
click at [453, 111] on h3 "02" at bounding box center [455, 109] width 22 height 23
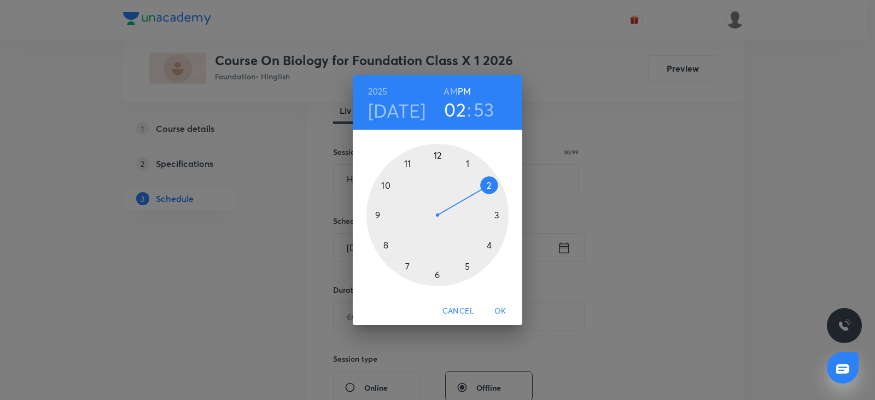
click at [439, 276] on div at bounding box center [438, 215] width 142 height 142
click at [377, 214] on div at bounding box center [438, 215] width 142 height 142
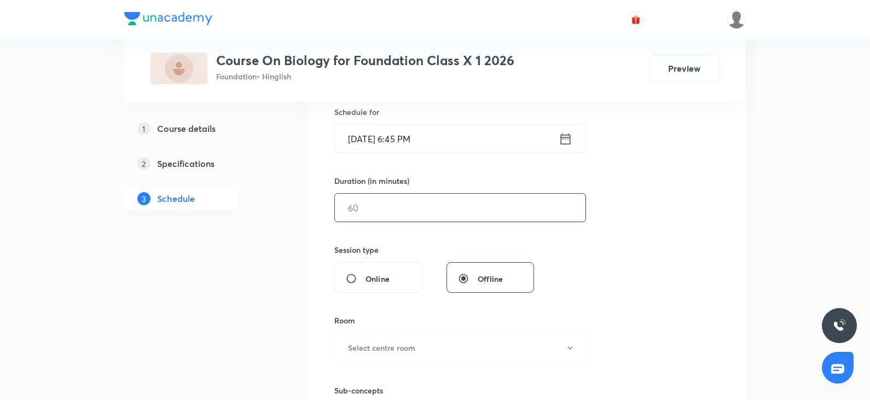
scroll to position [274, 0]
click at [385, 206] on input "text" at bounding box center [460, 207] width 251 height 28
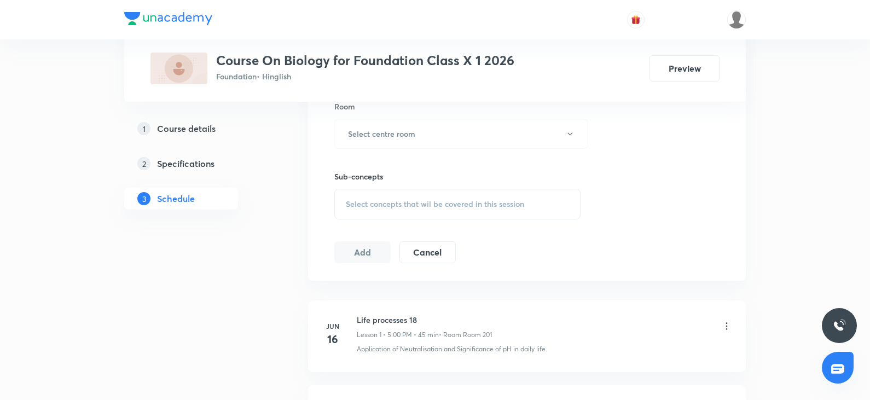
scroll to position [492, 0]
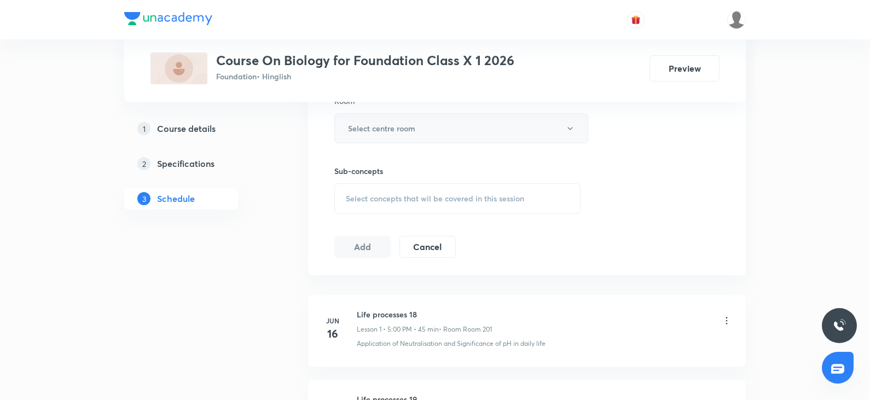
type input "45"
click at [396, 135] on button "Select centre room" at bounding box center [461, 128] width 254 height 30
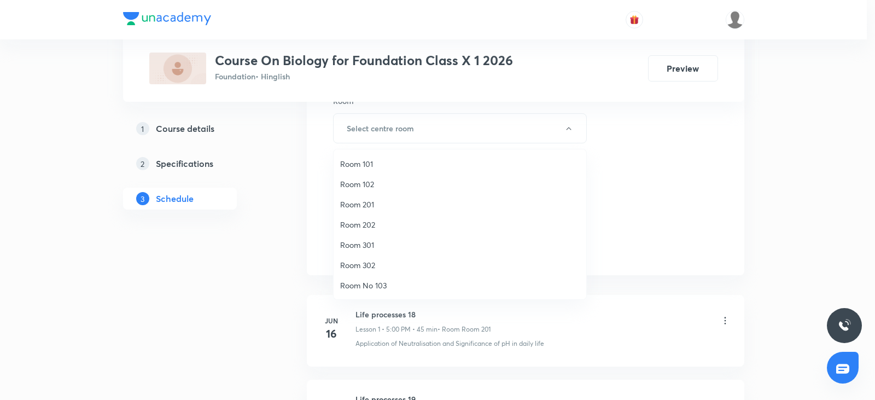
click at [371, 204] on span "Room 201" at bounding box center [460, 204] width 240 height 11
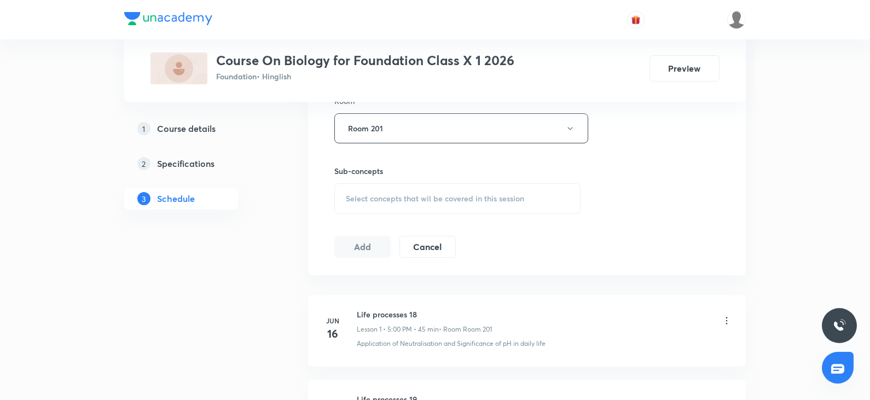
click at [397, 201] on span "Select concepts that wil be covered in this session" at bounding box center [435, 198] width 178 height 9
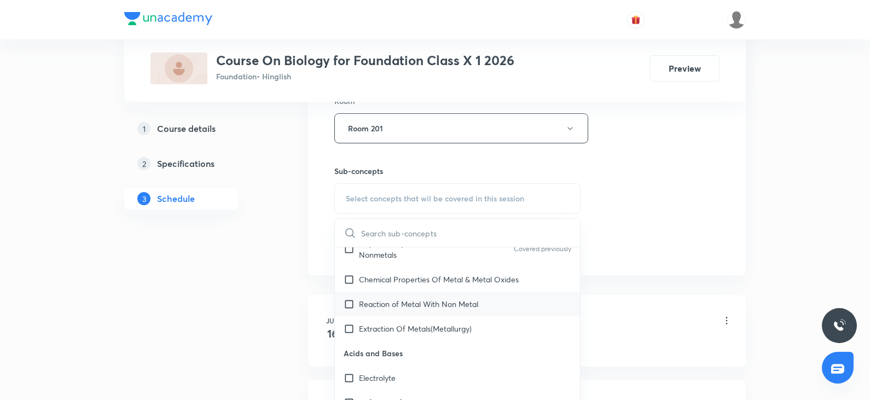
click at [456, 294] on div "Reaction of Metal With Non Metal" at bounding box center [457, 304] width 245 height 25
checkbox input "true"
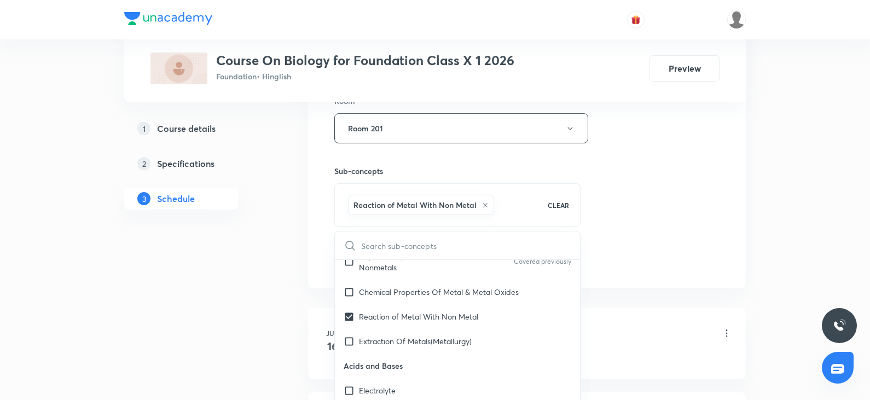
click at [689, 241] on div "Session 40 Live class Session title 30/99 How do organisms reproduce? 17 ​ Sche…" at bounding box center [526, 7] width 385 height 526
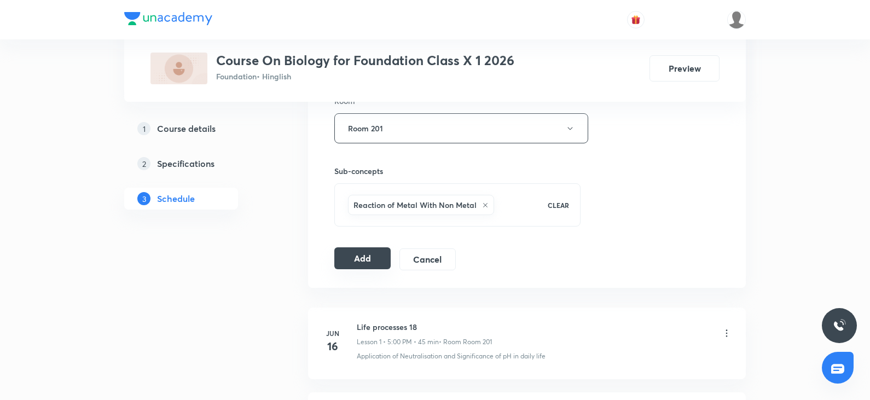
click at [385, 262] on button "Add" at bounding box center [362, 258] width 56 height 22
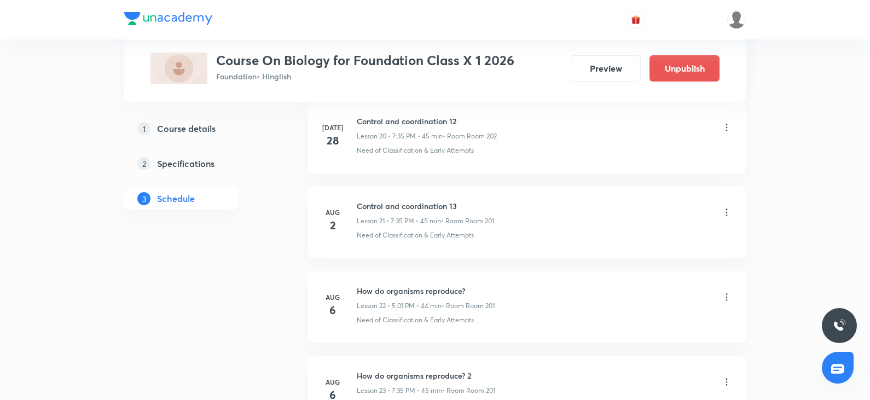
scroll to position [3367, 0]
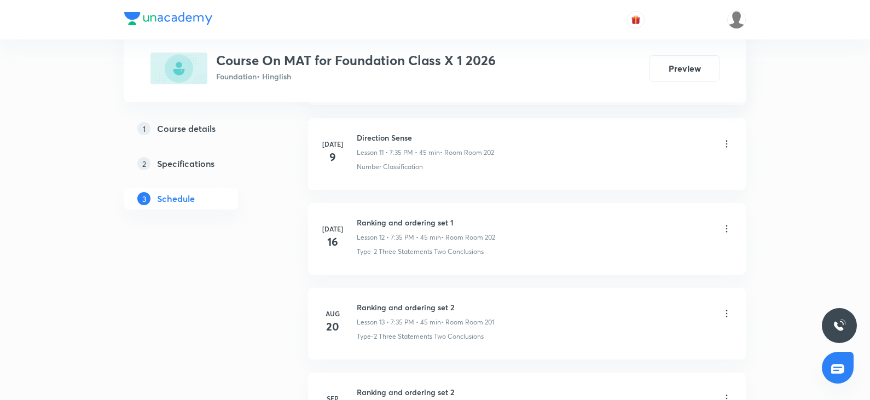
scroll to position [1749, 0]
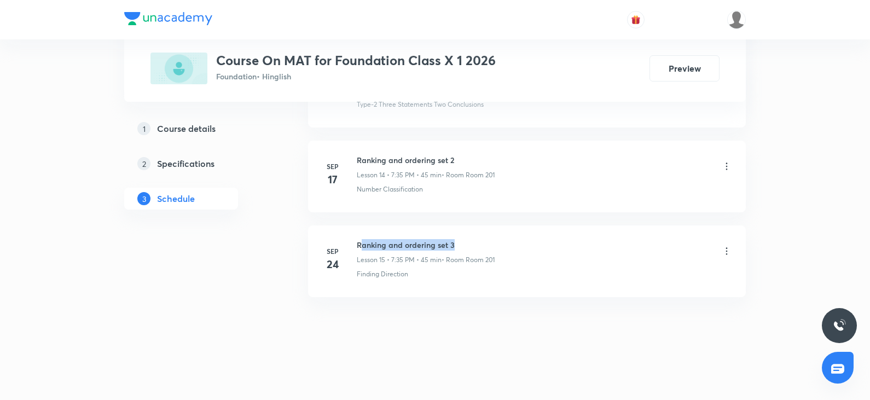
drag, startPoint x: 361, startPoint y: 246, endPoint x: 502, endPoint y: 242, distance: 141.2
click at [502, 242] on div "Ranking and ordering set 3 Lesson 15 • 7:35 PM • 45 min • Room Room 201" at bounding box center [544, 252] width 375 height 26
click at [501, 281] on li "[DATE] Ranking and ordering set 3 Lesson 15 • 7:35 PM • 45 min • Room Room 201 …" at bounding box center [527, 261] width 438 height 72
drag, startPoint x: 351, startPoint y: 240, endPoint x: 544, endPoint y: 240, distance: 193.1
click at [544, 240] on div "[DATE] Ranking and ordering set 3 Lesson 15 • 7:35 PM • 45 min • Room Room 201 …" at bounding box center [527, 259] width 410 height 40
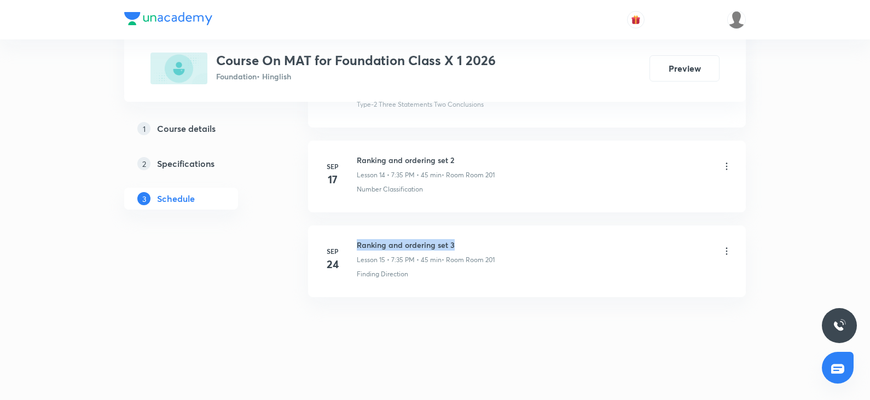
copy h6 "Ranking and ordering set 3"
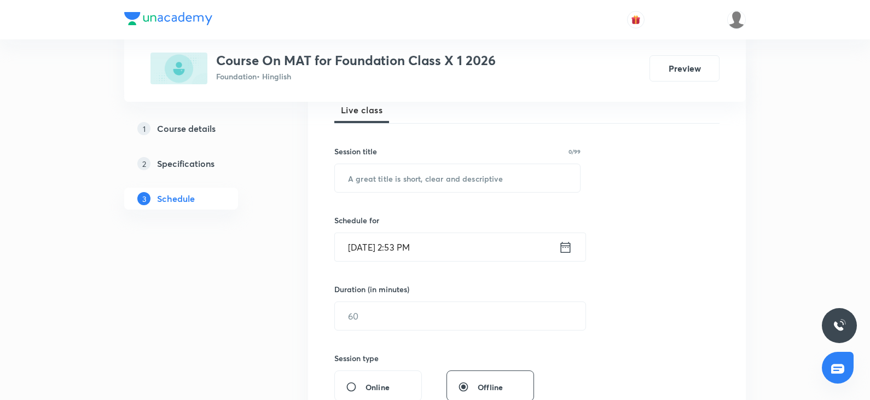
scroll to position [83, 0]
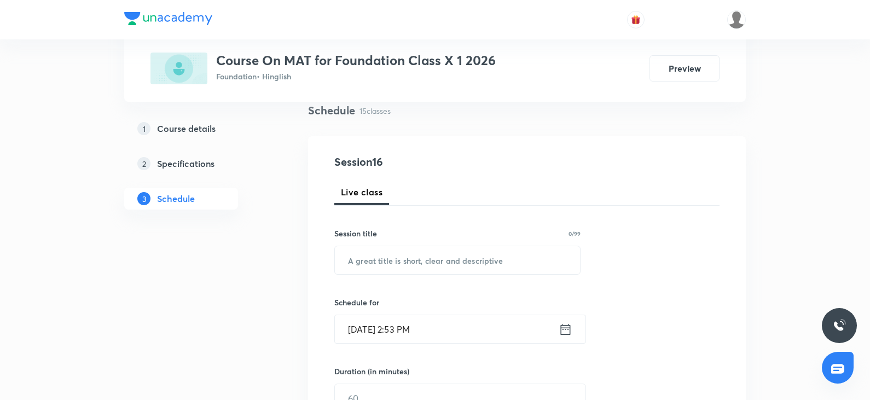
click at [383, 262] on input "text" at bounding box center [457, 260] width 245 height 28
paste input "Ranking and ordering set 3"
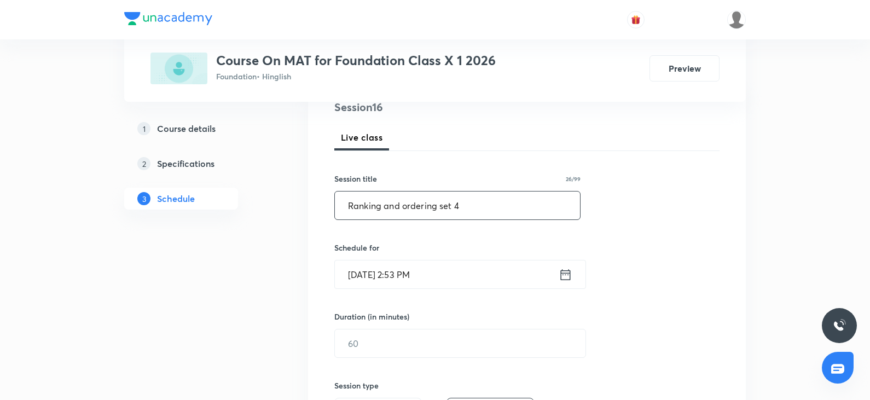
type input "Ranking and ordering set 4"
click at [477, 281] on input "Oct 8, 2025, 2:53 PM" at bounding box center [447, 274] width 224 height 28
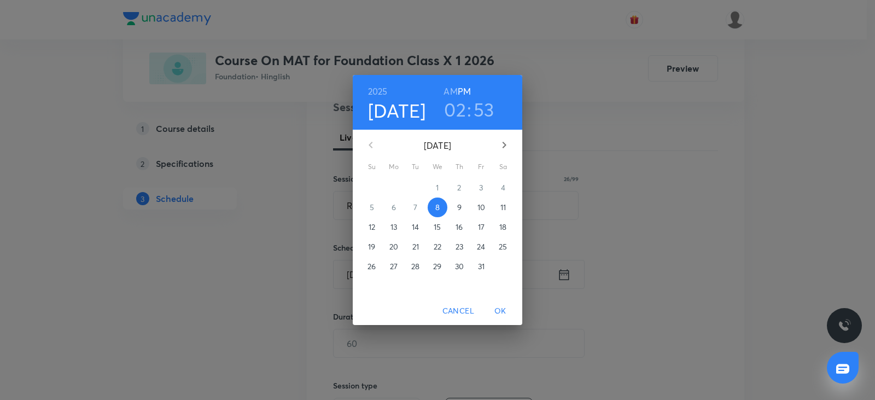
click at [463, 109] on h3 "02" at bounding box center [455, 109] width 22 height 23
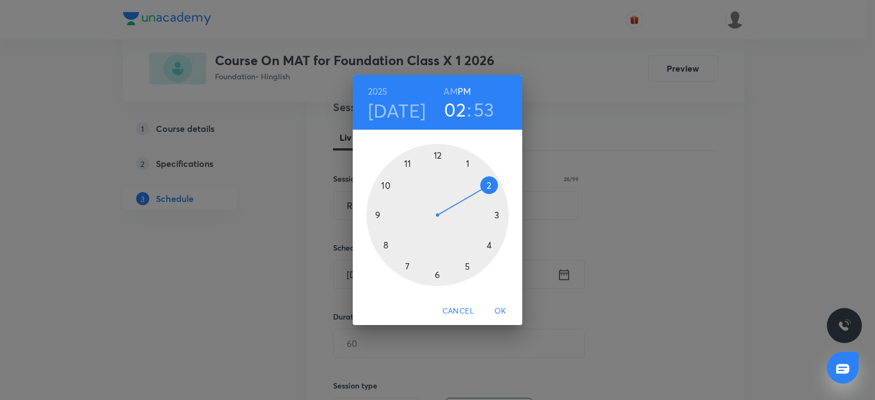
click at [408, 264] on div at bounding box center [438, 215] width 142 height 142
click at [407, 266] on div at bounding box center [438, 215] width 142 height 142
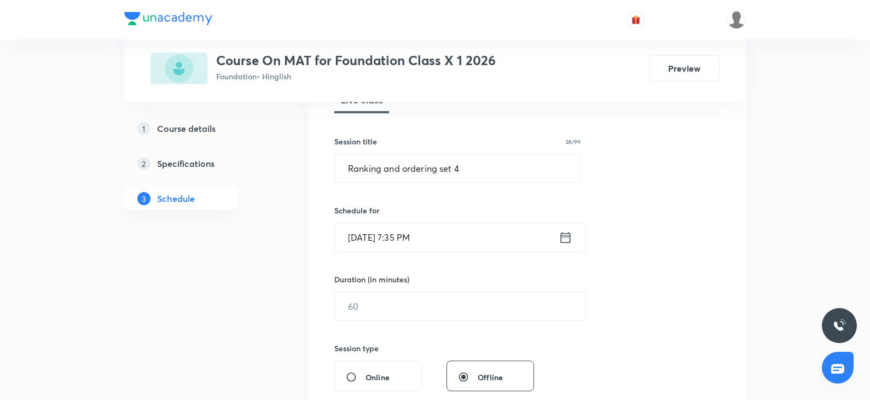
scroll to position [192, 0]
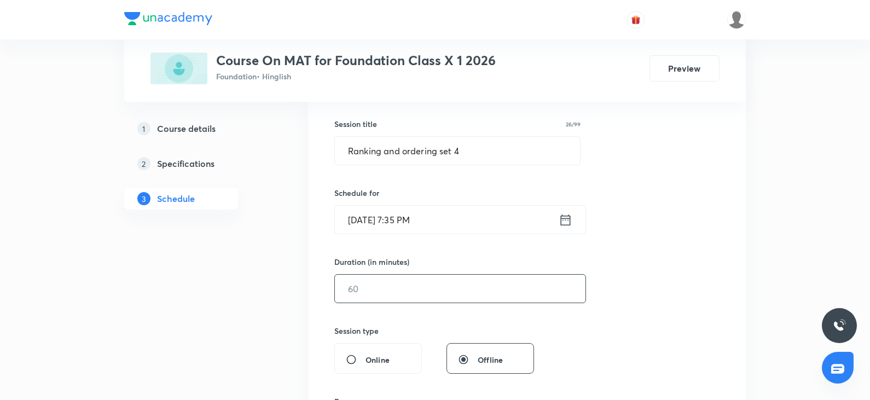
click at [423, 279] on input "text" at bounding box center [460, 289] width 251 height 28
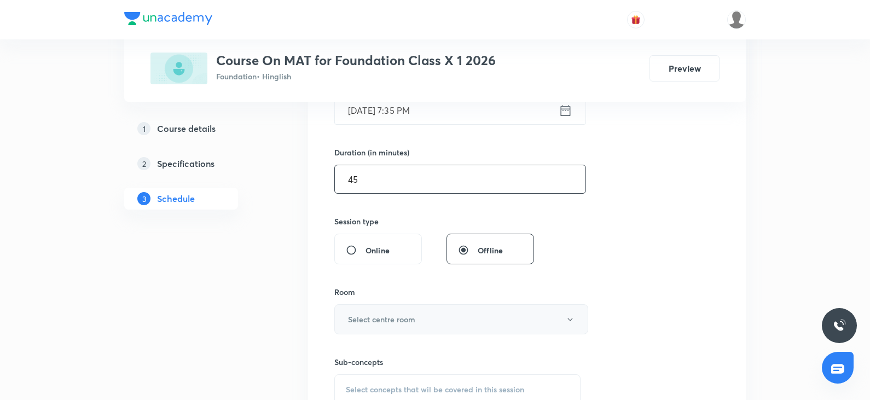
type input "45"
click at [425, 322] on button "Select centre room" at bounding box center [461, 319] width 254 height 30
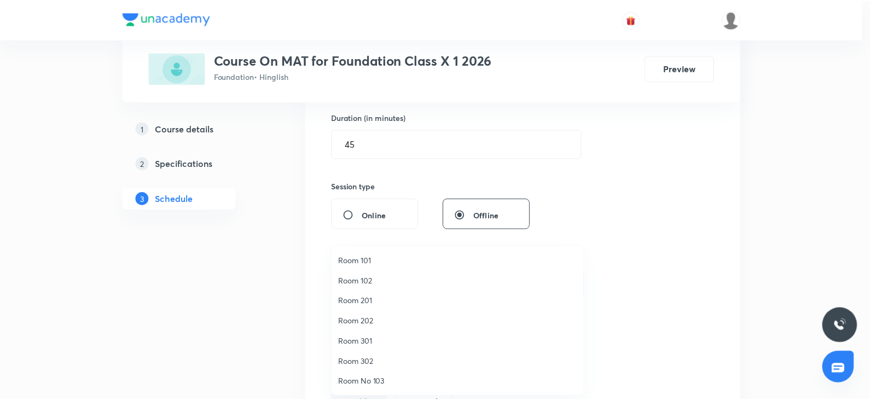
scroll to position [356, 0]
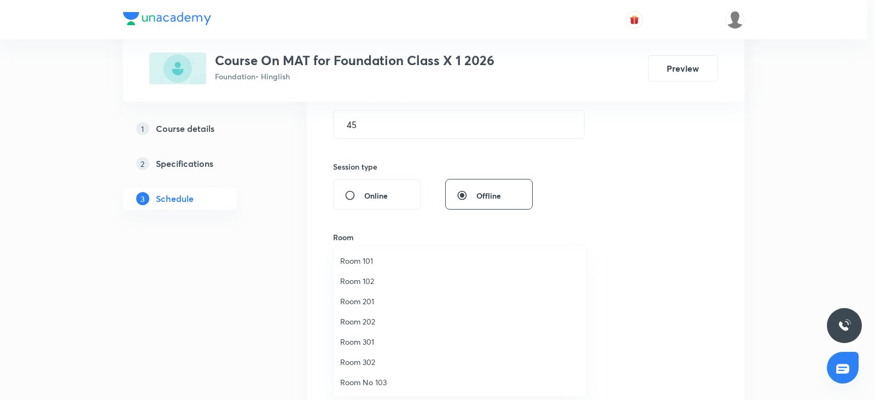
click at [369, 303] on span "Room 201" at bounding box center [460, 300] width 240 height 11
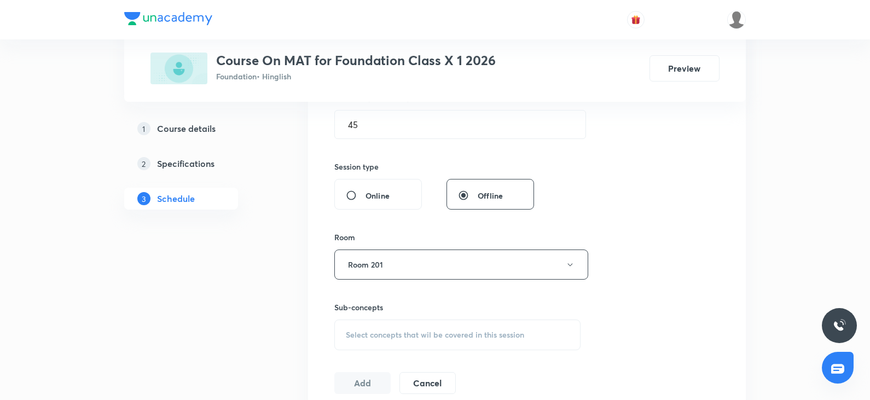
scroll to position [411, 0]
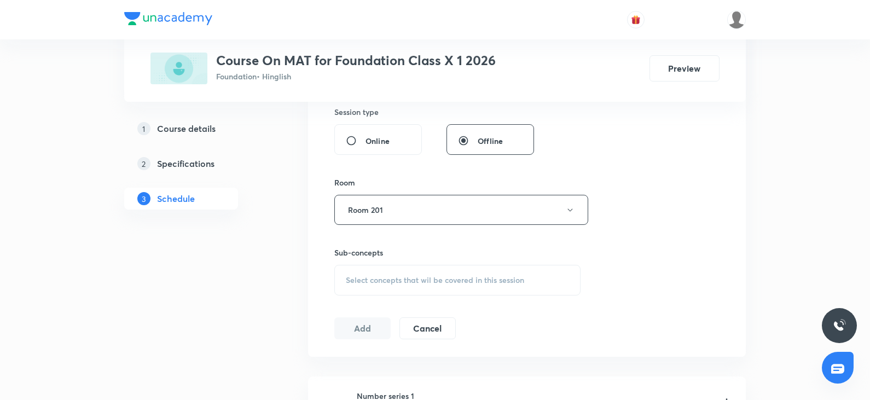
click at [409, 274] on div "Select concepts that wil be covered in this session" at bounding box center [457, 280] width 246 height 31
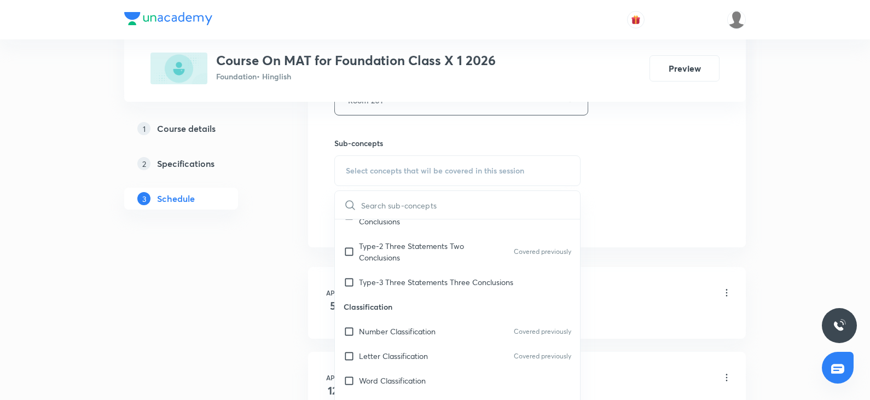
scroll to position [109, 0]
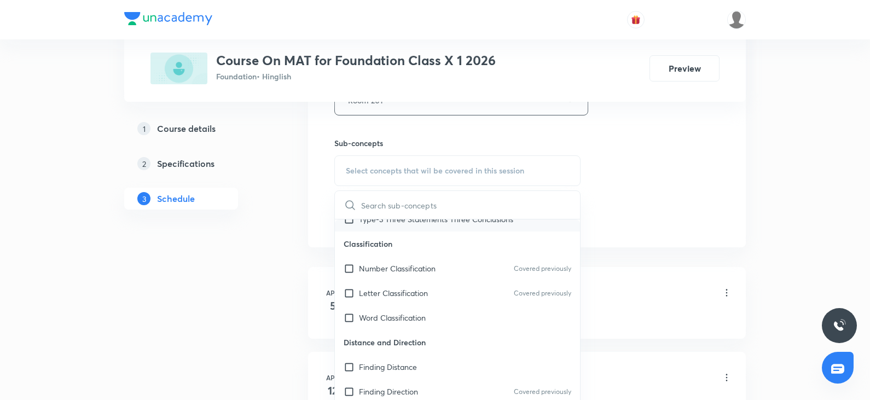
click at [424, 222] on p "Type-3 Three Statements Three Conclusions" at bounding box center [436, 218] width 154 height 11
checkbox input "true"
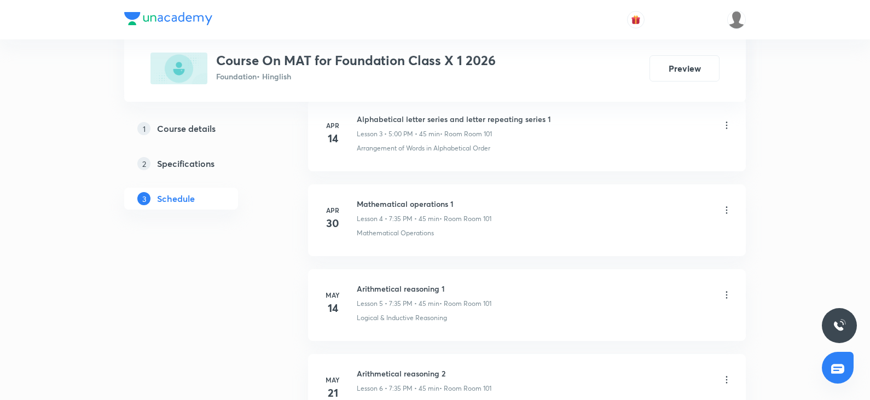
click at [741, 221] on li "Apr 30 Mathematical operations 1 Lesson 4 • 7:35 PM • 45 min • Room Room 101 Ma…" at bounding box center [527, 220] width 438 height 72
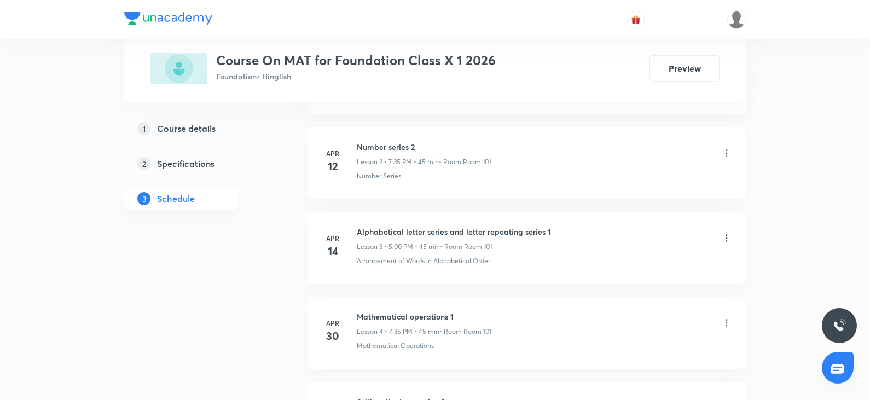
scroll to position [596, 0]
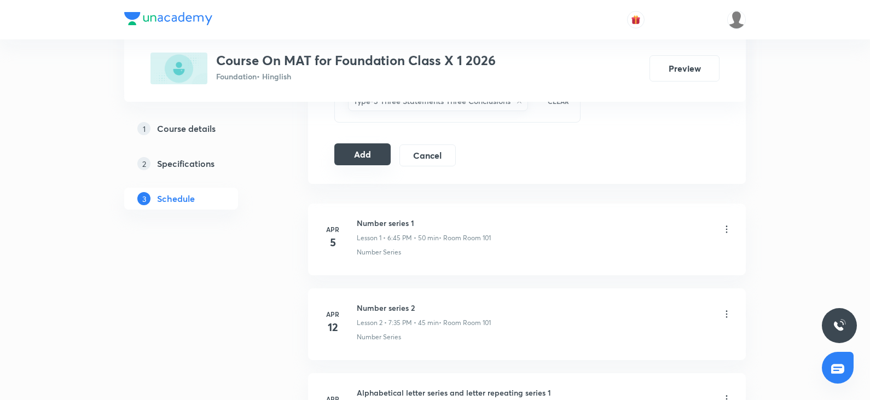
click at [369, 160] on button "Add" at bounding box center [362, 154] width 56 height 22
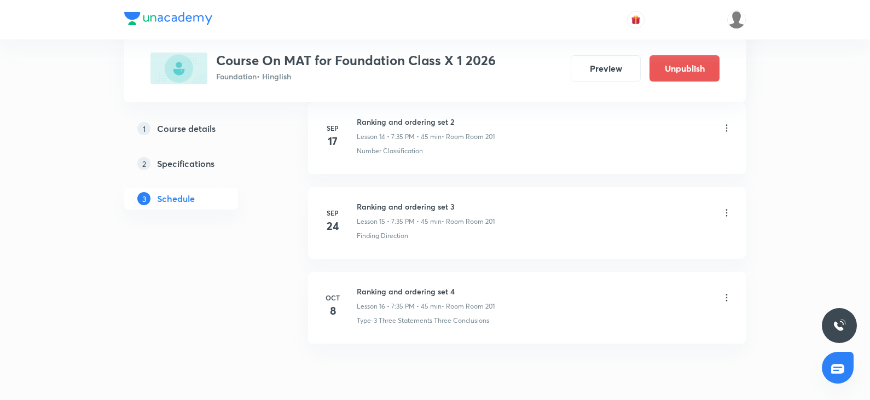
scroll to position [1322, 0]
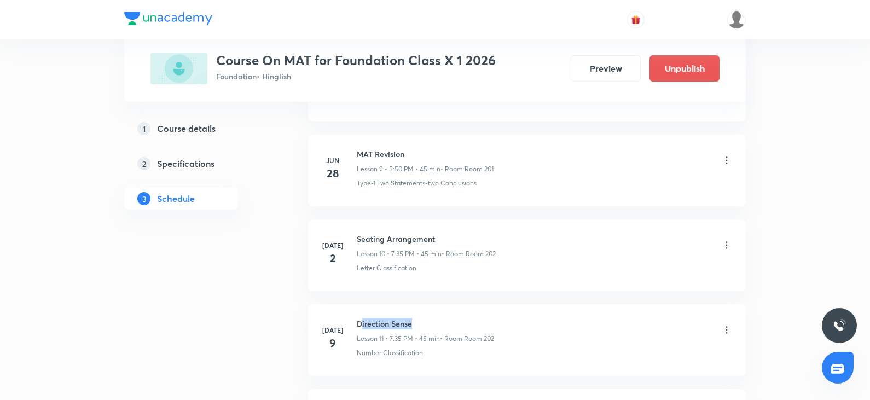
drag, startPoint x: 362, startPoint y: 320, endPoint x: 461, endPoint y: 327, distance: 99.3
click at [461, 327] on h6 "Direction Sense" at bounding box center [425, 323] width 137 height 11
click at [585, 322] on div "Direction Sense Lesson 11 • 7:35 PM • 45 min • Room Room 202" at bounding box center [544, 331] width 375 height 26
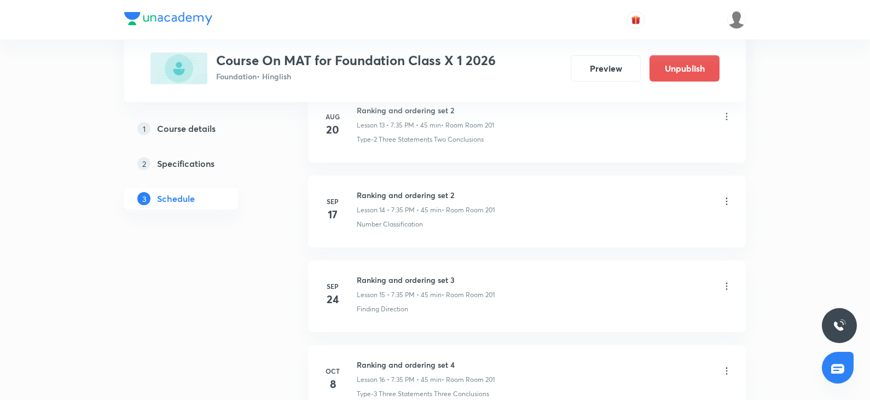
scroll to position [1834, 0]
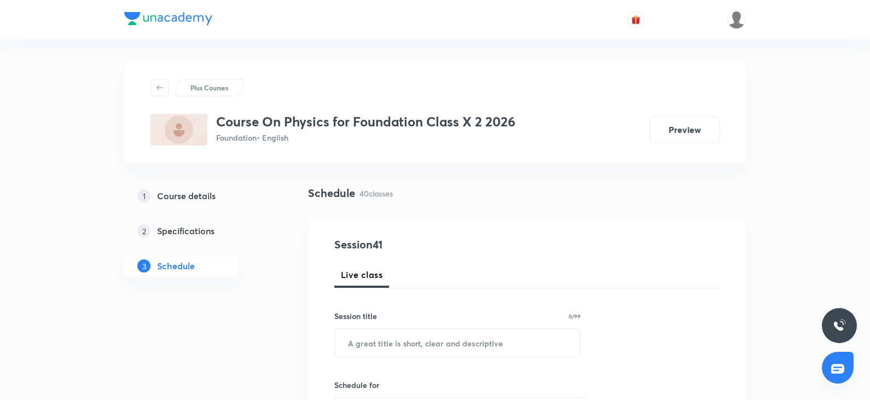
scroll to position [3870, 0]
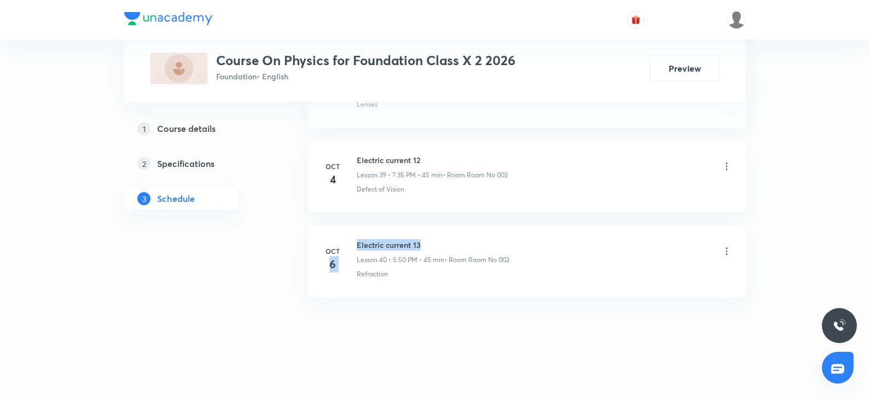
drag, startPoint x: 355, startPoint y: 244, endPoint x: 509, endPoint y: 245, distance: 154.3
click at [509, 245] on div "Oct 6 Electric current 13 Lesson 40 • 5:50 PM • 45 min • Room Room No 002 Refra…" at bounding box center [527, 259] width 410 height 40
drag, startPoint x: 351, startPoint y: 241, endPoint x: 502, endPoint y: 239, distance: 150.5
click at [502, 239] on div "Oct 6 Electric current 13 Lesson 40 • 5:50 PM • 45 min • Room Room No 002 Refra…" at bounding box center [527, 259] width 410 height 40
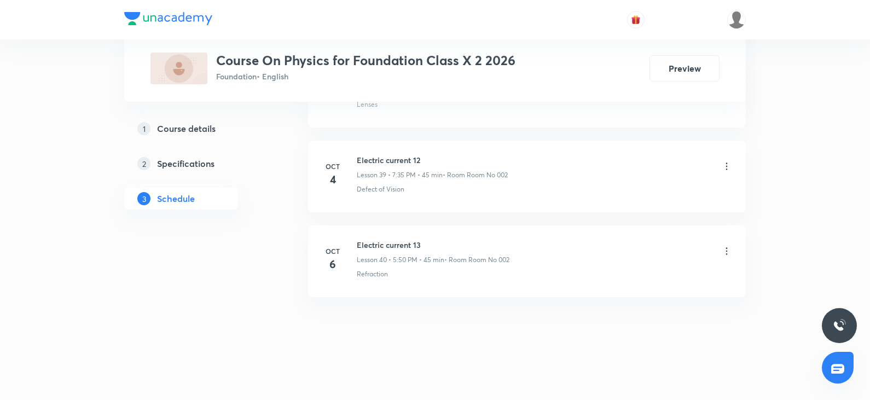
drag, startPoint x: 506, startPoint y: 282, endPoint x: 390, endPoint y: 258, distance: 117.8
click at [505, 282] on li "Oct 6 Electric current 13 Lesson 40 • 5:50 PM • 45 min • Room Room No 002 Refra…" at bounding box center [527, 261] width 438 height 72
drag, startPoint x: 354, startPoint y: 243, endPoint x: 462, endPoint y: 247, distance: 108.4
click at [462, 247] on div "Oct 6 Electric current 13 Lesson 40 • 5:50 PM • 45 min • Room Room No 002 Refra…" at bounding box center [527, 259] width 410 height 40
click at [384, 252] on div "Electric current 13 Lesson 40 • 5:50 PM • 45 min • Room Room No 002" at bounding box center [433, 252] width 153 height 26
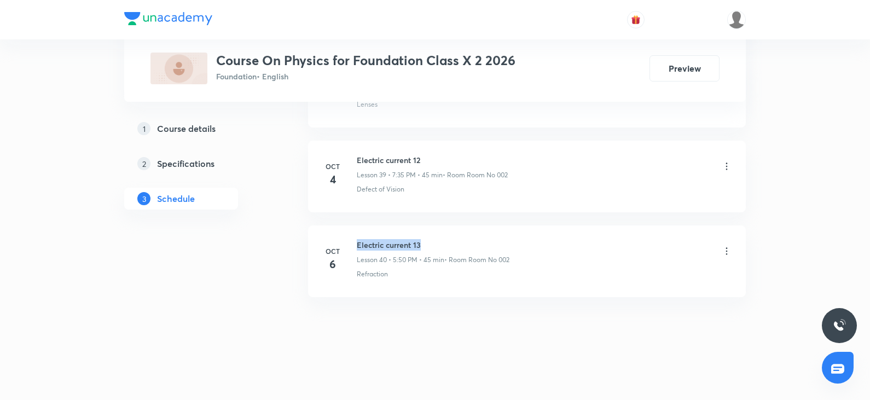
drag, startPoint x: 392, startPoint y: 242, endPoint x: 456, endPoint y: 238, distance: 64.1
click at [456, 238] on li "Oct 6 Electric current 13 Lesson 40 • 5:50 PM • 45 min • Room Room No 002 Refra…" at bounding box center [527, 261] width 438 height 72
copy h6 "Electric current 13"
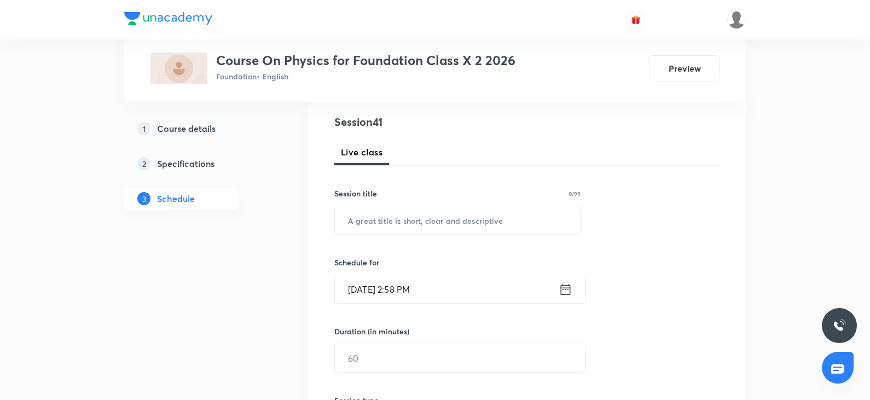
scroll to position [0, 0]
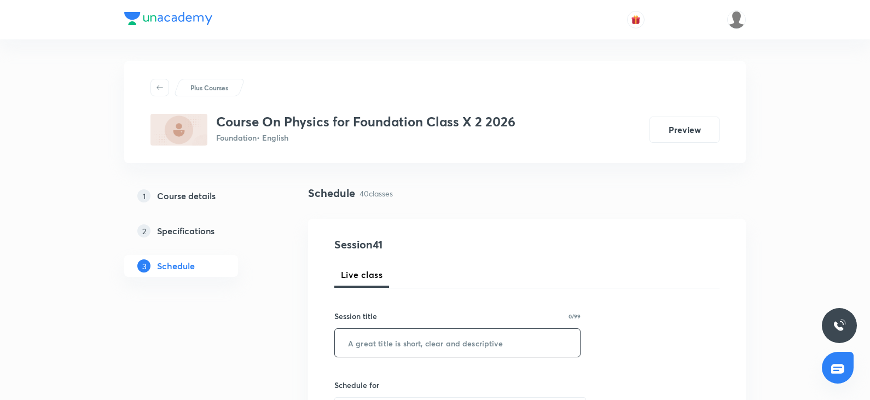
click at [381, 329] on input "text" at bounding box center [457, 343] width 245 height 28
paste input "Electric current 13"
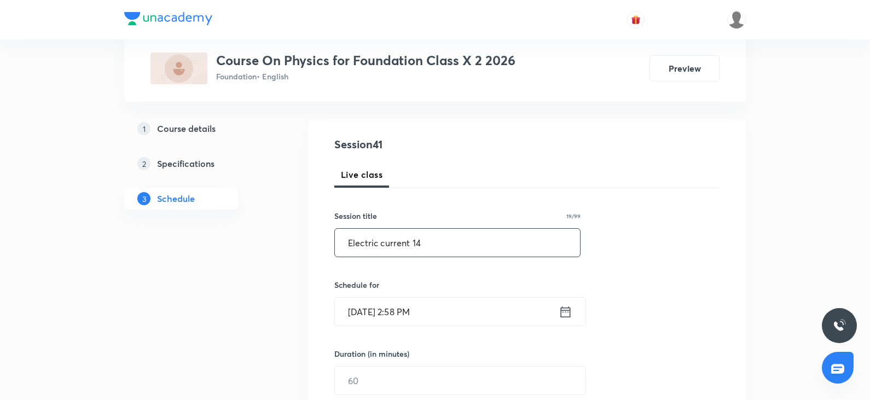
scroll to position [109, 0]
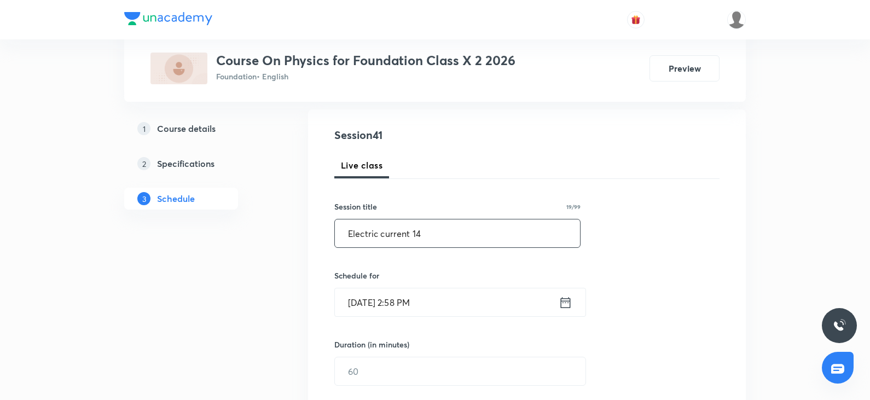
type input "Electric current 14"
click at [450, 312] on input "[DATE] 2:58 PM" at bounding box center [447, 302] width 224 height 28
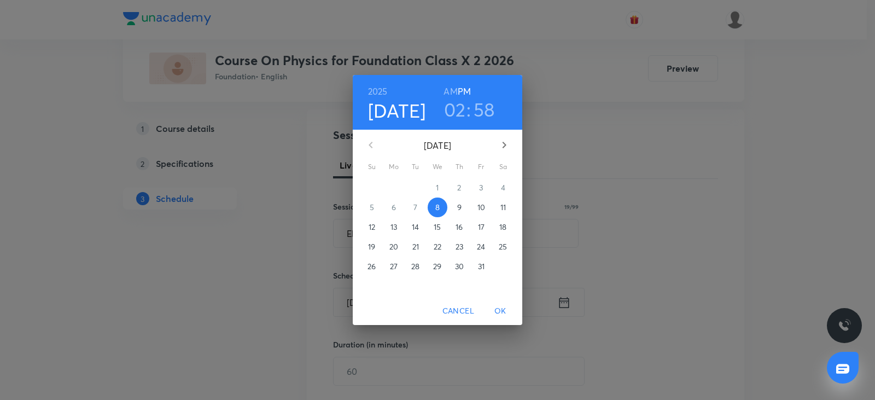
click at [453, 107] on h3 "02" at bounding box center [455, 109] width 22 height 23
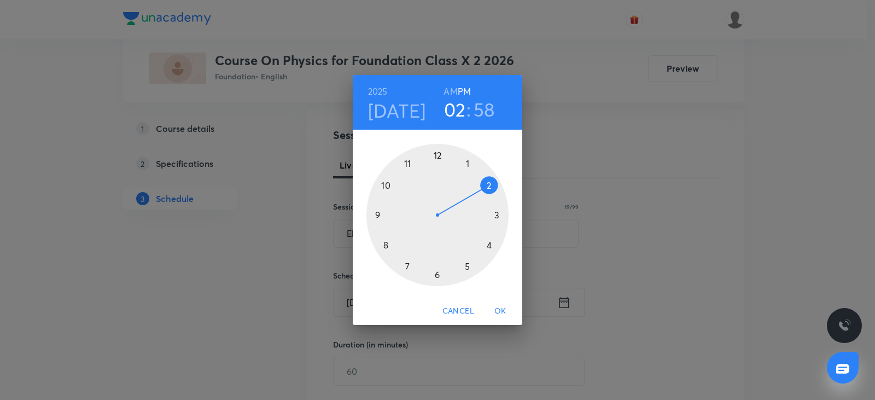
click at [469, 265] on div at bounding box center [438, 215] width 142 height 142
click at [439, 152] on div at bounding box center [438, 215] width 142 height 142
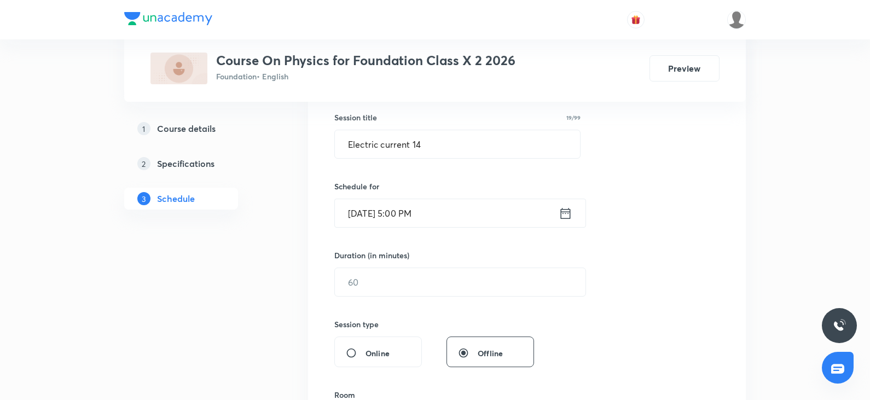
scroll to position [219, 0]
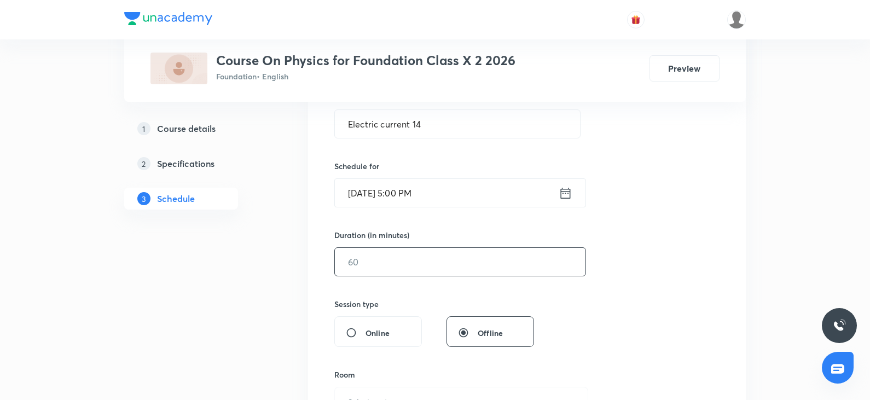
click at [345, 254] on input "text" at bounding box center [460, 262] width 251 height 28
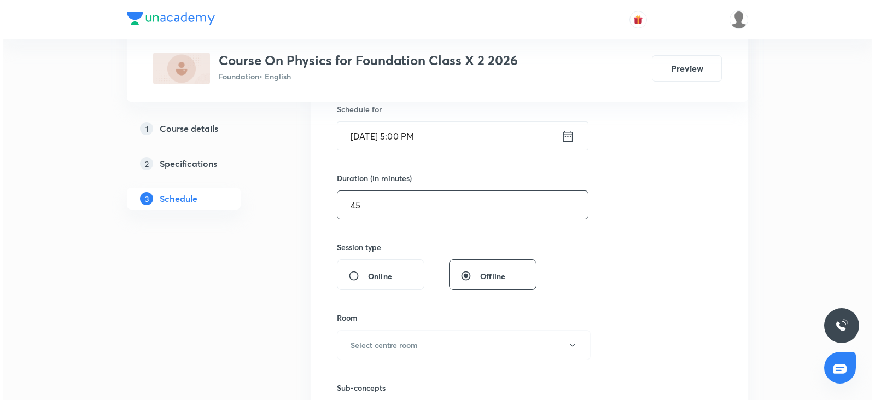
scroll to position [328, 0]
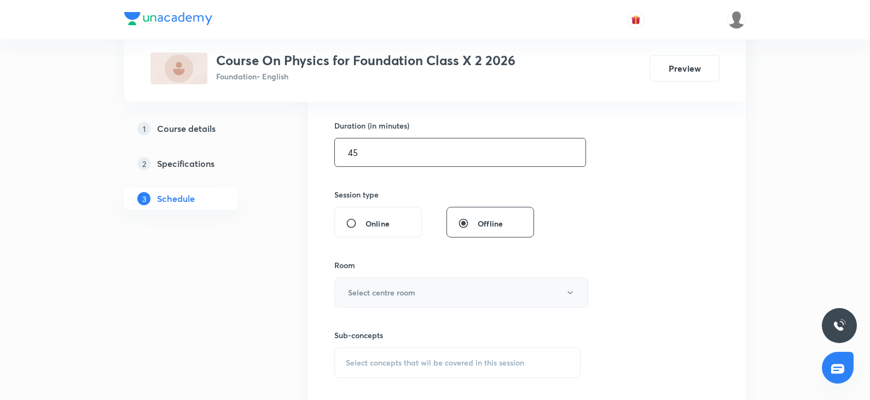
type input "45"
click at [373, 292] on h6 "Select centre room" at bounding box center [381, 292] width 67 height 11
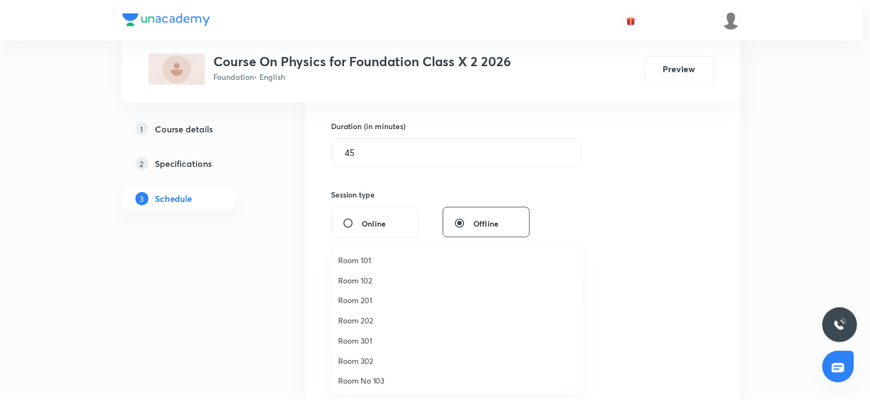
scroll to position [82, 0]
click at [381, 385] on span "Room No 002" at bounding box center [460, 381] width 240 height 11
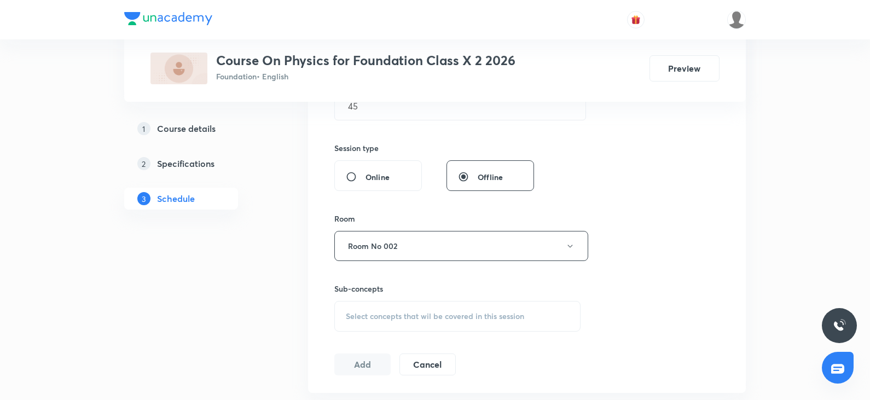
scroll to position [438, 0]
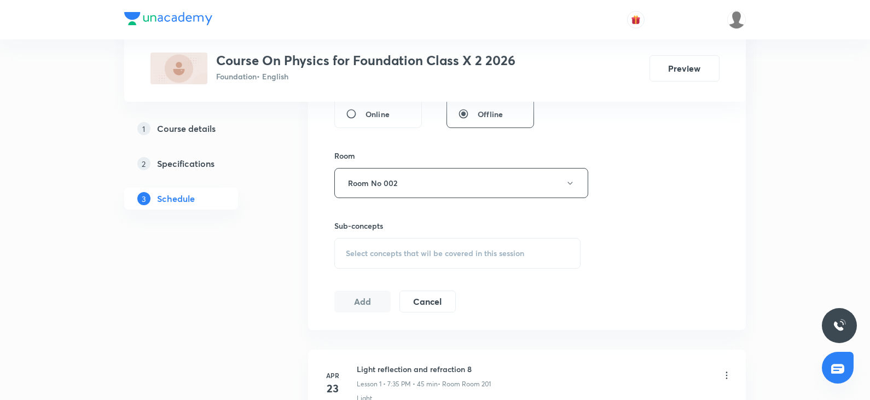
click at [404, 249] on span "Select concepts that wil be covered in this session" at bounding box center [435, 253] width 178 height 9
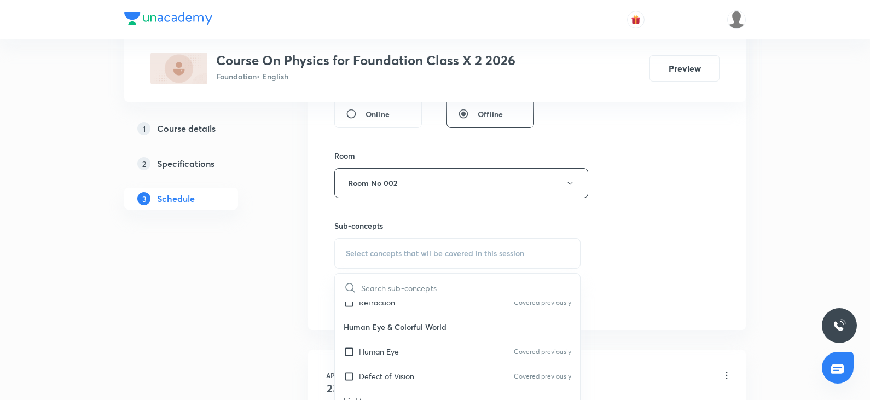
scroll to position [328, 0]
click at [407, 361] on div "Diffraction Covered previously" at bounding box center [457, 353] width 245 height 25
checkbox input "true"
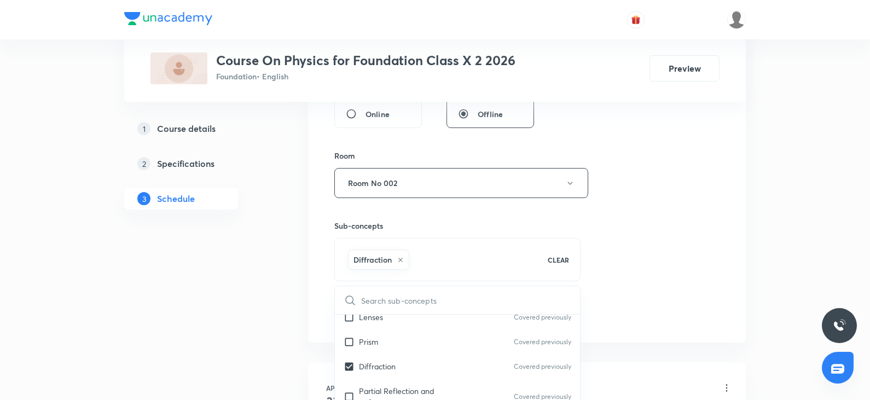
click at [724, 294] on div "Session 41 Live class Session title 19/99 Electric current 14 ​ Schedule for Oc…" at bounding box center [527, 61] width 438 height 561
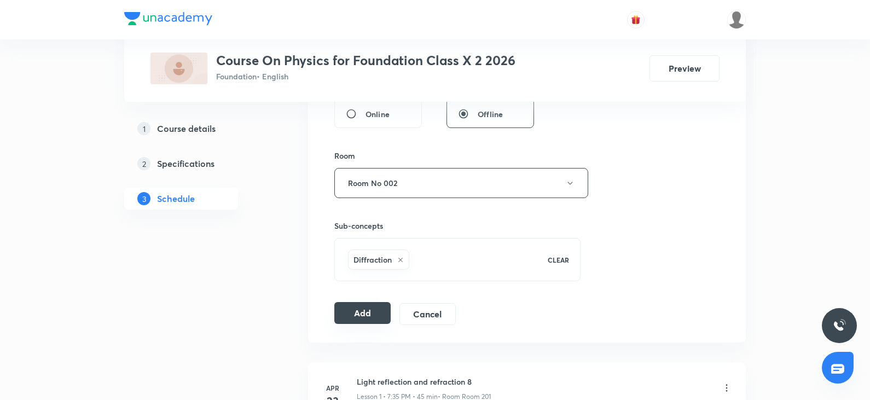
click at [374, 315] on button "Add" at bounding box center [362, 313] width 56 height 22
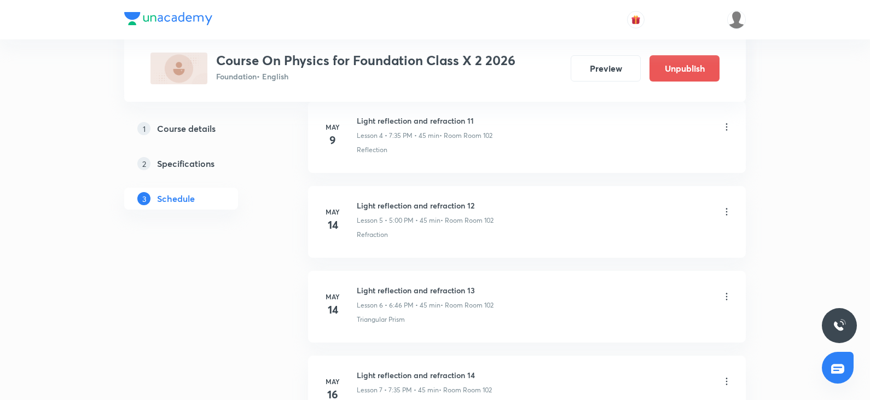
scroll to position [3452, 0]
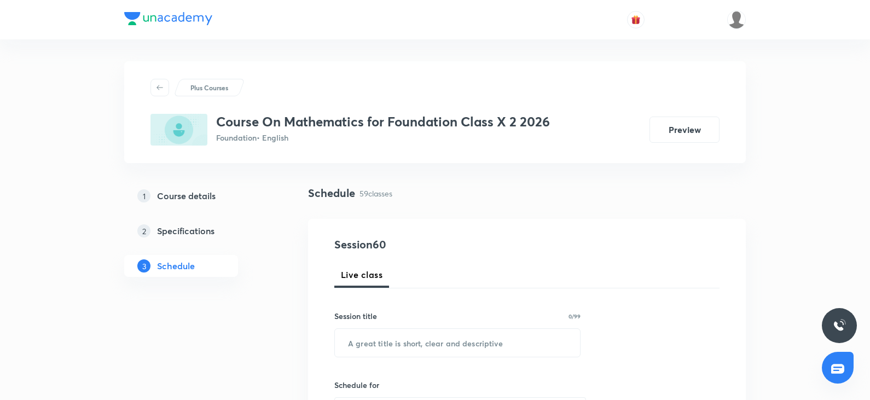
scroll to position [5481, 0]
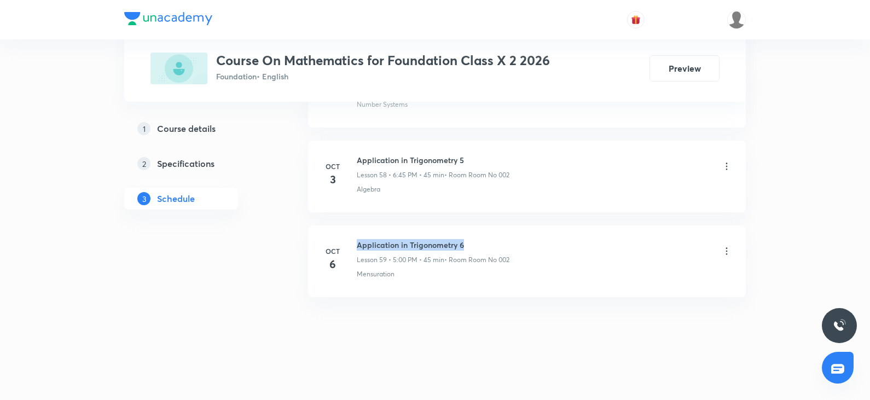
drag, startPoint x: 355, startPoint y: 242, endPoint x: 492, endPoint y: 244, distance: 137.3
click at [492, 244] on div "[DATE] Application in Trigonometry 6 Lesson 59 • 5:00 PM • 45 min • Room Room N…" at bounding box center [527, 259] width 410 height 40
copy h6 "Application in Trigonometry 6"
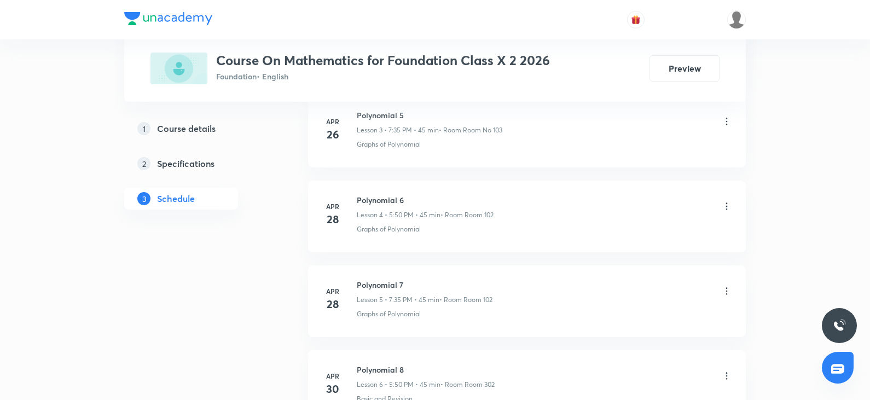
scroll to position [0, 0]
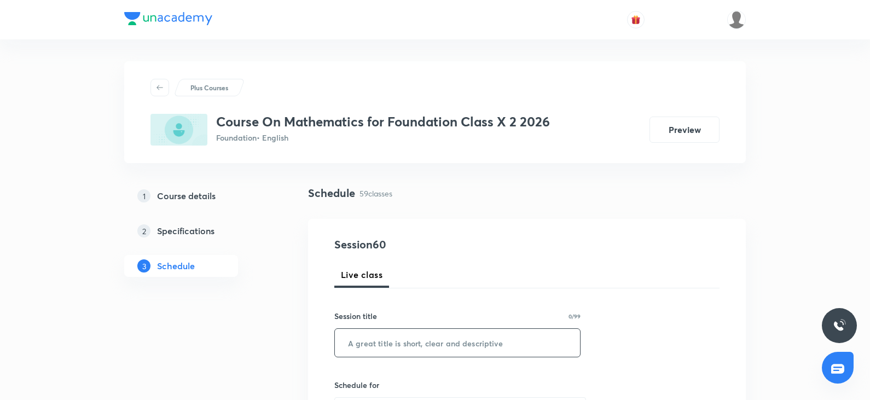
click at [384, 347] on input "text" at bounding box center [457, 343] width 245 height 28
paste input "Application in Trigonometry 6"
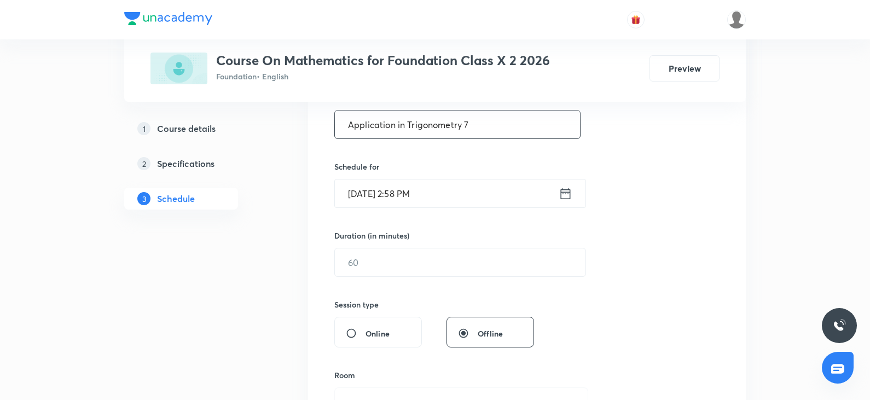
scroll to position [219, 0]
type input "Application in Trigonometry 7"
click at [446, 189] on input "[DATE] 2:58 PM" at bounding box center [447, 193] width 224 height 28
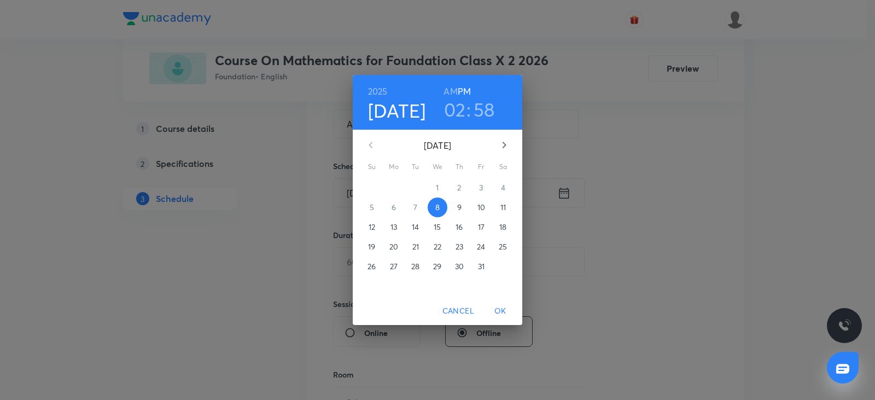
click at [461, 108] on h3 "02" at bounding box center [455, 109] width 22 height 23
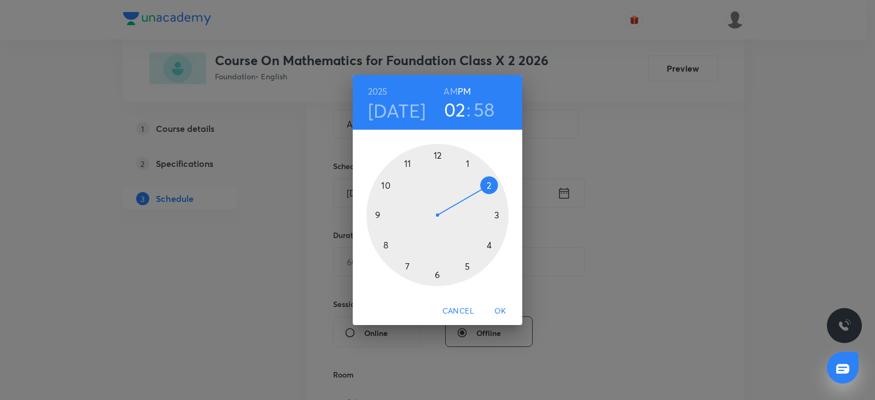
click at [469, 269] on div at bounding box center [438, 215] width 142 height 142
click at [390, 188] on div at bounding box center [438, 215] width 142 height 142
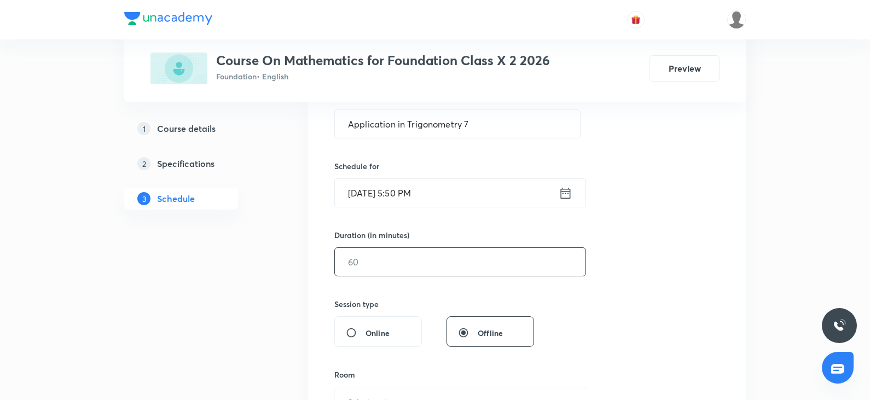
click at [388, 261] on input "text" at bounding box center [460, 262] width 251 height 28
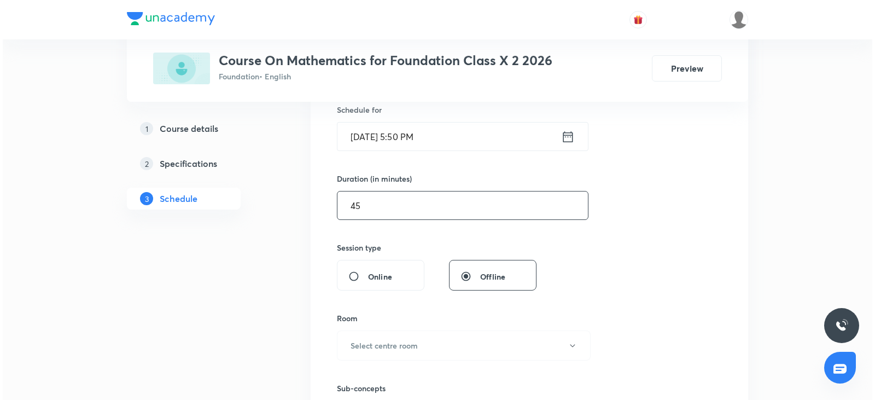
scroll to position [383, 0]
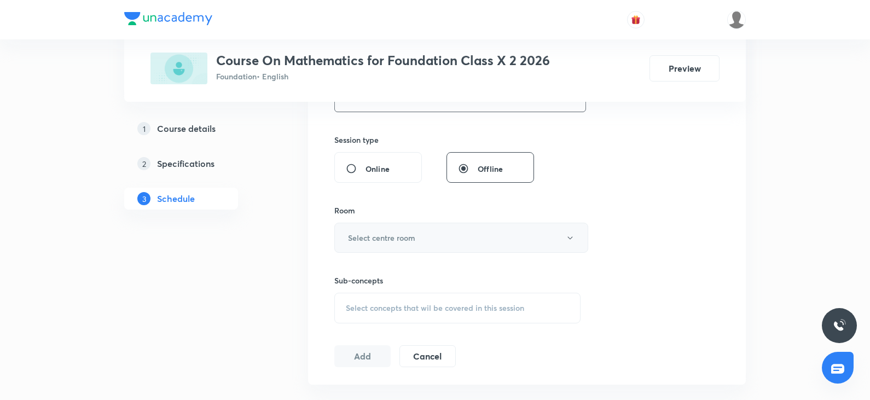
type input "45"
click at [397, 247] on button "Select centre room" at bounding box center [461, 238] width 254 height 30
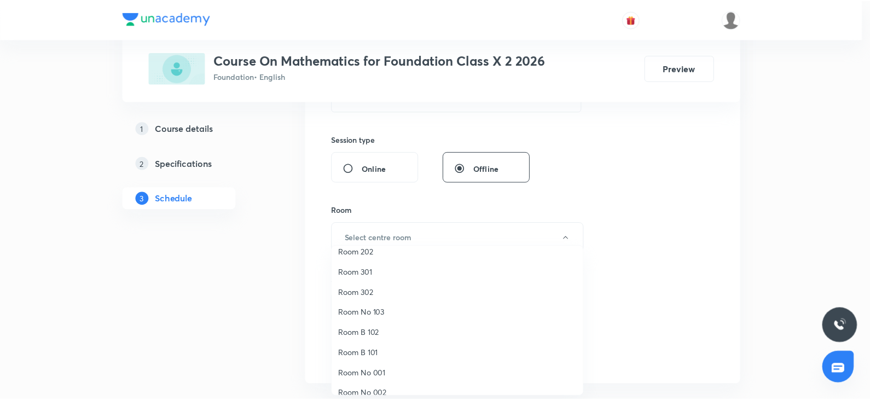
scroll to position [82, 0]
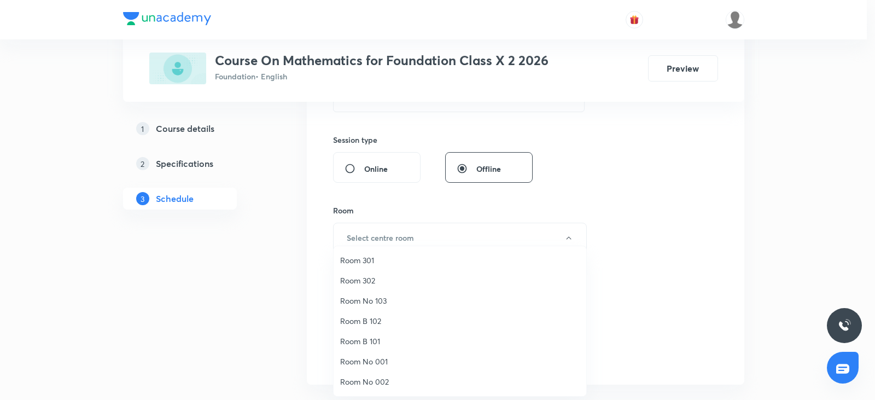
click at [381, 382] on span "Room No 002" at bounding box center [460, 381] width 240 height 11
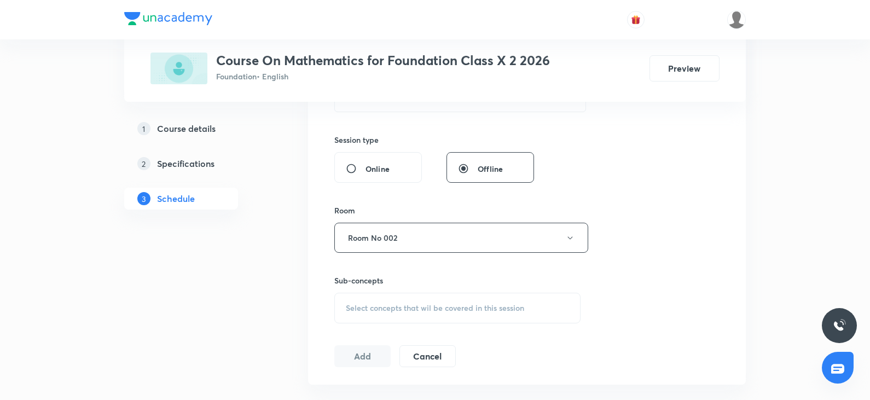
click at [629, 265] on div "Session 60 Live class Session title 29/99 Application in Trigonometry 7 ​ Sched…" at bounding box center [526, 110] width 385 height 514
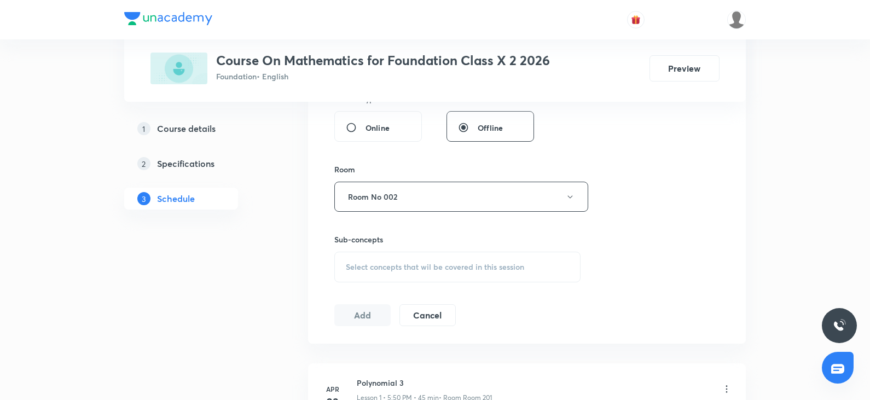
scroll to position [492, 0]
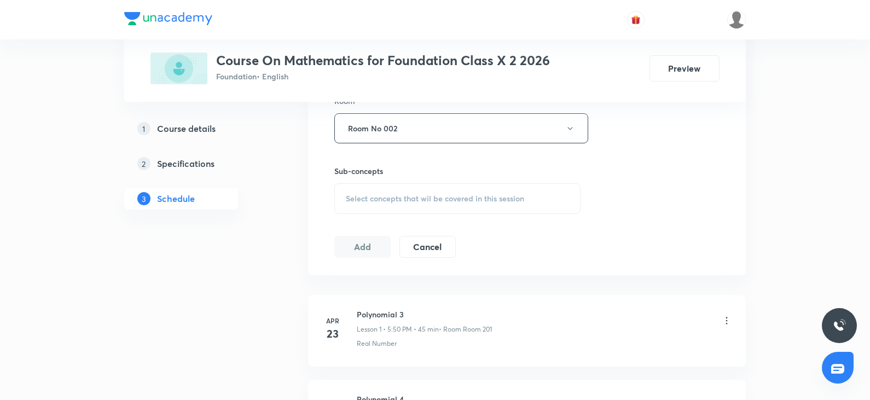
click at [407, 189] on div "Select concepts that wil be covered in this session" at bounding box center [457, 198] width 246 height 31
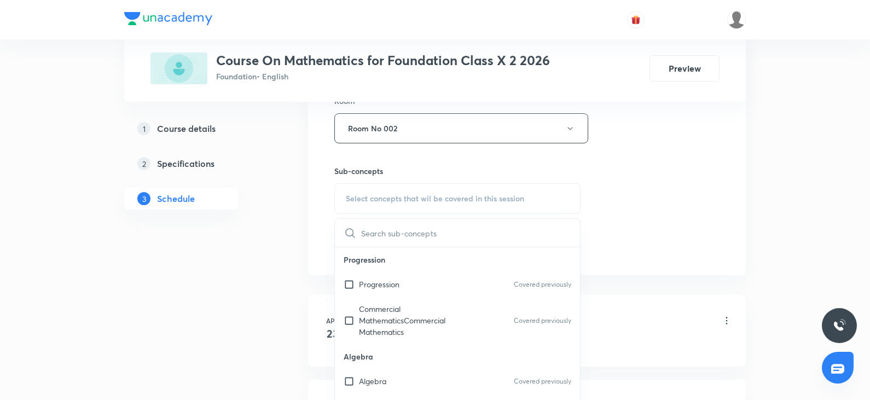
click at [407, 189] on div "Select concepts that wil be covered in this session" at bounding box center [457, 198] width 246 height 31
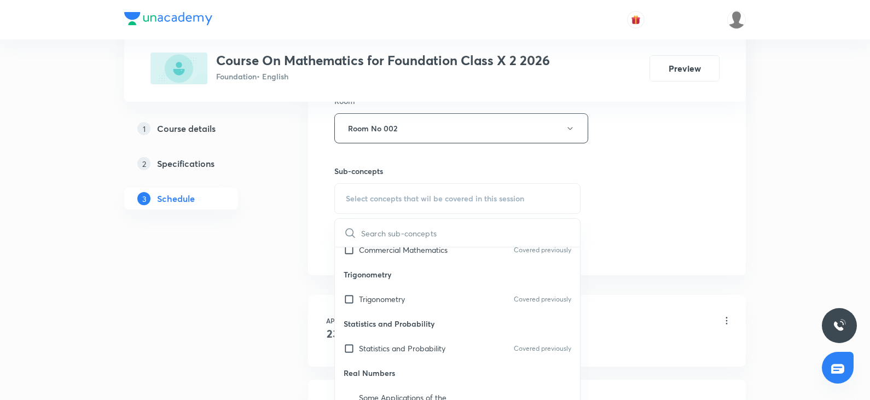
scroll to position [657, 0]
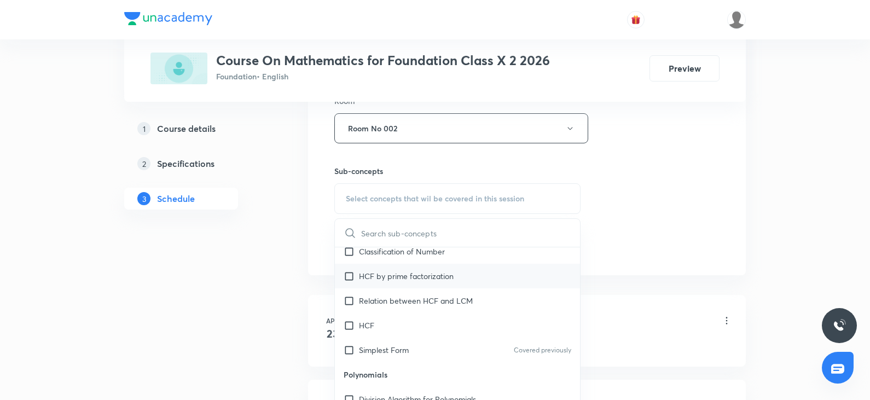
click at [411, 277] on p "HCF by prime factorization" at bounding box center [406, 275] width 95 height 11
checkbox input "true"
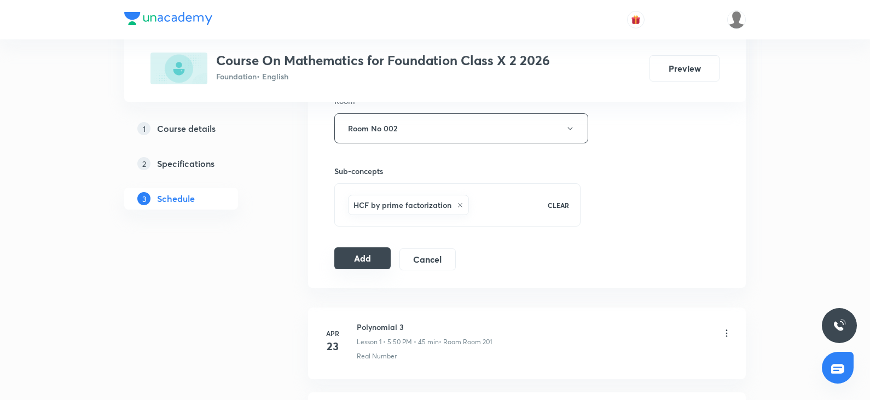
click at [362, 264] on button "Add" at bounding box center [362, 258] width 56 height 22
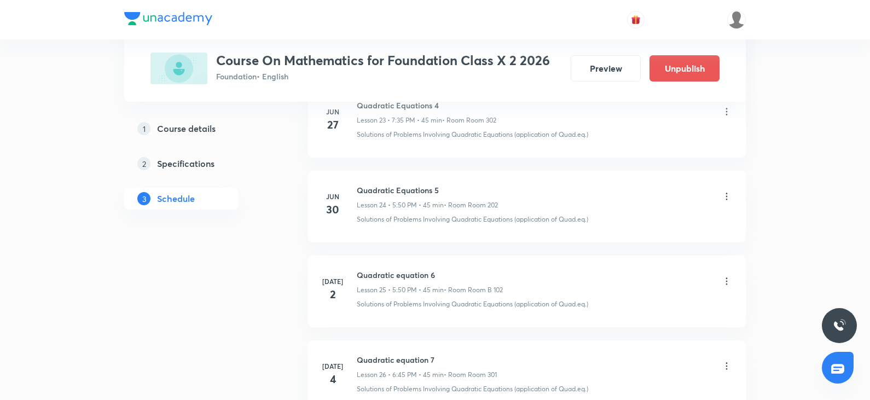
scroll to position [5063, 0]
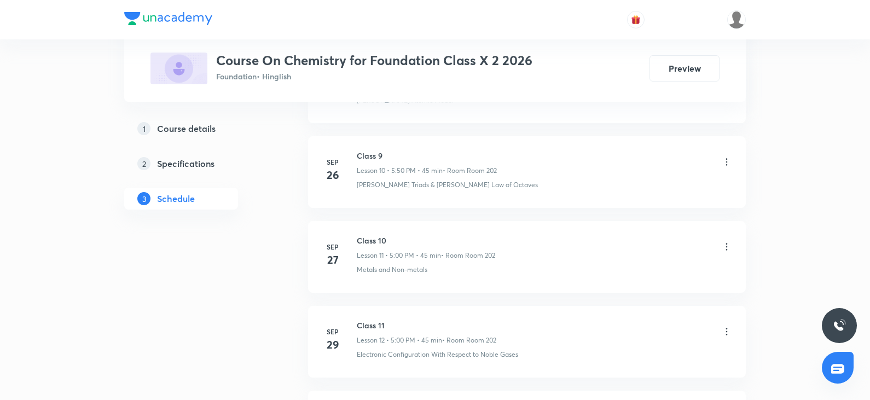
scroll to position [1580, 0]
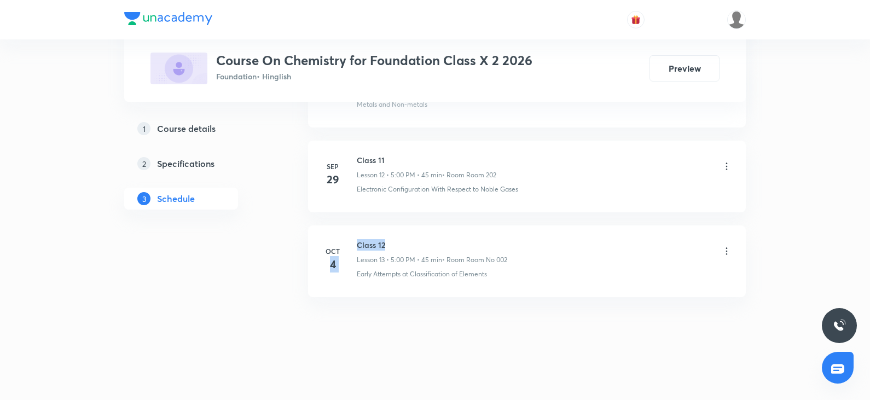
drag, startPoint x: 356, startPoint y: 246, endPoint x: 436, endPoint y: 242, distance: 79.5
click at [436, 242] on div "[DATE] Class 12 Lesson 13 • 5:00 PM • 45 min • Room Room No 002 Early Attempts …" at bounding box center [527, 259] width 410 height 40
drag, startPoint x: 357, startPoint y: 245, endPoint x: 432, endPoint y: 241, distance: 74.5
click at [432, 241] on h6 "Class 12" at bounding box center [432, 244] width 150 height 11
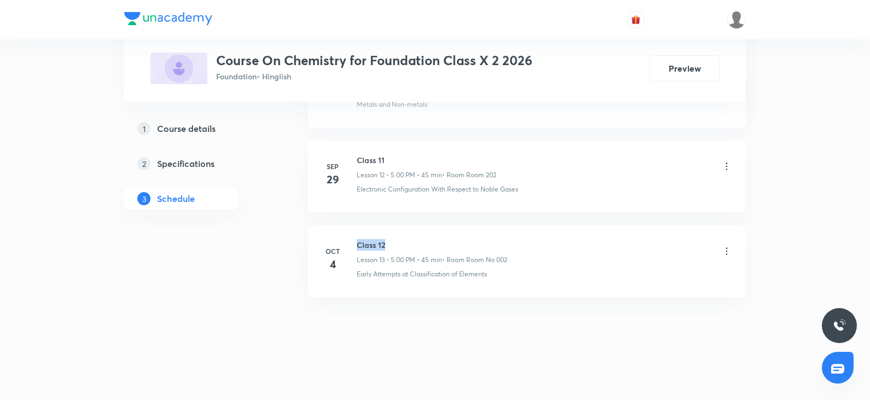
copy h6 "Class 12"
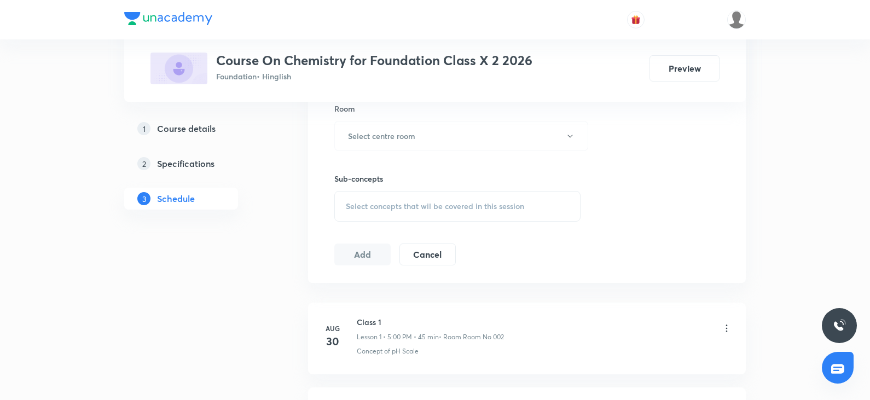
scroll to position [0, 0]
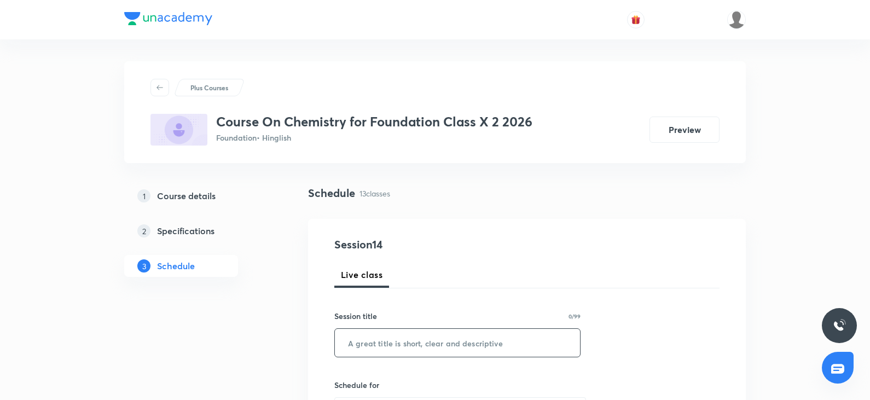
click at [390, 356] on input "text" at bounding box center [457, 343] width 245 height 28
paste input "Class 12"
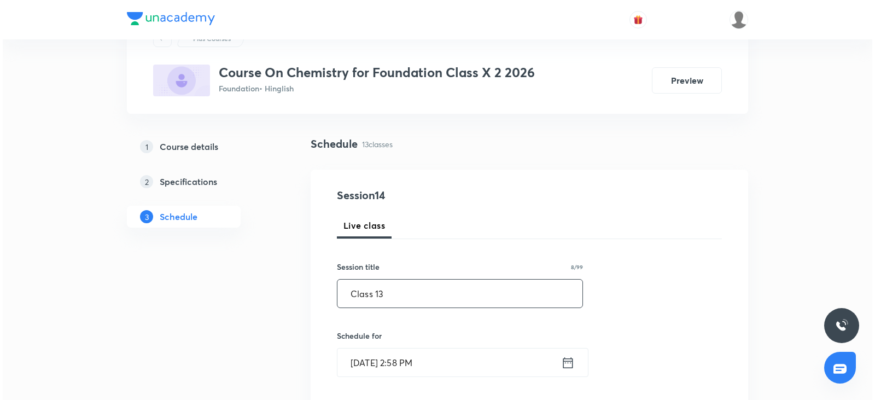
scroll to position [109, 0]
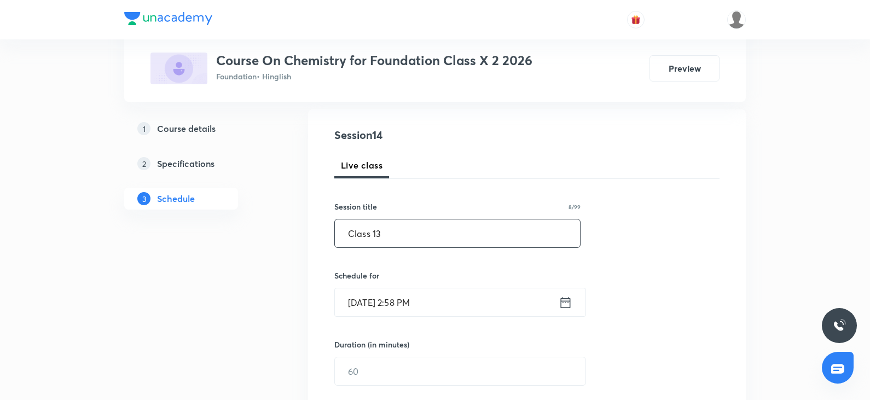
type input "Class 13"
click at [428, 317] on div "Session 14 Live class Session title 8/99 Class 13 ​ Schedule for [DATE] 2:58 PM…" at bounding box center [526, 384] width 385 height 514
click at [453, 309] on input "[DATE] 2:58 PM" at bounding box center [447, 302] width 224 height 28
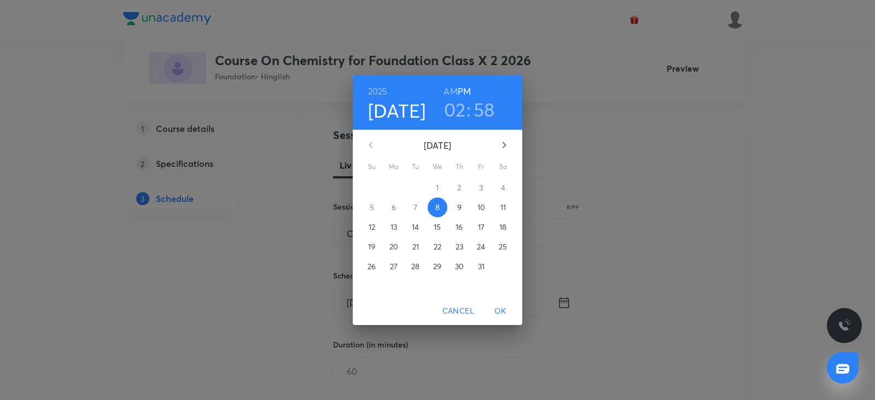
click at [463, 98] on h6 "PM" at bounding box center [464, 91] width 13 height 15
click at [450, 108] on h3 "02" at bounding box center [455, 109] width 22 height 23
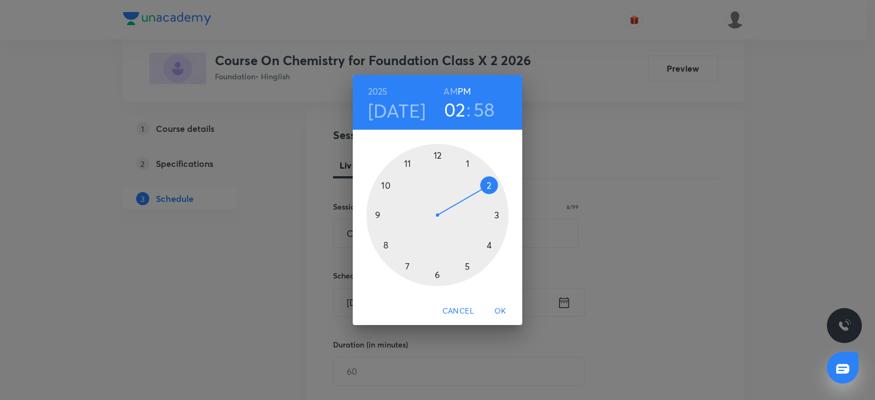
click at [438, 275] on div at bounding box center [438, 215] width 142 height 142
drag, startPoint x: 381, startPoint y: 208, endPoint x: 382, endPoint y: 224, distance: 16.0
click at [381, 209] on div at bounding box center [438, 215] width 142 height 142
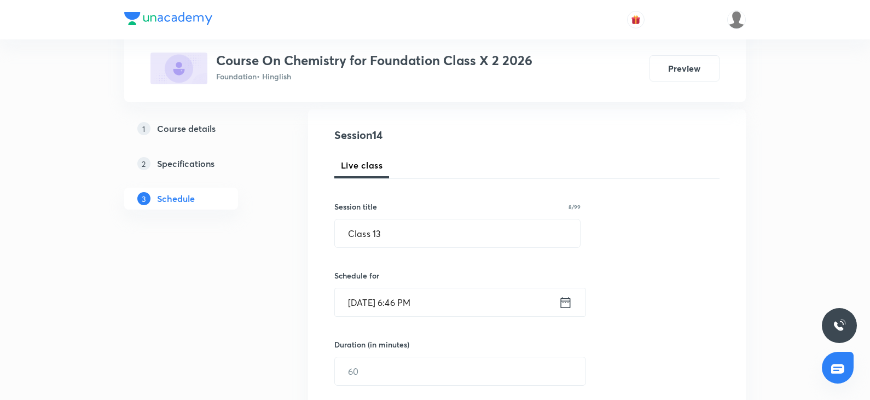
click at [443, 304] on input "Oct 8, 2025, 6:46 PM" at bounding box center [447, 302] width 224 height 28
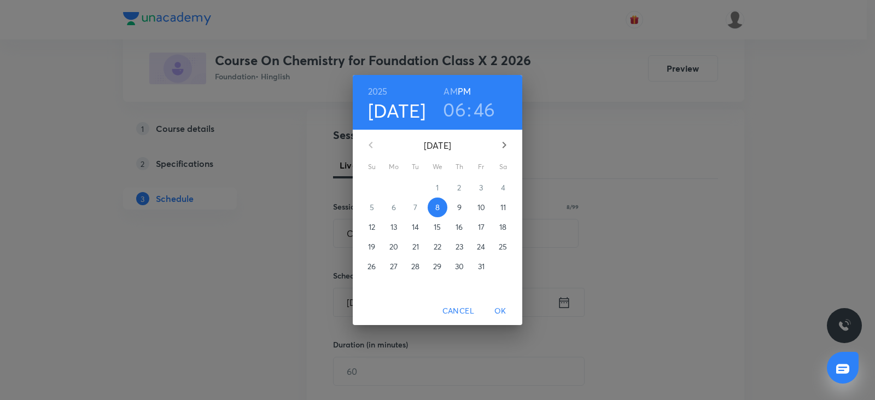
click at [480, 112] on h3 "46" at bounding box center [485, 109] width 22 height 23
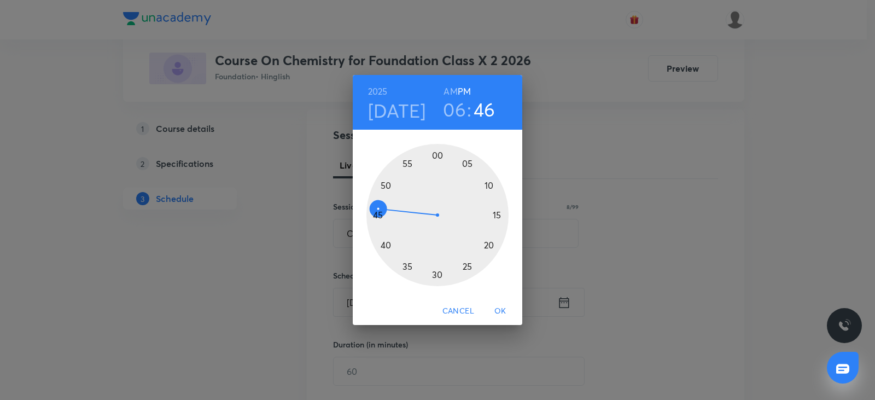
click at [378, 214] on div at bounding box center [438, 215] width 142 height 142
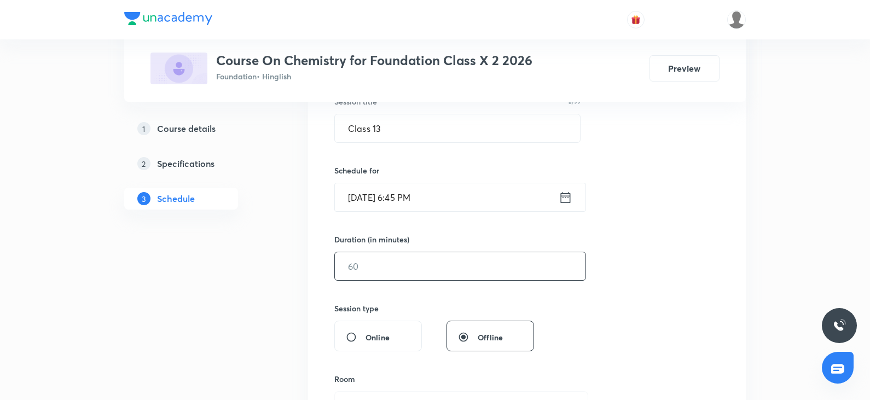
scroll to position [219, 0]
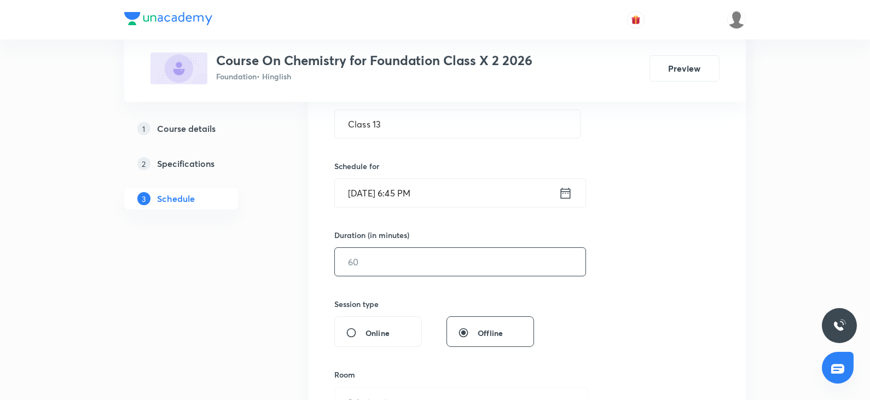
click at [406, 265] on input "text" at bounding box center [460, 262] width 251 height 28
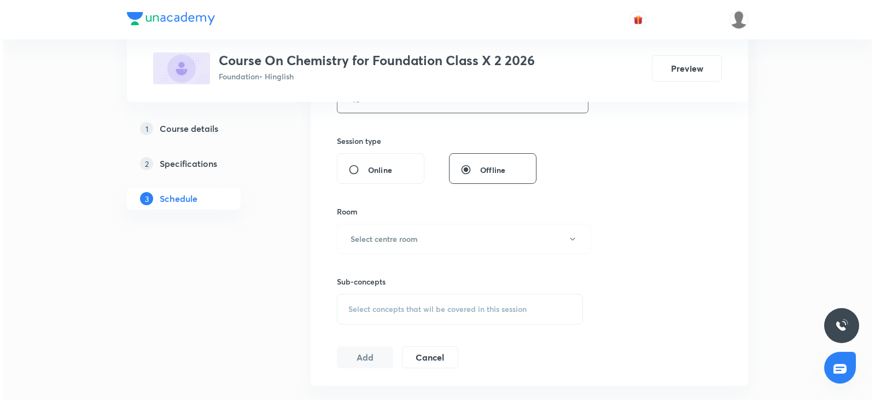
scroll to position [383, 0]
type input "45"
click at [398, 243] on button "Select centre room" at bounding box center [461, 238] width 254 height 30
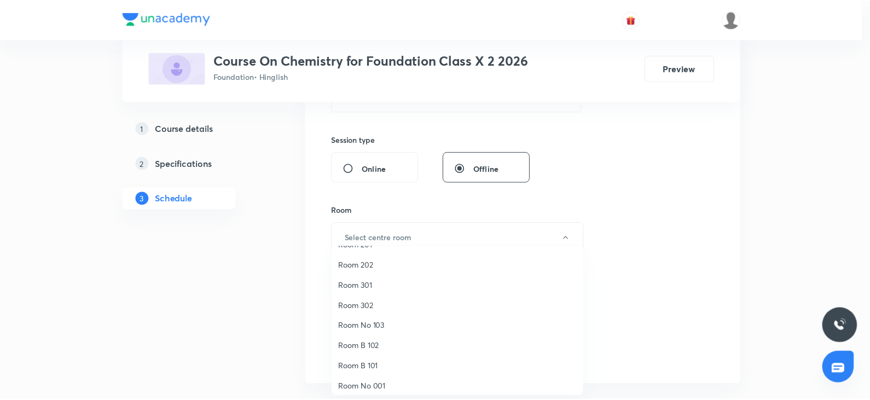
scroll to position [82, 0]
click at [399, 380] on span "Room No 002" at bounding box center [460, 381] width 240 height 11
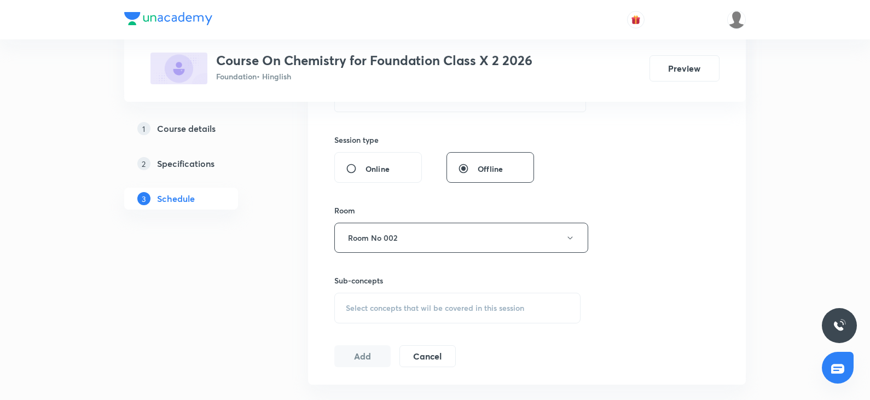
click at [670, 285] on div "Session 14 Live class Session title 8/99 Class 13 ​ Schedule for Oct 8, 2025, 6…" at bounding box center [526, 110] width 385 height 514
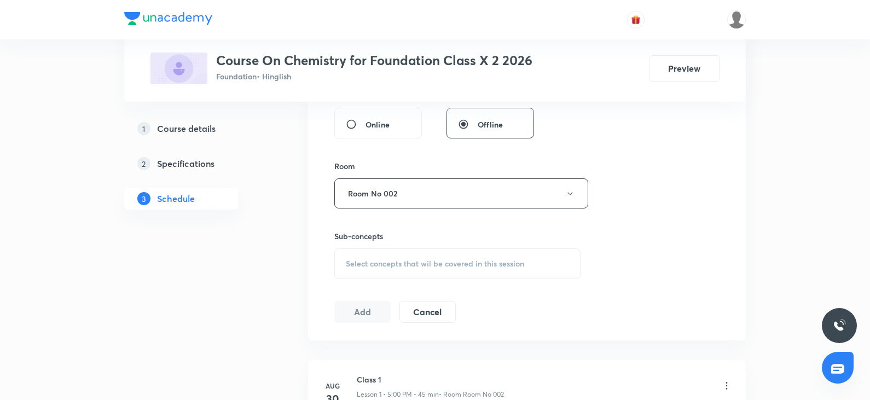
scroll to position [492, 0]
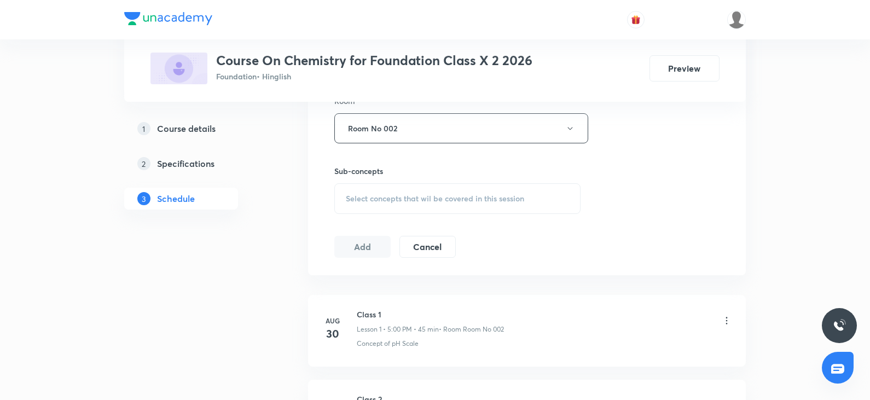
click at [519, 203] on span "Select concepts that wil be covered in this session" at bounding box center [435, 198] width 178 height 9
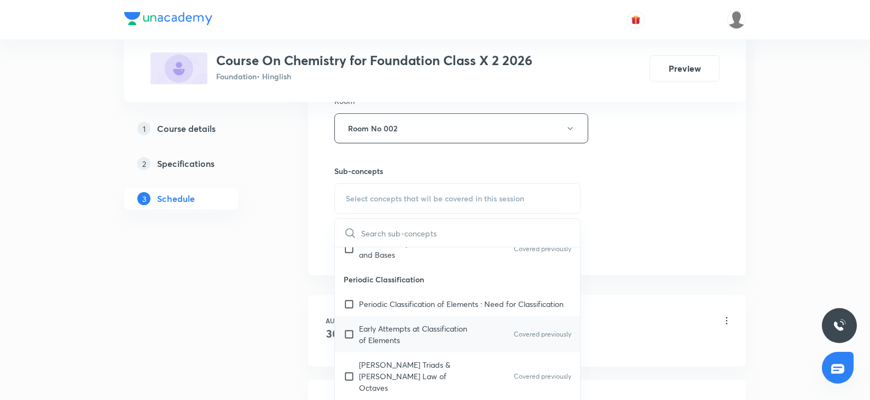
scroll to position [55, 0]
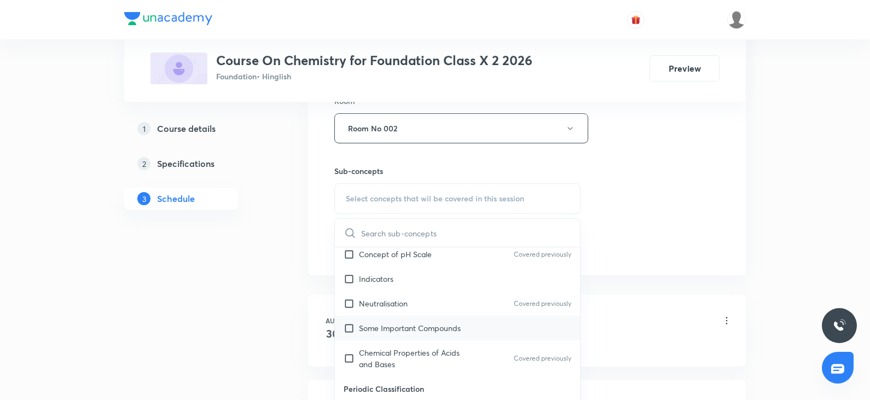
click at [398, 333] on p "Some Important Compounds" at bounding box center [410, 327] width 102 height 11
checkbox input "true"
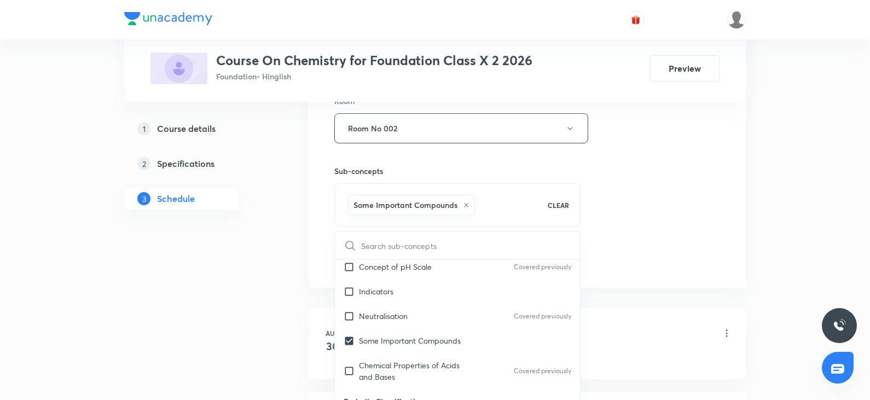
click at [713, 265] on div "Session 14 Live class Session title 8/99 Class 13 ​ Schedule for Oct 8, 2025, 6…" at bounding box center [526, 7] width 385 height 526
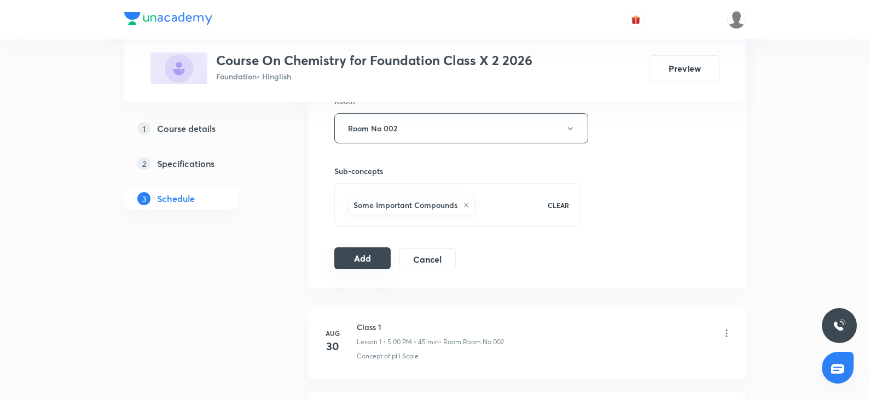
click at [356, 259] on button "Add" at bounding box center [362, 258] width 56 height 22
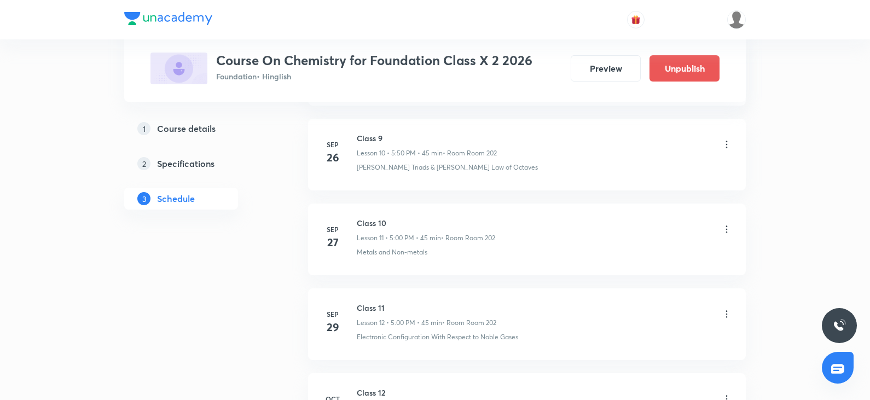
scroll to position [1162, 0]
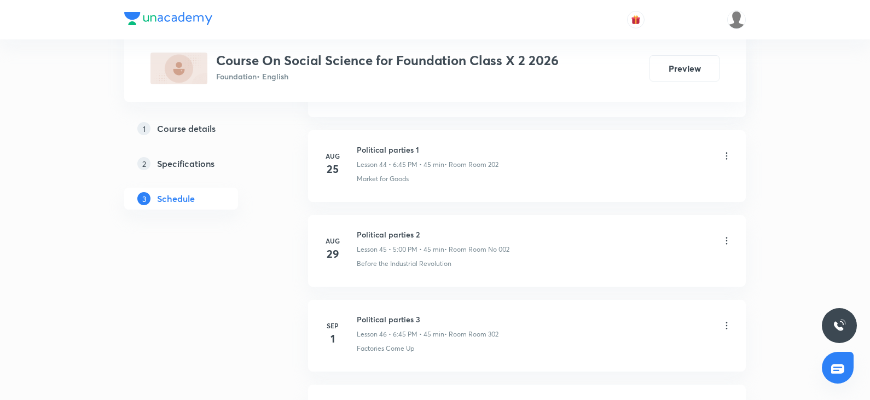
scroll to position [5311, 0]
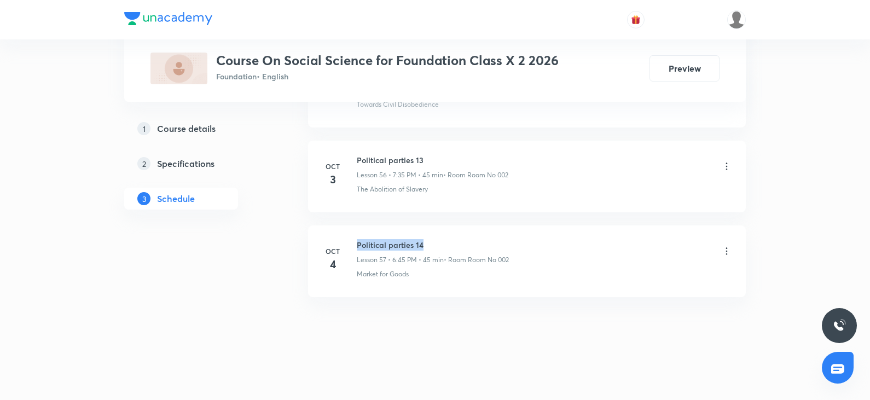
drag, startPoint x: 357, startPoint y: 239, endPoint x: 430, endPoint y: 233, distance: 73.0
click at [430, 233] on li "[DATE] Political parties 14 Lesson 57 • 6:45 PM • 45 min • Room Room No 002 Mar…" at bounding box center [527, 261] width 438 height 72
copy h6 "Political parties 14"
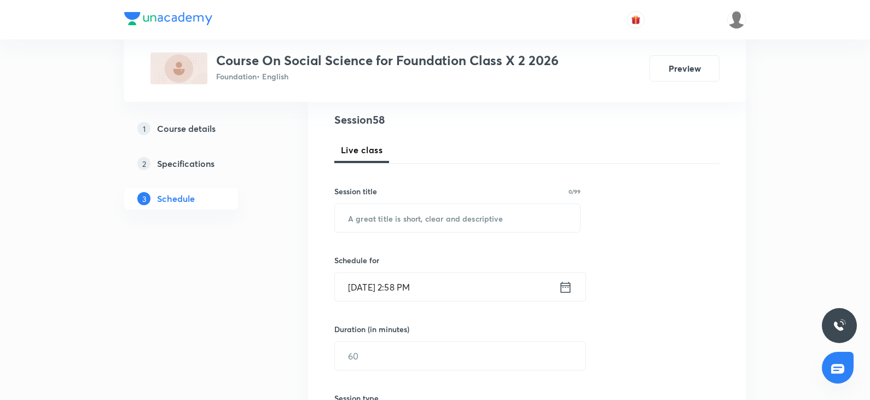
scroll to position [39, 0]
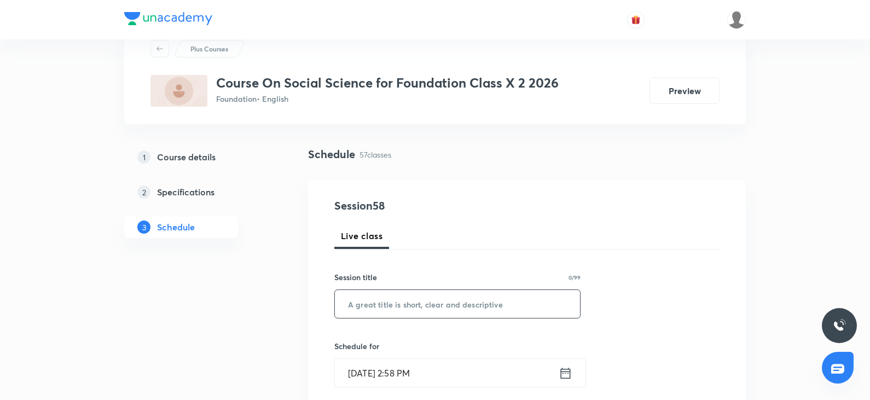
click at [401, 300] on input "text" at bounding box center [457, 304] width 245 height 28
paste input "Political parties 14"
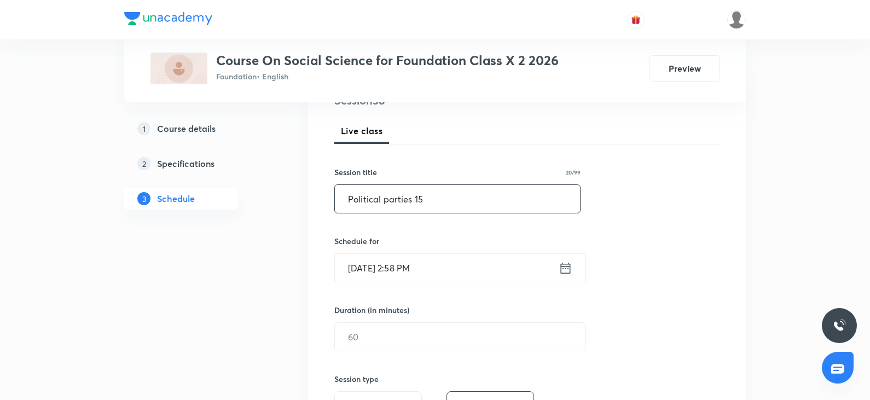
scroll to position [148, 0]
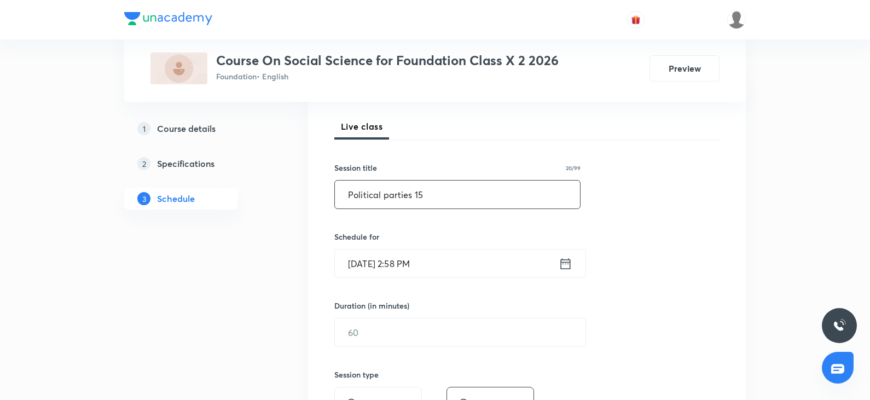
type input "Political parties 15"
click at [473, 262] on input "[DATE] 2:58 PM" at bounding box center [447, 264] width 224 height 28
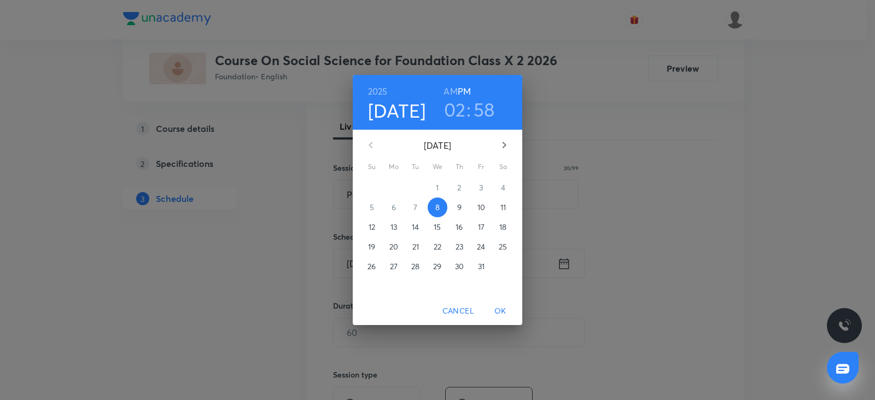
click at [456, 109] on h3 "02" at bounding box center [455, 109] width 22 height 23
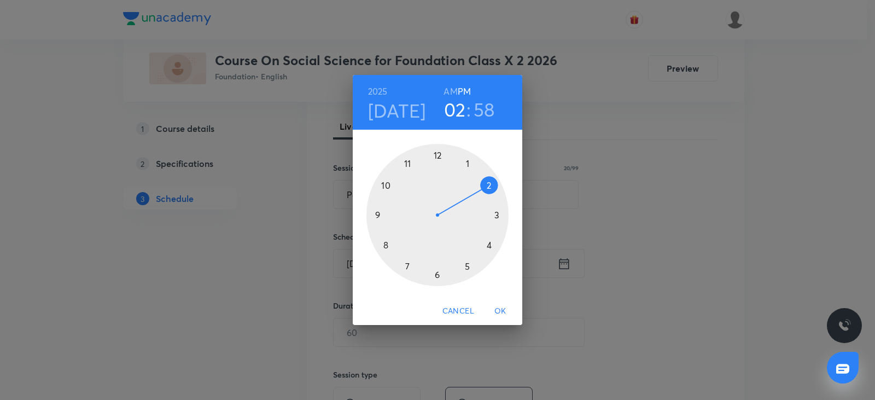
click at [410, 264] on div at bounding box center [438, 215] width 142 height 142
click at [407, 266] on div at bounding box center [438, 215] width 142 height 142
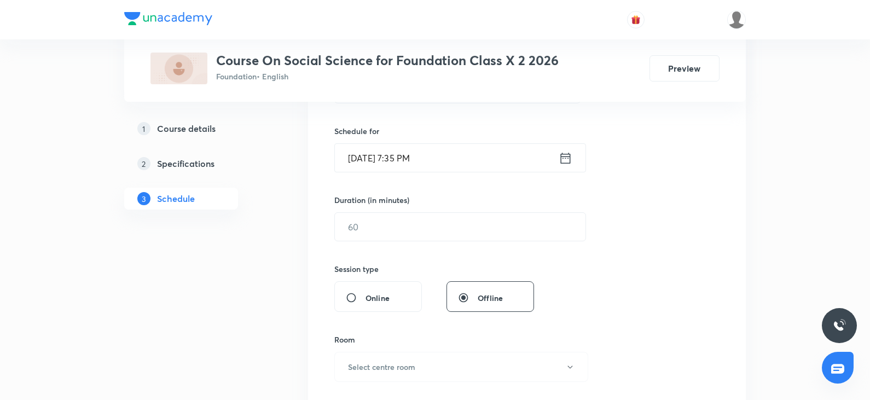
scroll to position [258, 0]
click at [394, 234] on input "text" at bounding box center [460, 223] width 251 height 28
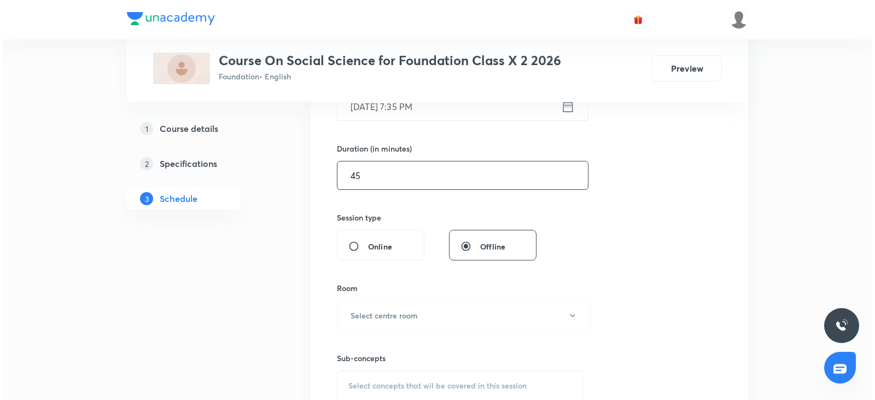
scroll to position [367, 0]
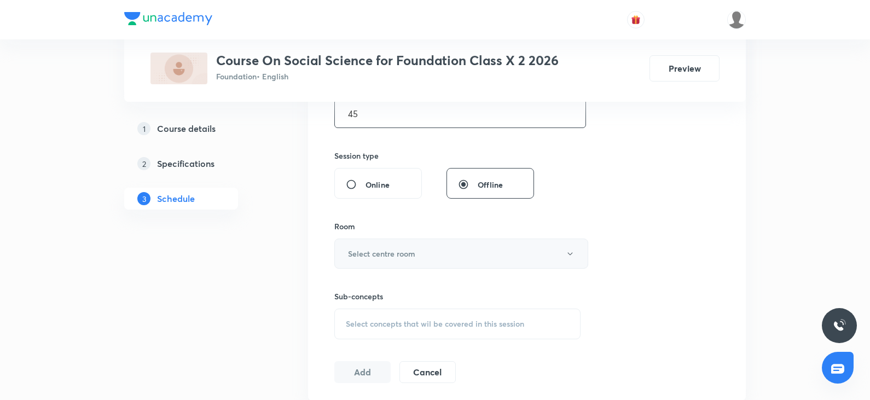
type input "45"
click at [393, 251] on h6 "Select centre room" at bounding box center [381, 253] width 67 height 11
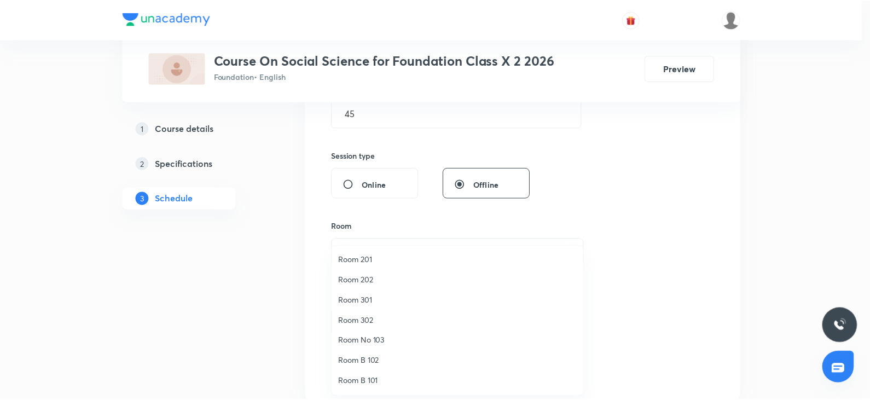
scroll to position [82, 0]
click at [381, 376] on span "Room No 002" at bounding box center [460, 381] width 240 height 11
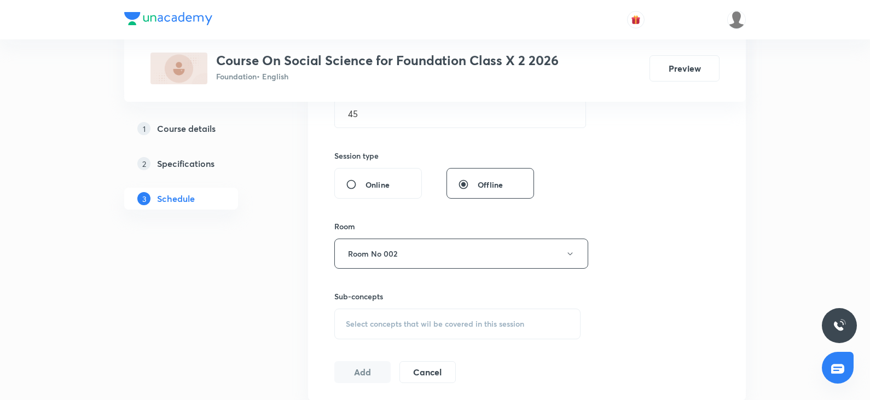
click at [682, 263] on div "Session 58 Live class Session title 20/99 Political parties 15 ​ Schedule for […" at bounding box center [526, 126] width 385 height 514
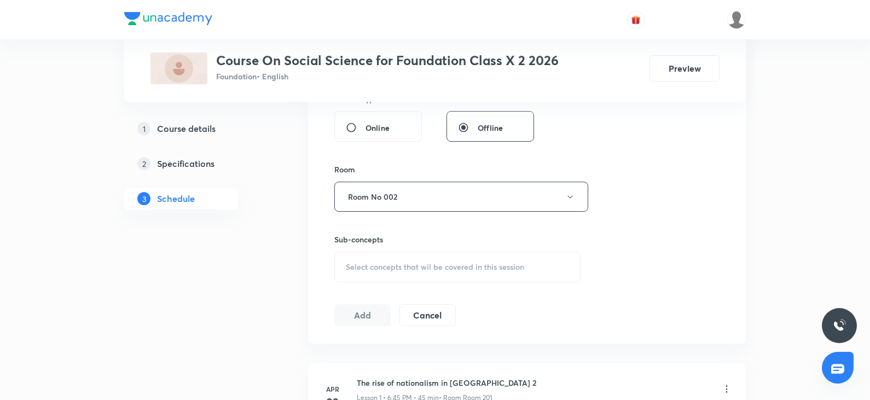
scroll to position [477, 0]
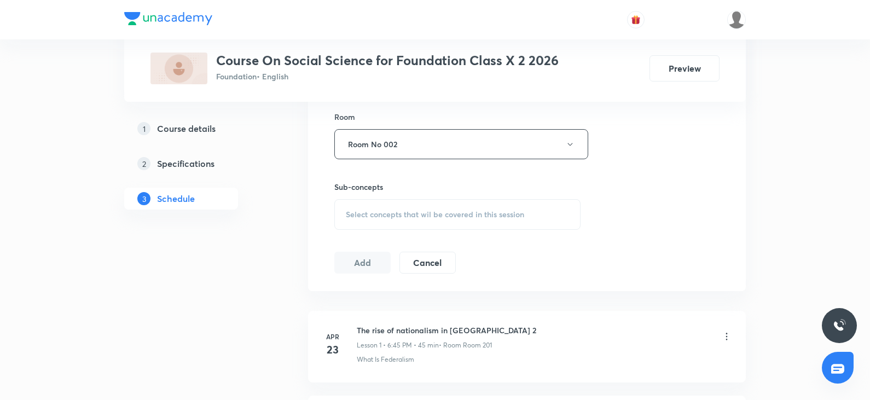
click at [381, 212] on span "Select concepts that wil be covered in this session" at bounding box center [435, 214] width 178 height 9
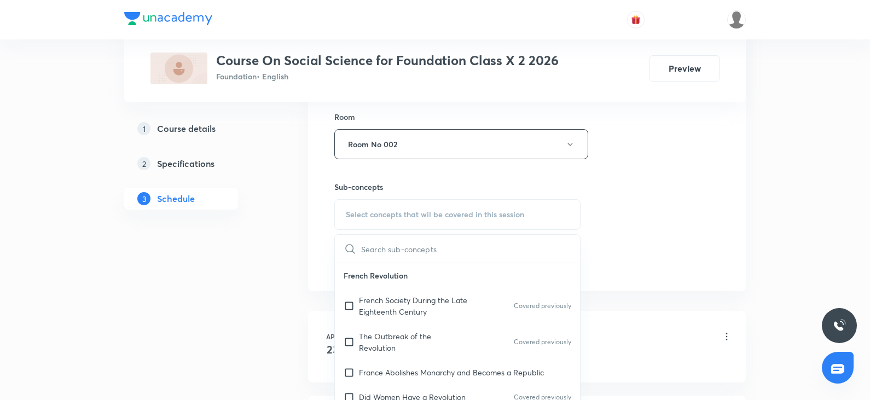
click at [437, 210] on span "Select concepts that wil be covered in this session" at bounding box center [435, 214] width 178 height 9
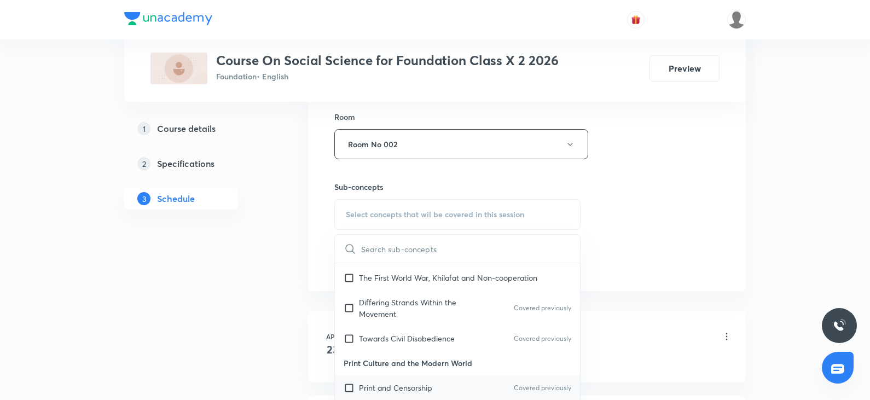
scroll to position [383, 0]
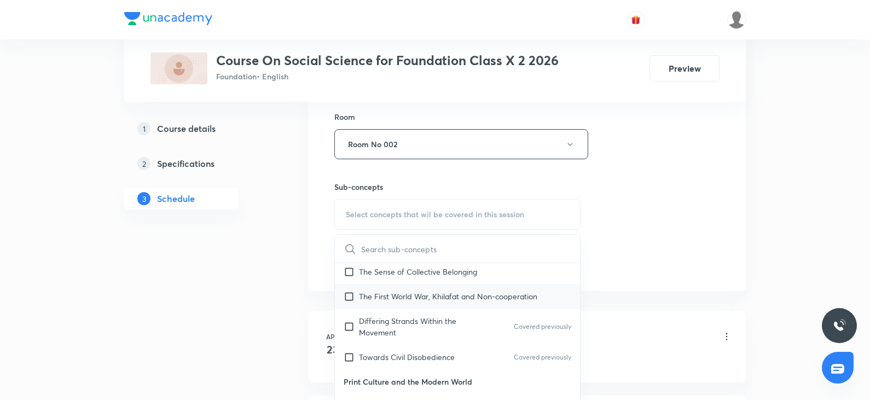
click at [425, 291] on div "The First World War, Khilafat and Non-cooperation" at bounding box center [457, 296] width 245 height 25
checkbox input "true"
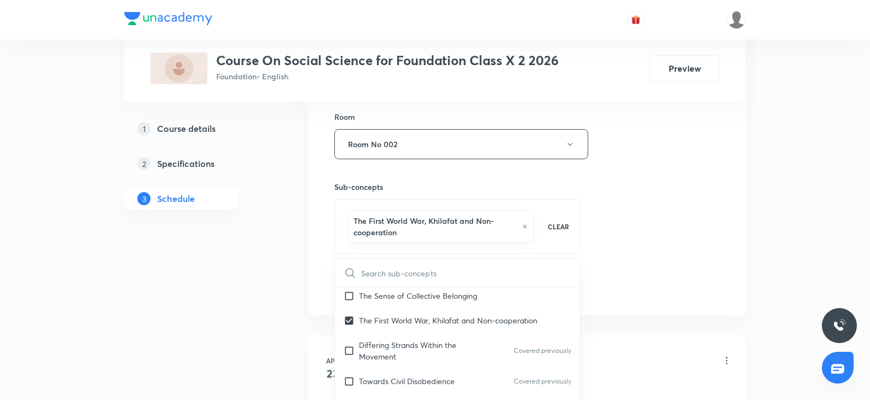
click at [666, 237] on div "Session 58 Live class Session title 20/99 Political parties 15 ​ Schedule for […" at bounding box center [526, 29] width 385 height 538
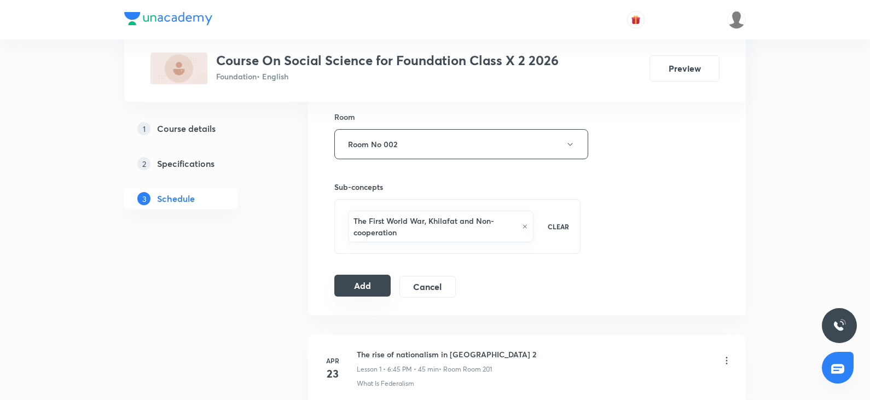
click at [376, 288] on button "Add" at bounding box center [362, 286] width 56 height 22
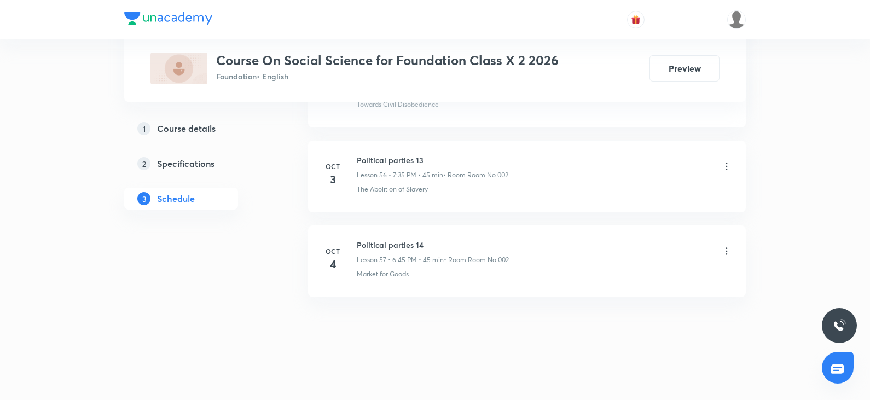
scroll to position [4808, 0]
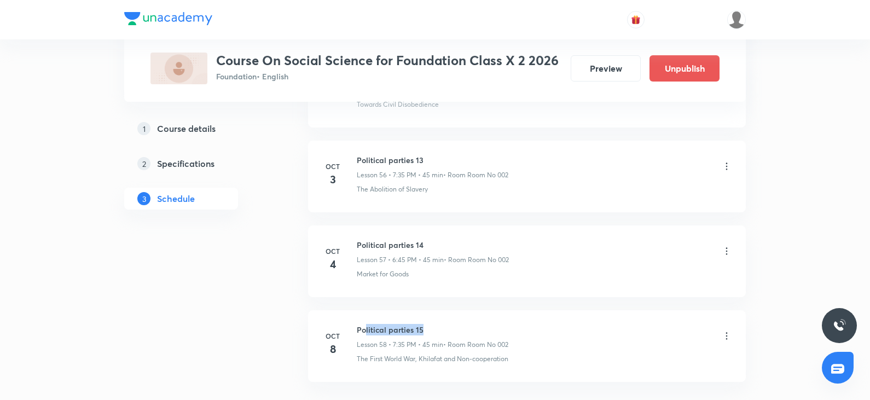
drag, startPoint x: 364, startPoint y: 334, endPoint x: 537, endPoint y: 337, distance: 172.9
click at [485, 327] on h6 "Political parties 15" at bounding box center [433, 329] width 152 height 11
click at [615, 339] on div "Political parties 15 Lesson 58 • 7:35 PM • 45 min • Room Room No 002" at bounding box center [544, 337] width 375 height 26
